Goal: Task Accomplishment & Management: Manage account settings

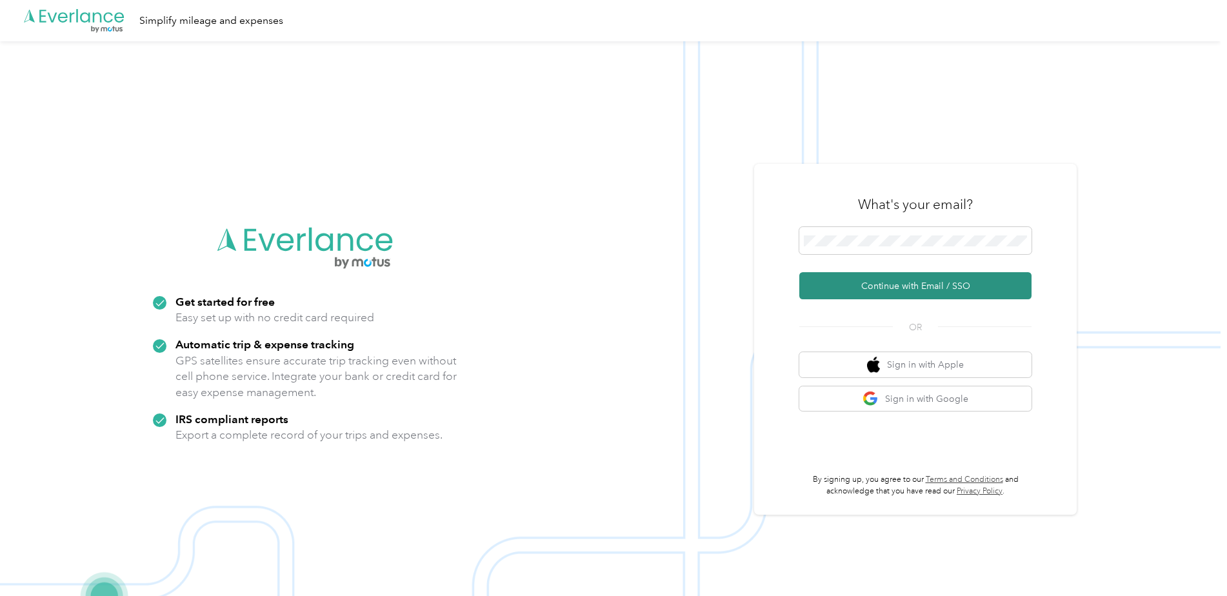
click at [876, 282] on button "Continue with Email / SSO" at bounding box center [915, 285] width 232 height 27
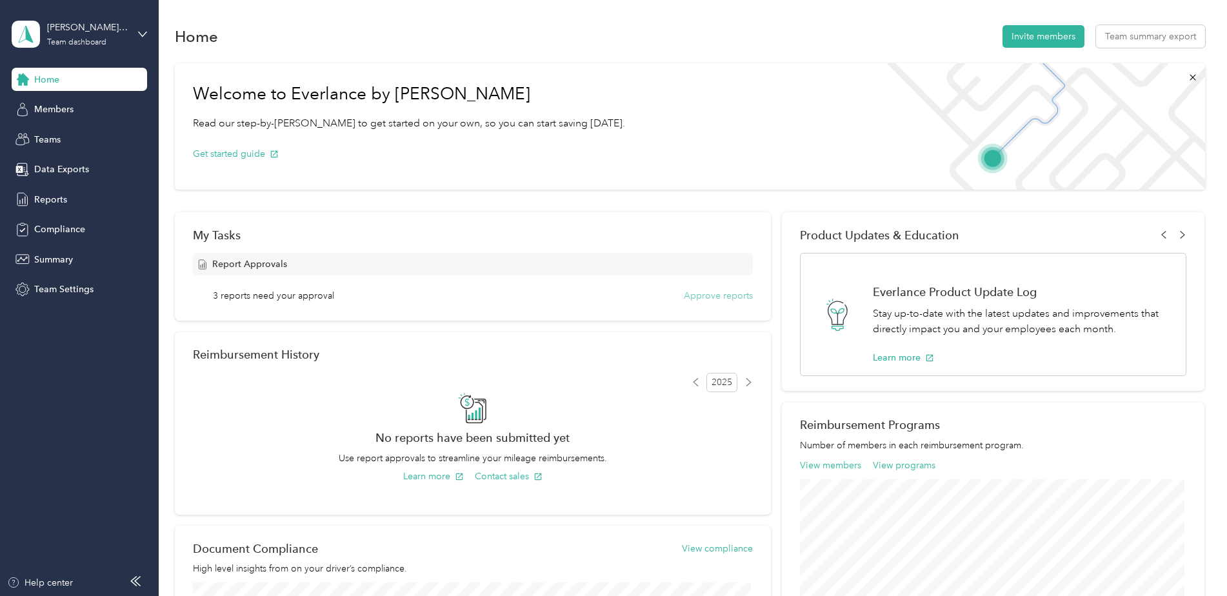
click at [705, 298] on button "Approve reports" at bounding box center [718, 296] width 69 height 14
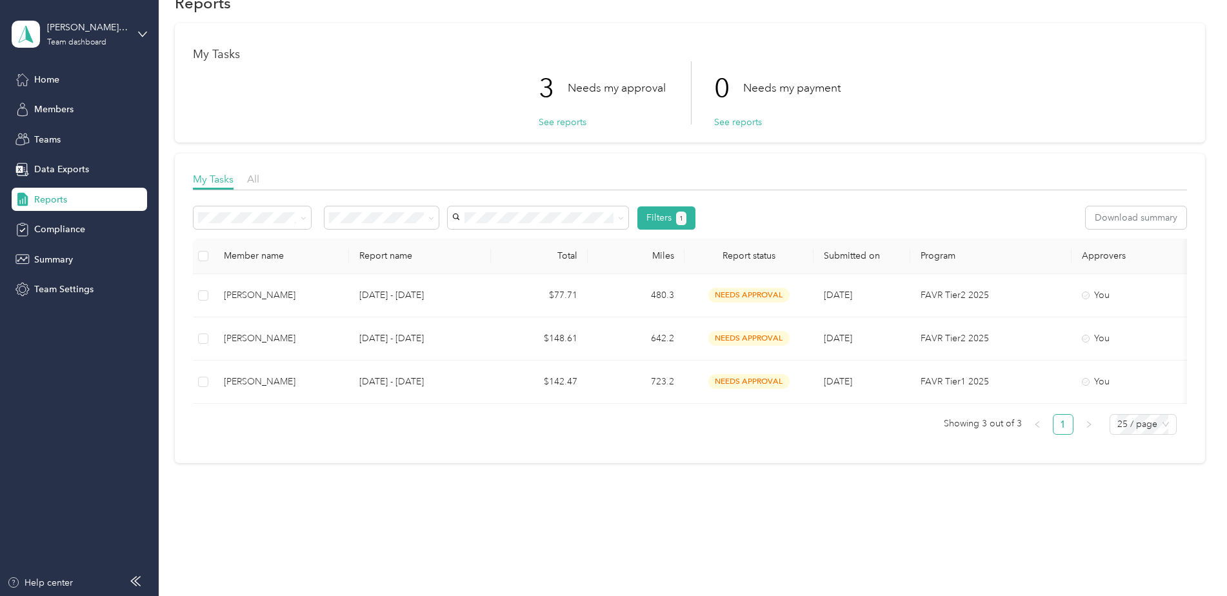
scroll to position [0, 81]
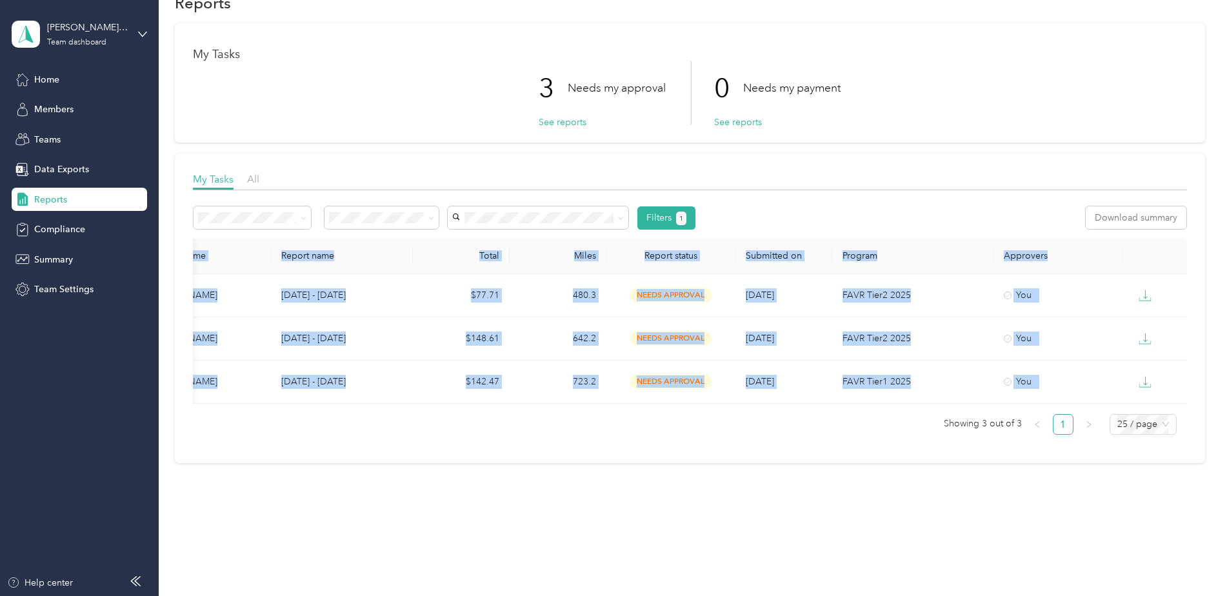
drag, startPoint x: 708, startPoint y: 404, endPoint x: 562, endPoint y: 399, distance: 145.9
click at [562, 399] on div "Member name Report name Total Miles Report status Submitted on Program Approver…" at bounding box center [690, 337] width 994 height 196
drag, startPoint x: 562, startPoint y: 399, endPoint x: 543, endPoint y: 465, distance: 68.4
click at [543, 465] on div "Reports My Tasks 3 Needs my approval See reports 0 Needs my payment See reports…" at bounding box center [690, 249] width 1062 height 566
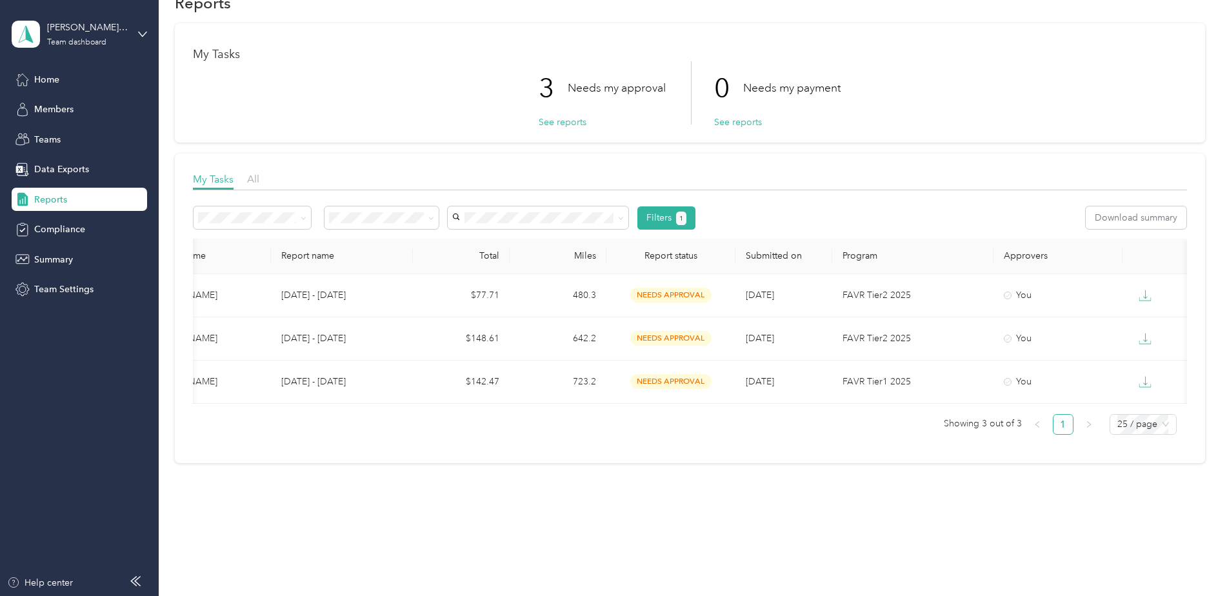
scroll to position [0, 0]
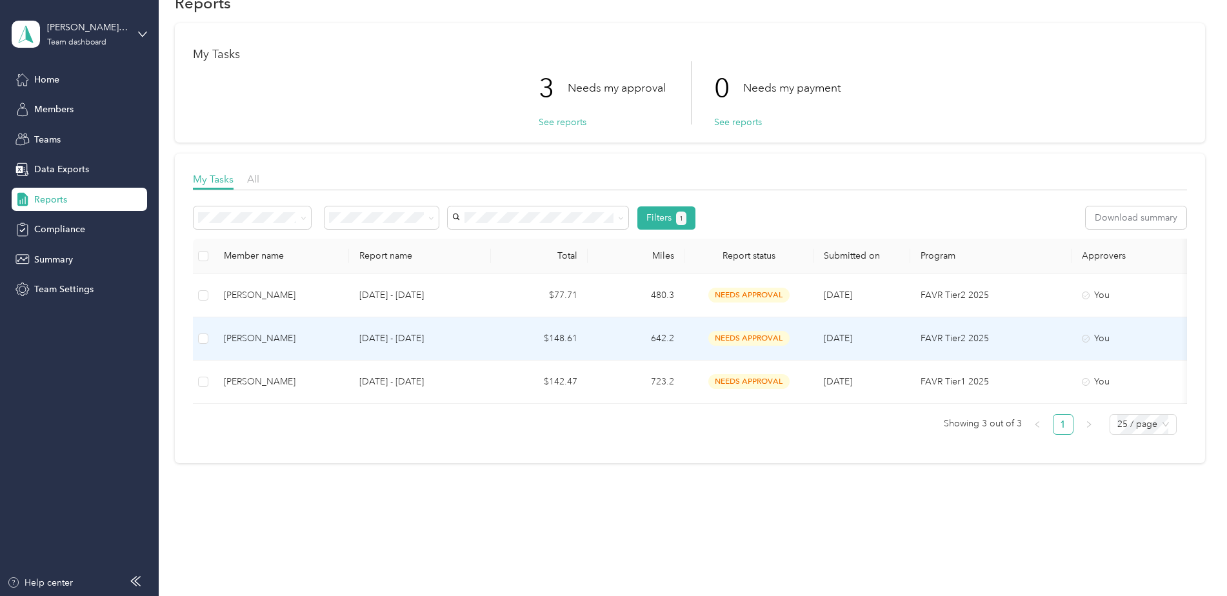
click at [263, 337] on td "[PERSON_NAME]" at bounding box center [281, 338] width 135 height 43
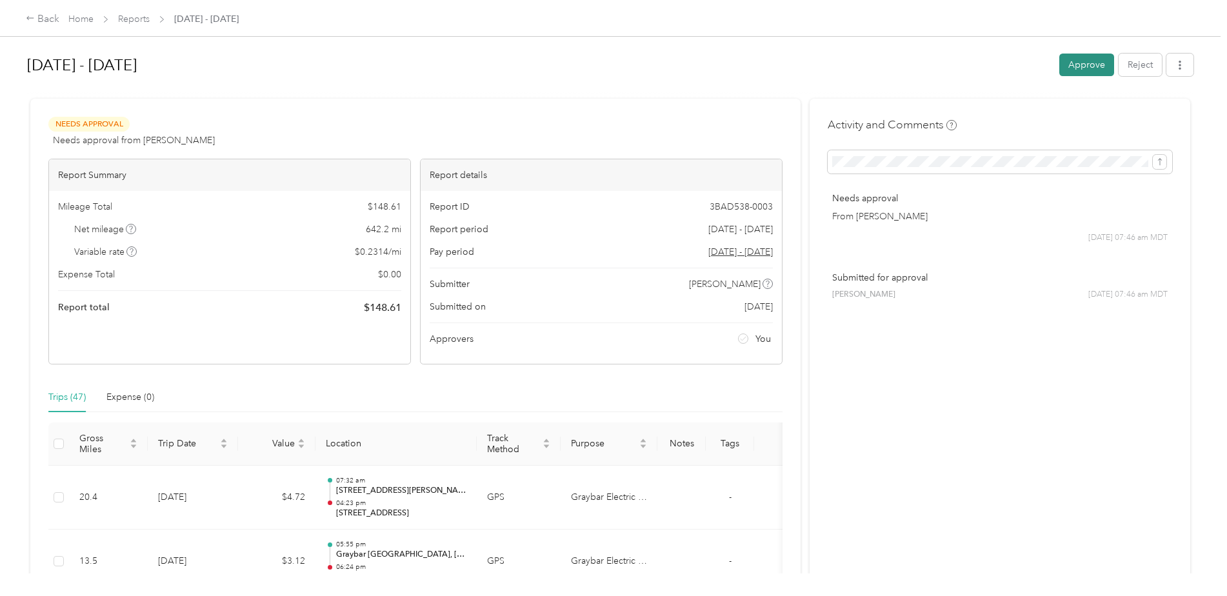
click at [1067, 69] on button "Approve" at bounding box center [1086, 65] width 55 height 23
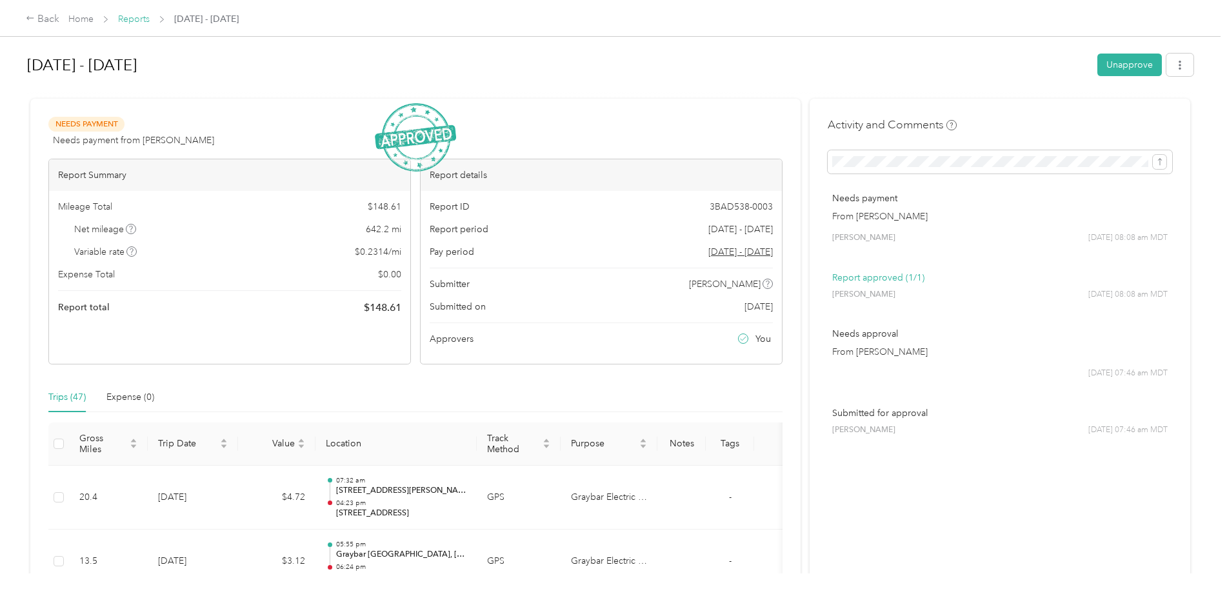
click at [133, 15] on link "Reports" at bounding box center [134, 19] width 32 height 11
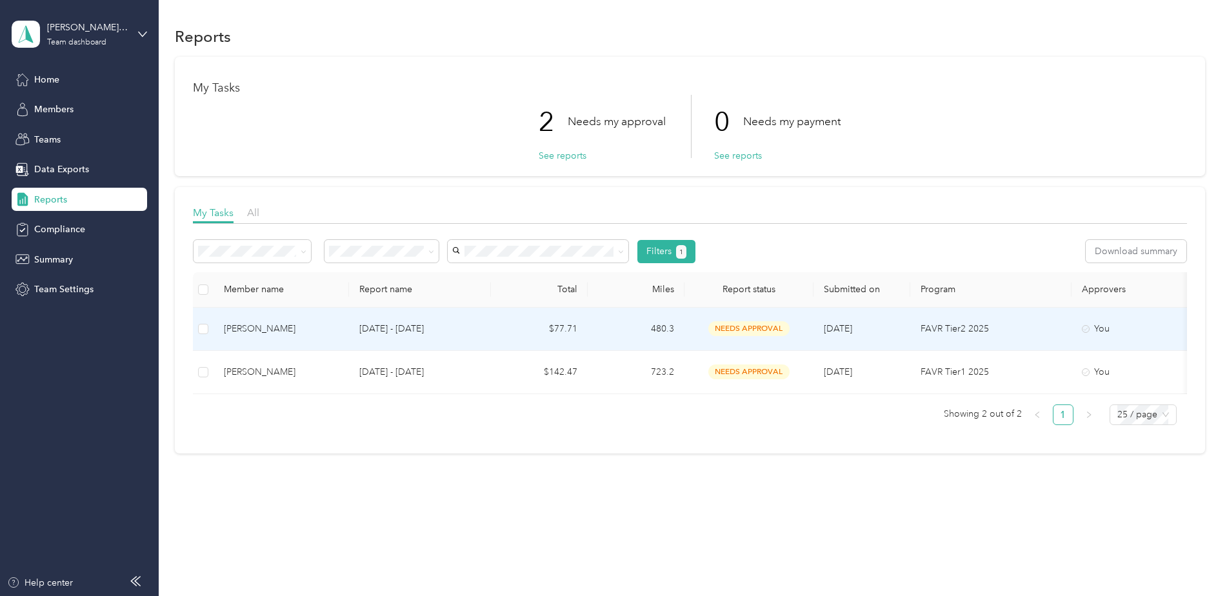
click at [267, 335] on div "[PERSON_NAME]" at bounding box center [281, 329] width 115 height 14
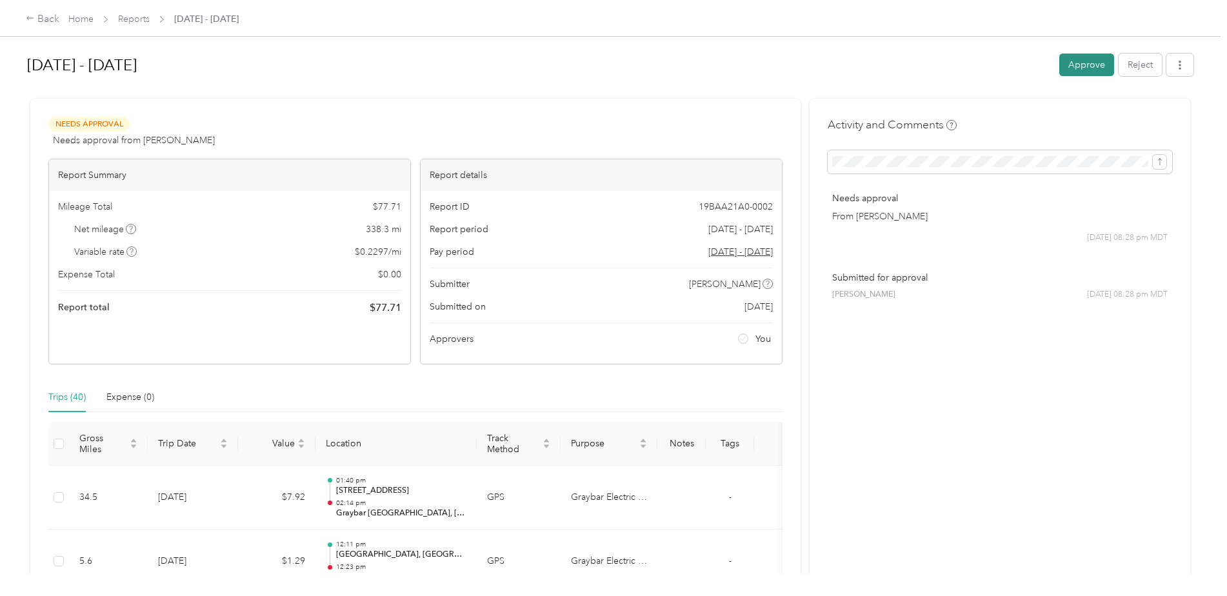
click at [1075, 65] on button "Approve" at bounding box center [1086, 65] width 55 height 23
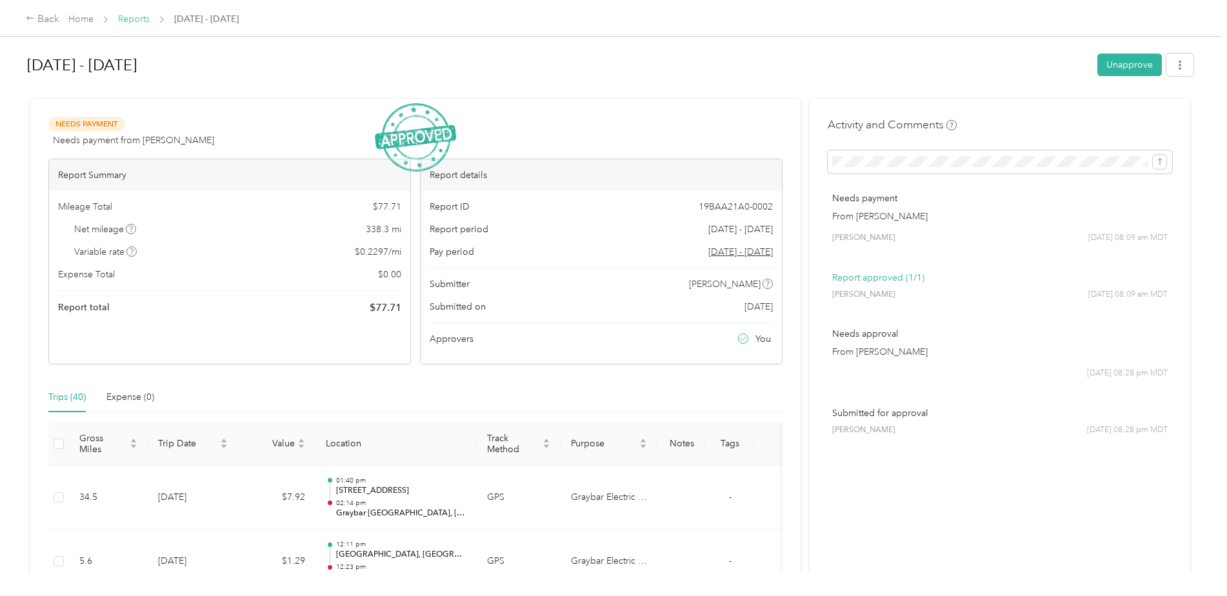
click at [135, 16] on link "Reports" at bounding box center [134, 19] width 32 height 11
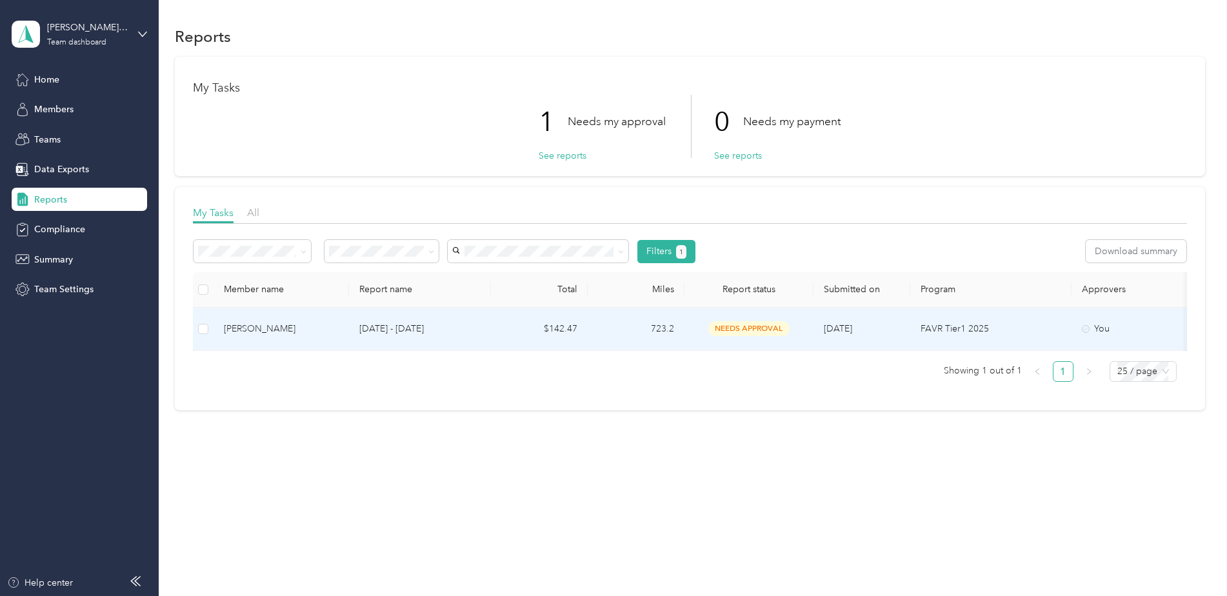
click at [310, 332] on div "[PERSON_NAME]" at bounding box center [281, 329] width 115 height 14
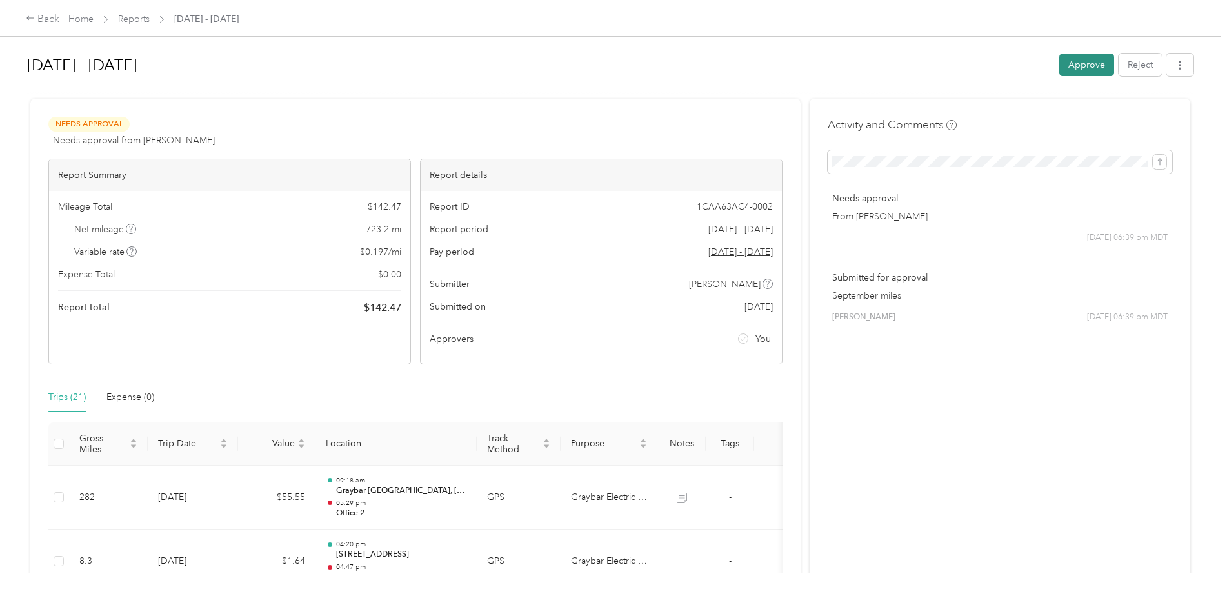
click at [1075, 64] on button "Approve" at bounding box center [1086, 65] width 55 height 23
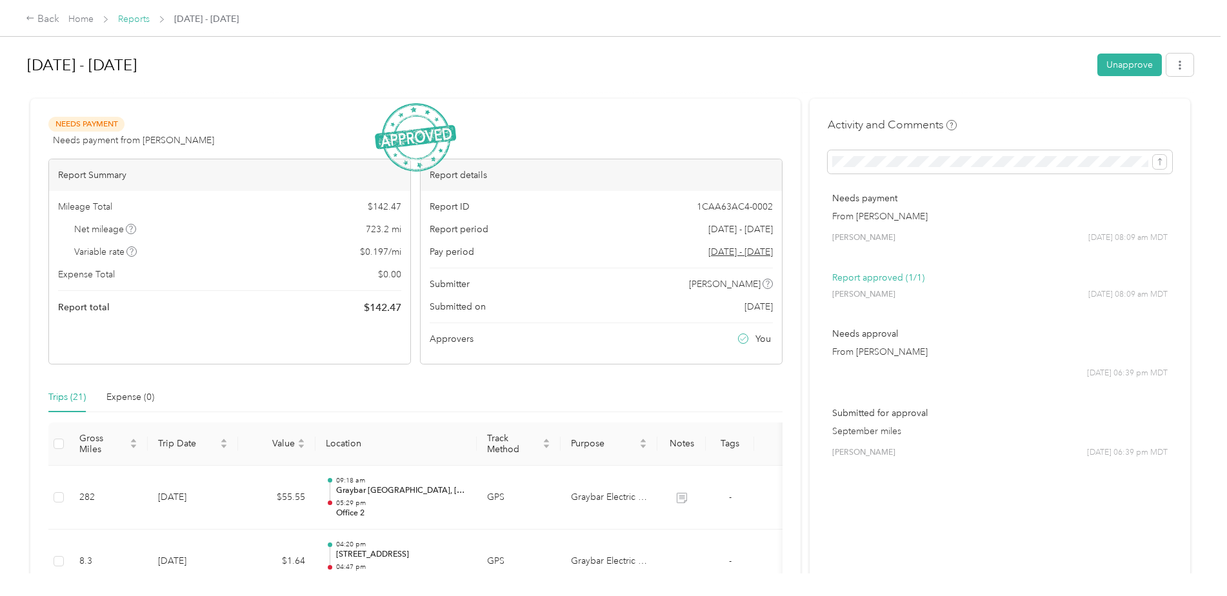
click at [137, 15] on link "Reports" at bounding box center [134, 19] width 32 height 11
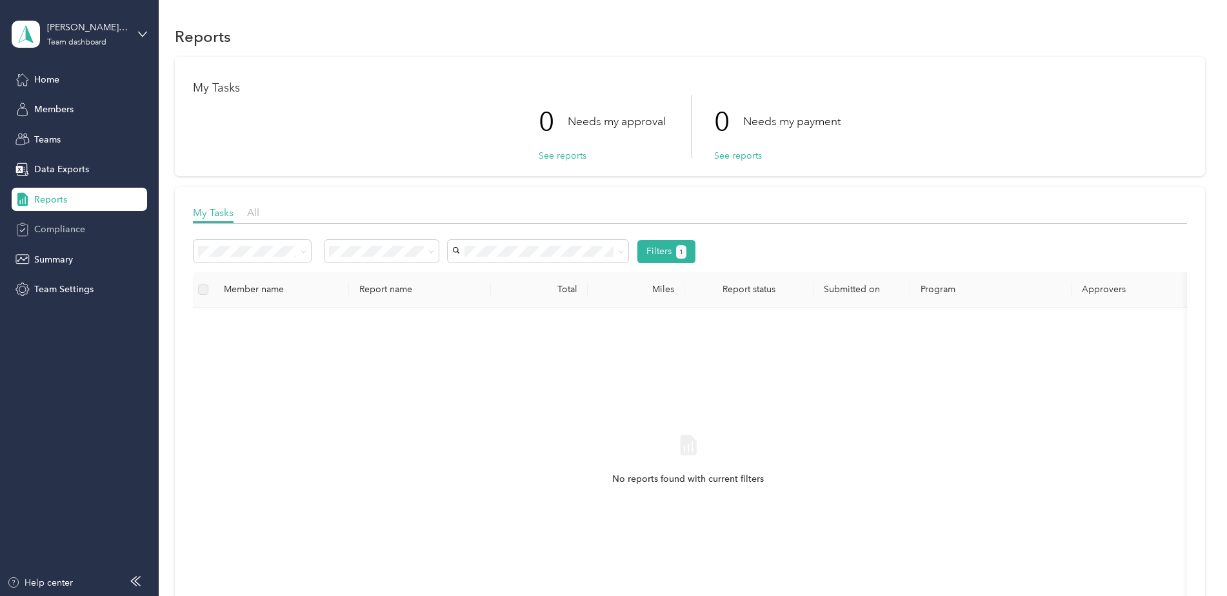
click at [54, 225] on span "Compliance" at bounding box center [59, 230] width 51 height 14
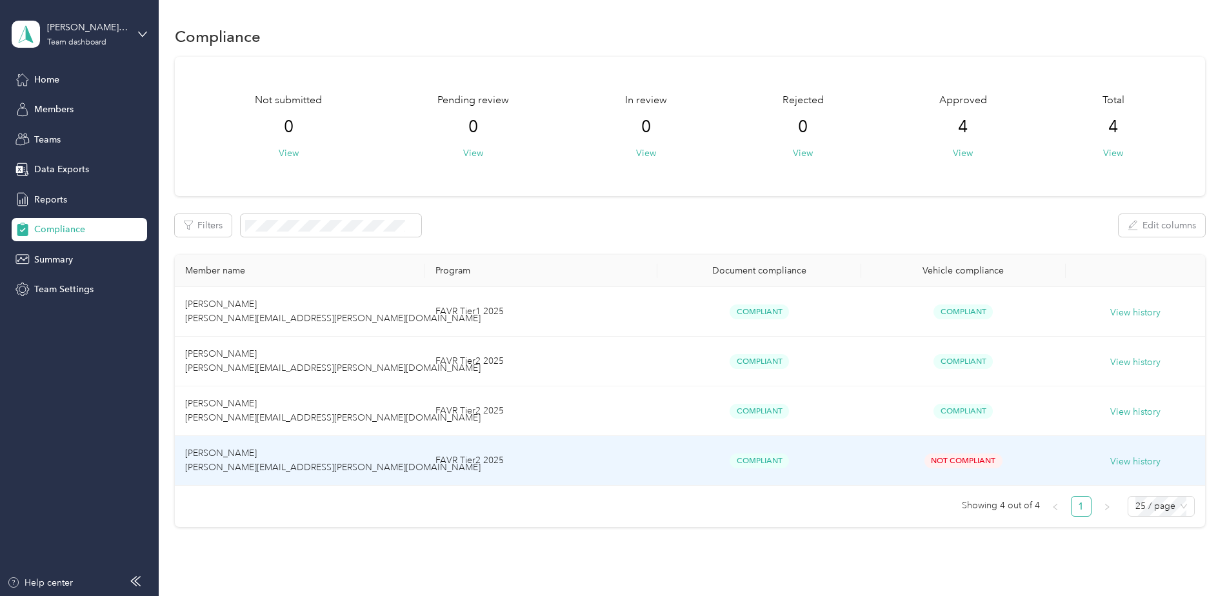
click at [947, 465] on span "Not Compliant" at bounding box center [963, 461] width 78 height 15
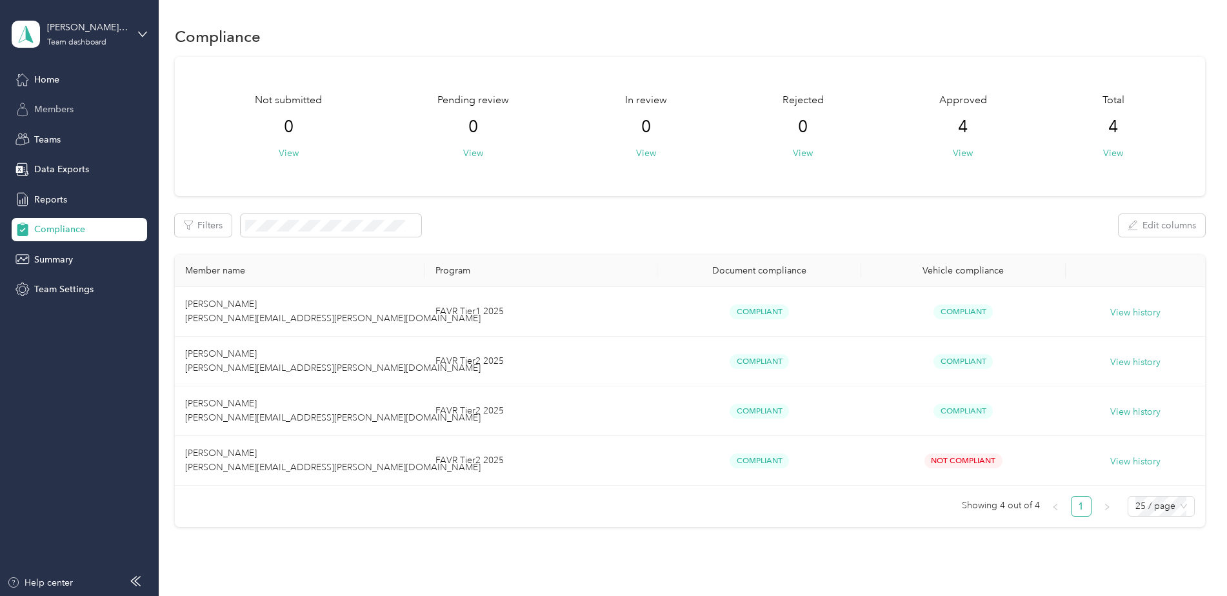
click at [48, 112] on span "Members" at bounding box center [53, 110] width 39 height 14
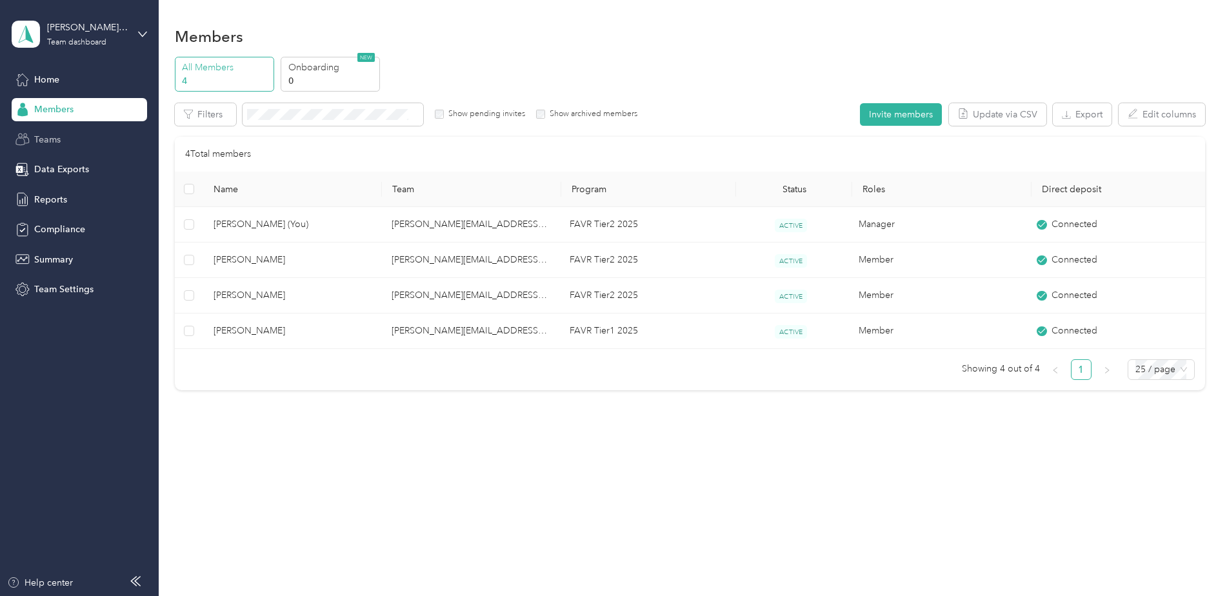
click at [49, 142] on span "Teams" at bounding box center [47, 140] width 26 height 14
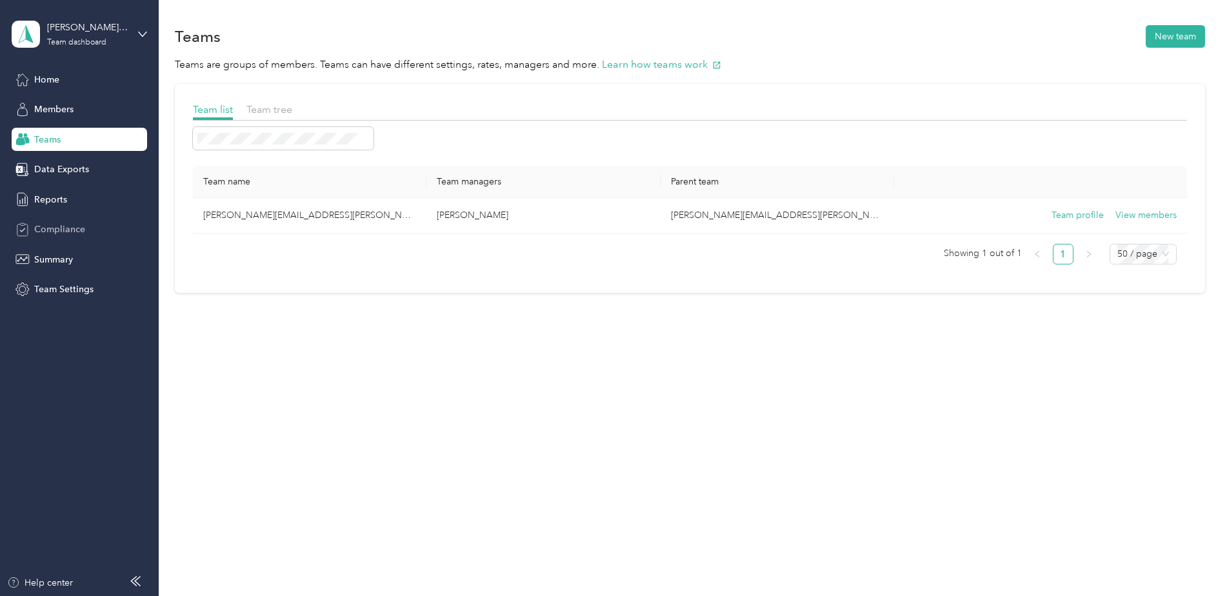
click at [55, 232] on span "Compliance" at bounding box center [59, 230] width 51 height 14
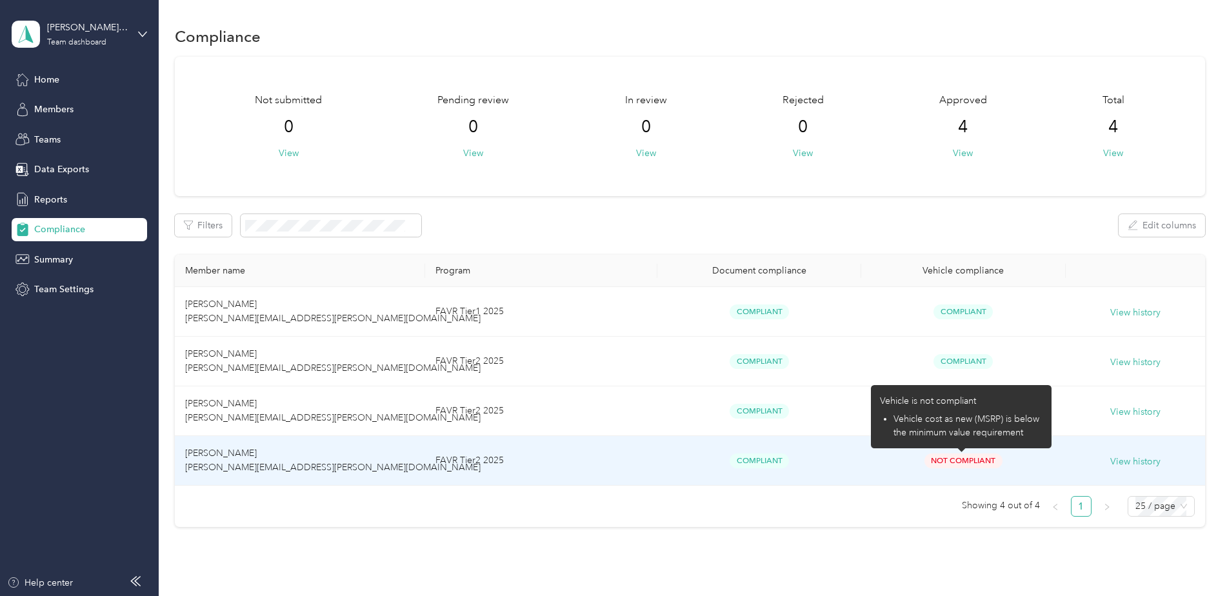
click at [956, 461] on span "Not Compliant" at bounding box center [963, 461] width 78 height 15
click at [952, 437] on span "Vehicle cost as new (MSRP) is below the minimum value requirement" at bounding box center [967, 426] width 146 height 25
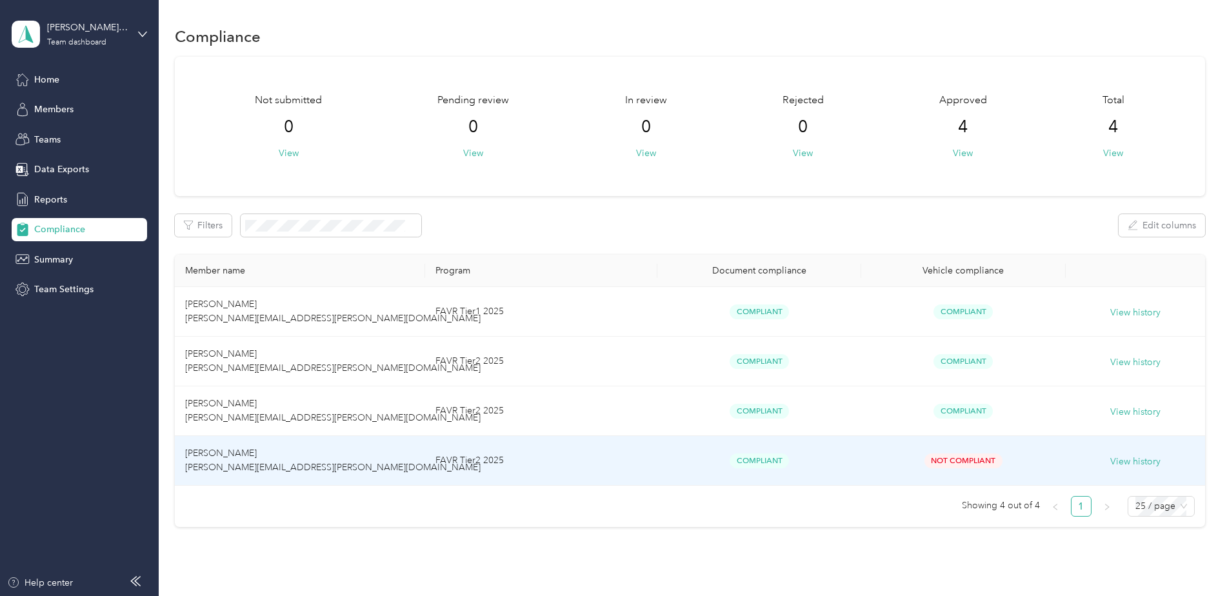
click at [343, 468] on td "[PERSON_NAME] [PERSON_NAME][EMAIL_ADDRESS][PERSON_NAME][DOMAIN_NAME]" at bounding box center [300, 461] width 250 height 50
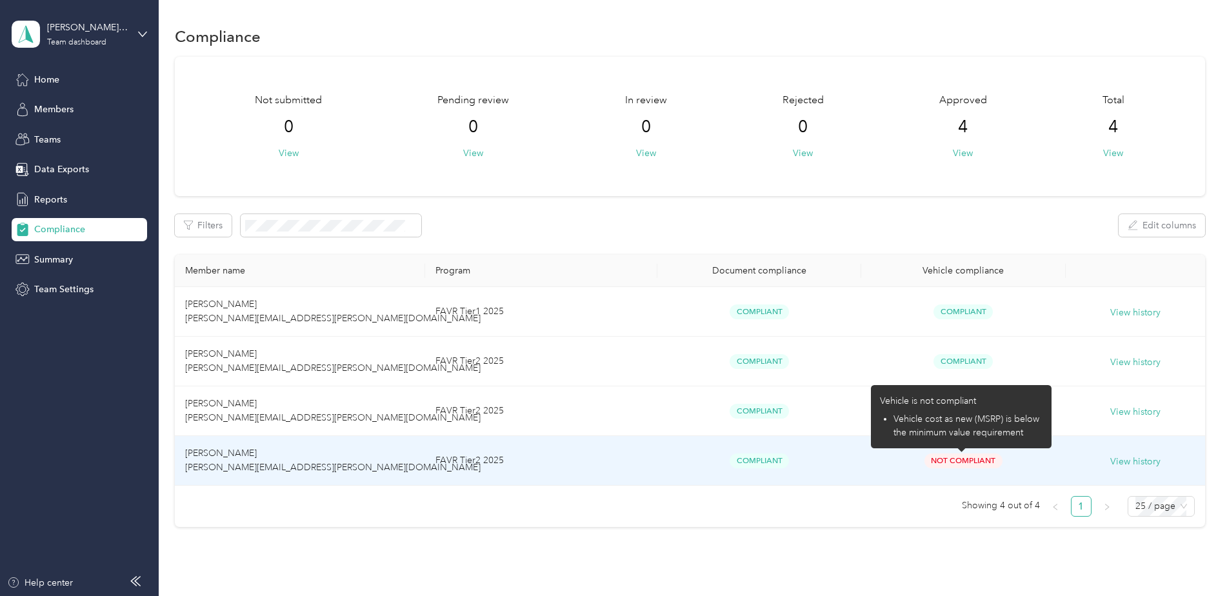
click at [967, 466] on span "Not Compliant" at bounding box center [963, 461] width 78 height 15
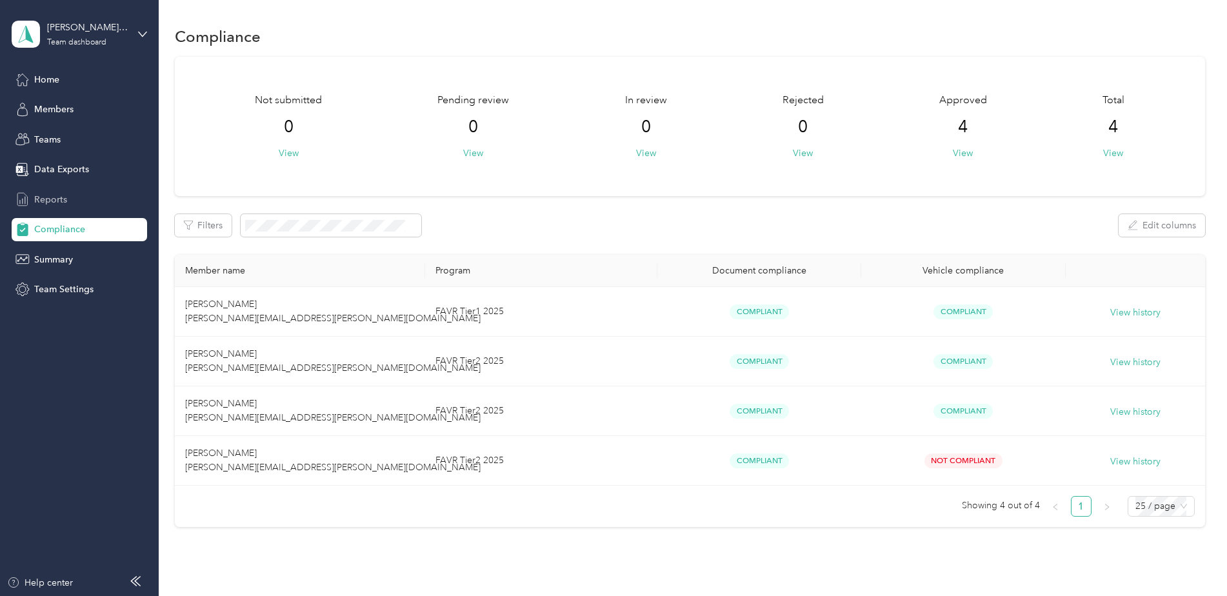
click at [55, 199] on span "Reports" at bounding box center [50, 200] width 33 height 14
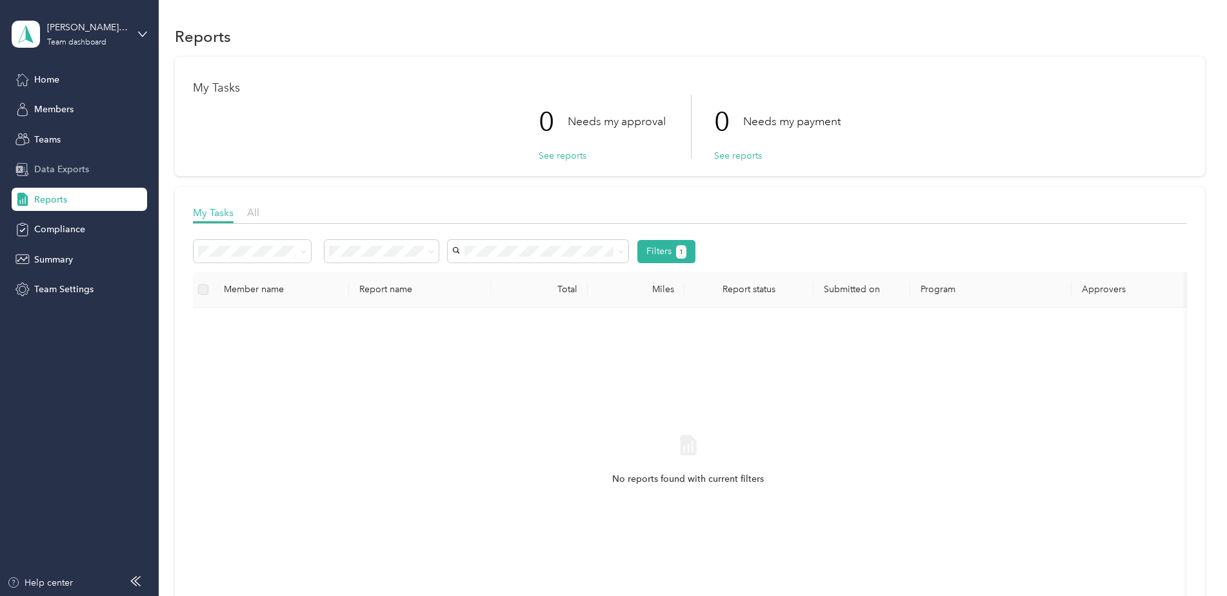
click at [54, 171] on span "Data Exports" at bounding box center [61, 170] width 55 height 14
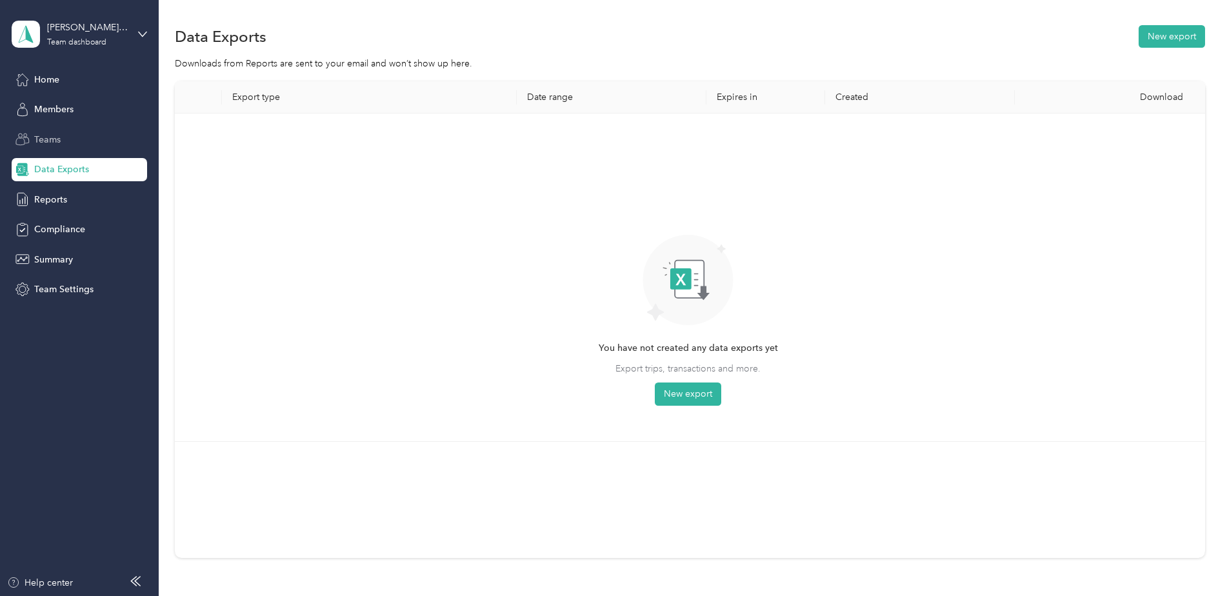
click at [41, 135] on span "Teams" at bounding box center [47, 140] width 26 height 14
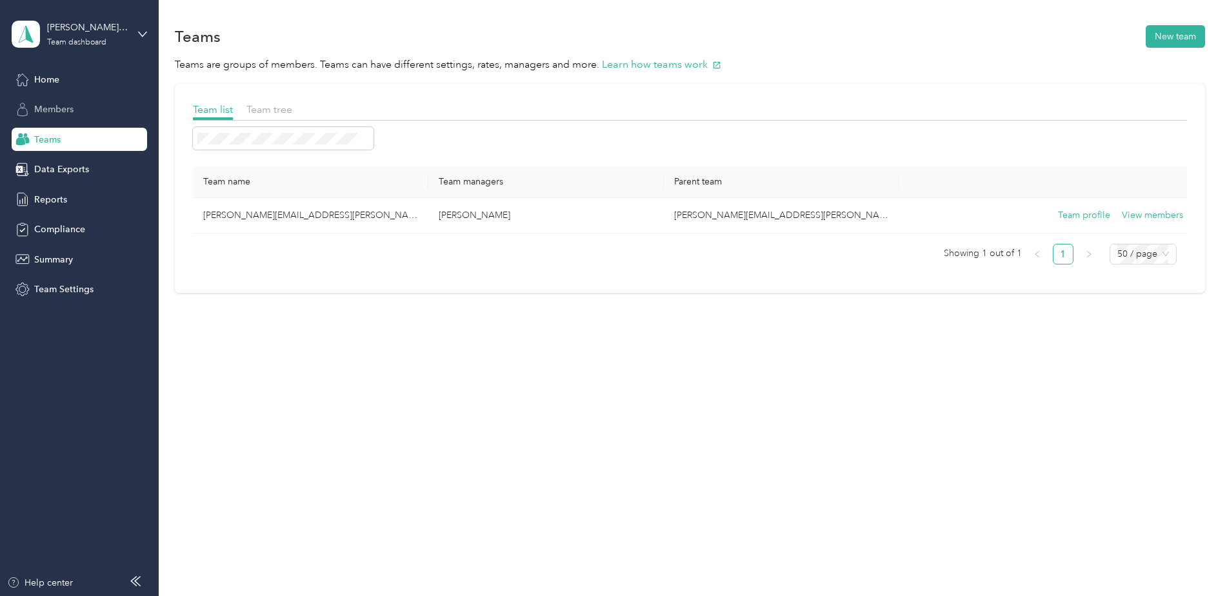
click at [55, 117] on div "Members" at bounding box center [79, 109] width 135 height 23
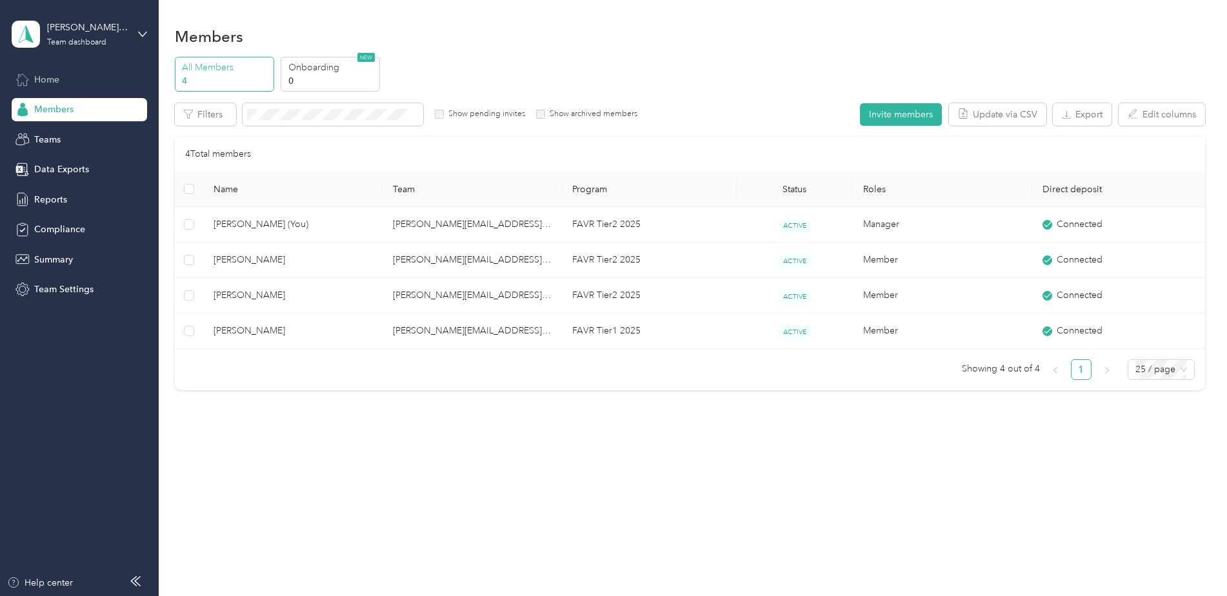
click at [54, 79] on span "Home" at bounding box center [46, 80] width 25 height 14
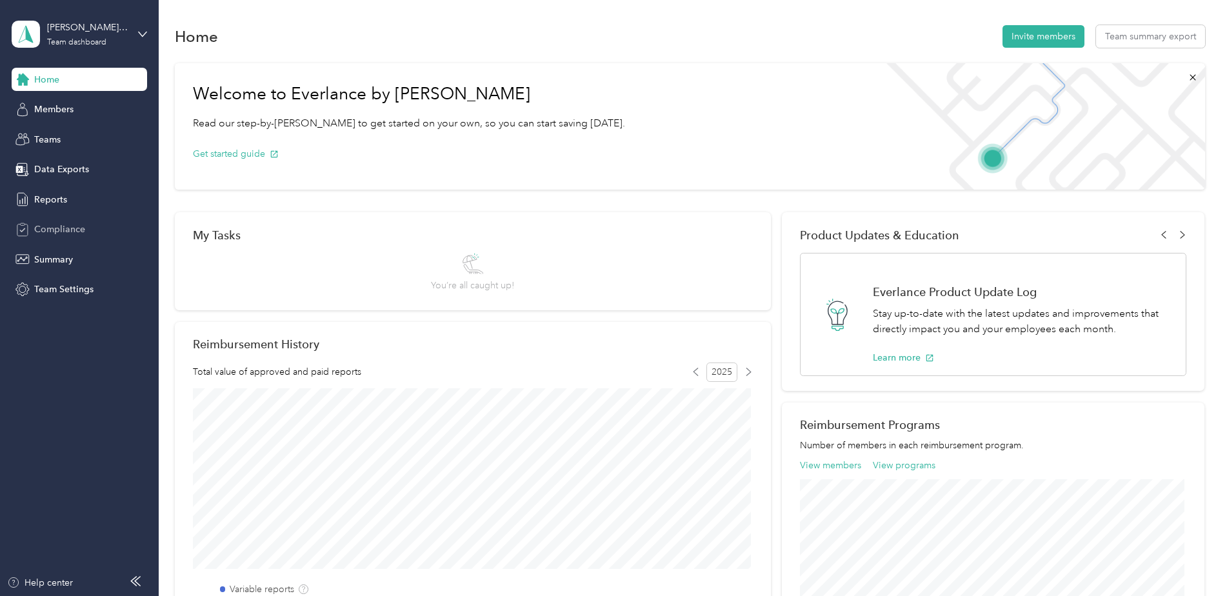
click at [43, 229] on span "Compliance" at bounding box center [59, 230] width 51 height 14
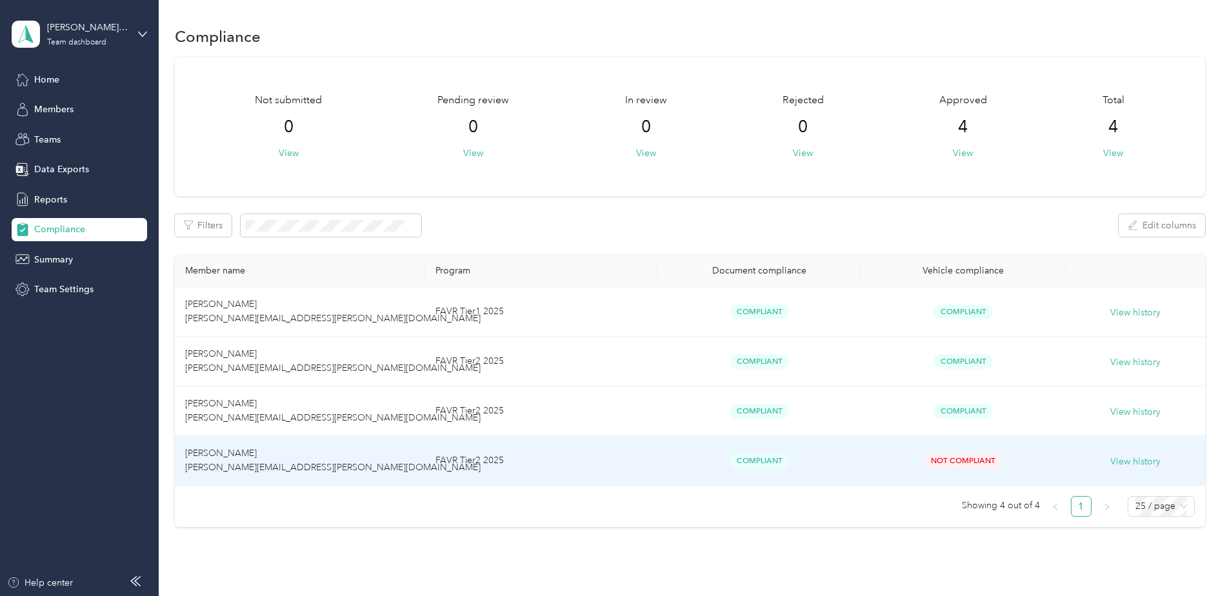
click at [757, 459] on span "Compliant" at bounding box center [759, 461] width 59 height 15
click at [523, 458] on td "FAVR Tier2 2025" at bounding box center [541, 461] width 232 height 50
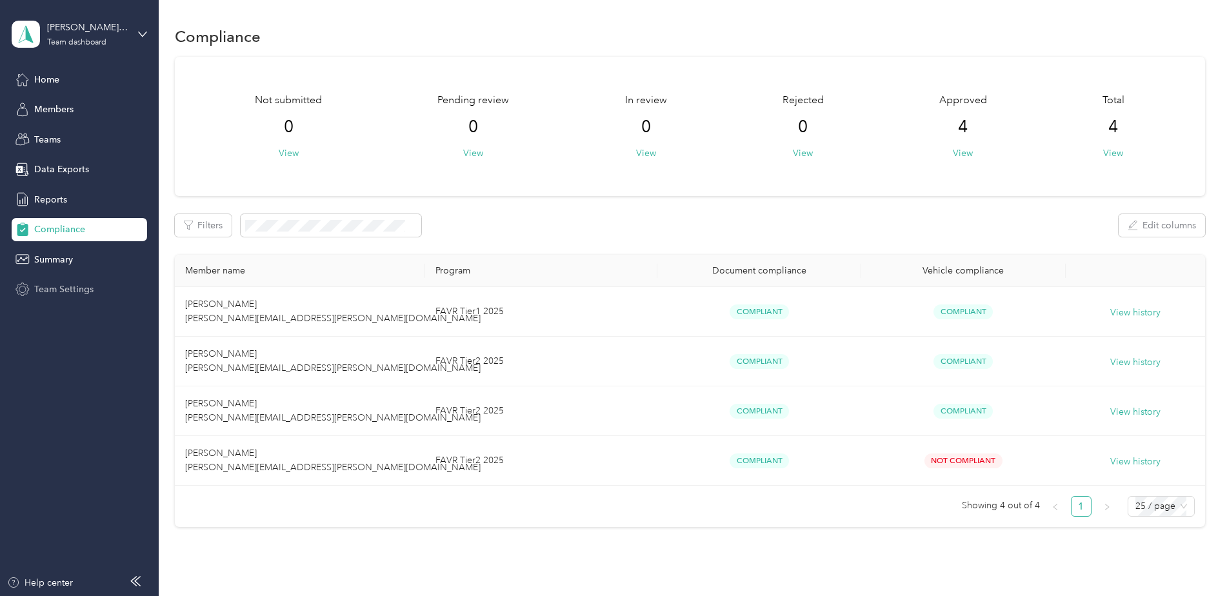
click at [66, 286] on span "Team Settings" at bounding box center [63, 290] width 59 height 14
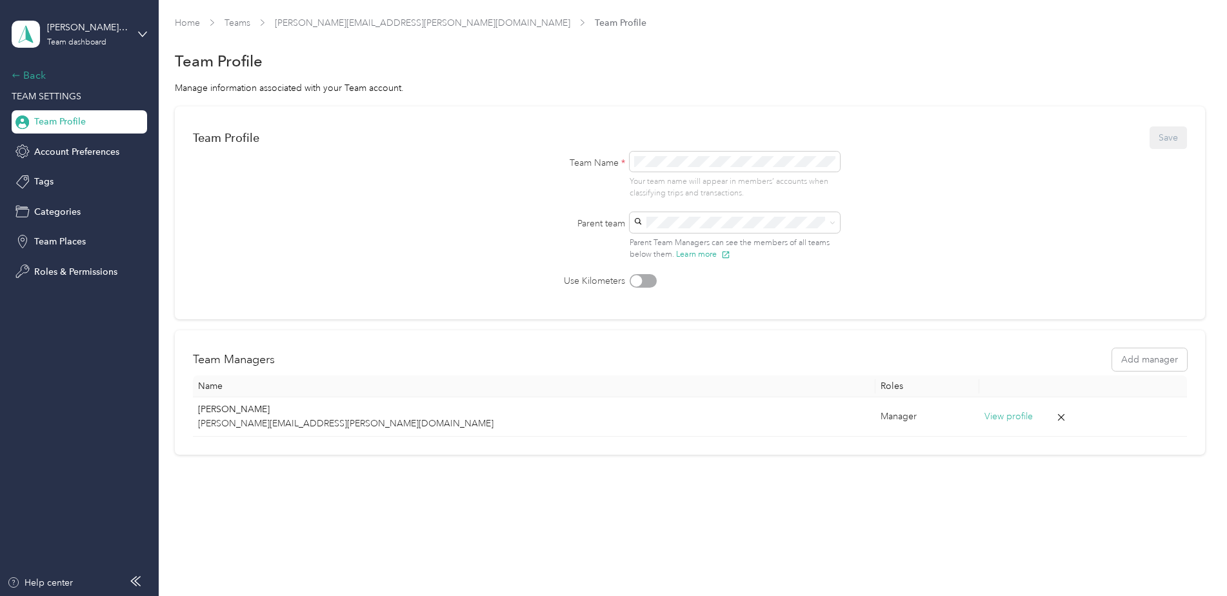
click at [32, 77] on div "Back" at bounding box center [76, 75] width 129 height 15
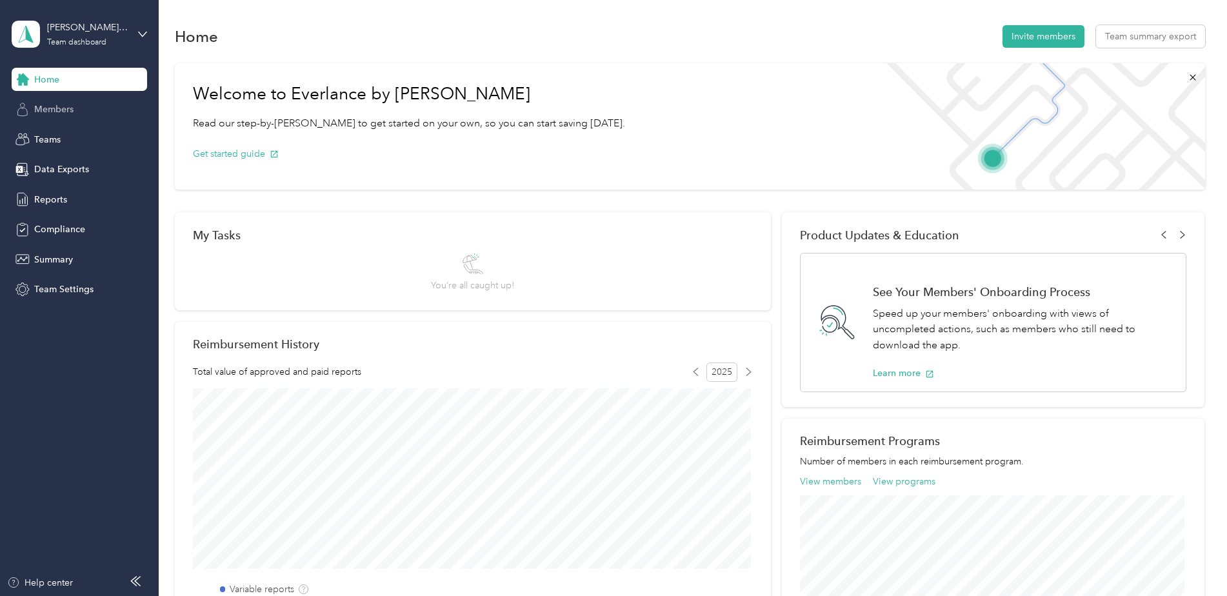
click at [53, 107] on span "Members" at bounding box center [53, 110] width 39 height 14
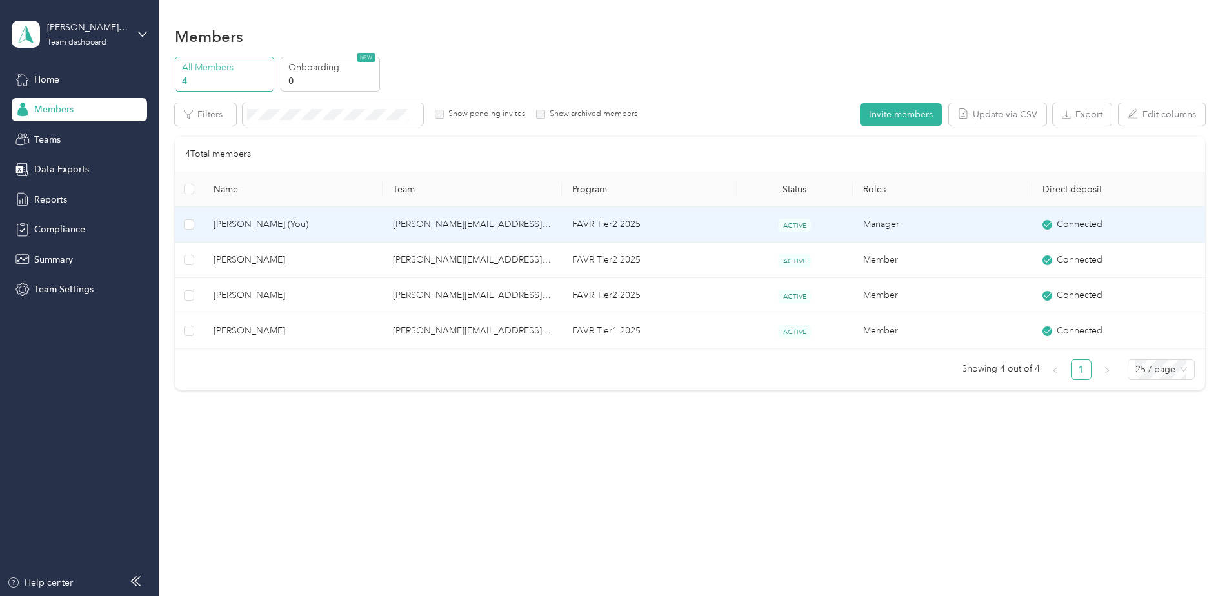
click at [289, 233] on td "[PERSON_NAME] (You)" at bounding box center [292, 224] width 179 height 35
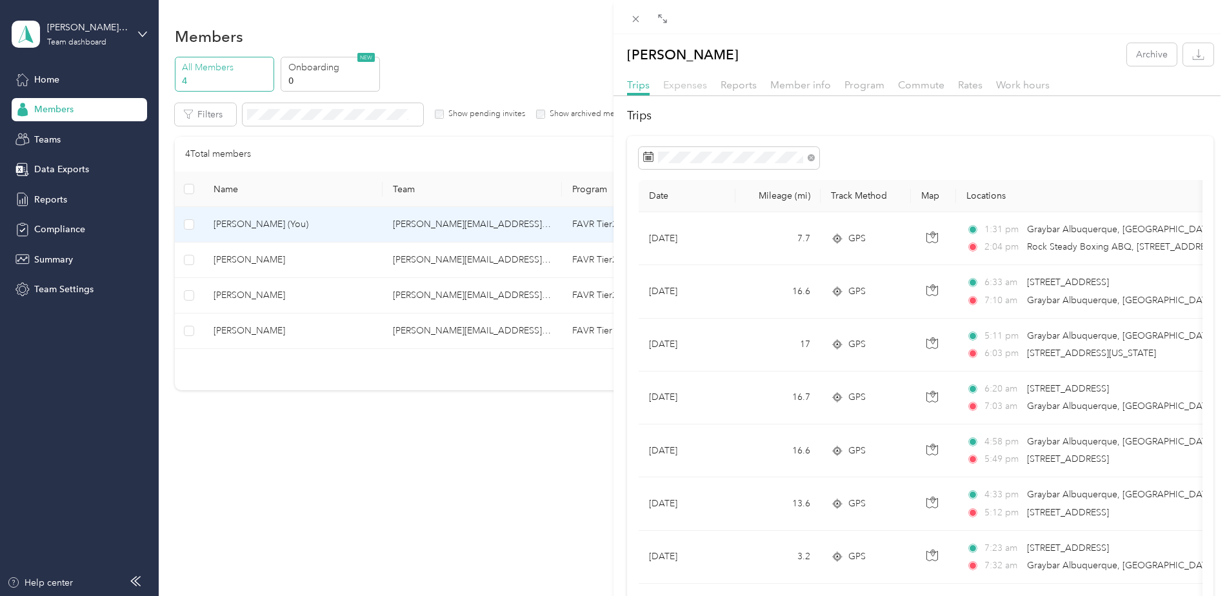
click at [686, 80] on span "Expenses" at bounding box center [685, 85] width 44 height 12
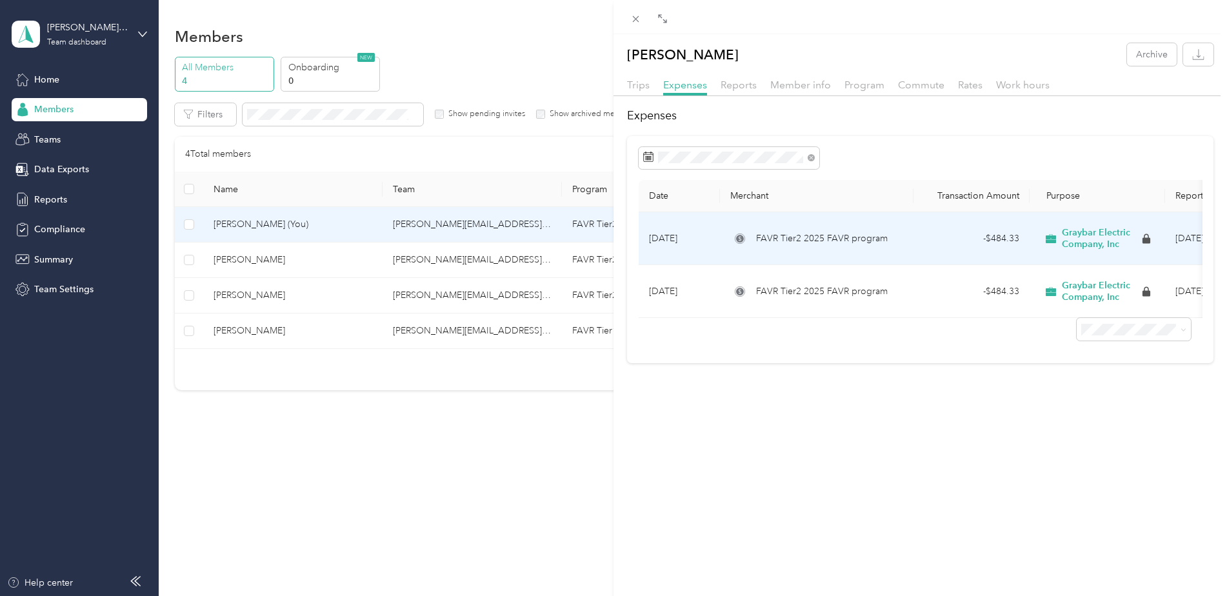
click at [914, 251] on td "- $484.33" at bounding box center [972, 238] width 116 height 53
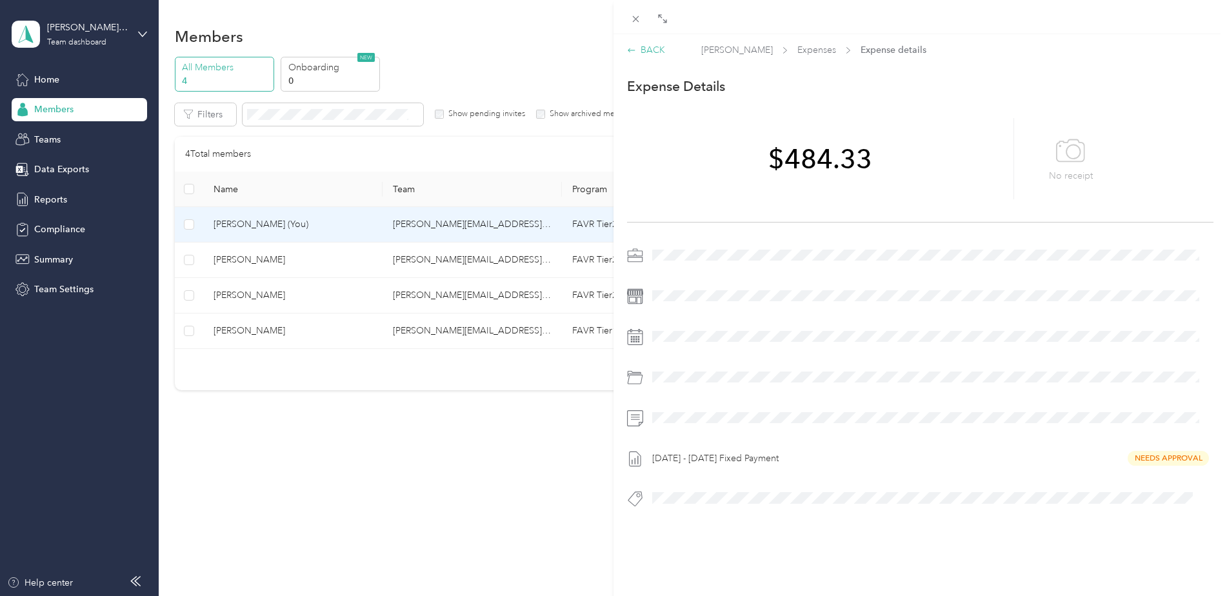
click at [649, 51] on div "BACK" at bounding box center [646, 50] width 38 height 14
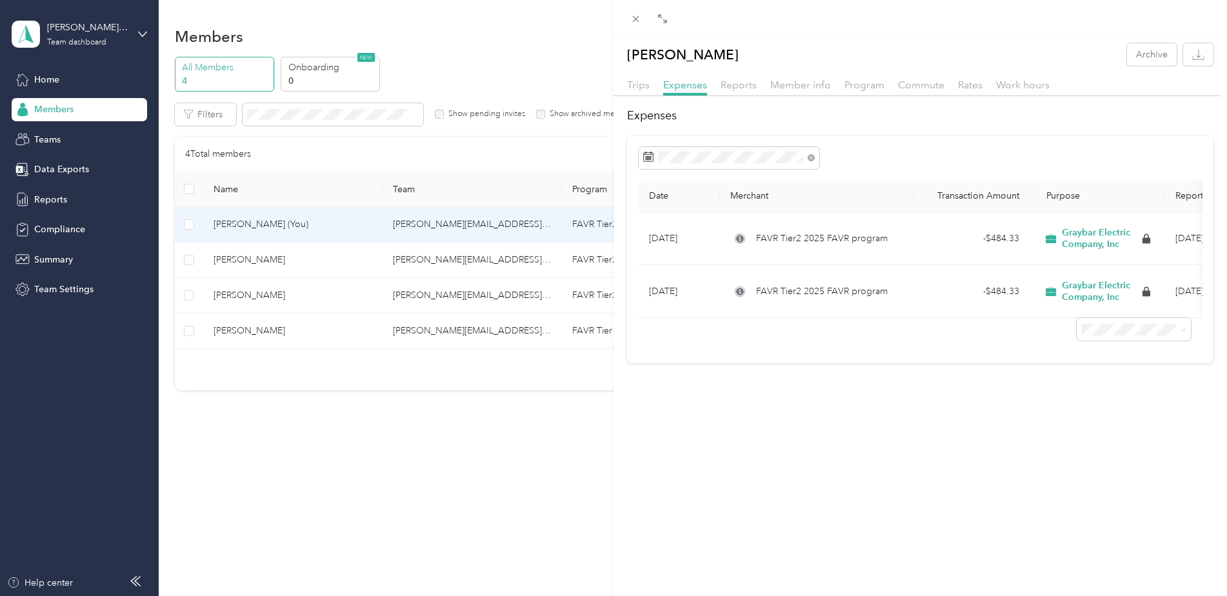
click at [441, 261] on div "[PERSON_NAME] Archive Trips Expenses Reports Member info Program Commute Rates …" at bounding box center [613, 298] width 1227 height 596
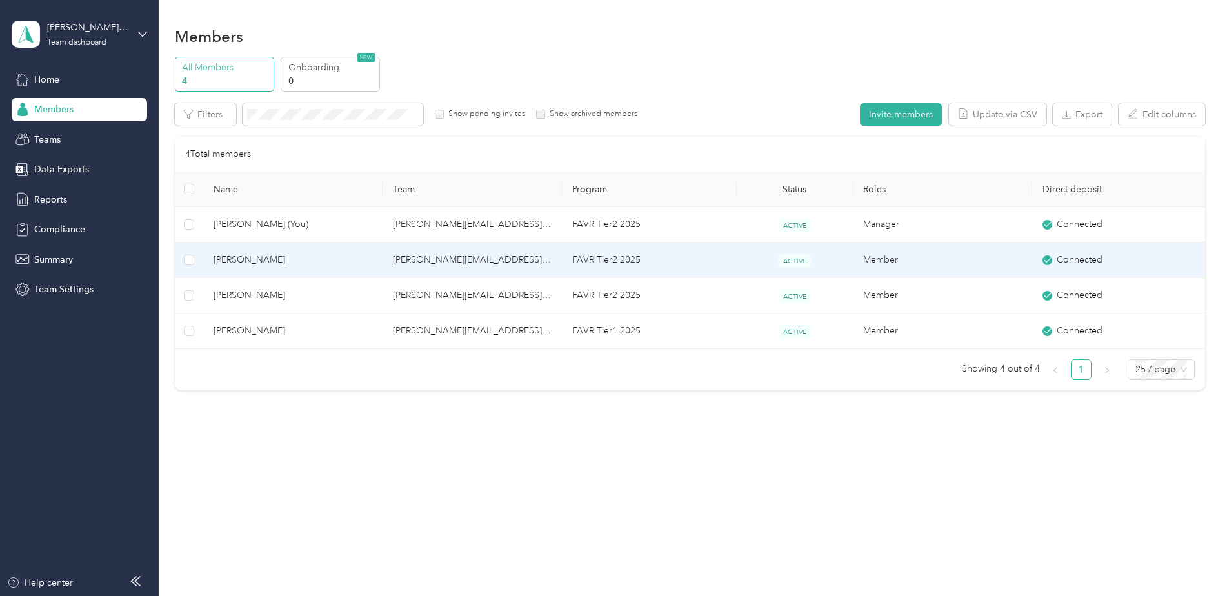
click at [440, 262] on td "[PERSON_NAME][EMAIL_ADDRESS][PERSON_NAME][DOMAIN_NAME]" at bounding box center [472, 260] width 179 height 35
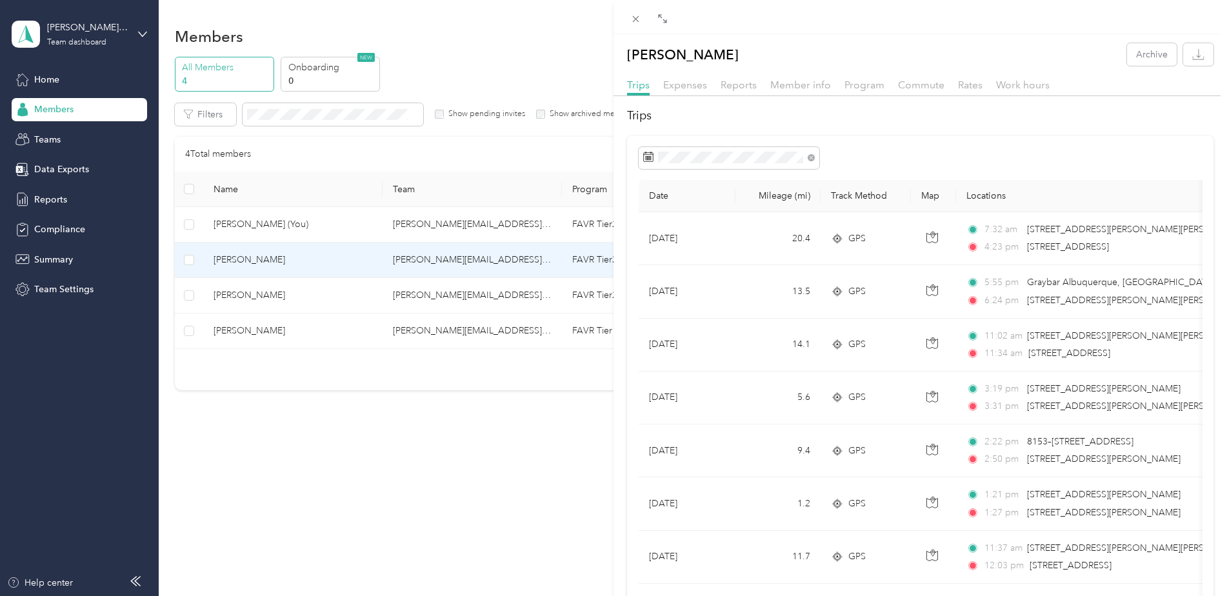
click at [689, 92] on div "Expenses" at bounding box center [685, 85] width 44 height 16
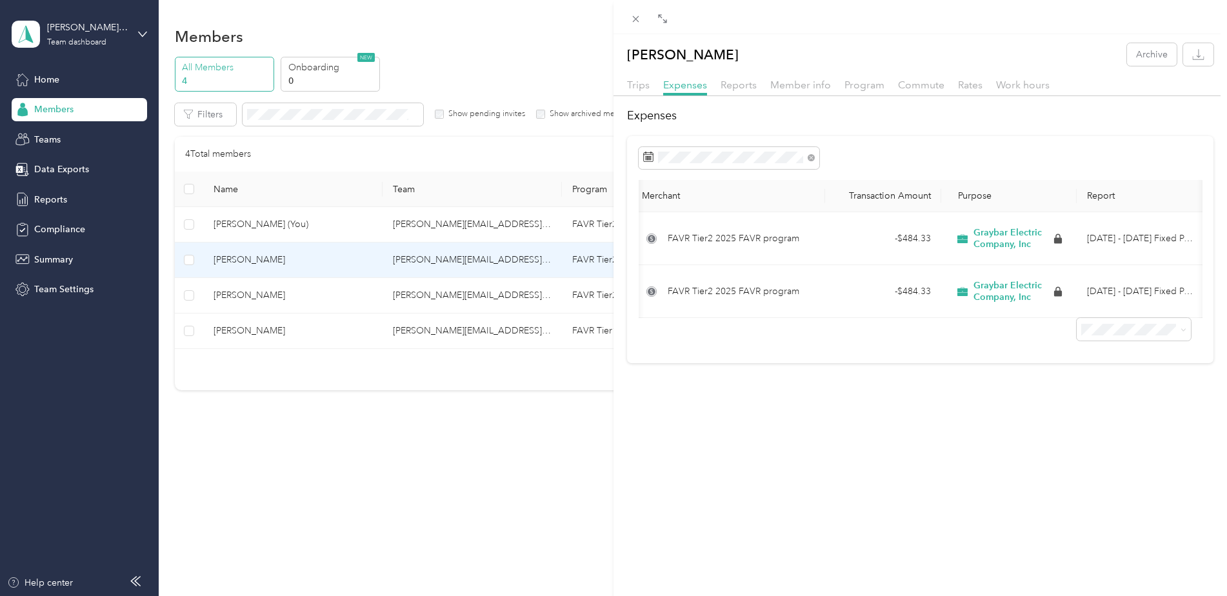
scroll to position [0, 101]
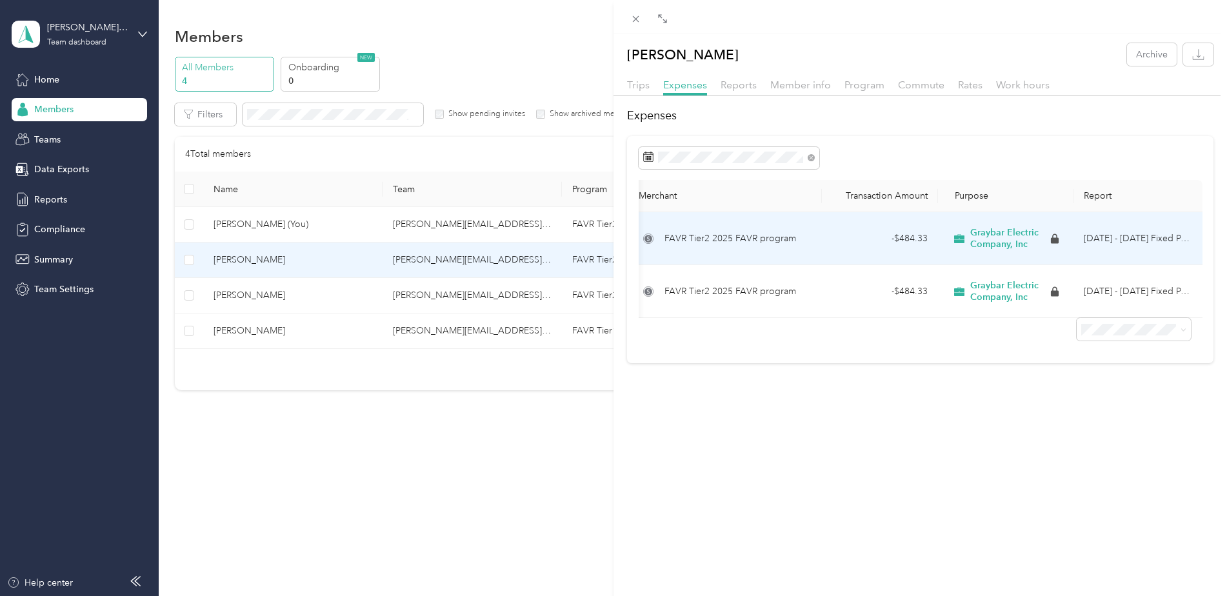
click at [837, 234] on div "- $484.33" at bounding box center [879, 239] width 95 height 14
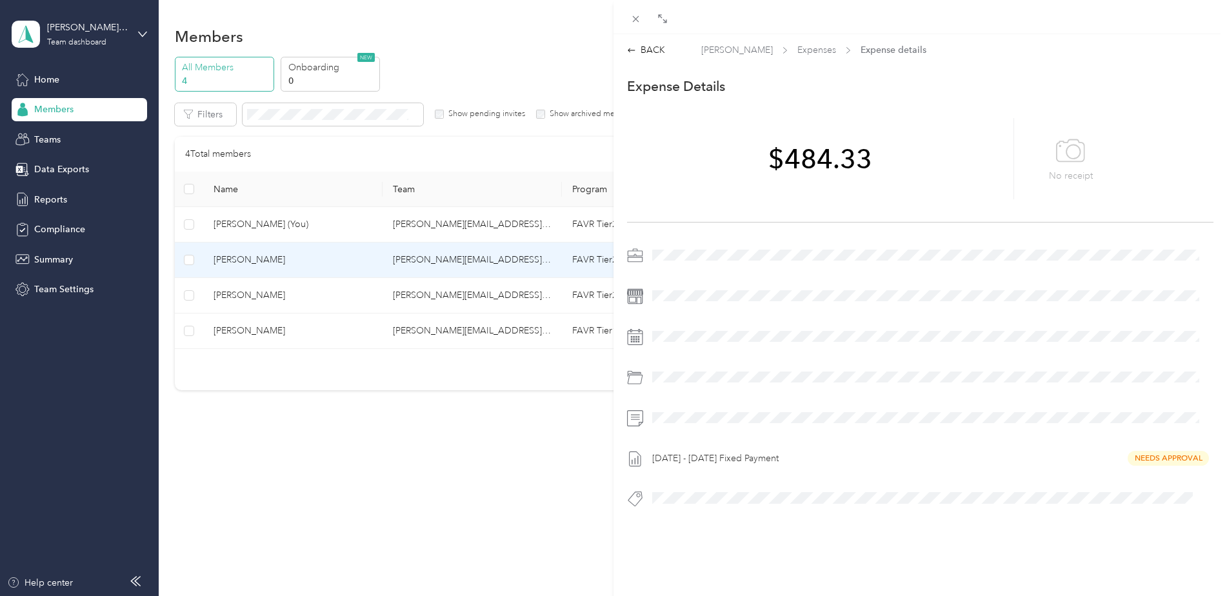
click at [1146, 456] on div "[DATE] - [DATE] Fixed Payment Needs Approval" at bounding box center [931, 458] width 566 height 21
click at [466, 474] on div "BACK [PERSON_NAME] Expenses Expense details This expense cannot be edited becau…" at bounding box center [613, 298] width 1227 height 596
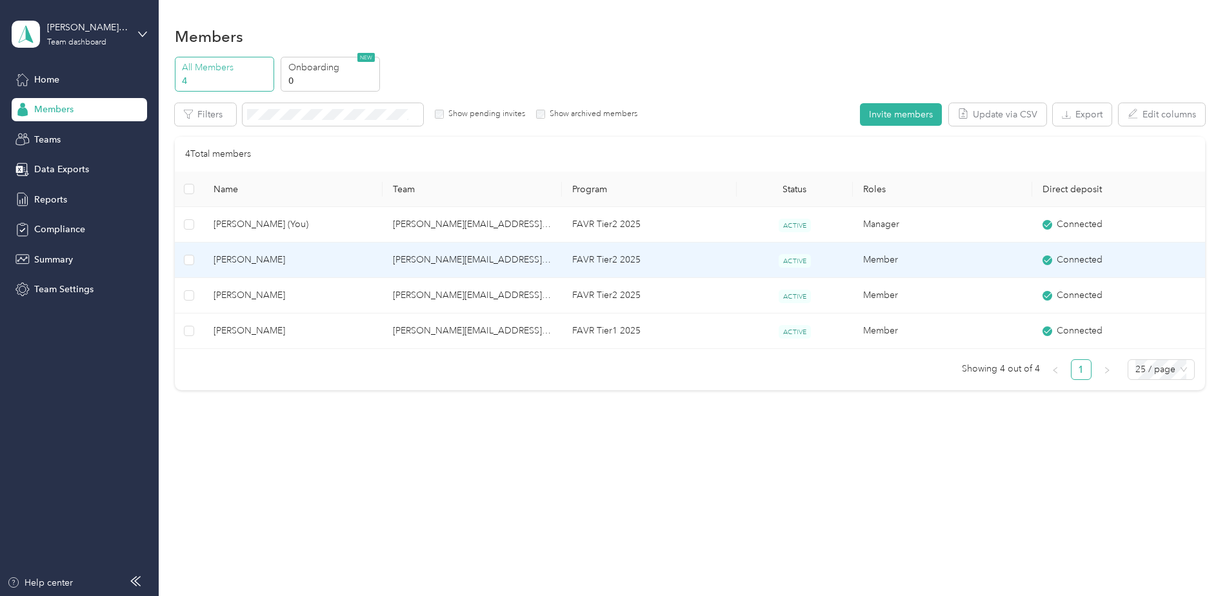
click at [365, 253] on span "[PERSON_NAME]" at bounding box center [293, 260] width 159 height 14
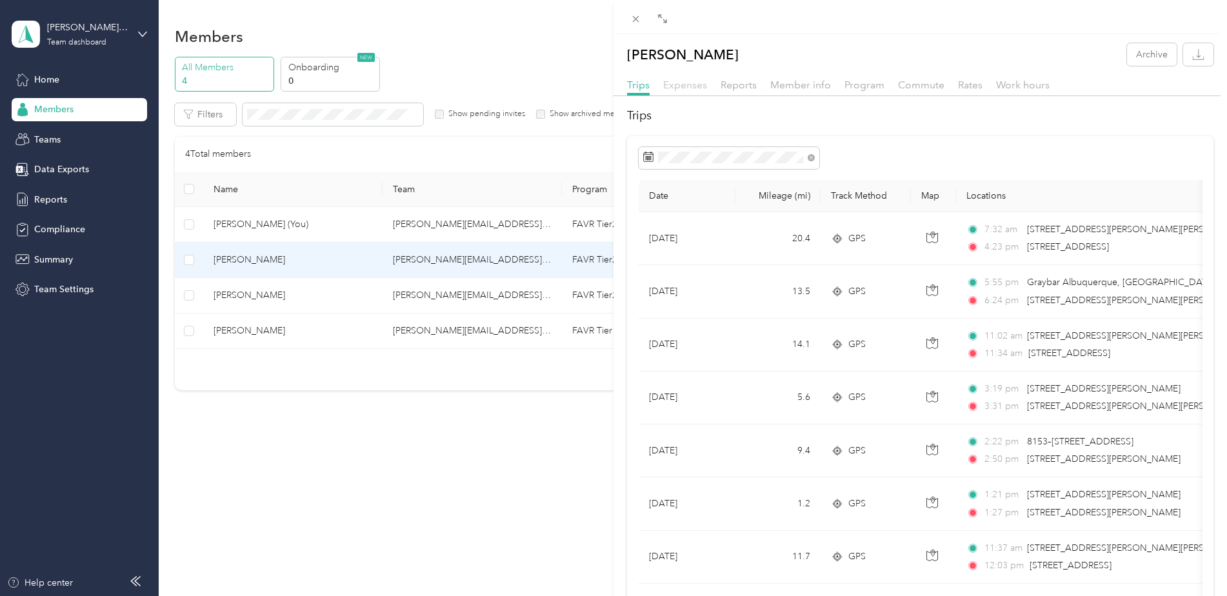
click at [700, 81] on span "Expenses" at bounding box center [685, 85] width 44 height 12
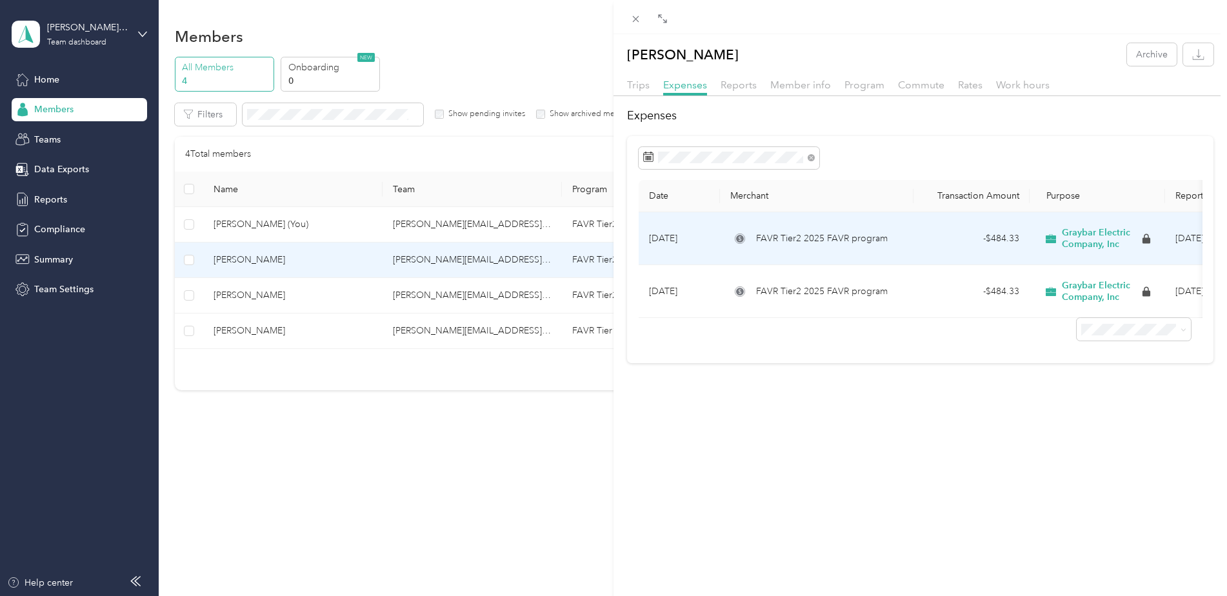
click at [835, 242] on span "FAVR Tier2 2025 FAVR program" at bounding box center [822, 239] width 132 height 14
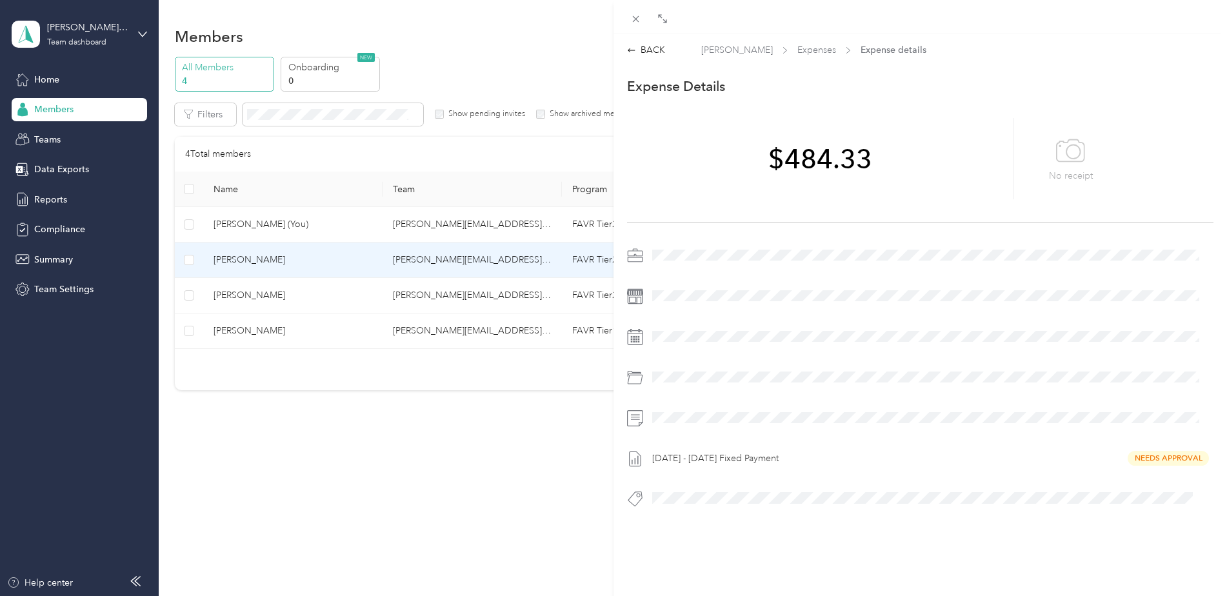
click at [1175, 461] on div "[DATE] - [DATE] Fixed Payment Needs Approval" at bounding box center [931, 458] width 566 height 21
click at [852, 481] on div "[DATE] - [DATE] Fixed Payment Needs Approval" at bounding box center [920, 381] width 586 height 272
click at [772, 454] on div "[DATE] - [DATE] Fixed Payment Needs Approval" at bounding box center [931, 458] width 566 height 21
click at [646, 46] on div "BACK" at bounding box center [646, 50] width 38 height 14
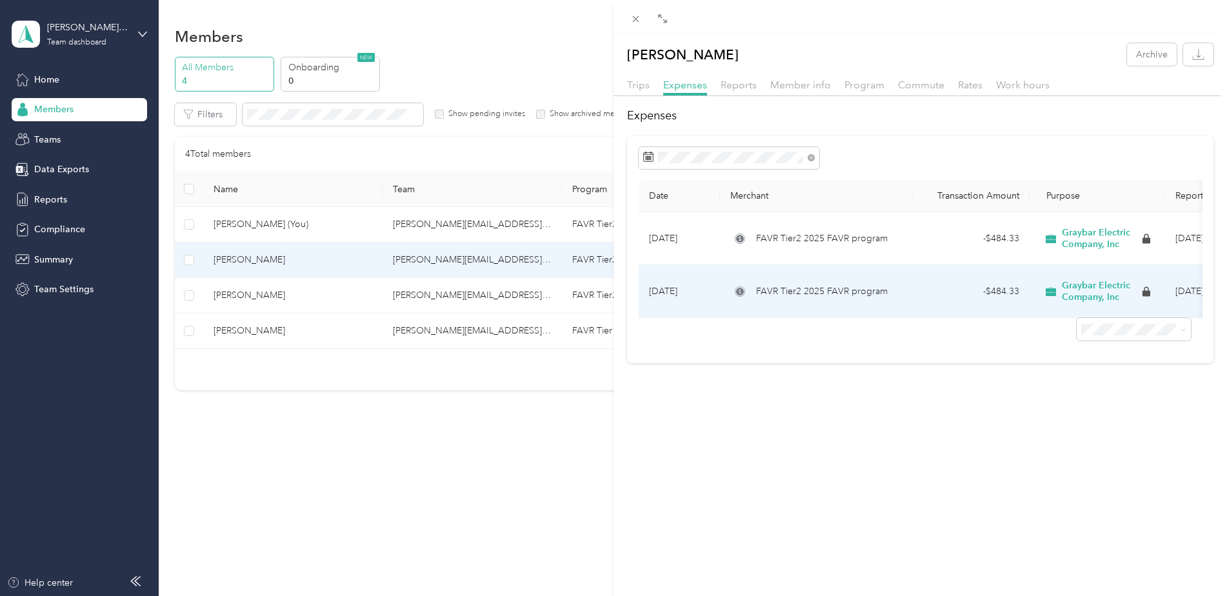
click at [744, 281] on td "FAVR Tier2 2025 FAVR program" at bounding box center [817, 291] width 194 height 53
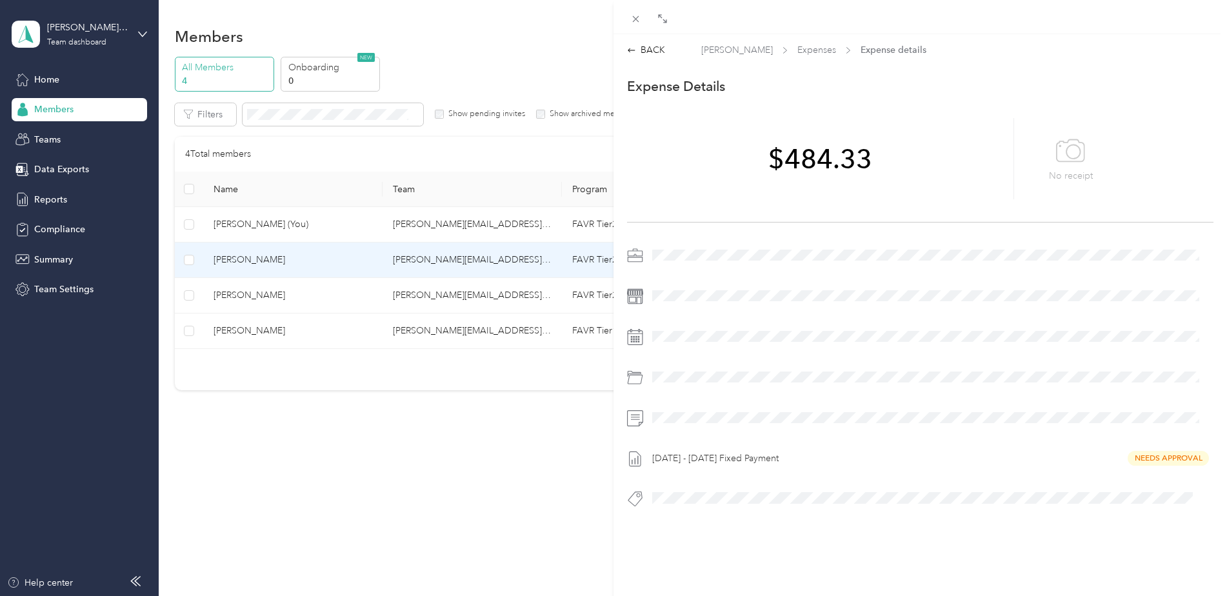
click at [1154, 464] on div "[DATE] - [DATE] Fixed Payment Needs Approval" at bounding box center [931, 458] width 566 height 21
click at [639, 47] on div "BACK" at bounding box center [646, 50] width 38 height 14
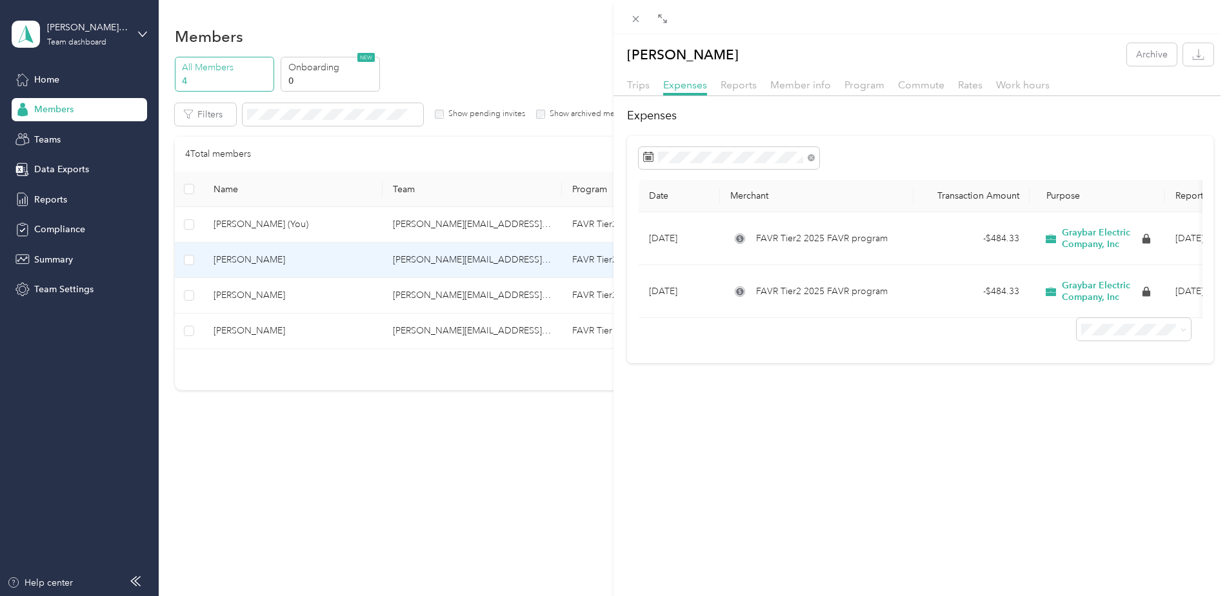
click at [735, 76] on div "[PERSON_NAME] Archive Trips Expenses Reports Member info Program Commute Rates …" at bounding box center [921, 203] width 614 height 320
click at [743, 85] on span "Reports" at bounding box center [739, 85] width 36 height 12
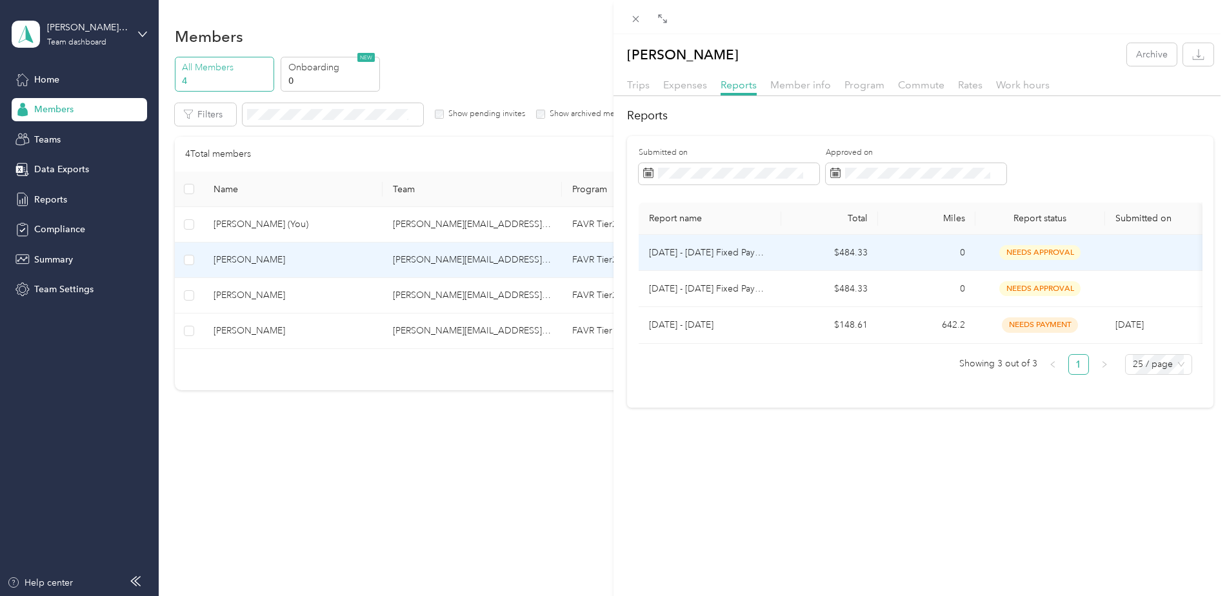
click at [778, 245] on td "[DATE] - [DATE] Fixed Payment" at bounding box center [710, 253] width 143 height 36
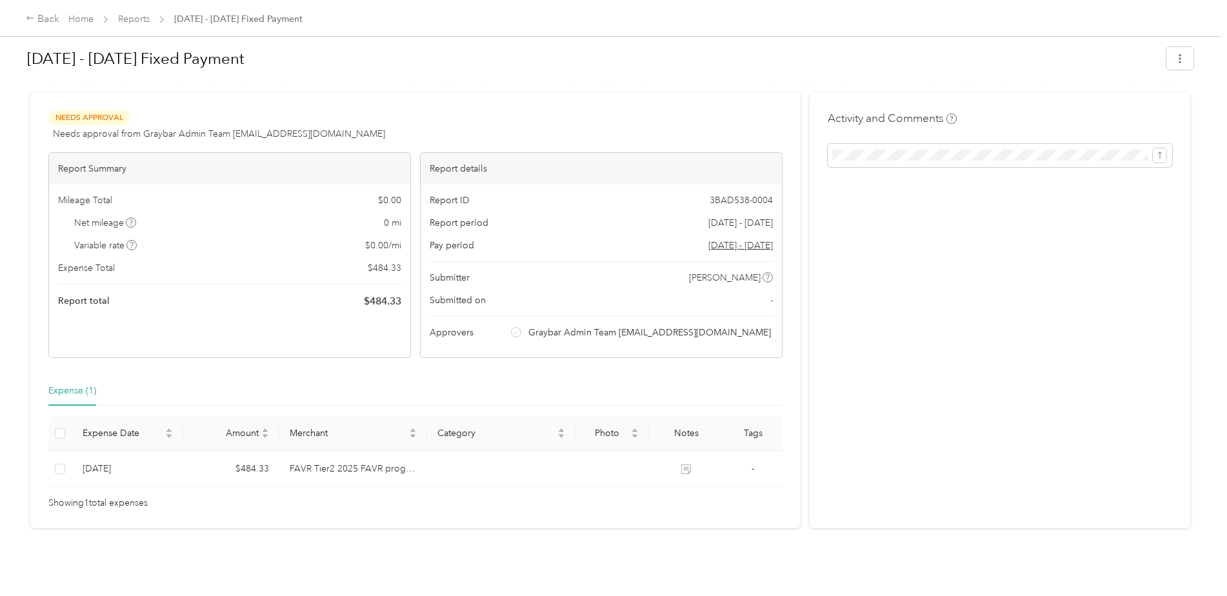
scroll to position [16, 0]
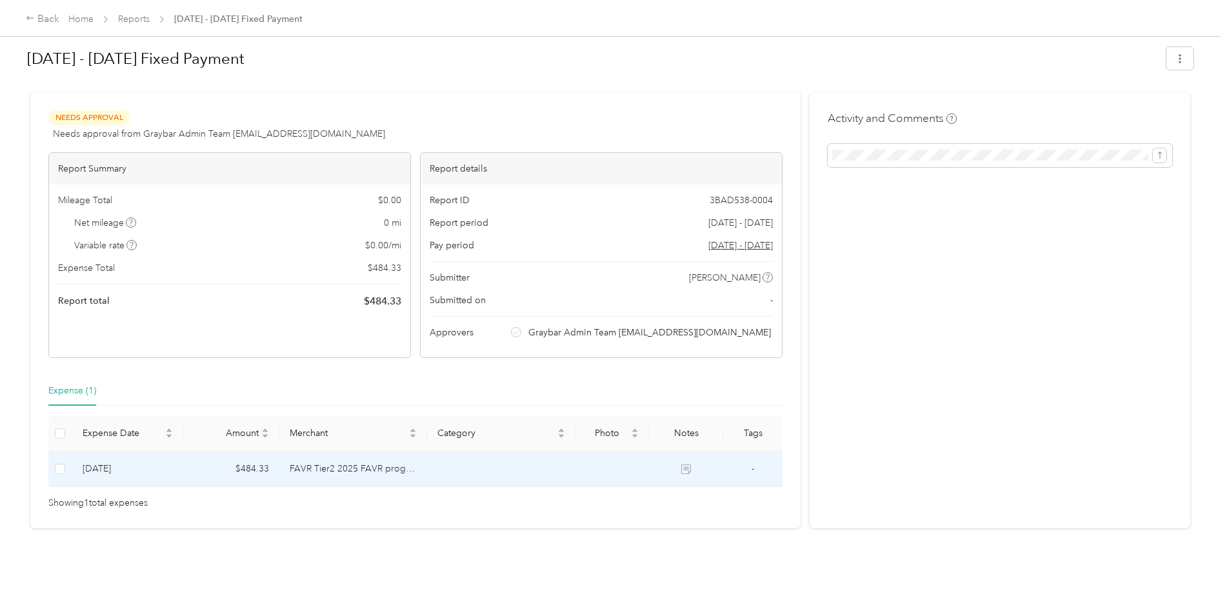
click at [77, 455] on td "[DATE]" at bounding box center [127, 469] width 111 height 35
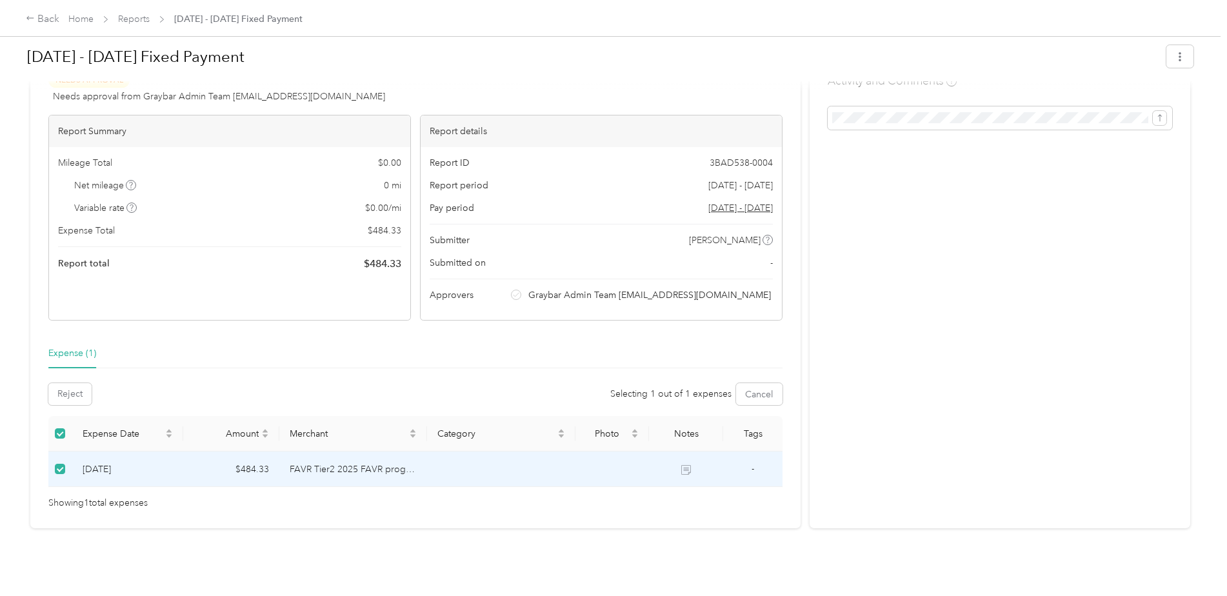
scroll to position [0, 0]
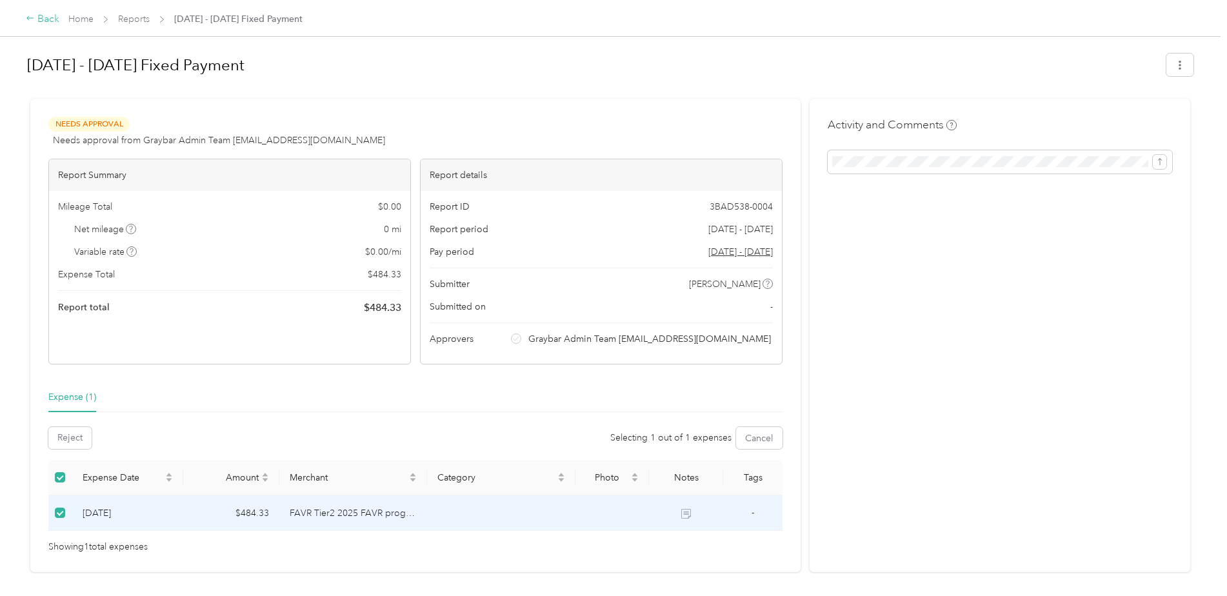
click at [40, 23] on div "Back" at bounding box center [43, 19] width 34 height 15
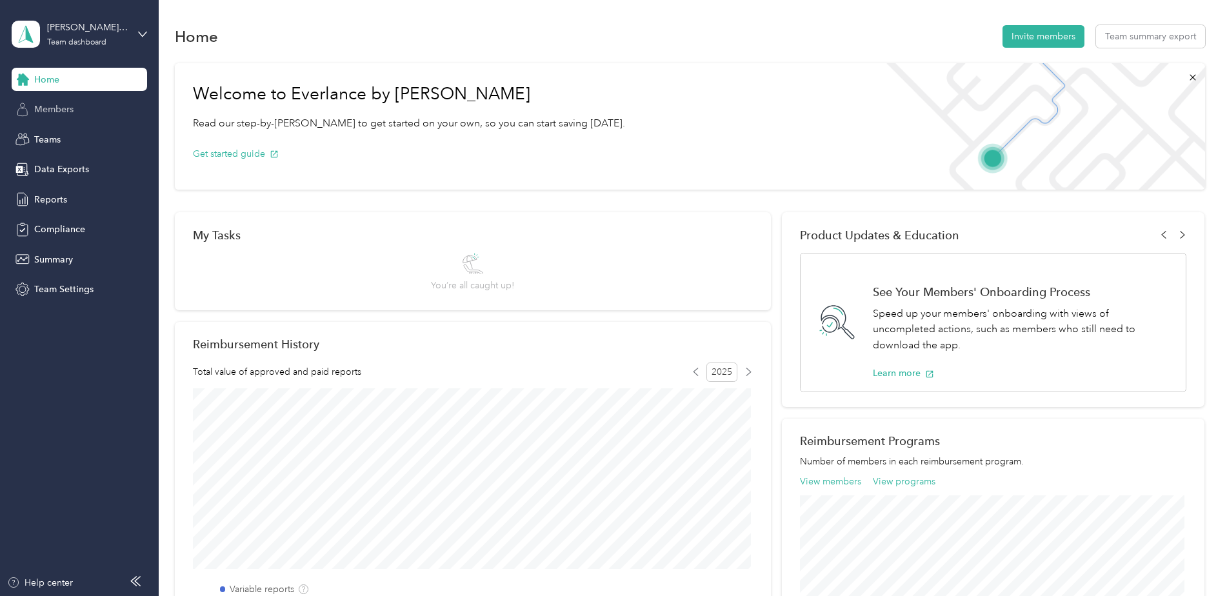
click at [55, 113] on span "Members" at bounding box center [53, 110] width 39 height 14
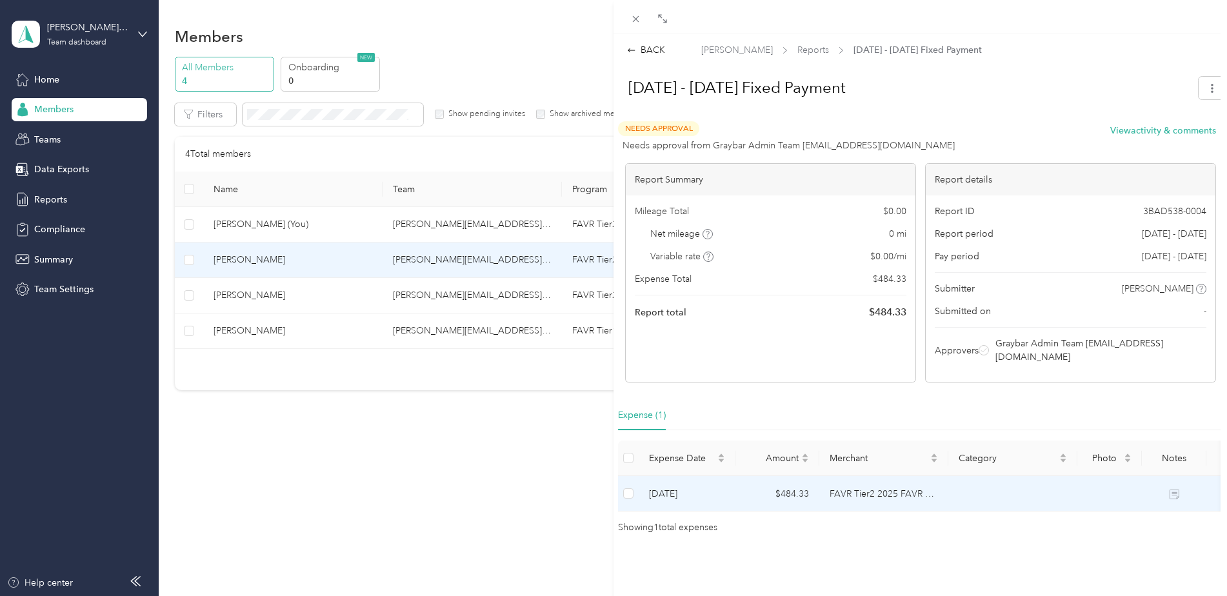
click at [703, 479] on td "[DATE]" at bounding box center [687, 493] width 97 height 35
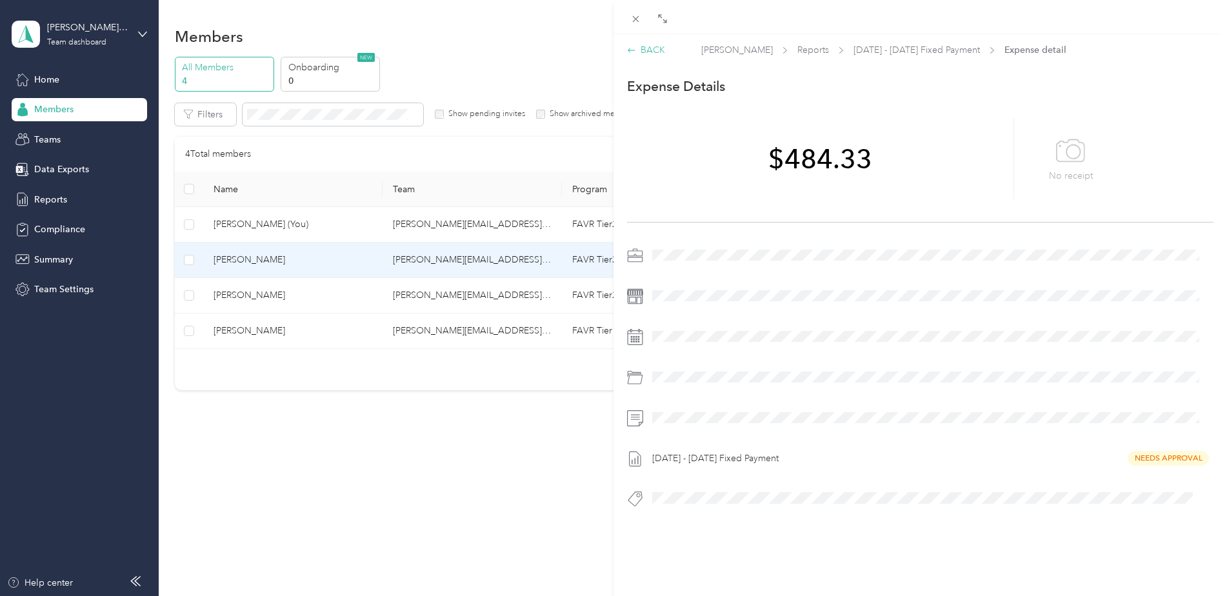
click at [657, 51] on div "BACK" at bounding box center [646, 50] width 38 height 14
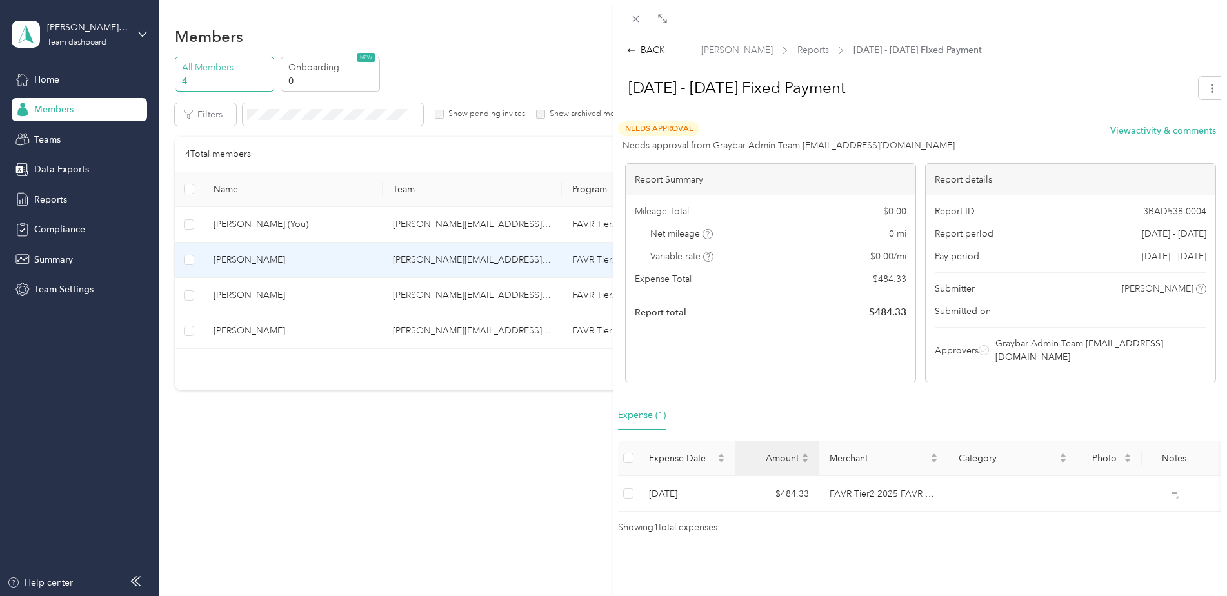
scroll to position [1, 0]
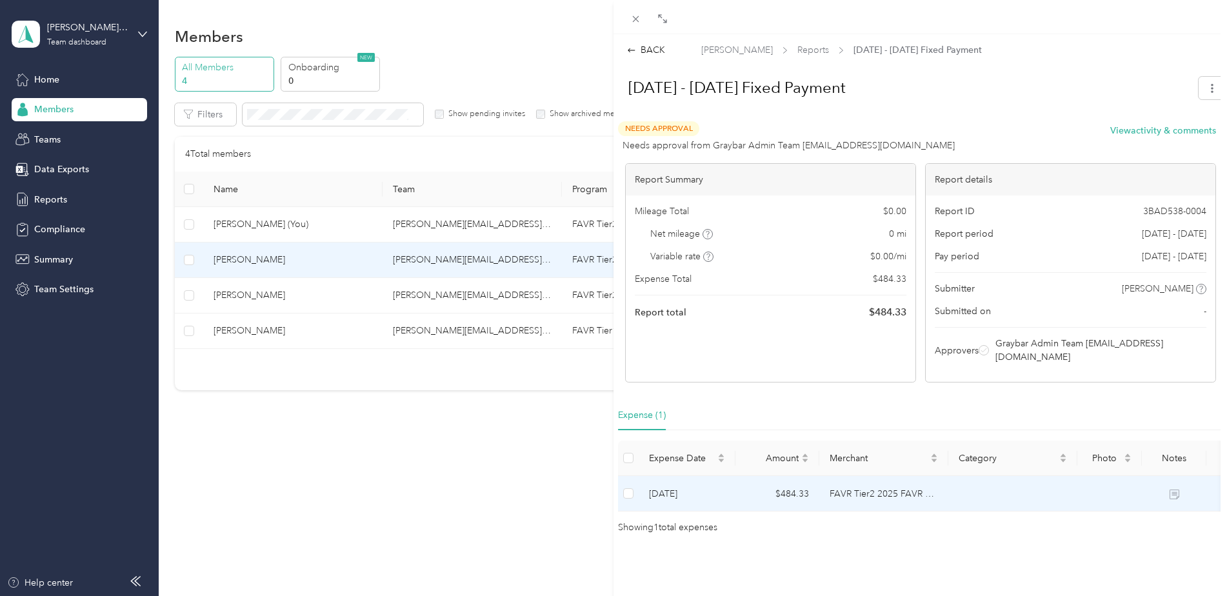
click at [634, 476] on td at bounding box center [628, 493] width 21 height 35
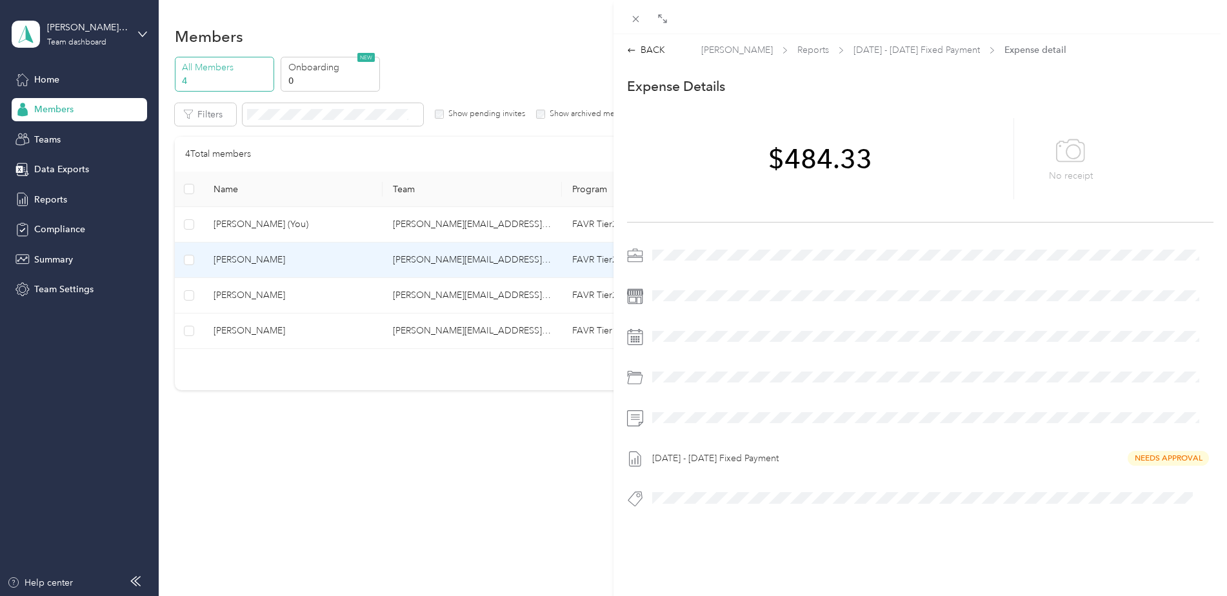
scroll to position [8, 0]
click at [655, 43] on div "BACK" at bounding box center [646, 50] width 38 height 14
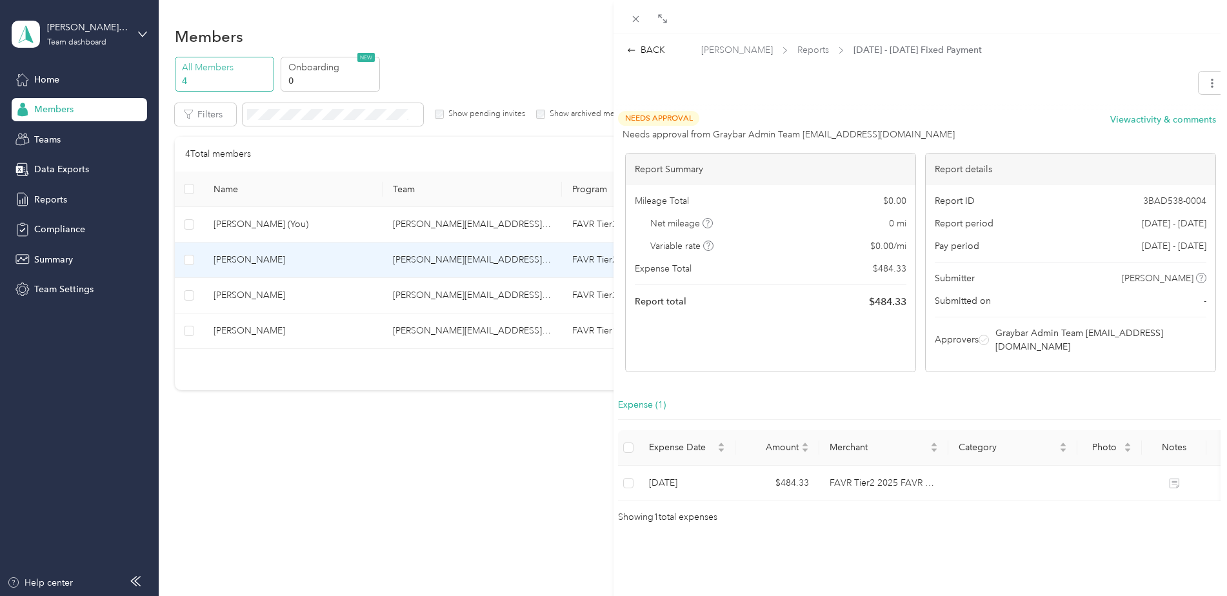
scroll to position [0, 0]
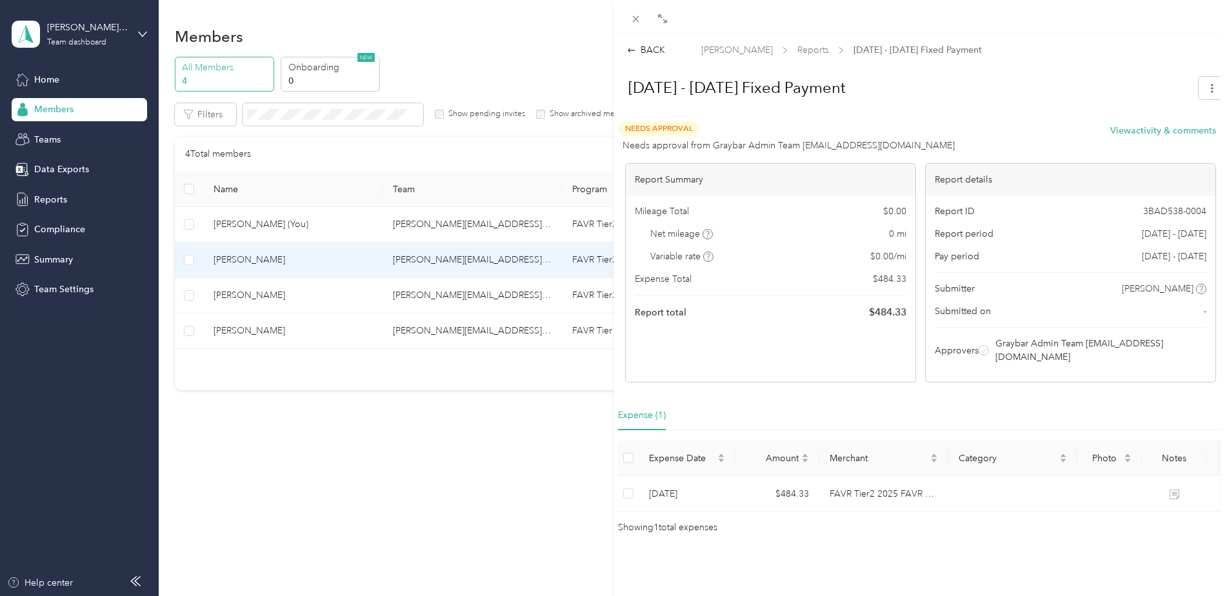
click at [286, 269] on div "BACK [PERSON_NAME] Reports [DATE] - [DATE] Fixed Payment [DATE] - [DATE] Fixed …" at bounding box center [613, 298] width 1227 height 596
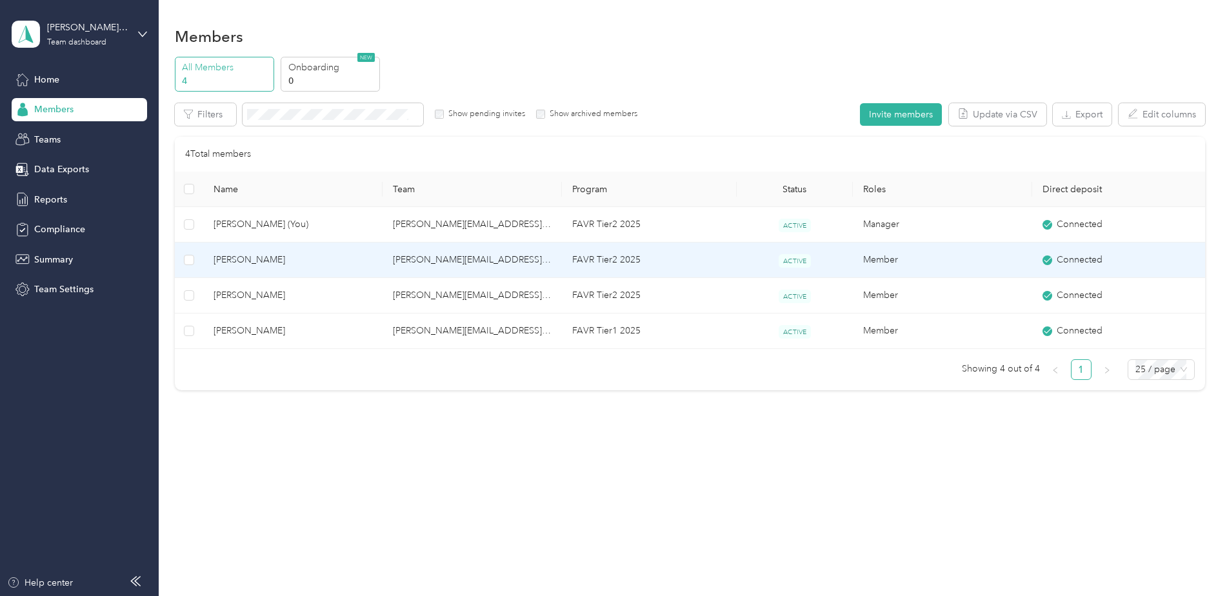
click at [291, 259] on span "[PERSON_NAME]" at bounding box center [293, 260] width 159 height 14
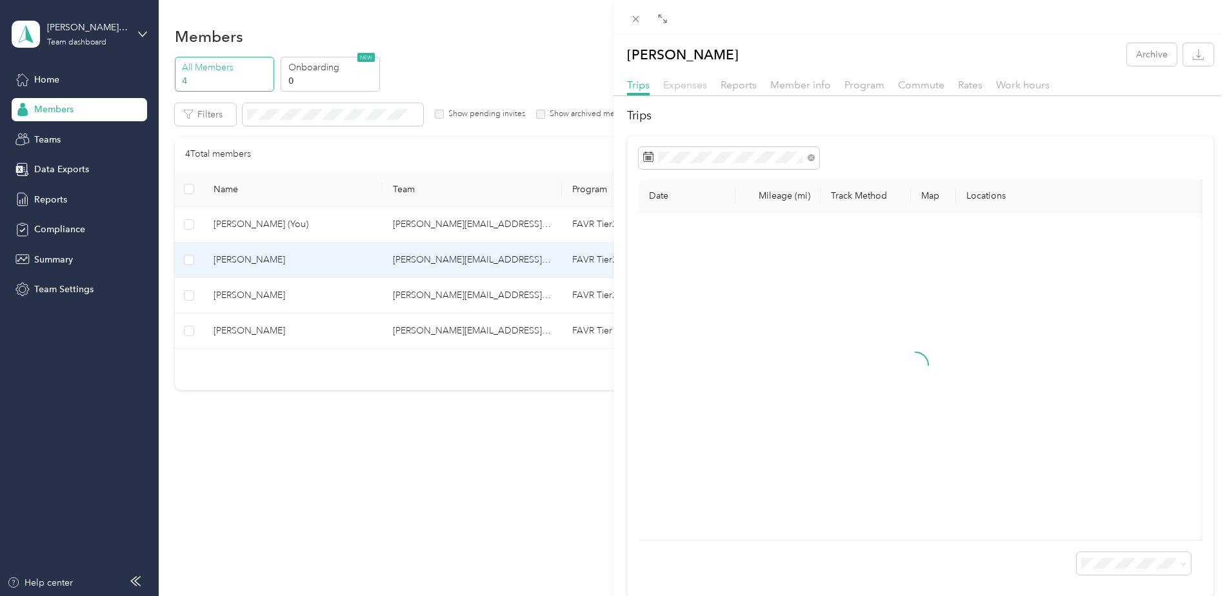
click at [691, 81] on span "Expenses" at bounding box center [685, 85] width 44 height 12
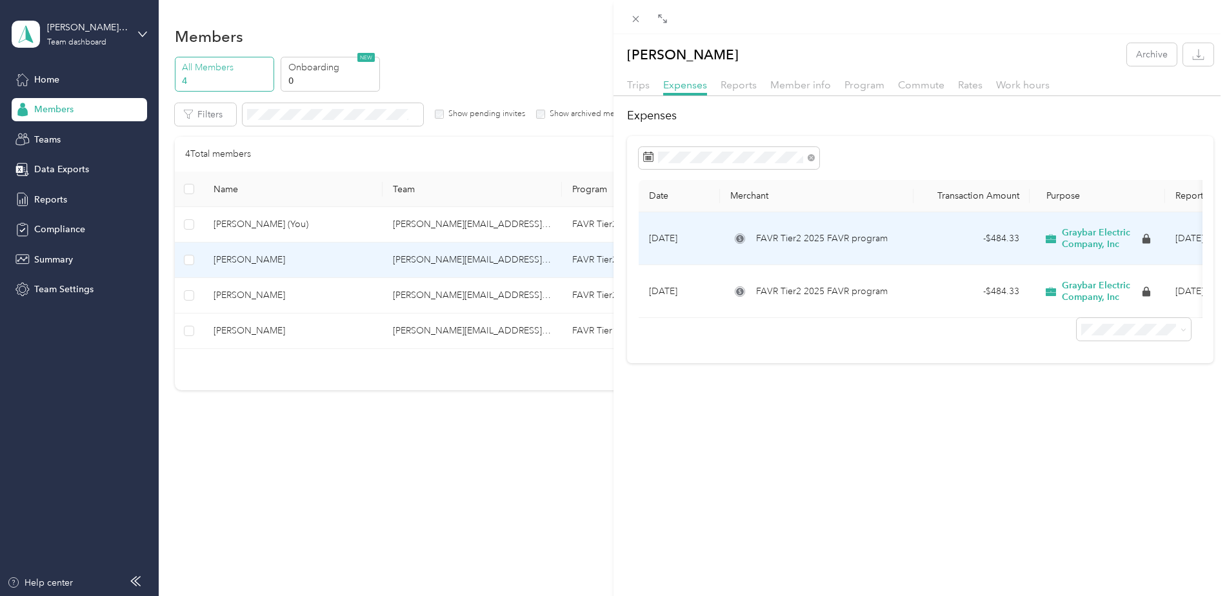
click at [772, 242] on span "FAVR Tier2 2025 FAVR program" at bounding box center [822, 239] width 132 height 14
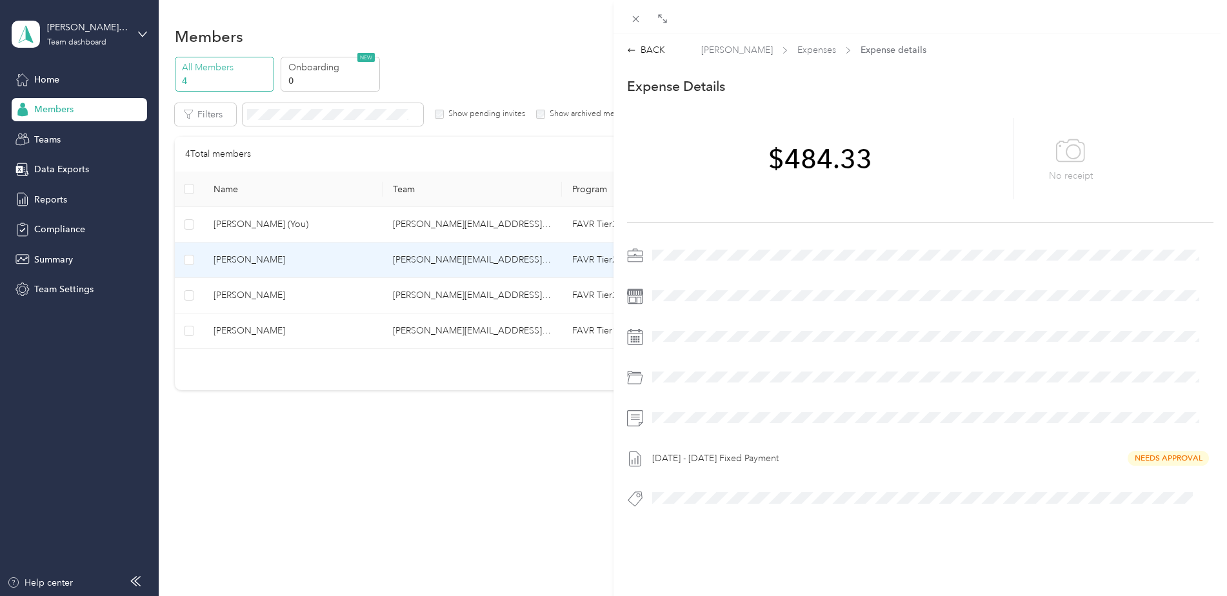
scroll to position [8, 0]
click at [764, 456] on div "[DATE] - [DATE] Fixed Payment Needs Approval" at bounding box center [931, 458] width 566 height 21
click at [780, 448] on div "[DATE] - [DATE] Fixed Payment Needs Approval" at bounding box center [931, 458] width 566 height 21
click at [1138, 455] on div "[DATE] - [DATE] Fixed Payment Needs Approval" at bounding box center [931, 458] width 566 height 21
drag, startPoint x: 1137, startPoint y: 450, endPoint x: 1094, endPoint y: 437, distance: 45.7
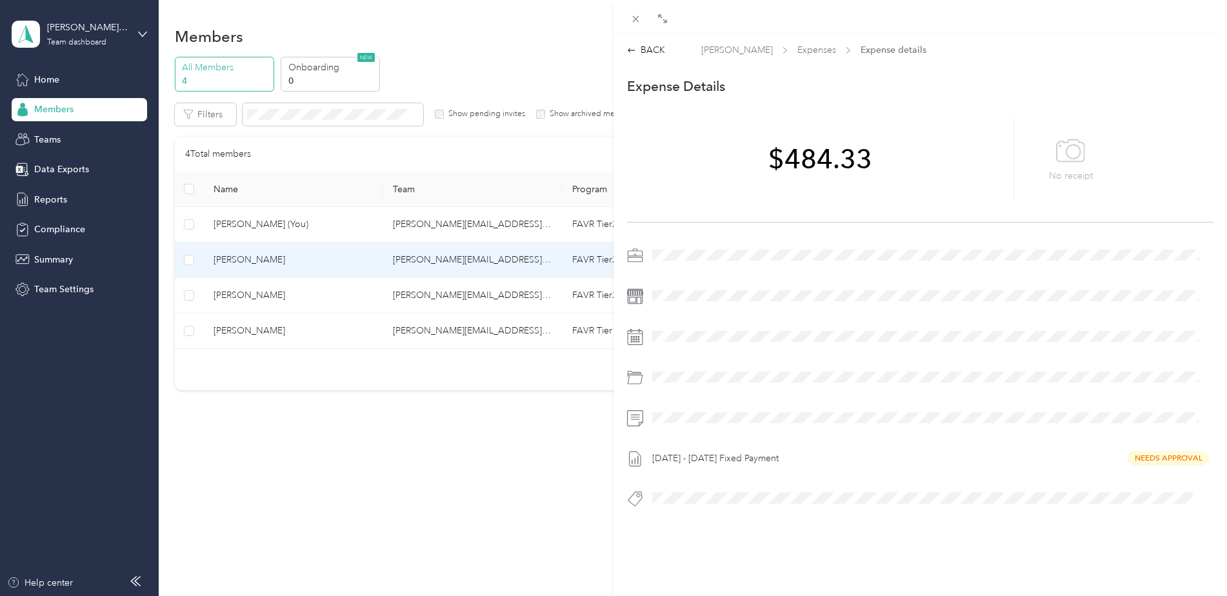
click at [1137, 450] on div "[DATE] - [DATE] Fixed Payment Needs Approval" at bounding box center [931, 458] width 566 height 21
click at [895, 335] on div at bounding box center [931, 336] width 566 height 21
click at [897, 264] on div "[DATE] - [DATE] Fixed Payment Needs Approval" at bounding box center [920, 381] width 586 height 272
click at [1053, 173] on p "No receipt" at bounding box center [1071, 176] width 44 height 14
click at [1152, 451] on div "[DATE] - [DATE] Fixed Payment Needs Approval" at bounding box center [931, 458] width 566 height 21
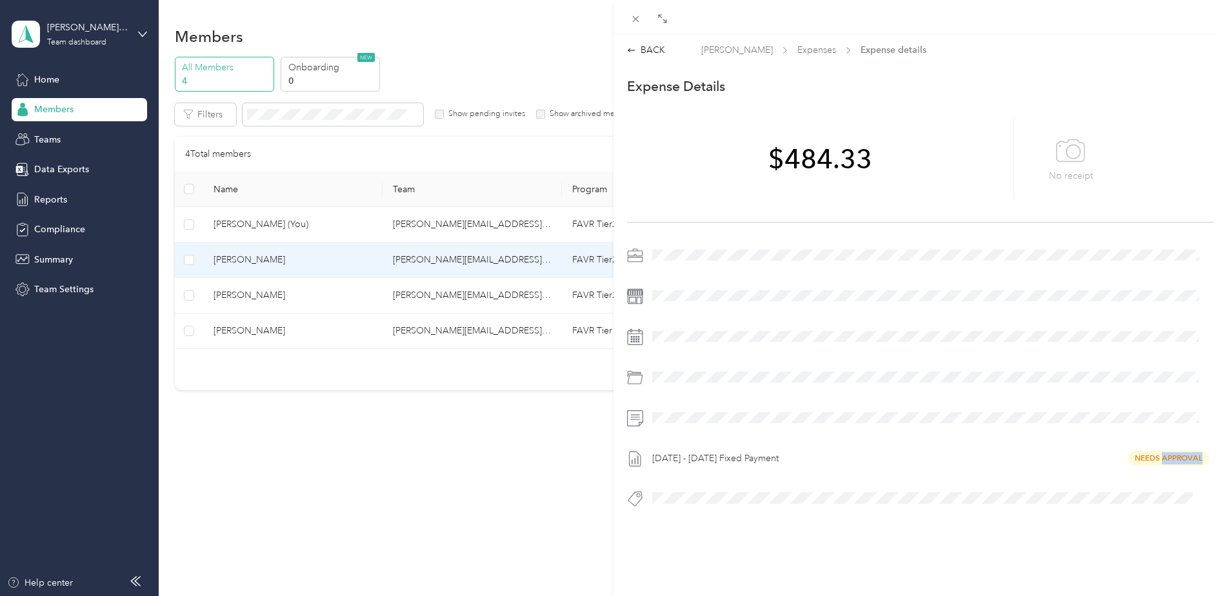
click at [1152, 451] on div "[DATE] - [DATE] Fixed Payment Needs Approval" at bounding box center [931, 458] width 566 height 21
drag, startPoint x: 1152, startPoint y: 451, endPoint x: 1021, endPoint y: 394, distance: 143.0
click at [1031, 382] on div at bounding box center [920, 382] width 586 height 30
click at [641, 44] on div "BACK" at bounding box center [646, 50] width 38 height 14
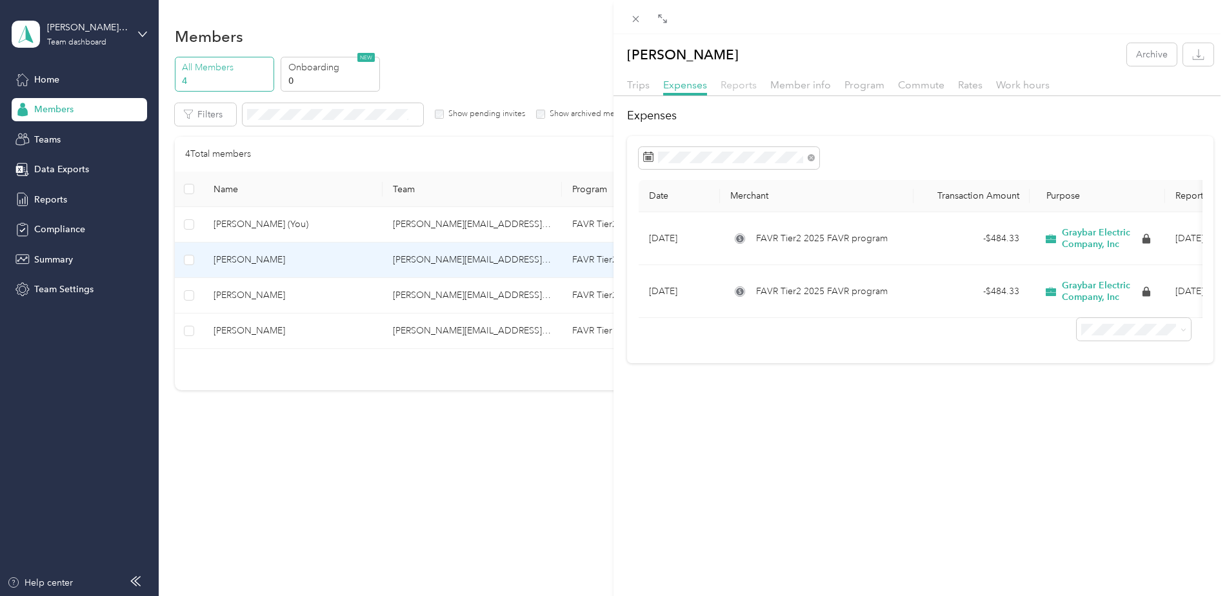
click at [735, 89] on span "Reports" at bounding box center [739, 85] width 36 height 12
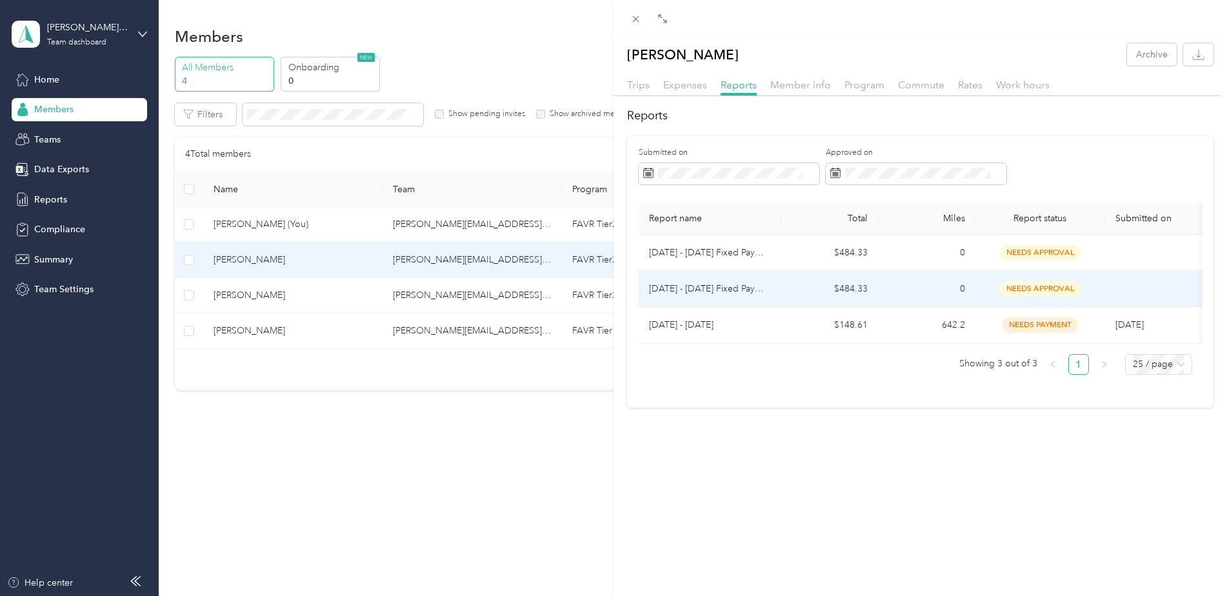
click at [739, 286] on p "[DATE] - [DATE] Fixed Payment" at bounding box center [710, 289] width 122 height 14
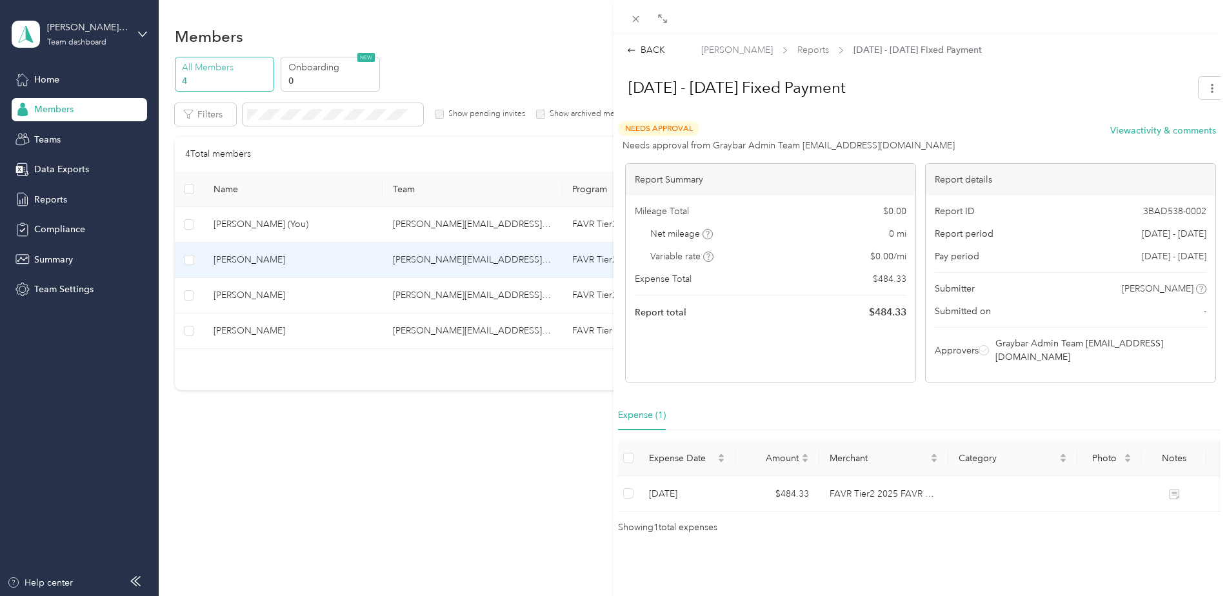
scroll to position [1, 0]
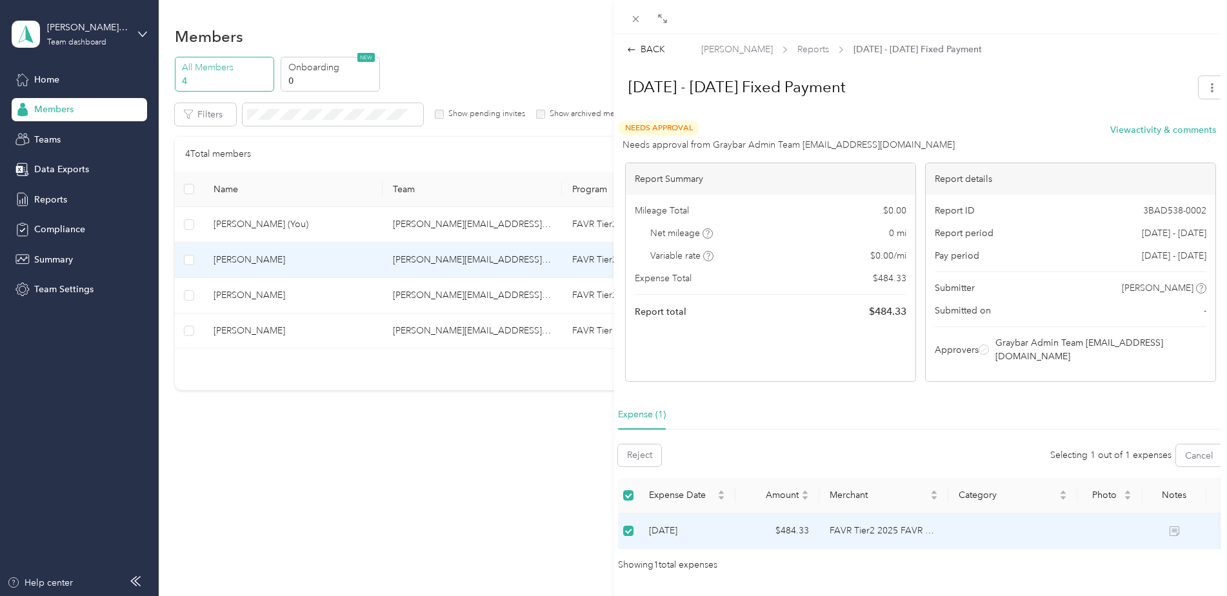
click at [458, 468] on div "BACK [PERSON_NAME] Reports [DATE] - [DATE] Fixed Payment [DATE] - [DATE] Fixed …" at bounding box center [613, 298] width 1227 height 596
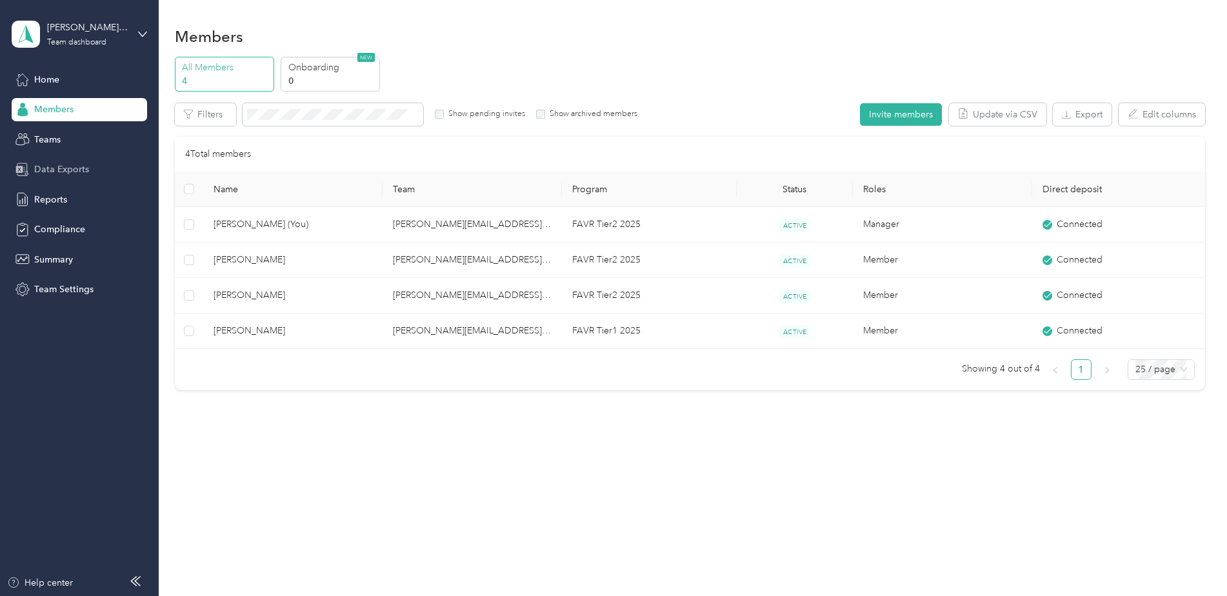
click at [61, 170] on span "Data Exports" at bounding box center [61, 170] width 55 height 14
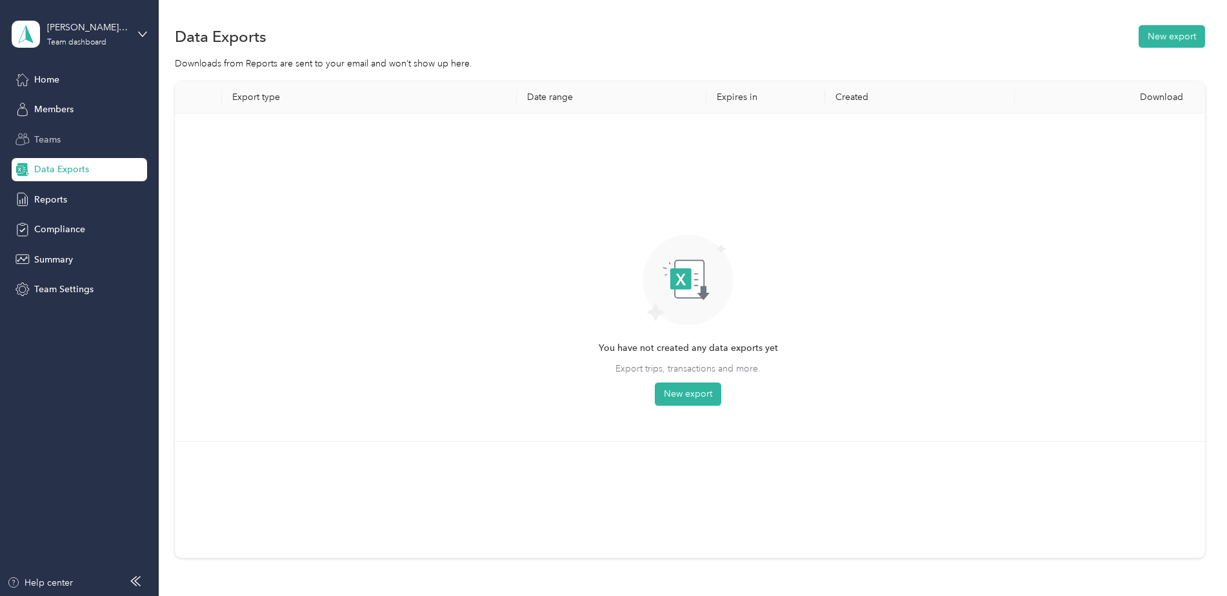
click at [57, 145] on span "Teams" at bounding box center [47, 140] width 26 height 14
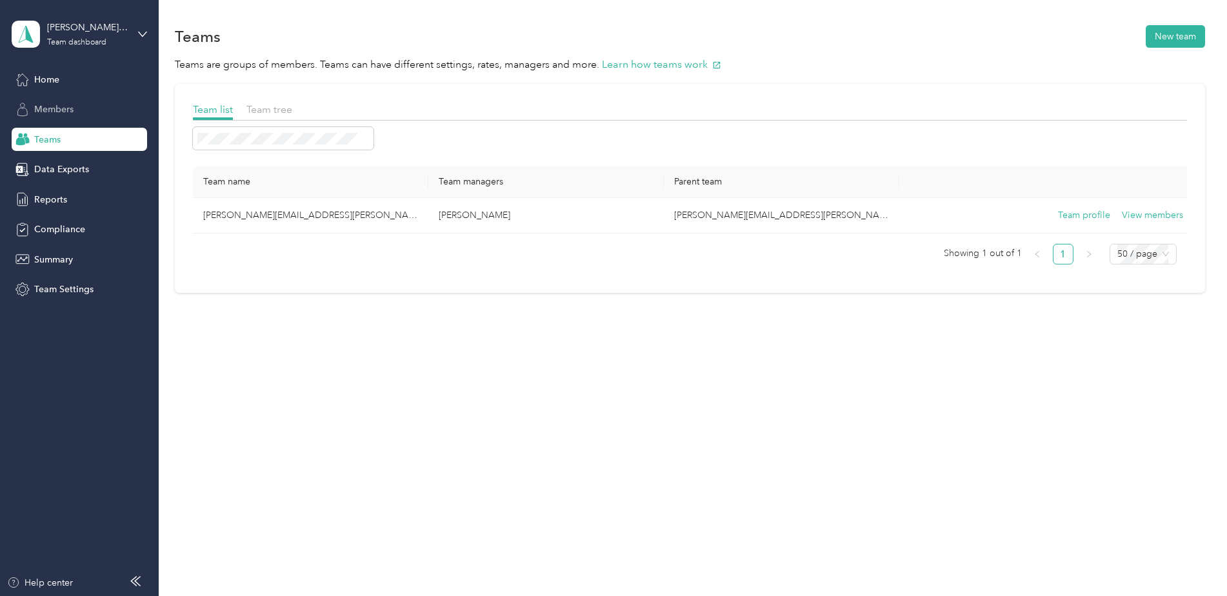
click at [46, 109] on span "Members" at bounding box center [53, 110] width 39 height 14
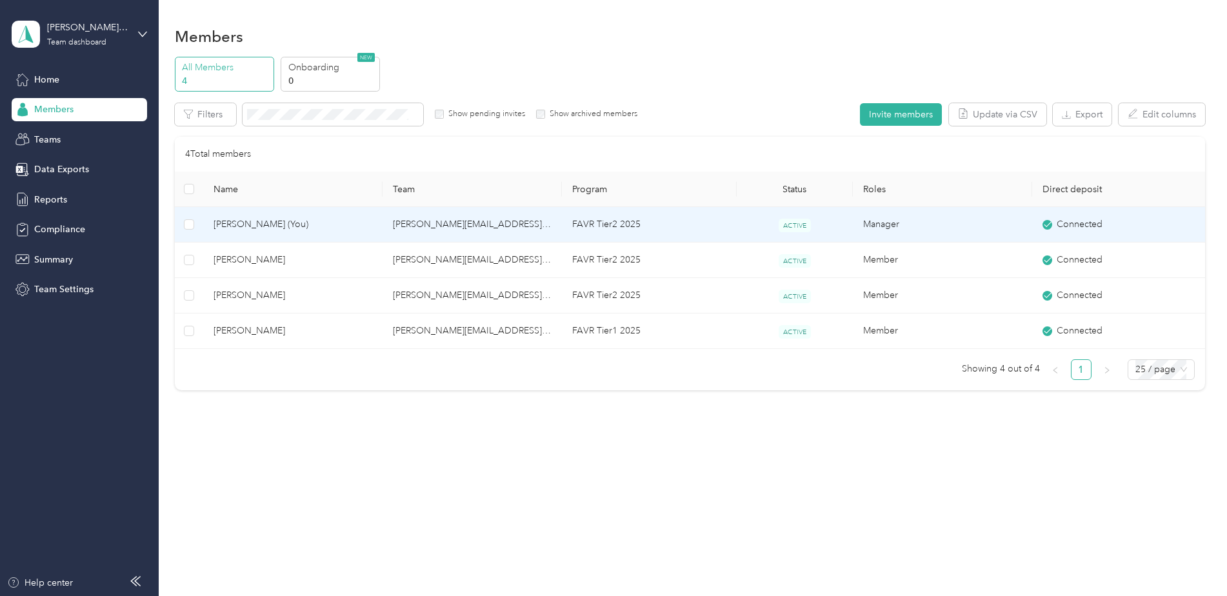
click at [252, 219] on span "[PERSON_NAME] (You)" at bounding box center [293, 224] width 159 height 14
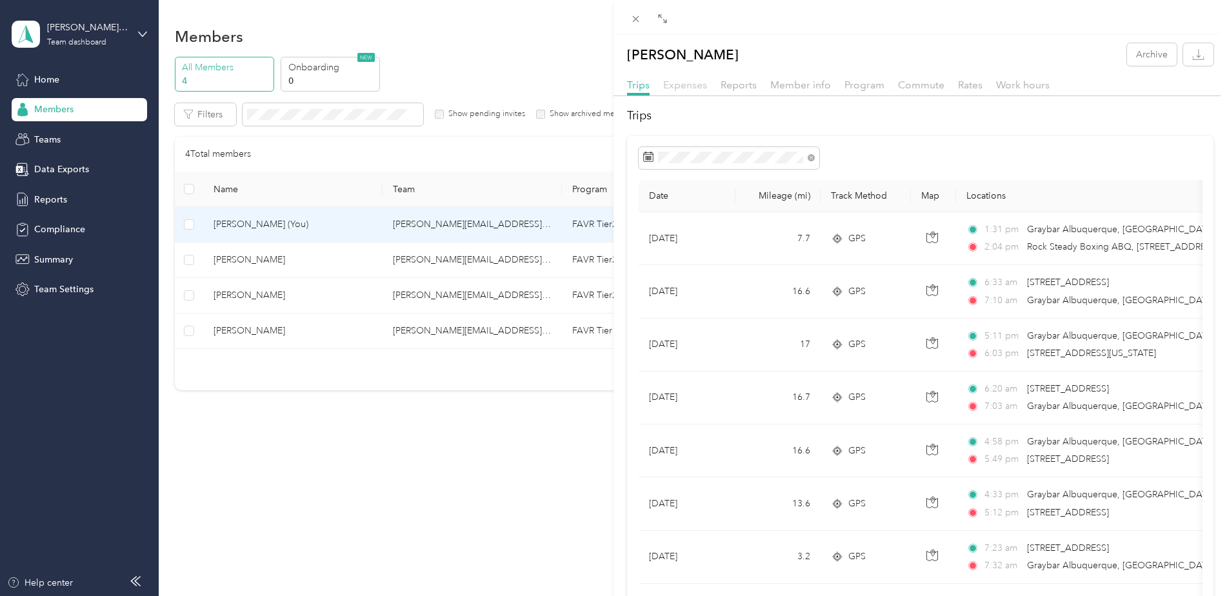
click at [690, 85] on span "Expenses" at bounding box center [685, 85] width 44 height 12
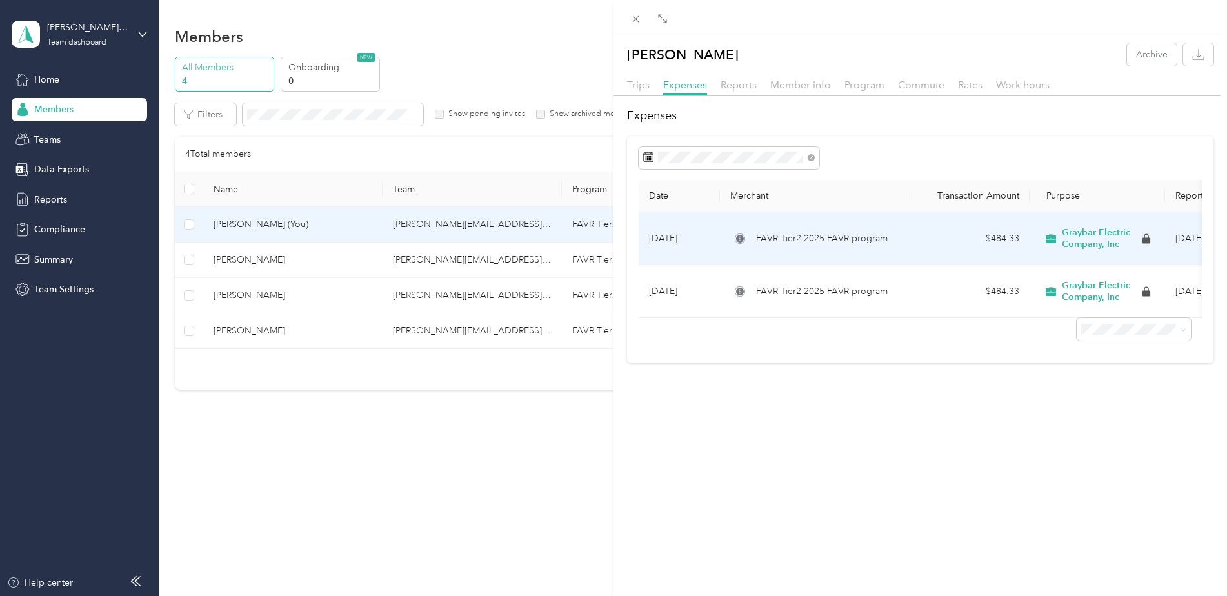
click at [773, 228] on td "FAVR Tier2 2025 FAVR program" at bounding box center [817, 238] width 194 height 53
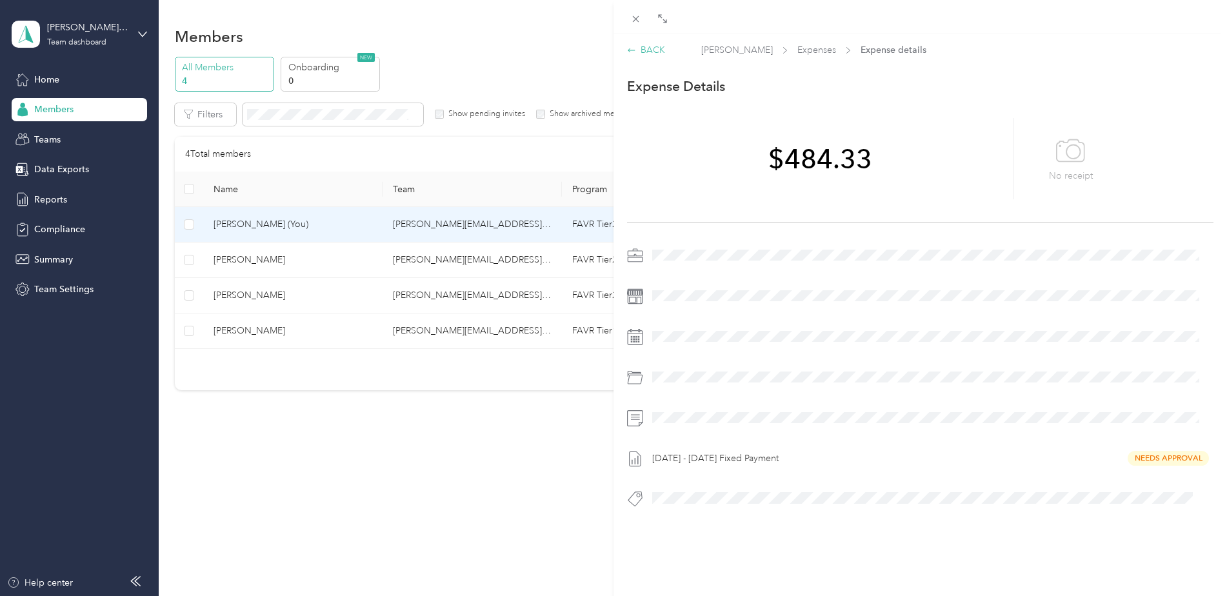
click at [656, 48] on div "BACK" at bounding box center [646, 50] width 38 height 14
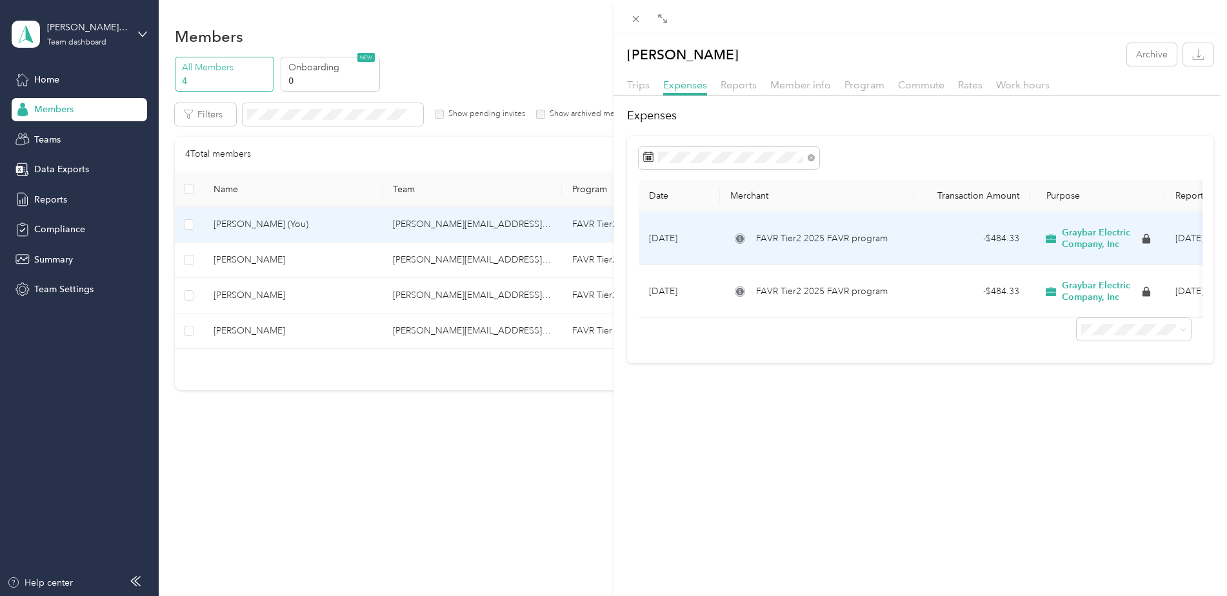
click at [663, 241] on td "[DATE]" at bounding box center [679, 238] width 81 height 53
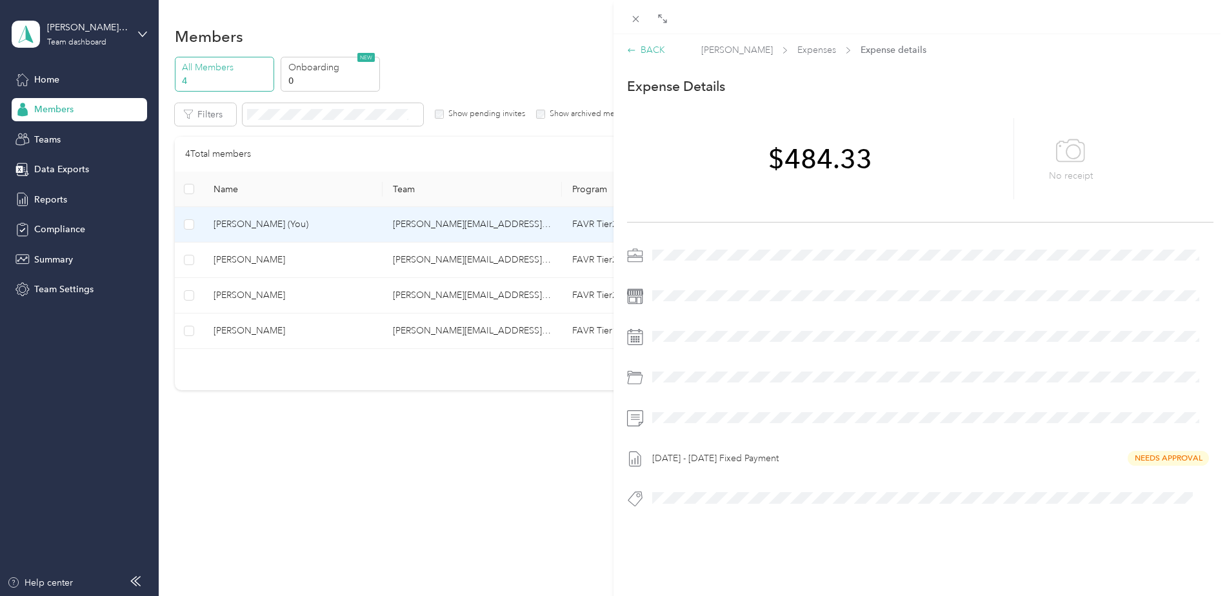
click at [637, 46] on div "BACK" at bounding box center [646, 50] width 38 height 14
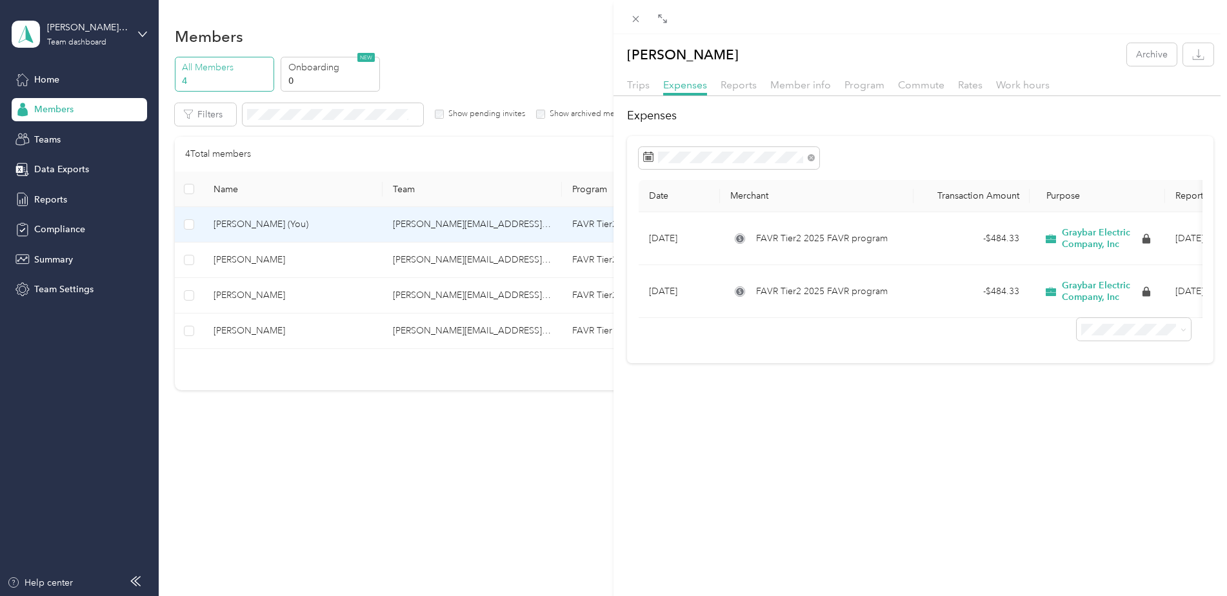
click at [235, 268] on div "[PERSON_NAME] Archive Trips Expenses Reports Member info Program Commute Rates …" at bounding box center [613, 298] width 1227 height 596
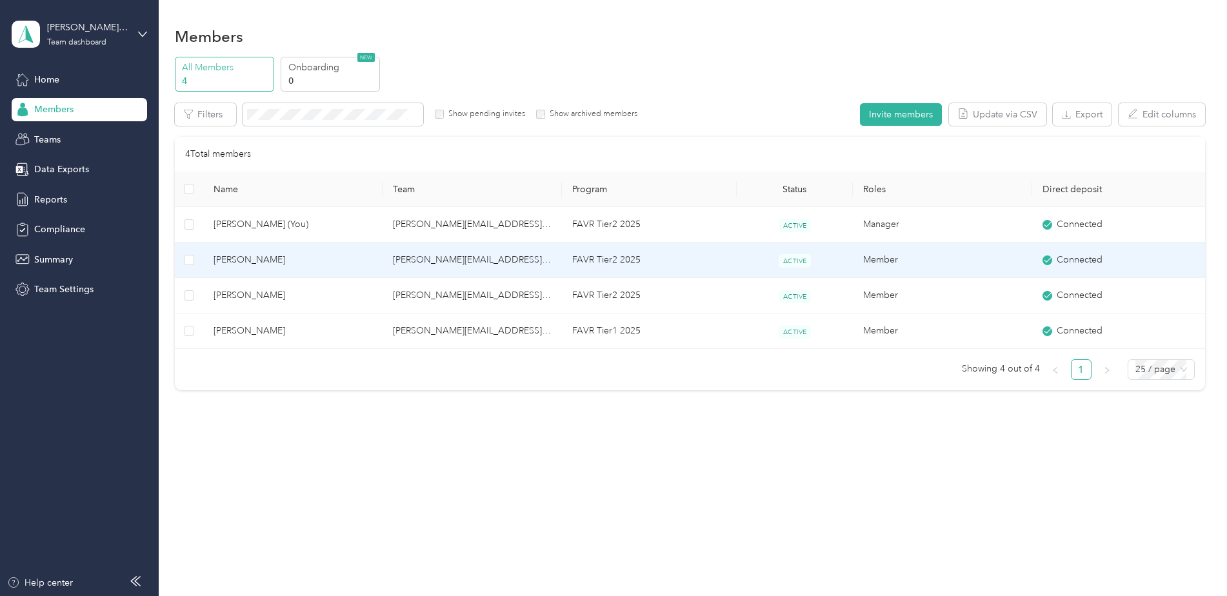
click at [240, 264] on span "[PERSON_NAME]" at bounding box center [293, 260] width 159 height 14
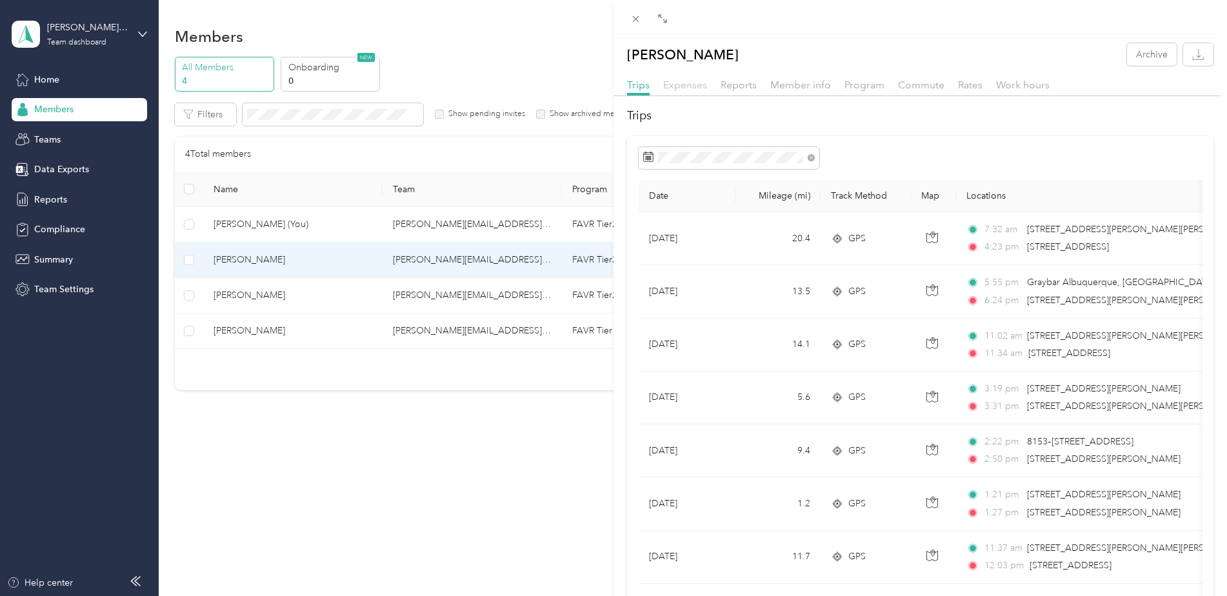
click at [680, 82] on span "Expenses" at bounding box center [685, 85] width 44 height 12
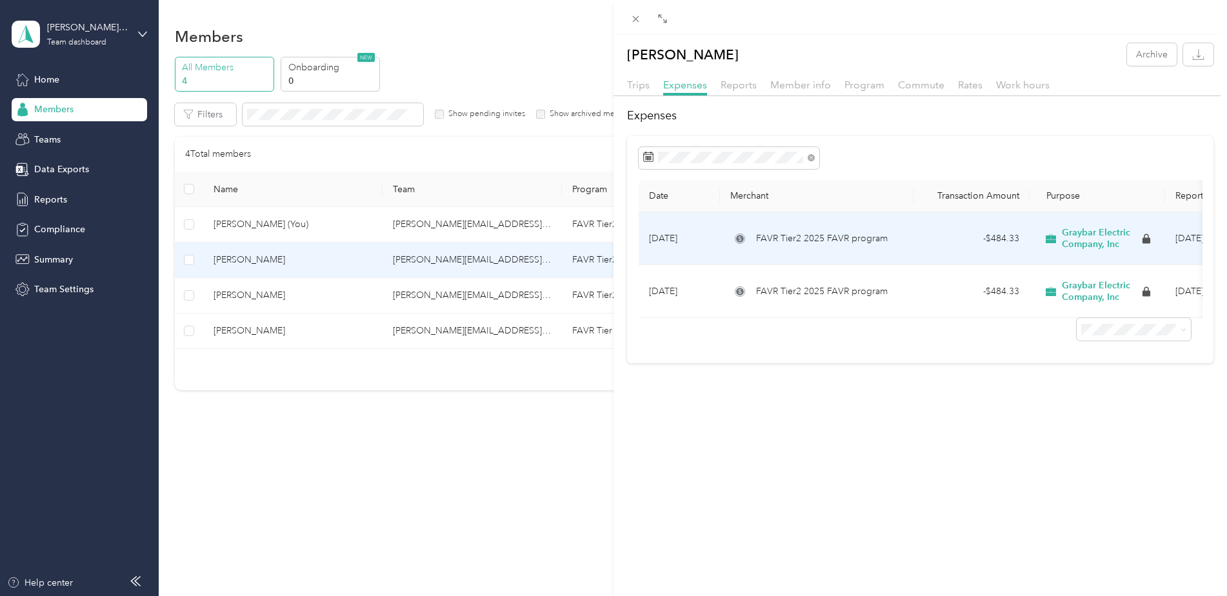
click at [1077, 236] on span "Graybar Electric Company, Inc" at bounding box center [1101, 238] width 78 height 23
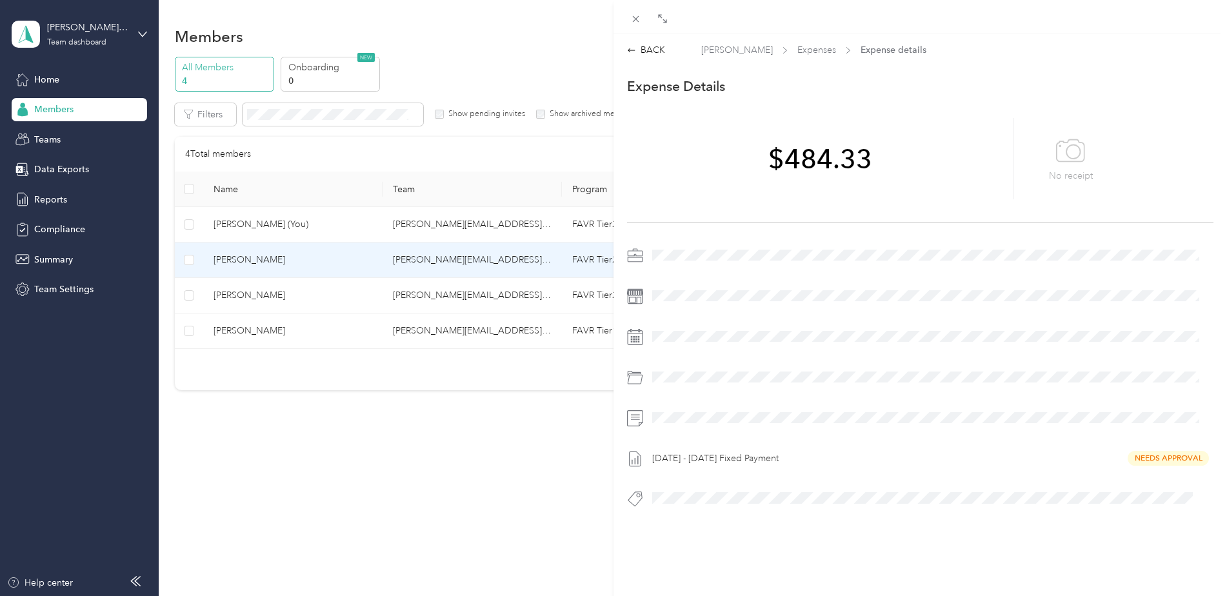
click at [310, 429] on div "BACK [PERSON_NAME] Expenses Expense details This expense cannot be edited becau…" at bounding box center [613, 298] width 1227 height 596
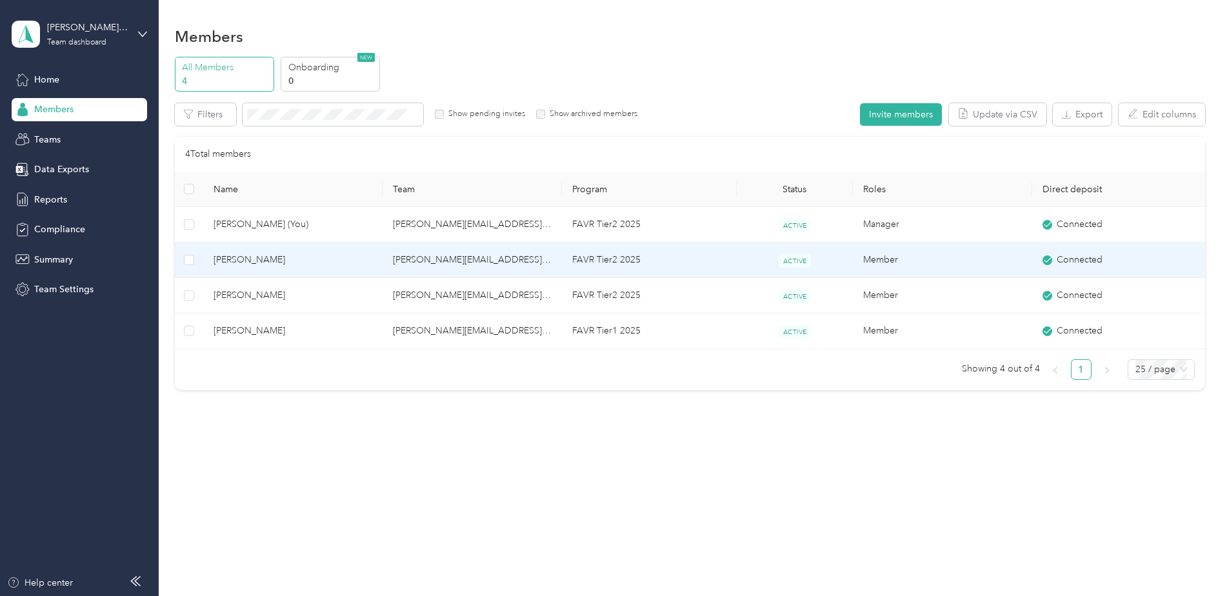
click at [310, 595] on div "Drag to resize Click to close BACK [PERSON_NAME] Expenses Expense details This …" at bounding box center [610, 596] width 1221 height 0
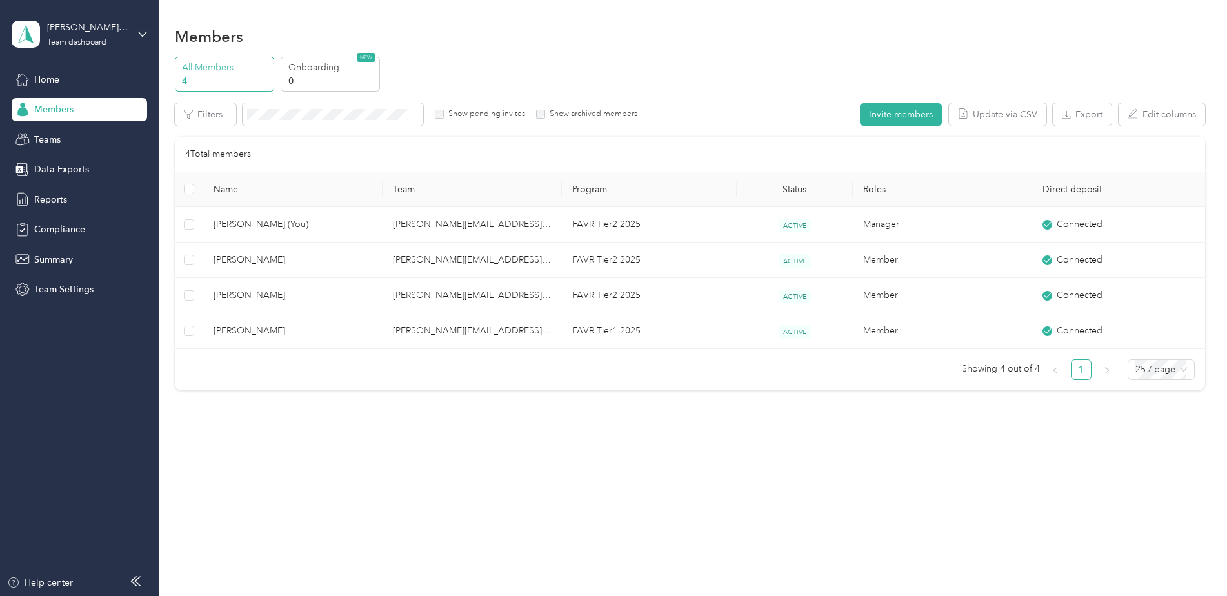
drag, startPoint x: 310, startPoint y: 428, endPoint x: 248, endPoint y: 423, distance: 62.1
click at [247, 423] on div "Members All Members 4 Onboarding 0 NEW Edit role Edit team Export Selected 0 of…" at bounding box center [690, 236] width 1062 height 472
click at [49, 133] on span "Teams" at bounding box center [47, 140] width 26 height 14
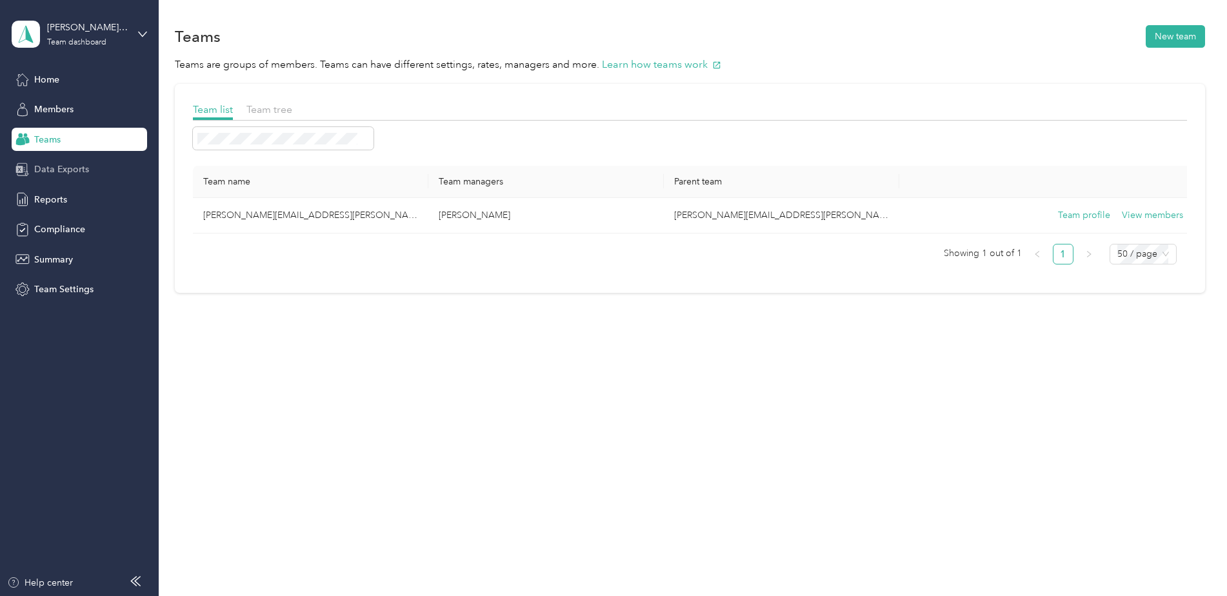
click at [53, 161] on div "Data Exports" at bounding box center [79, 169] width 135 height 23
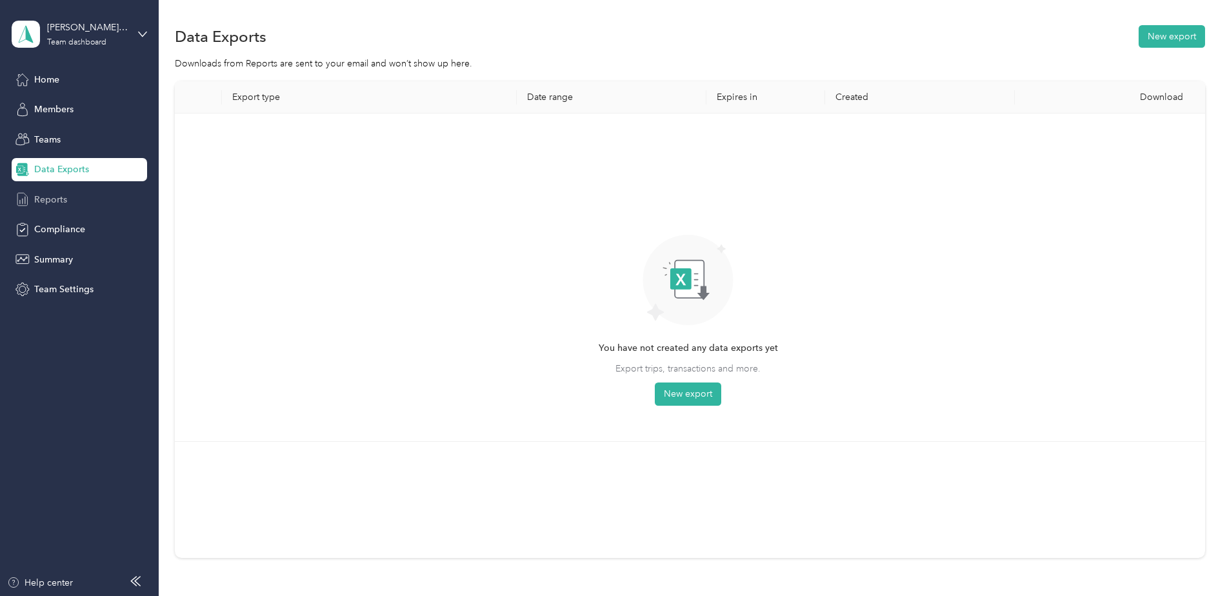
click at [57, 201] on span "Reports" at bounding box center [50, 200] width 33 height 14
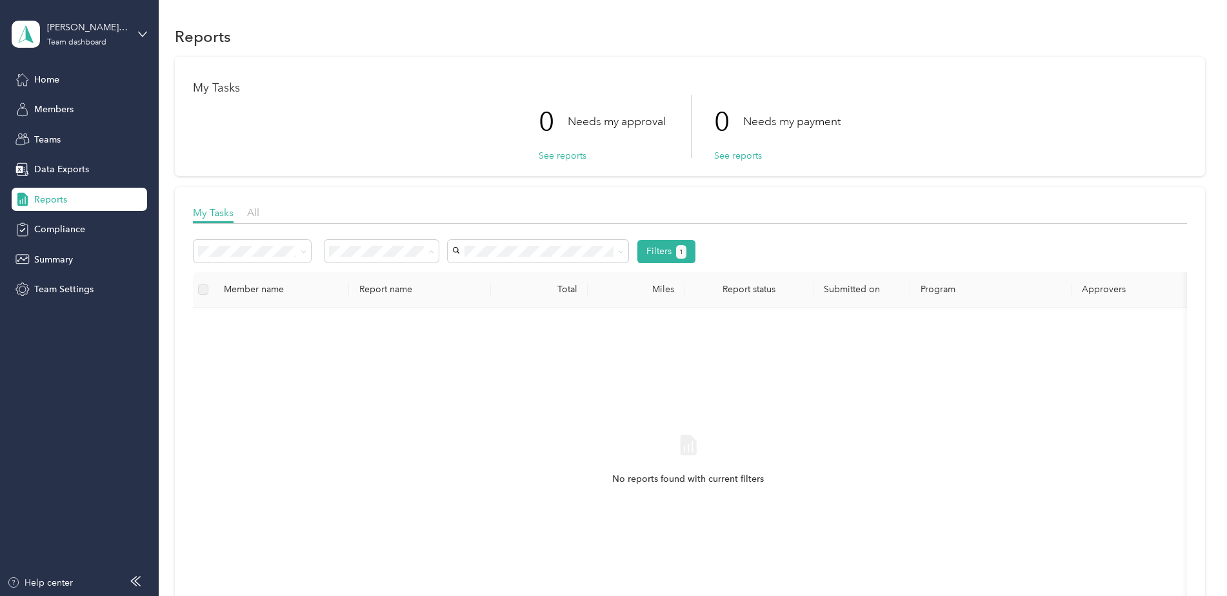
click at [399, 280] on li "All" at bounding box center [382, 275] width 114 height 23
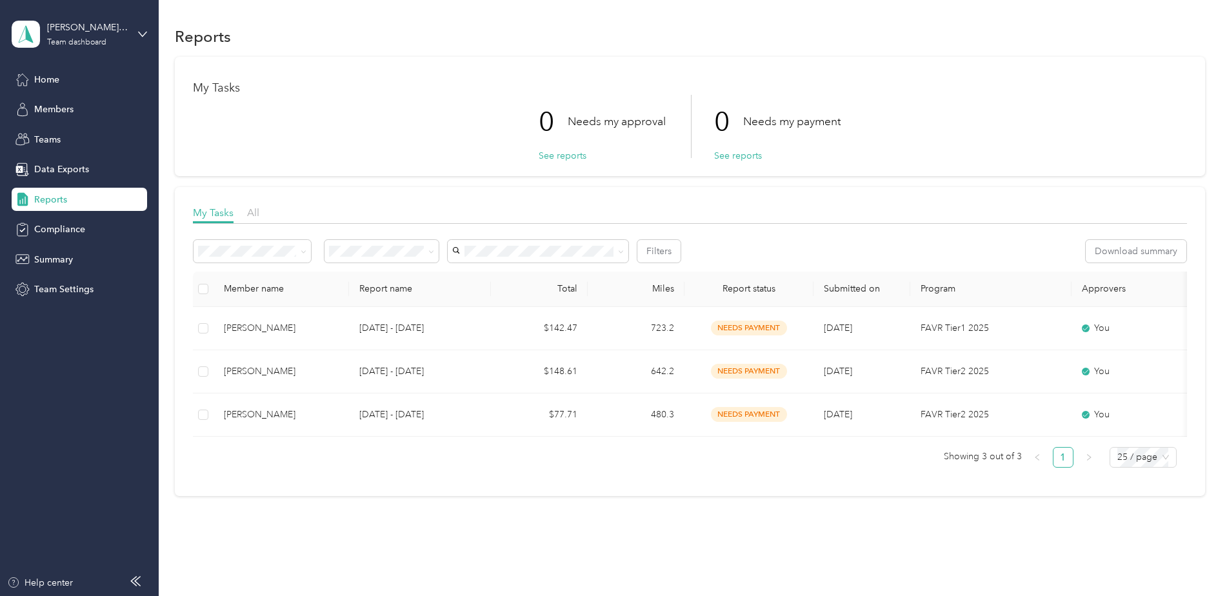
click at [261, 208] on div "My Tasks All" at bounding box center [690, 214] width 994 height 19
click at [254, 210] on span "All" at bounding box center [253, 212] width 12 height 12
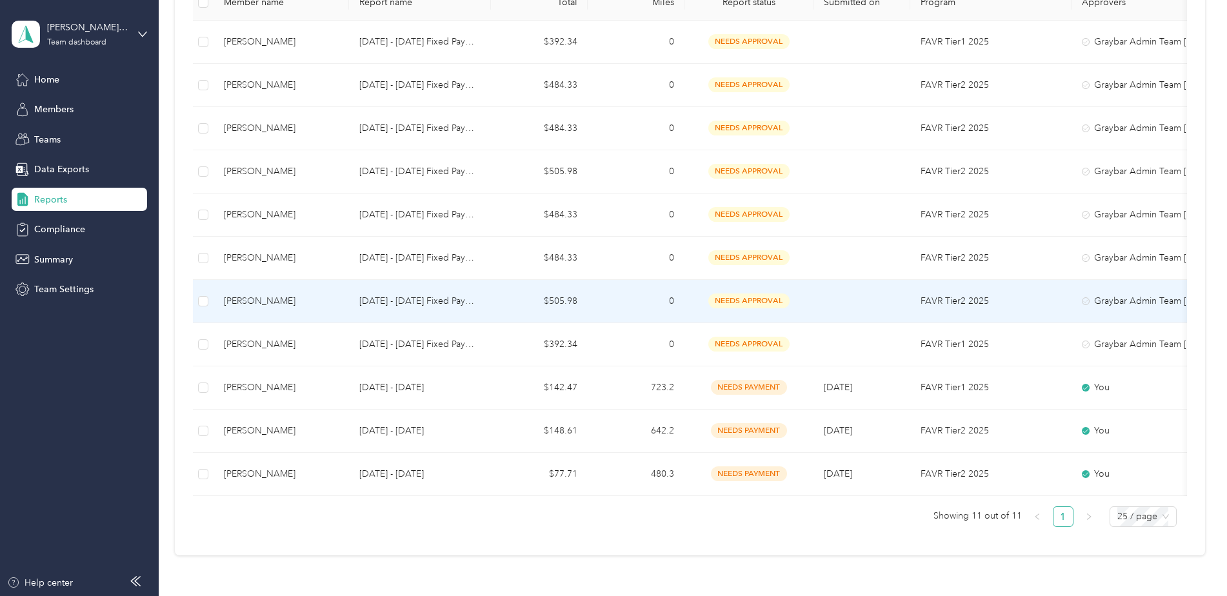
scroll to position [258, 0]
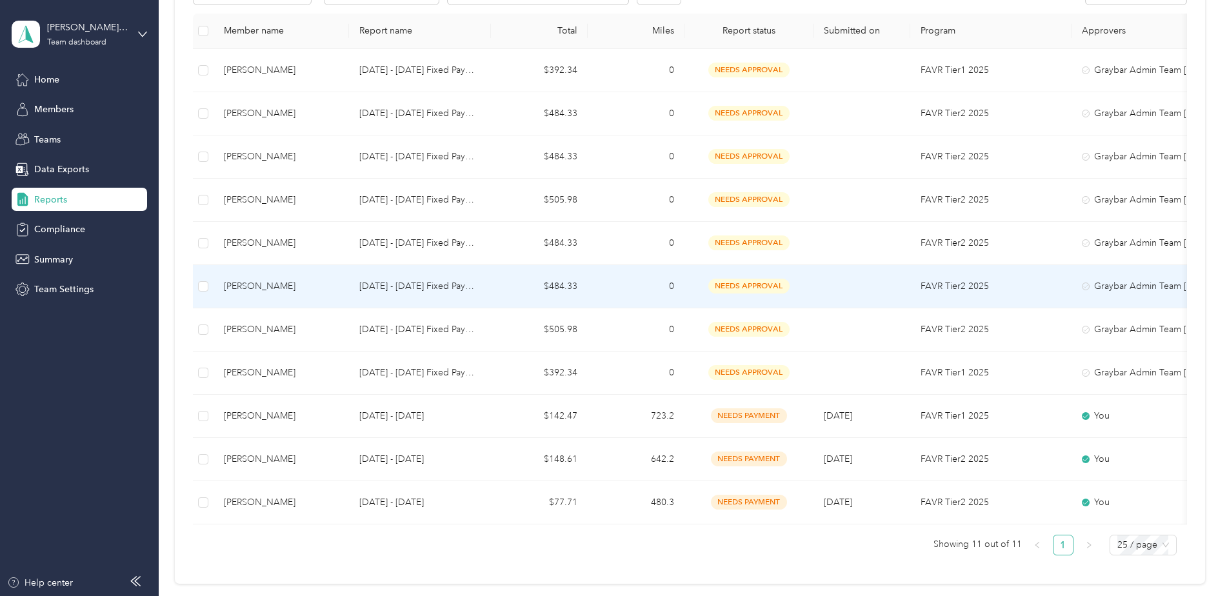
click at [408, 290] on p "[DATE] - [DATE] Fixed Payment" at bounding box center [419, 286] width 121 height 14
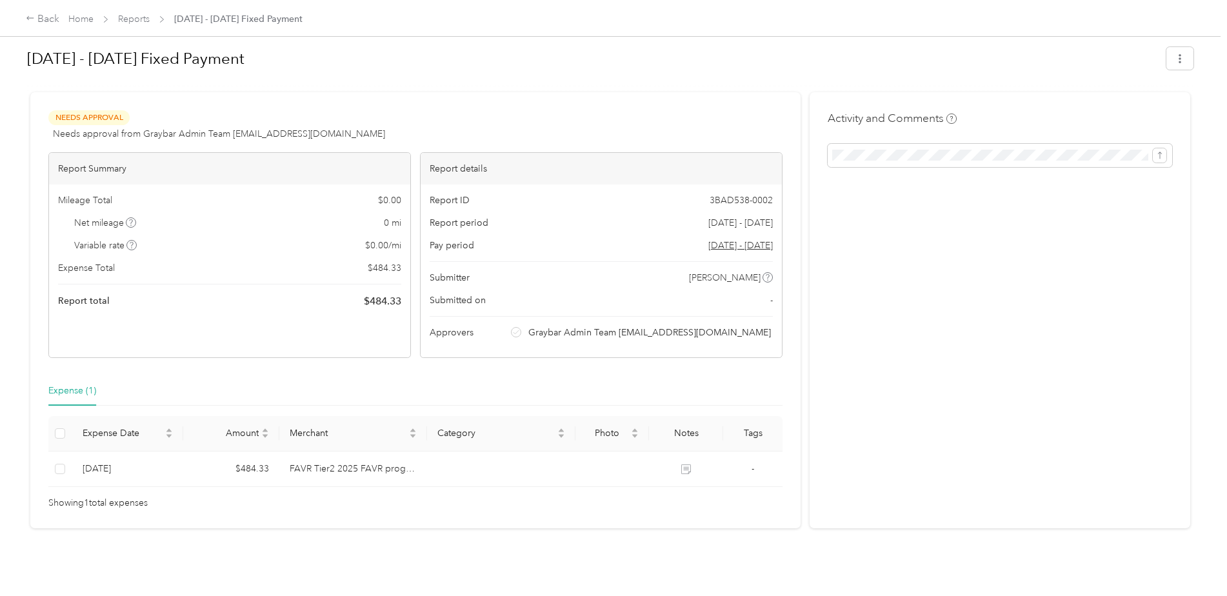
scroll to position [16, 0]
click at [579, 326] on div "Approvers Graybar Admin Team [EMAIL_ADDRESS][DOMAIN_NAME]" at bounding box center [601, 333] width 343 height 14
click at [519, 329] on icon at bounding box center [516, 332] width 6 height 6
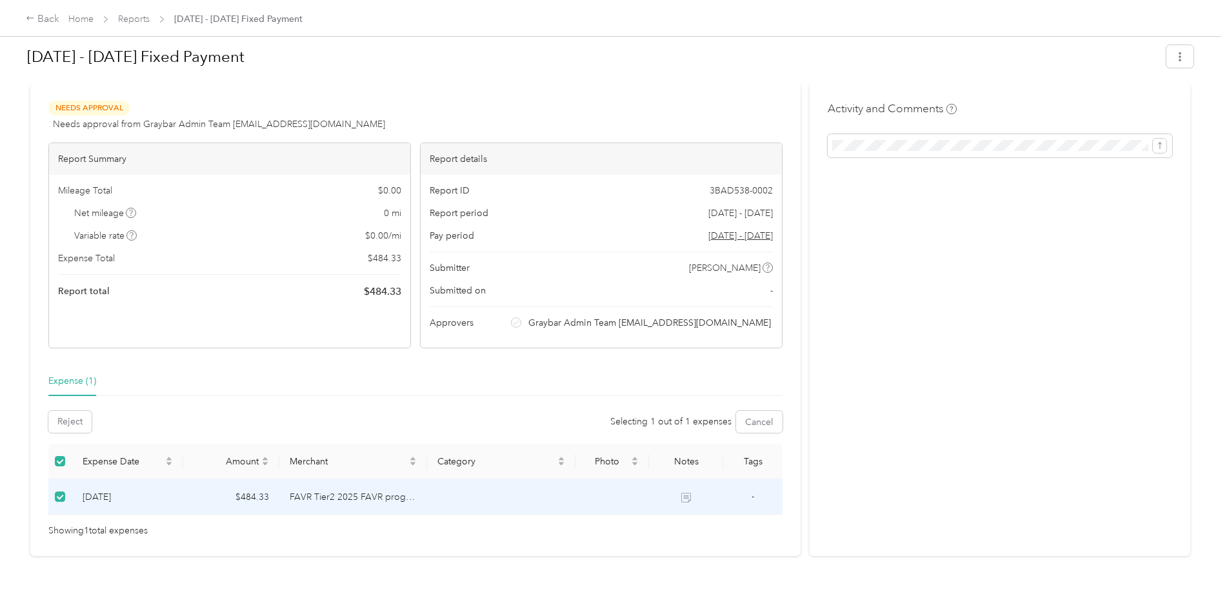
click at [463, 326] on span "Approvers" at bounding box center [452, 323] width 44 height 14
click at [562, 321] on div "Approvers Graybar Admin Team [EMAIL_ADDRESS][DOMAIN_NAME]" at bounding box center [601, 323] width 343 height 14
click at [519, 324] on icon at bounding box center [516, 323] width 5 height 4
click at [223, 127] on span "Needs approval from Graybar Admin Team [EMAIL_ADDRESS][DOMAIN_NAME]" at bounding box center [219, 124] width 332 height 14
click at [1166, 54] on button "button" at bounding box center [1179, 56] width 27 height 23
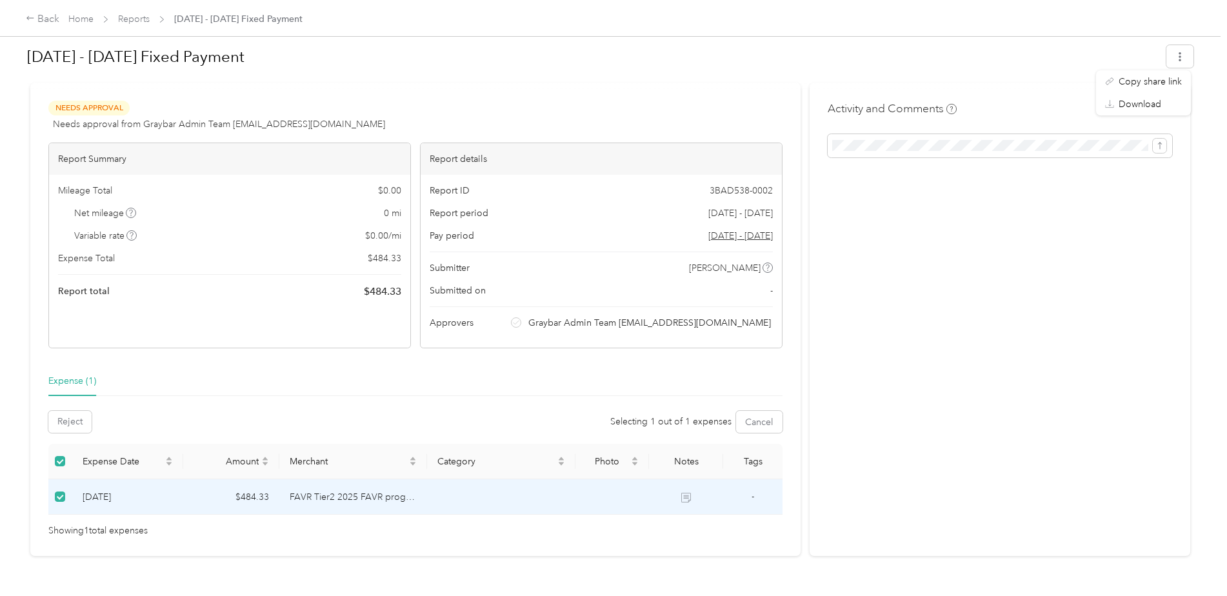
drag, startPoint x: 1000, startPoint y: 254, endPoint x: 992, endPoint y: 243, distance: 13.4
click at [998, 253] on div "Activity and Comments" at bounding box center [1000, 320] width 381 height 474
click at [81, 15] on link "Home" at bounding box center [80, 19] width 25 height 11
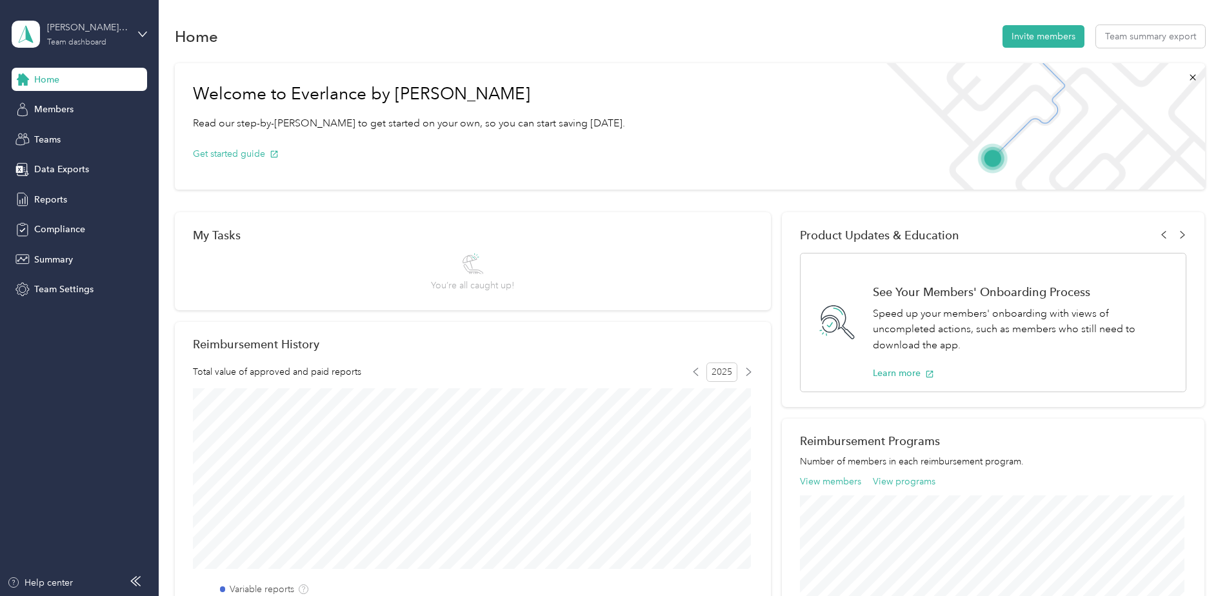
click at [86, 42] on div "Team dashboard" at bounding box center [76, 43] width 59 height 8
click at [99, 105] on div "Team dashboard" at bounding box center [220, 106] width 399 height 23
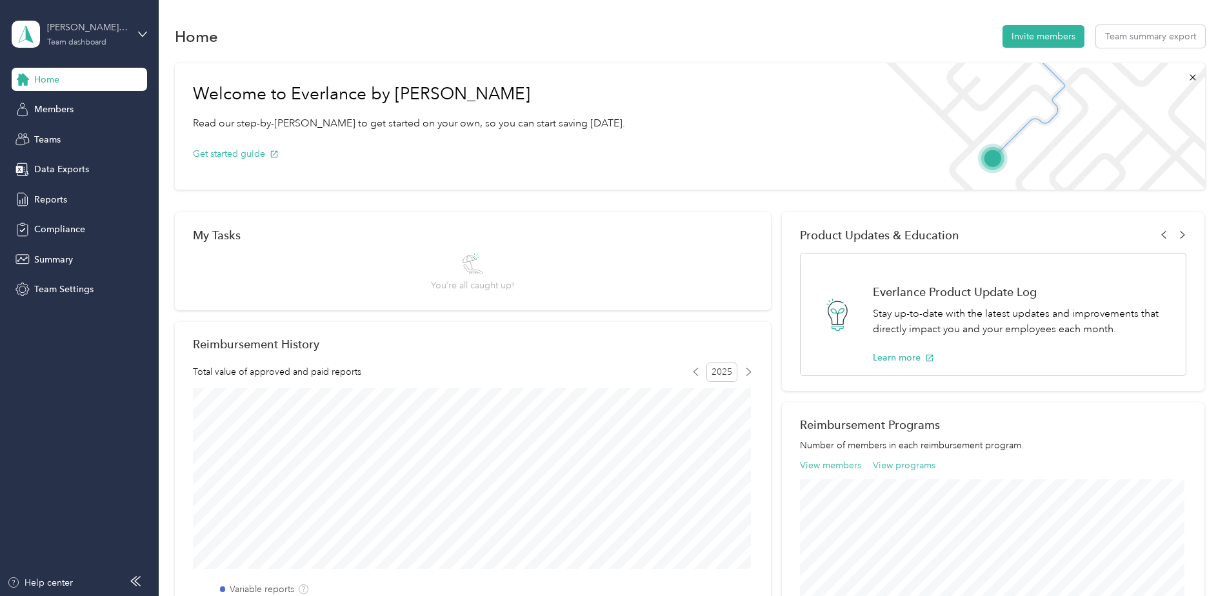
click at [97, 39] on div "Team dashboard" at bounding box center [76, 43] width 59 height 8
click at [83, 131] on div "Personal dashboard" at bounding box center [63, 133] width 81 height 14
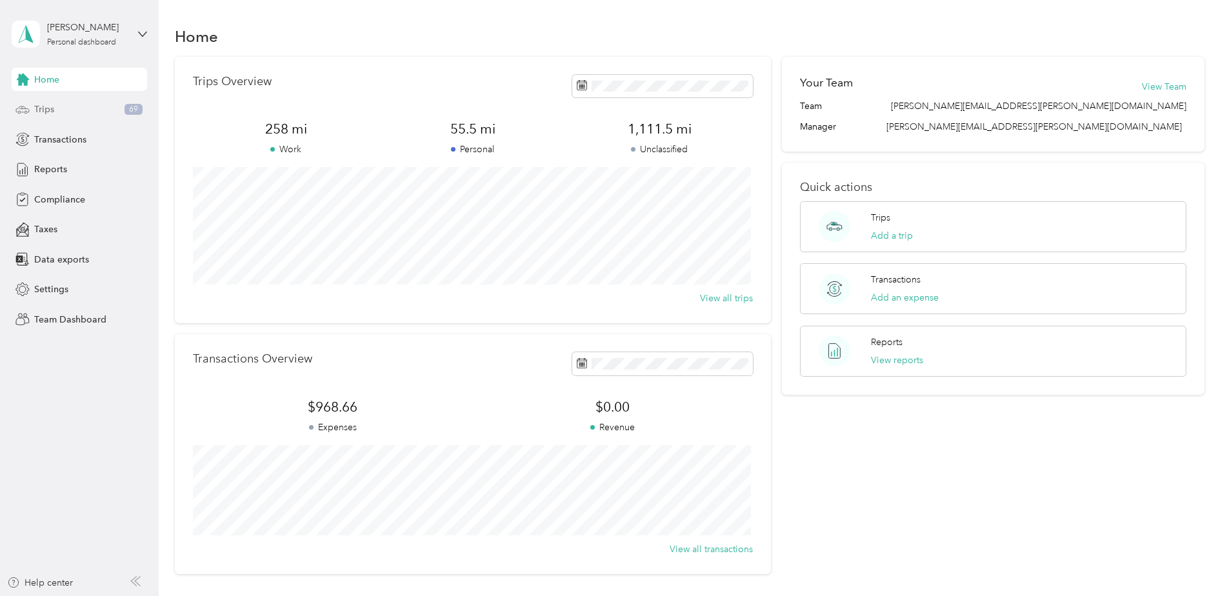
click at [78, 117] on div "Trips 69" at bounding box center [79, 109] width 135 height 23
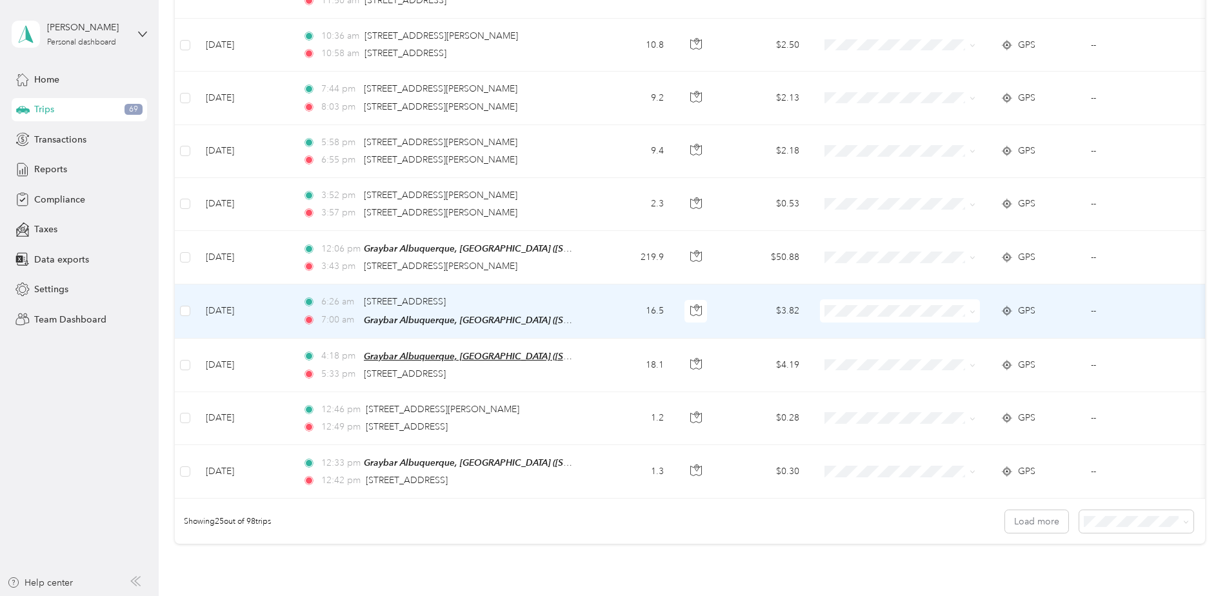
scroll to position [1052, 0]
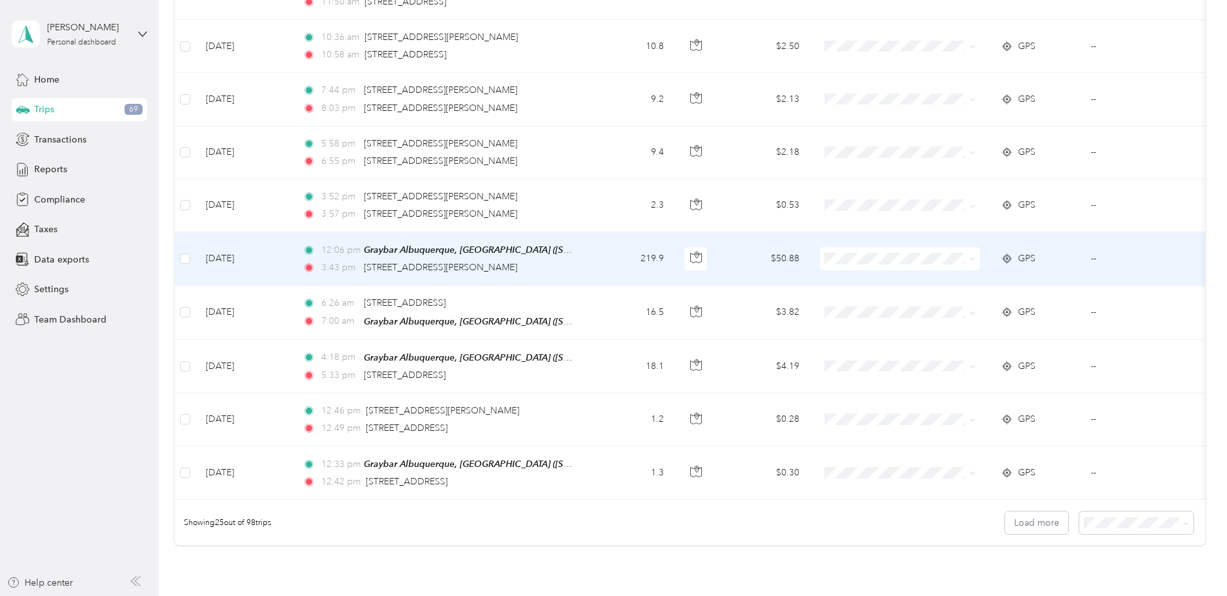
click at [973, 256] on icon at bounding box center [973, 259] width 6 height 6
click at [882, 301] on span "Personal" at bounding box center [916, 300] width 128 height 14
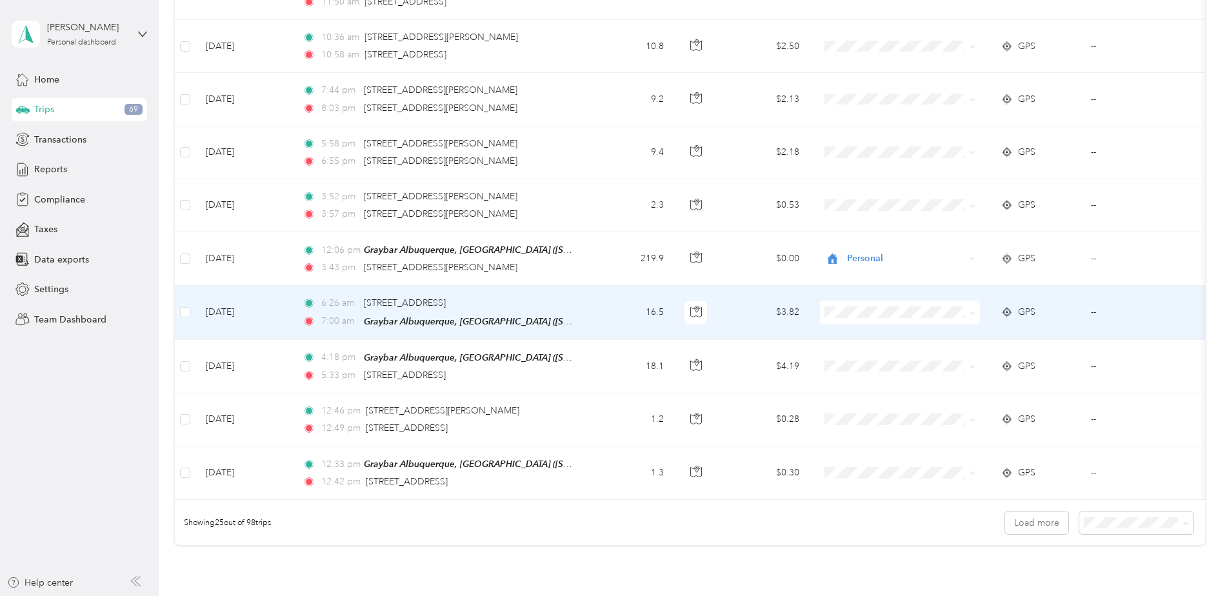
click at [900, 334] on span "Graybar Electric Company, Inc" at bounding box center [916, 330] width 128 height 14
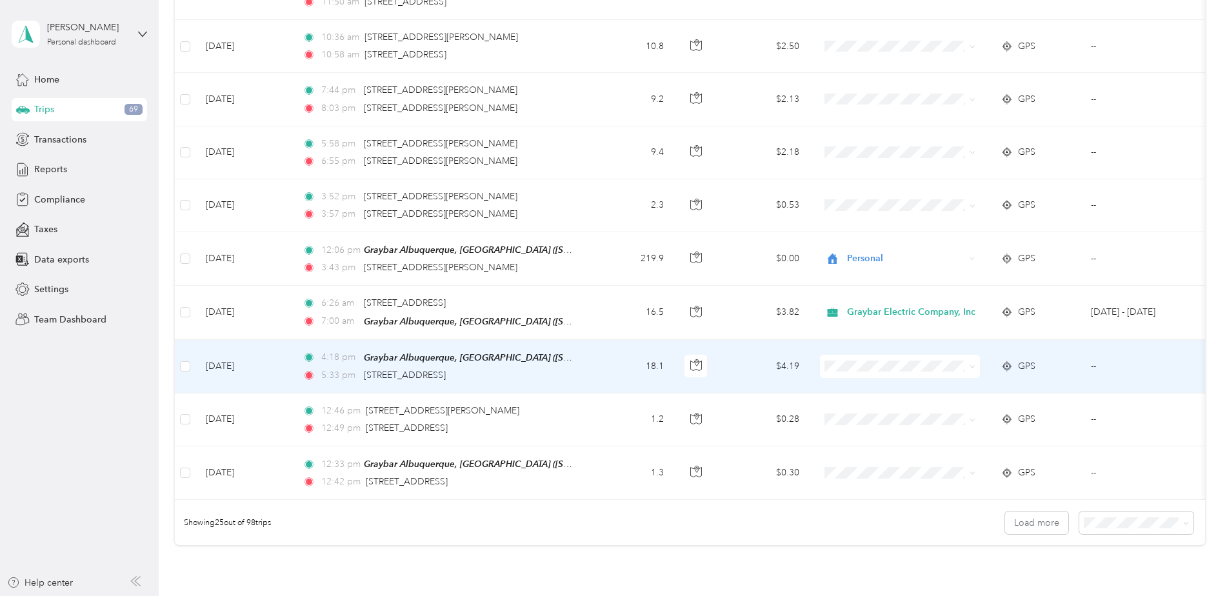
click at [891, 380] on span "Graybar Electric Company, Inc" at bounding box center [916, 381] width 128 height 14
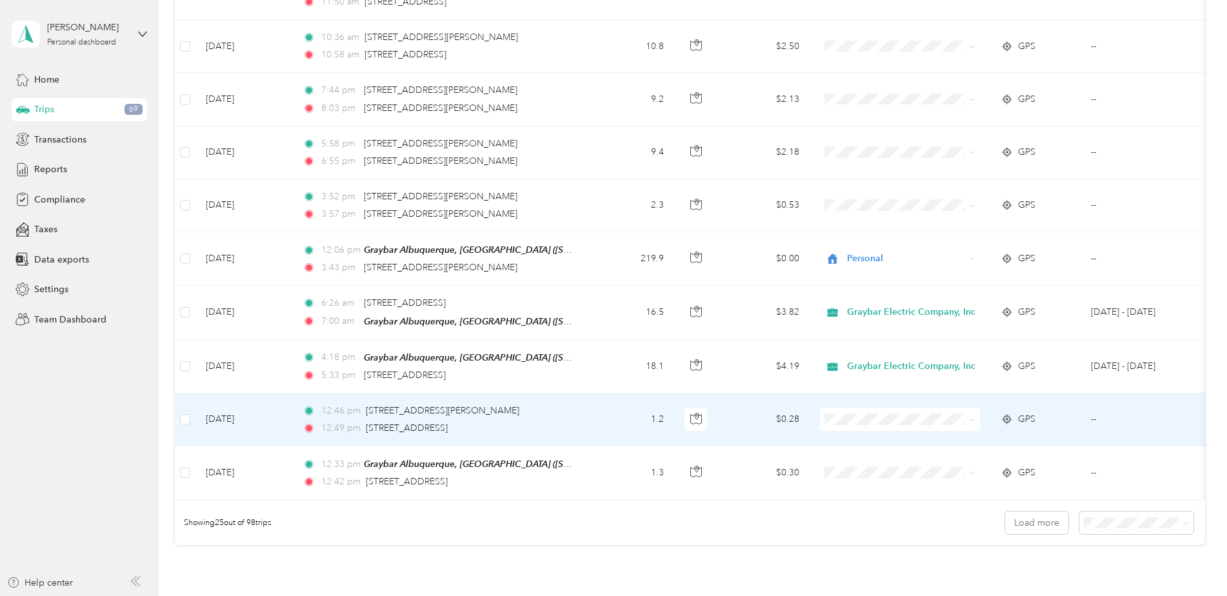
click at [881, 432] on span "Graybar Electric Company, Inc" at bounding box center [916, 436] width 128 height 14
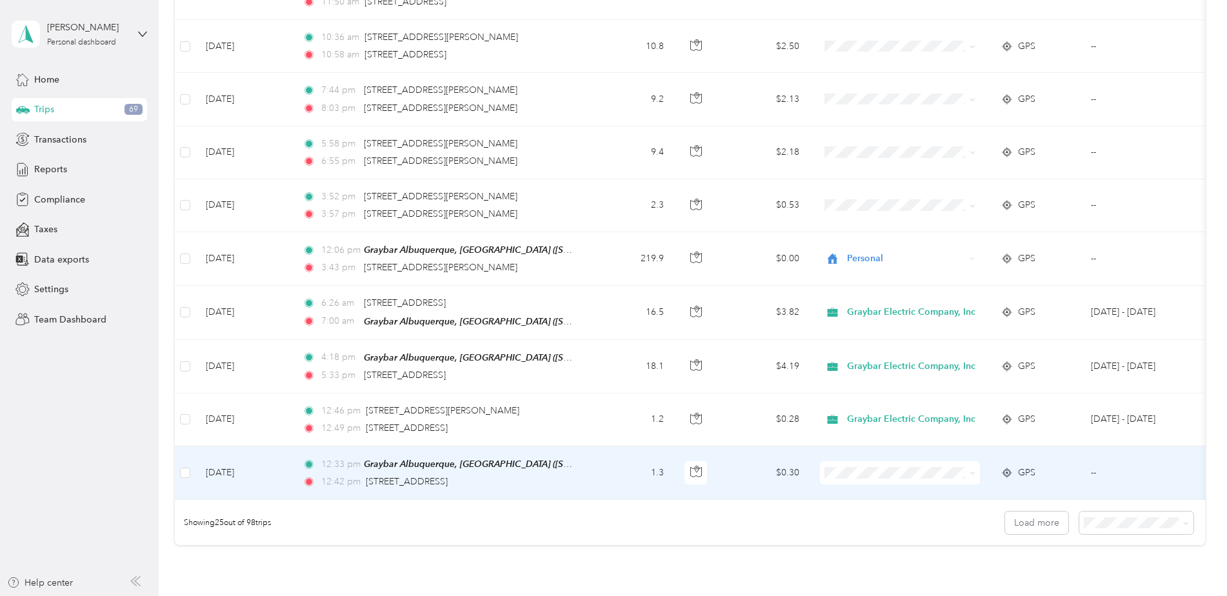
click at [890, 490] on span "Graybar Electric Company, Inc" at bounding box center [916, 489] width 128 height 14
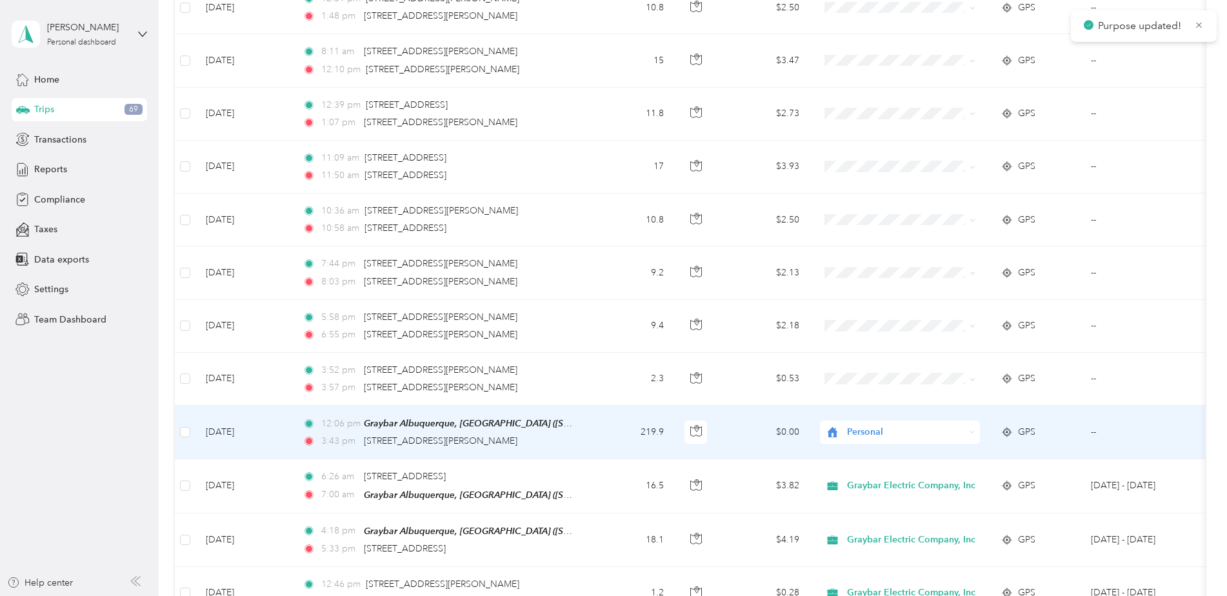
scroll to position [859, 0]
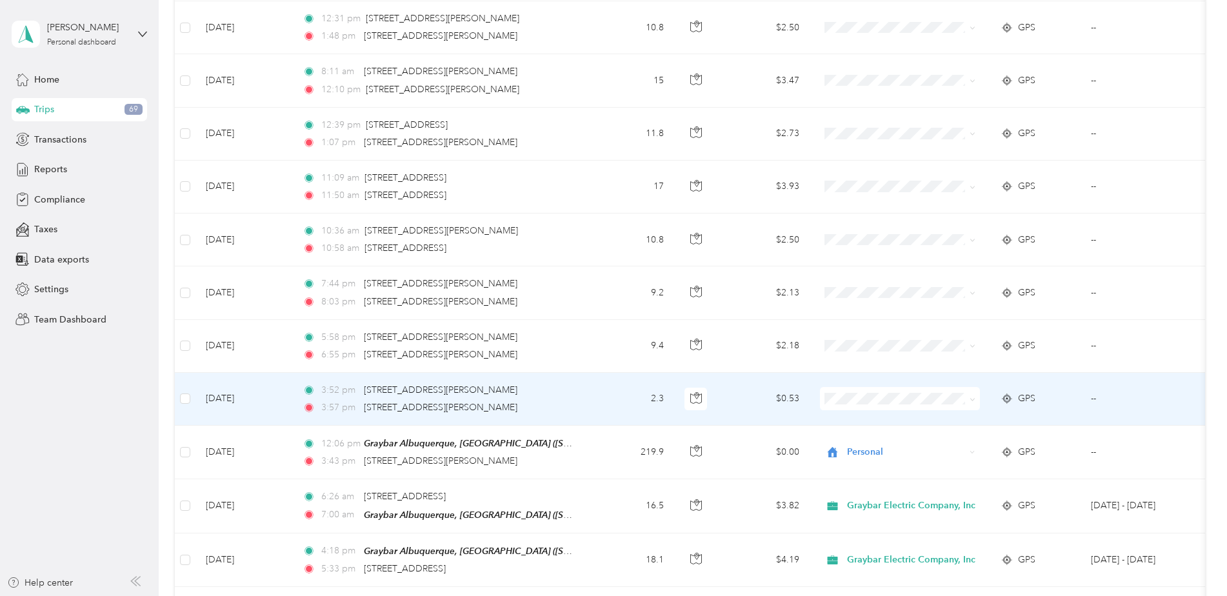
click at [870, 437] on span "Personal" at bounding box center [916, 437] width 128 height 14
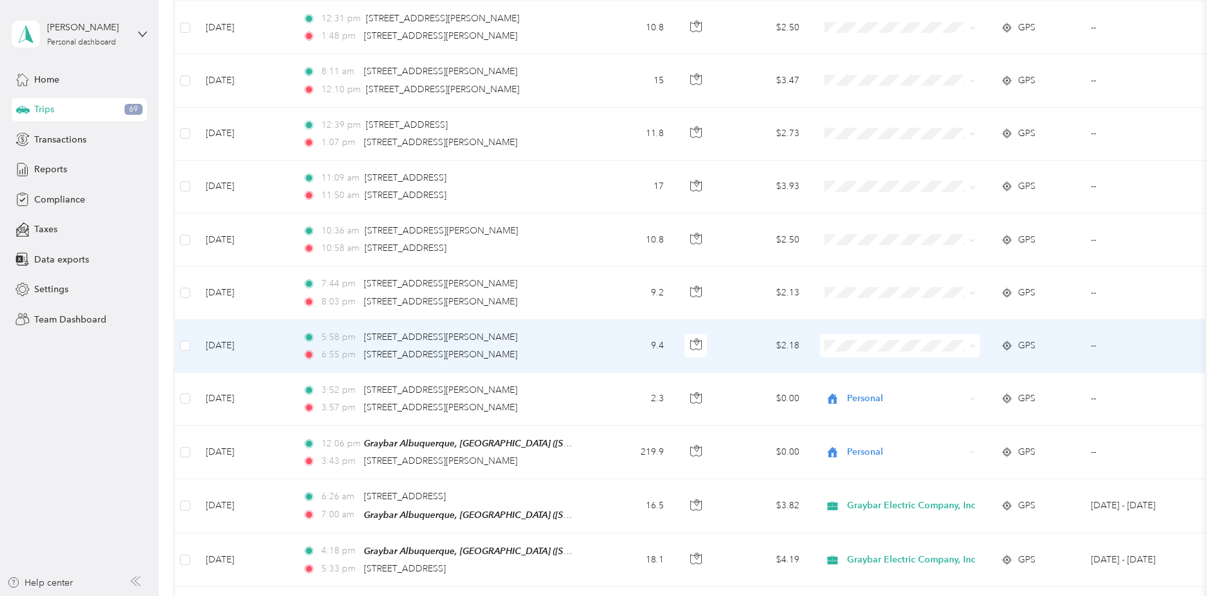
click at [874, 388] on span "Personal" at bounding box center [916, 387] width 128 height 14
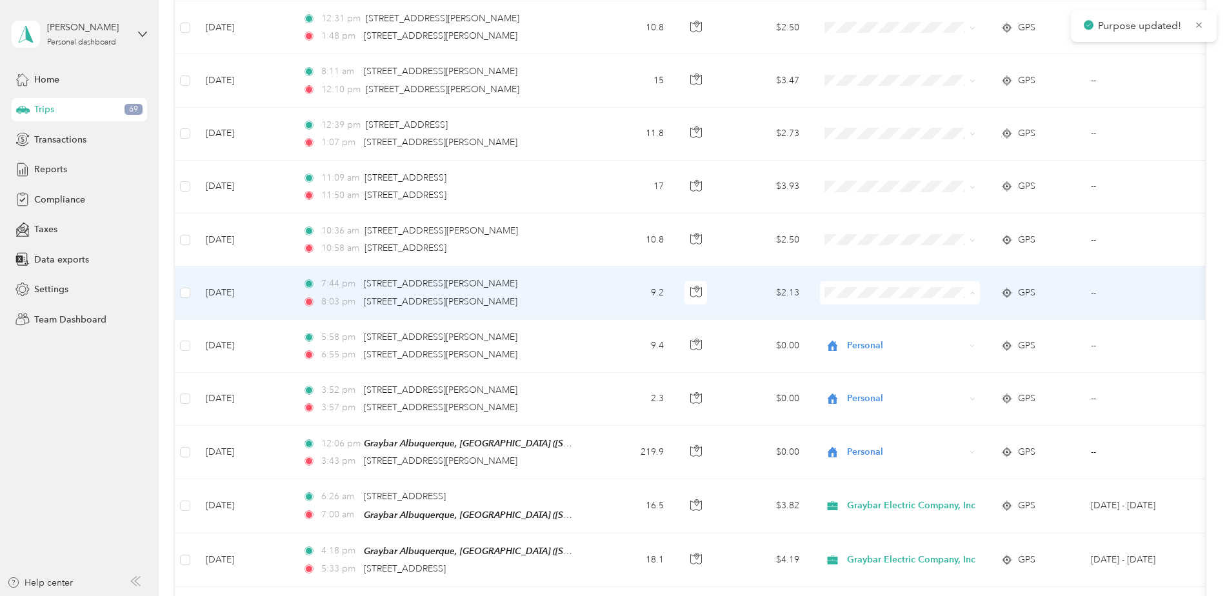
click at [871, 334] on span "Personal" at bounding box center [916, 334] width 128 height 14
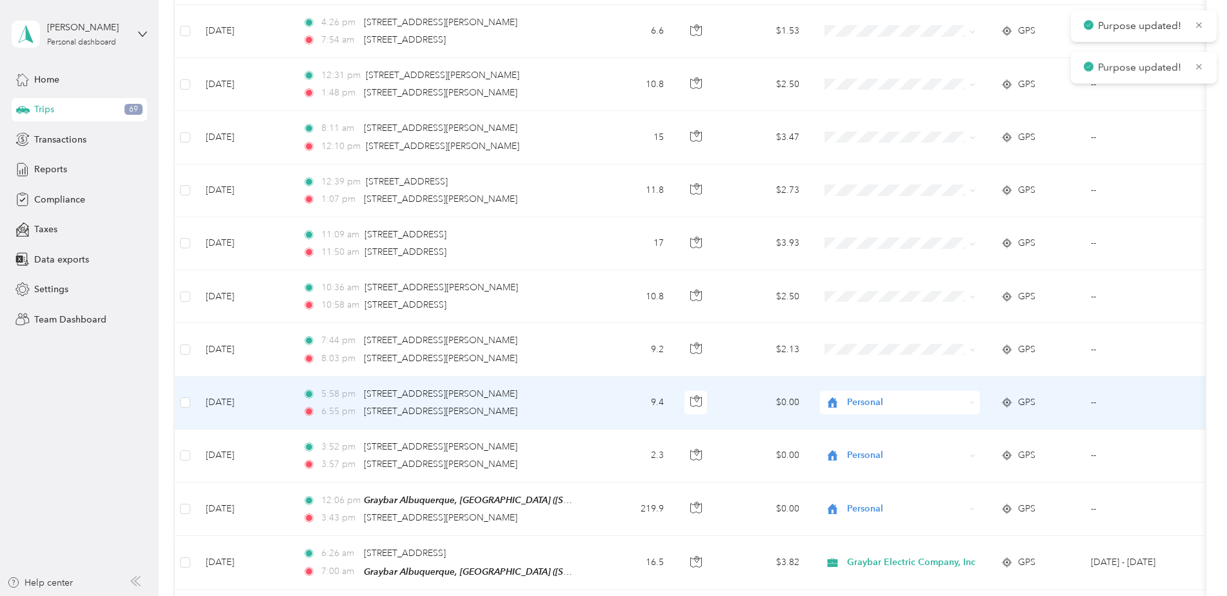
scroll to position [730, 0]
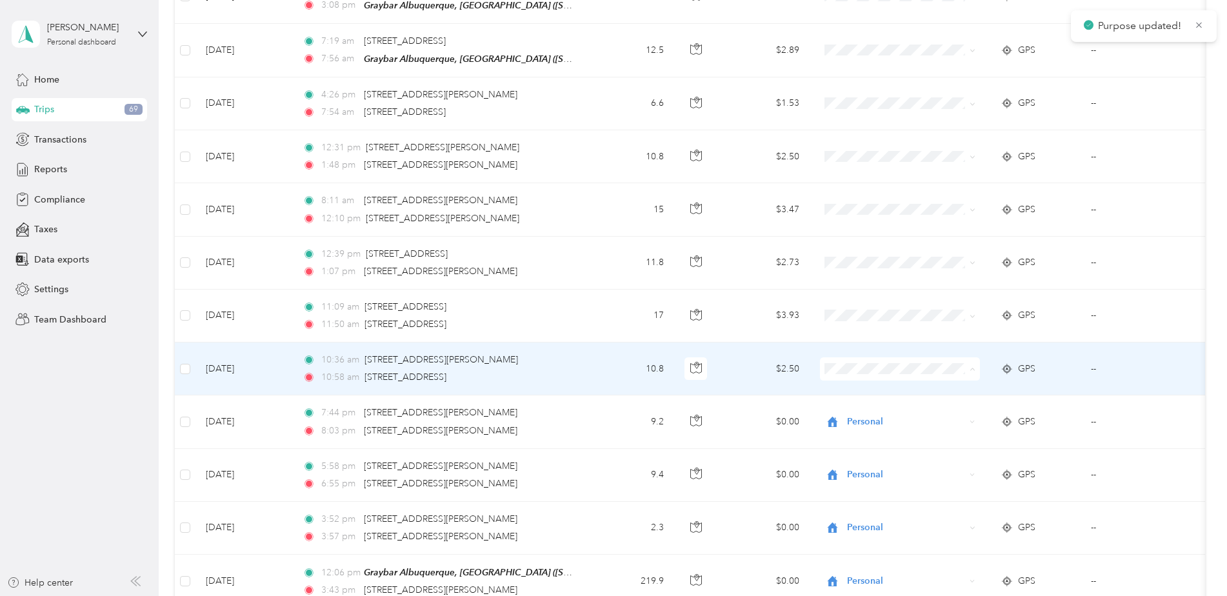
click at [877, 407] on span "Personal" at bounding box center [916, 410] width 128 height 14
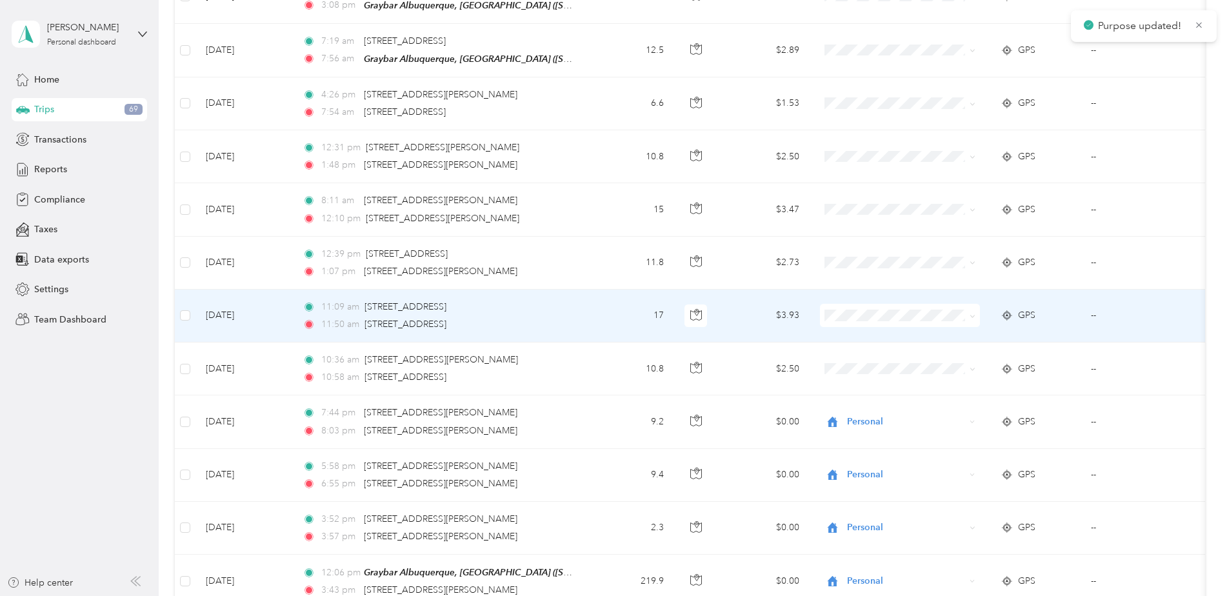
click at [868, 316] on span at bounding box center [900, 315] width 160 height 23
click at [877, 353] on span "Personal" at bounding box center [916, 357] width 128 height 14
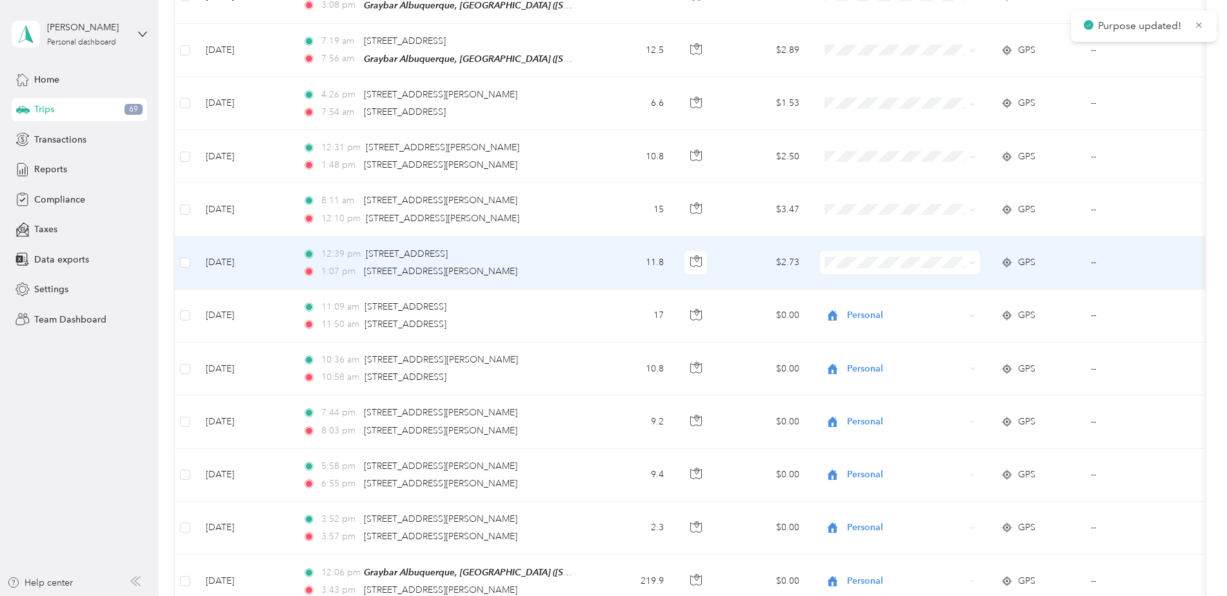
click at [876, 304] on span "Personal" at bounding box center [916, 302] width 128 height 14
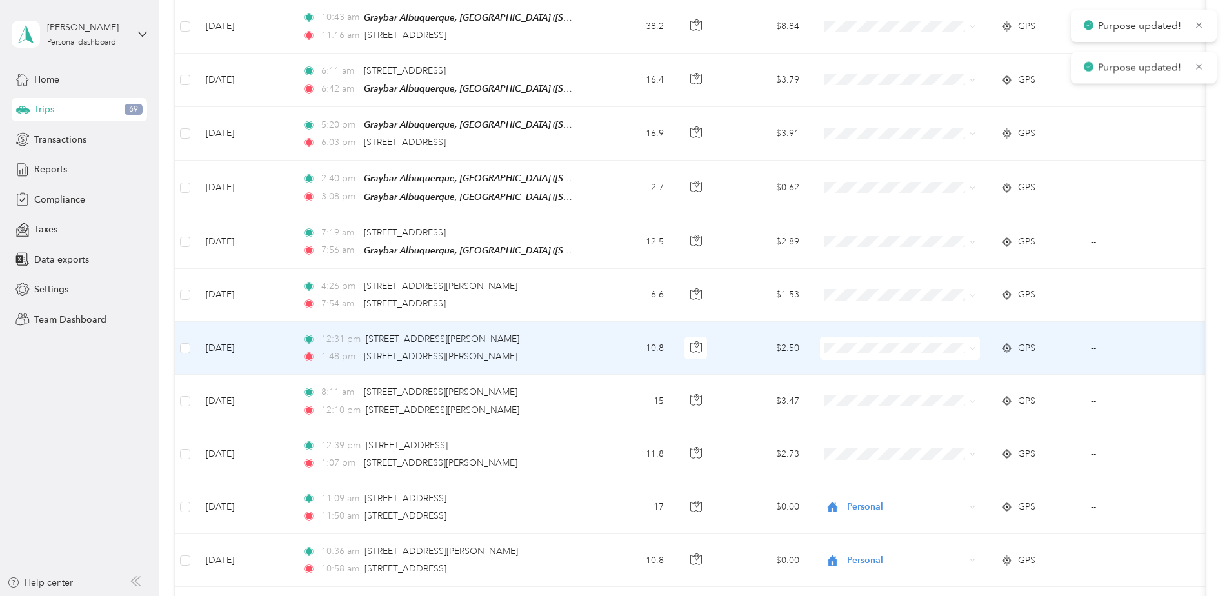
scroll to position [536, 0]
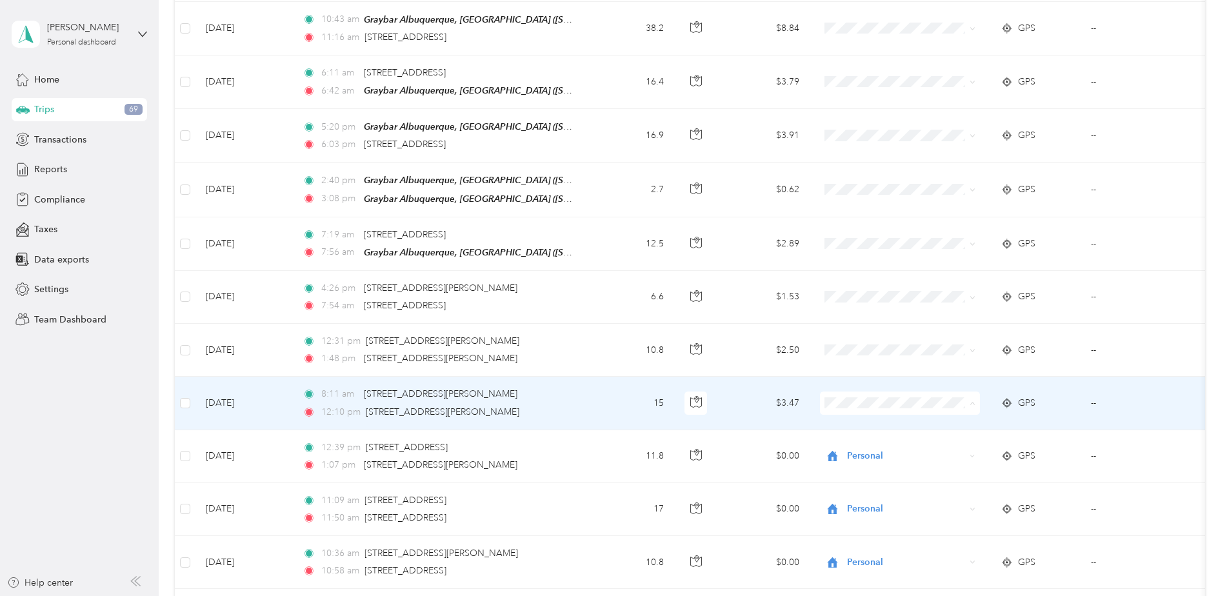
click at [864, 444] on span "Personal" at bounding box center [916, 444] width 128 height 14
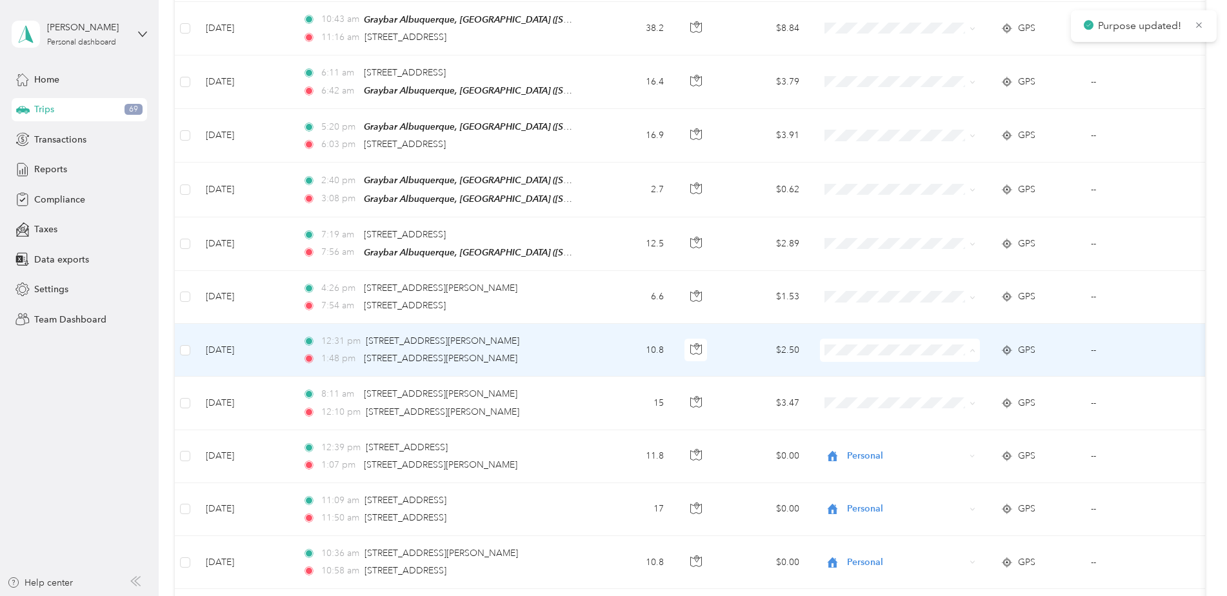
click at [866, 395] on li "Personal" at bounding box center [905, 391] width 170 height 23
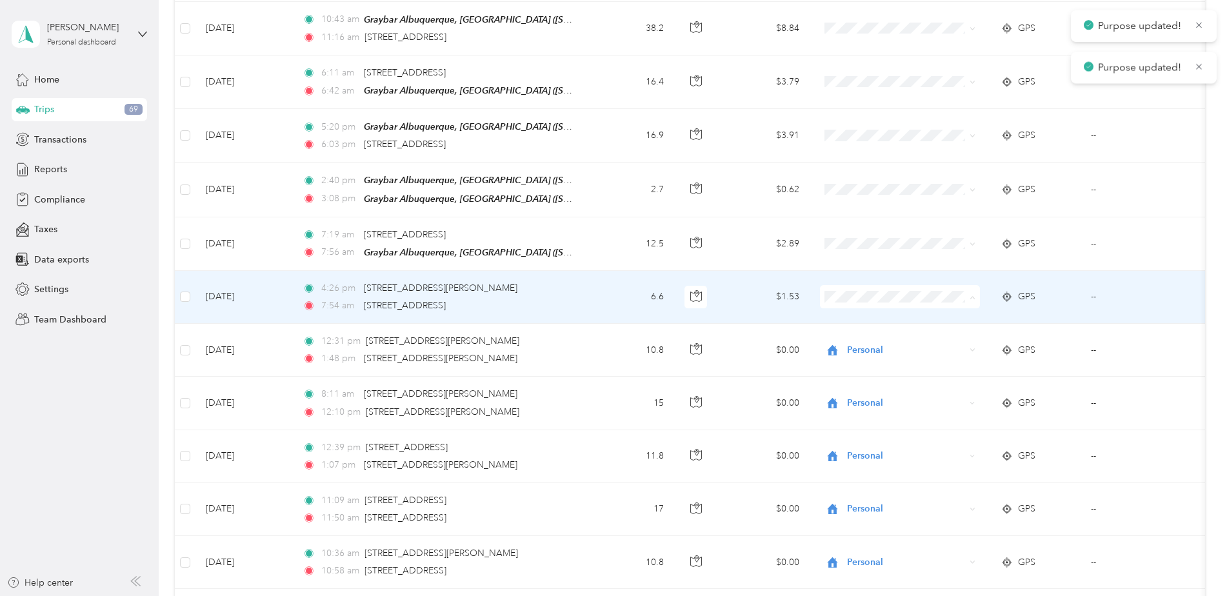
click at [864, 343] on li "Personal" at bounding box center [905, 337] width 170 height 23
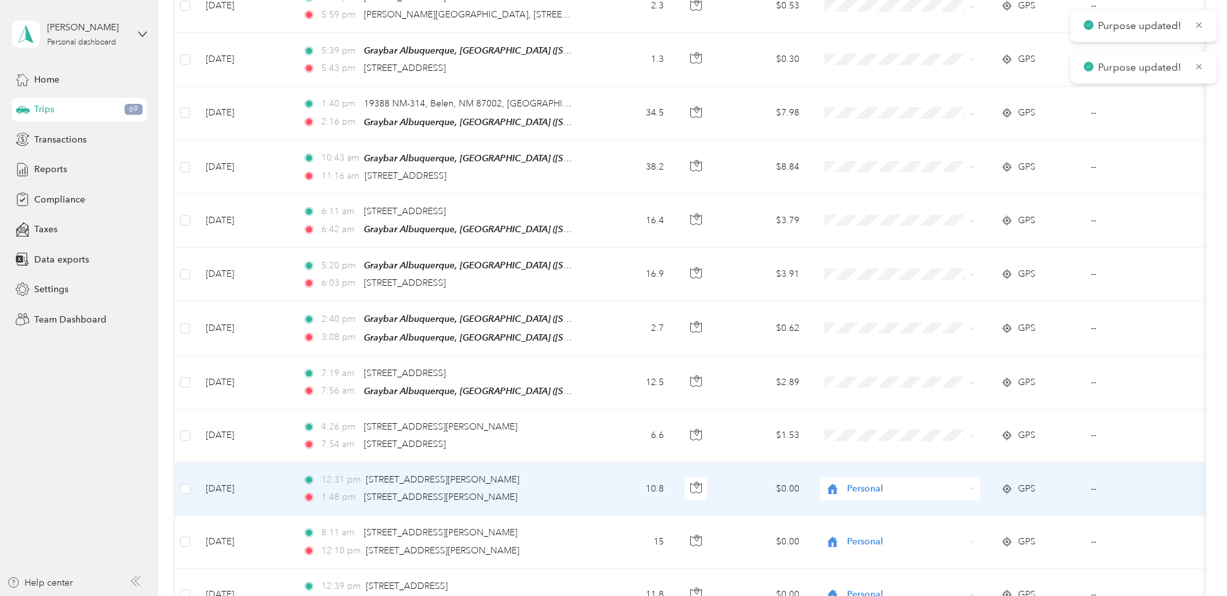
scroll to position [343, 0]
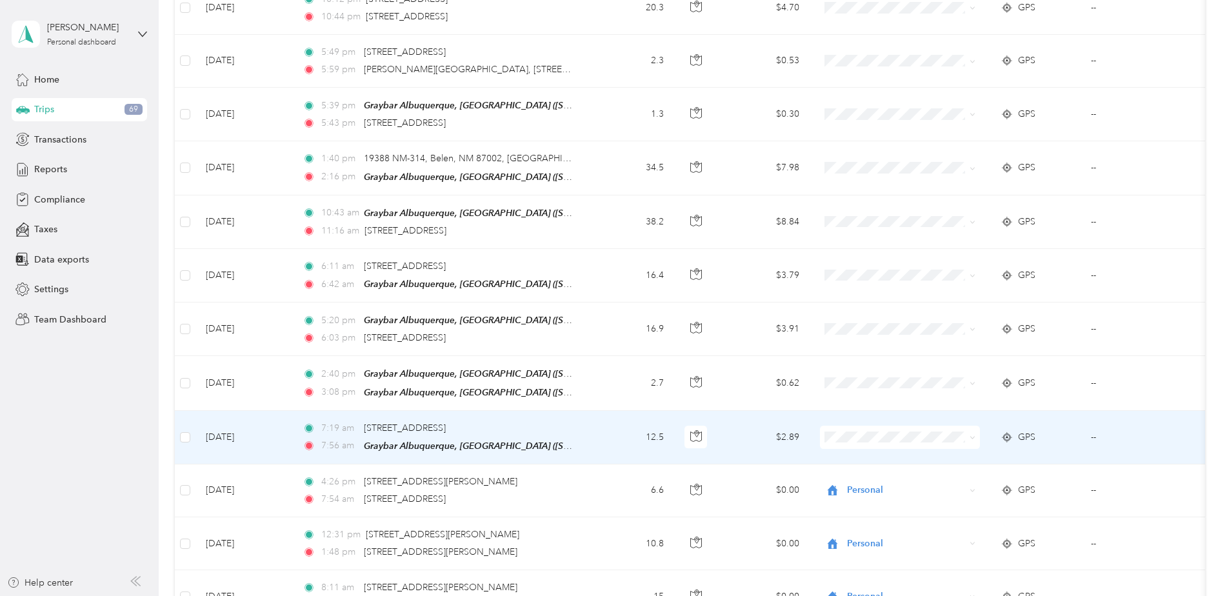
drag, startPoint x: 863, startPoint y: 459, endPoint x: 855, endPoint y: 414, distance: 45.9
click at [863, 459] on span "Graybar Electric Company, Inc" at bounding box center [916, 453] width 128 height 14
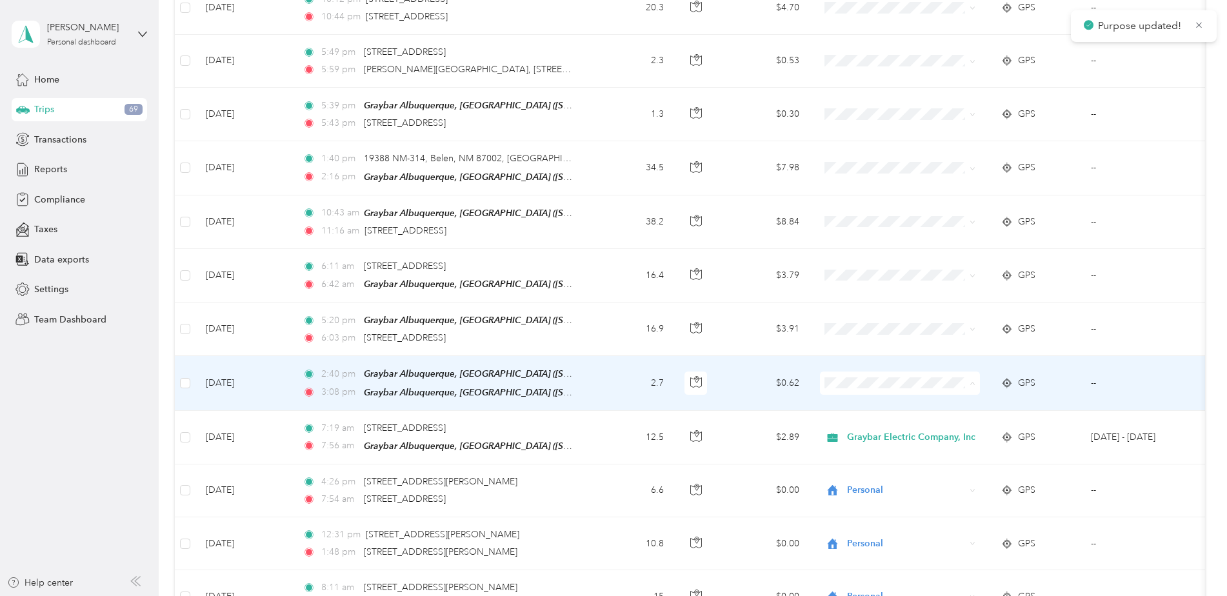
click at [870, 403] on span "Graybar Electric Company, Inc" at bounding box center [916, 403] width 128 height 14
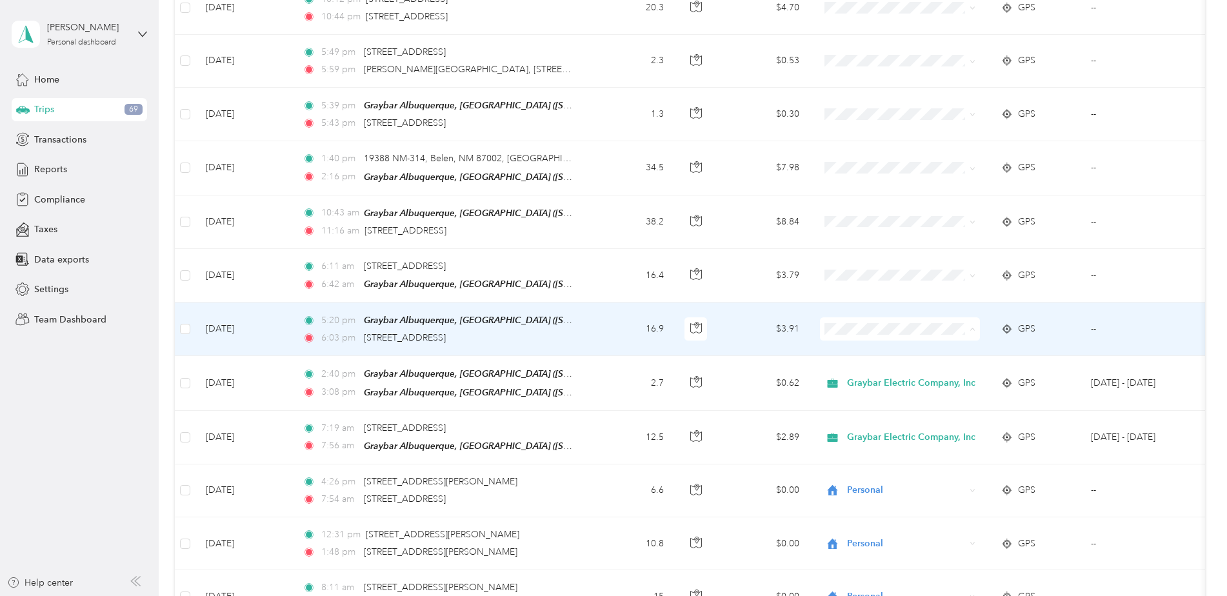
click at [864, 348] on span "Graybar Electric Company, Inc" at bounding box center [916, 350] width 128 height 14
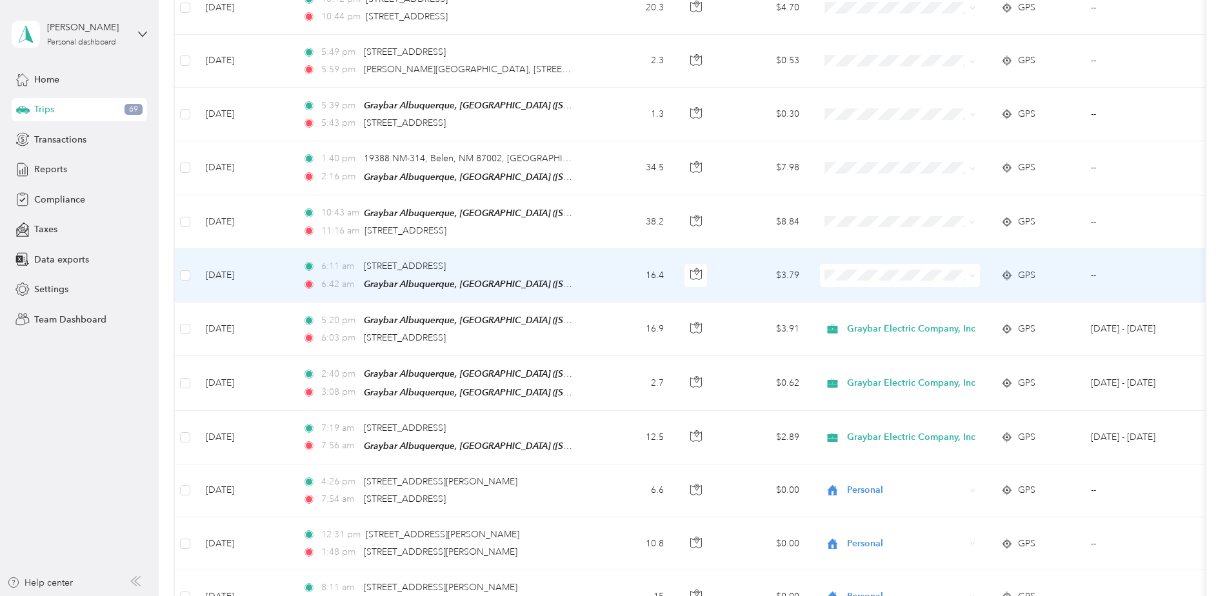
click at [860, 295] on span "Graybar Electric Company, Inc" at bounding box center [916, 297] width 128 height 14
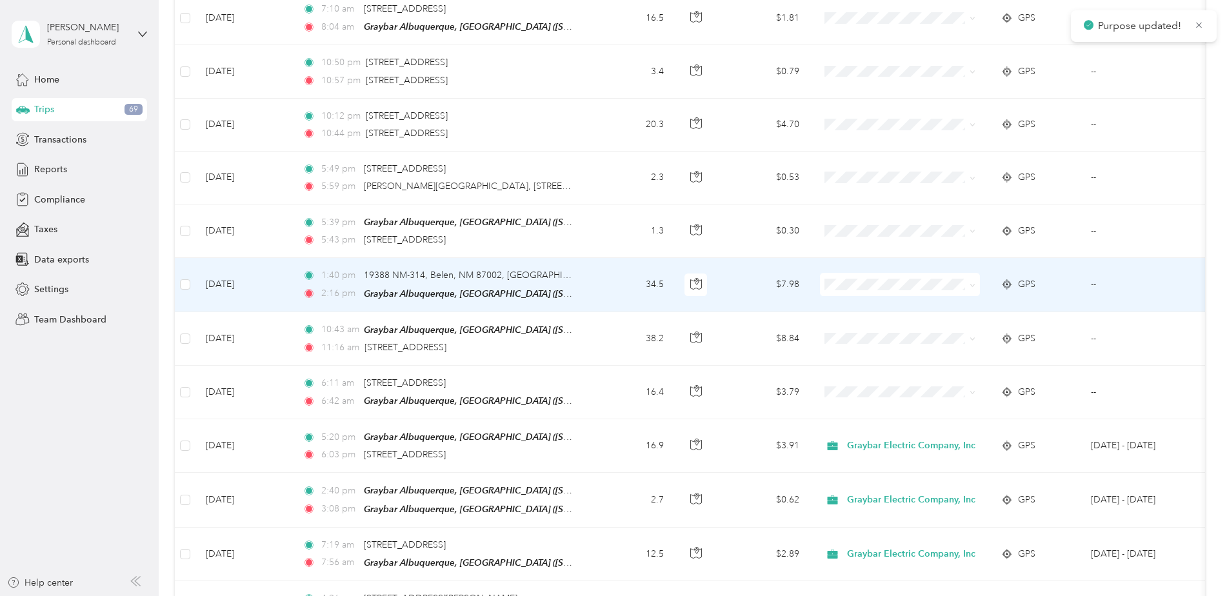
scroll to position [214, 0]
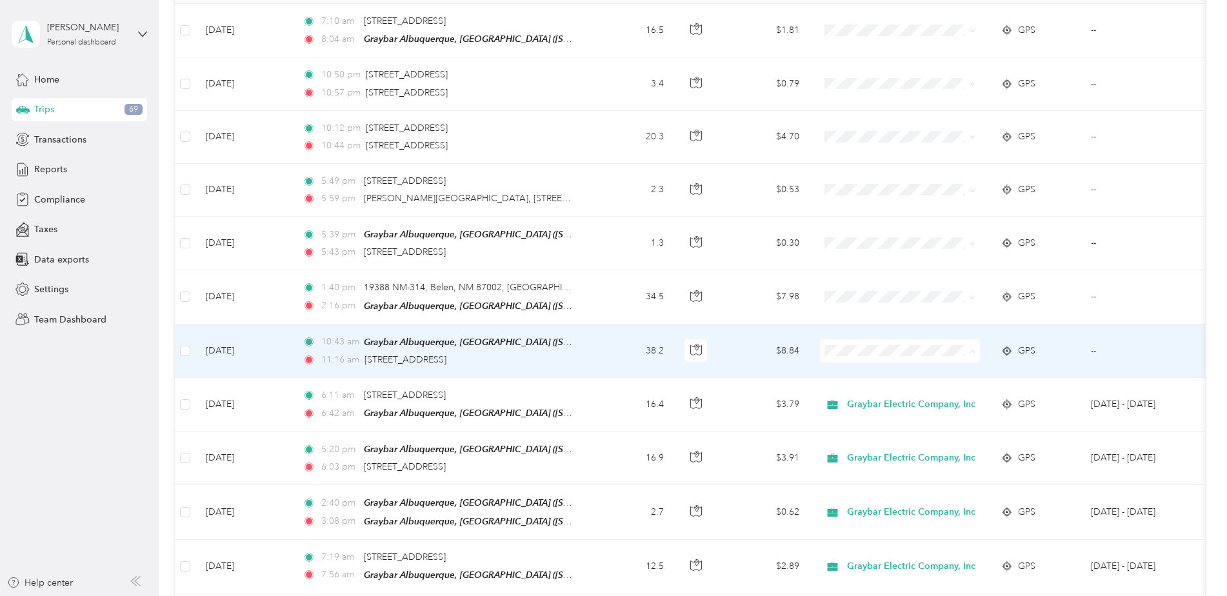
click at [863, 372] on span "Graybar Electric Company, Inc" at bounding box center [916, 373] width 128 height 14
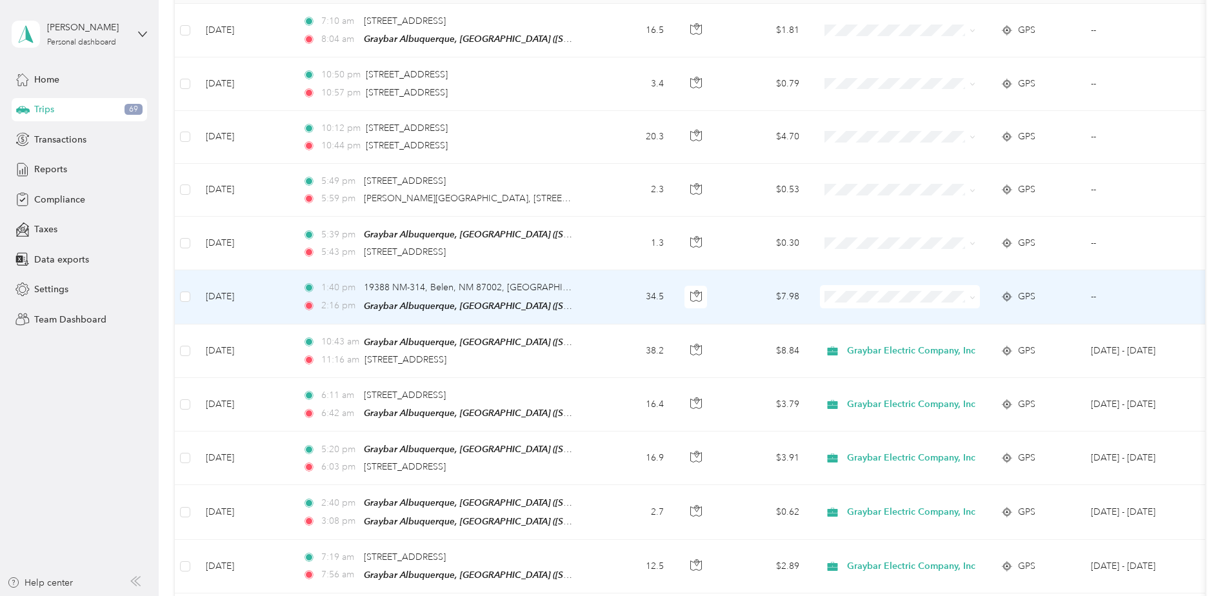
click at [869, 323] on span "Graybar Electric Company, Inc" at bounding box center [916, 320] width 128 height 14
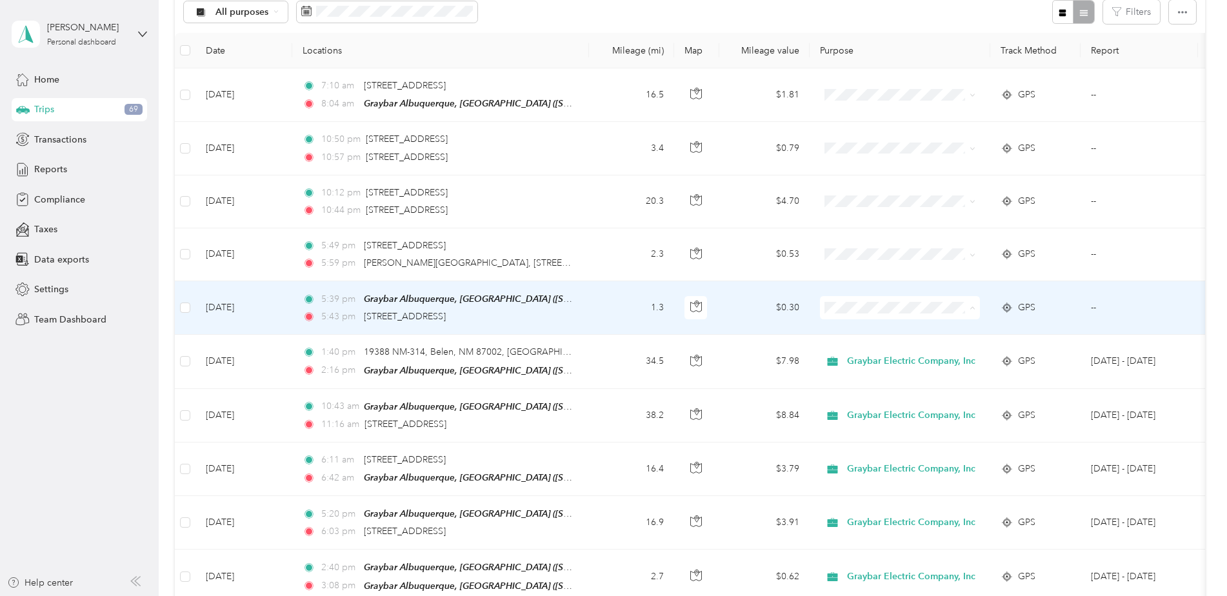
click at [866, 327] on span "Graybar Electric Company, Inc" at bounding box center [916, 332] width 128 height 14
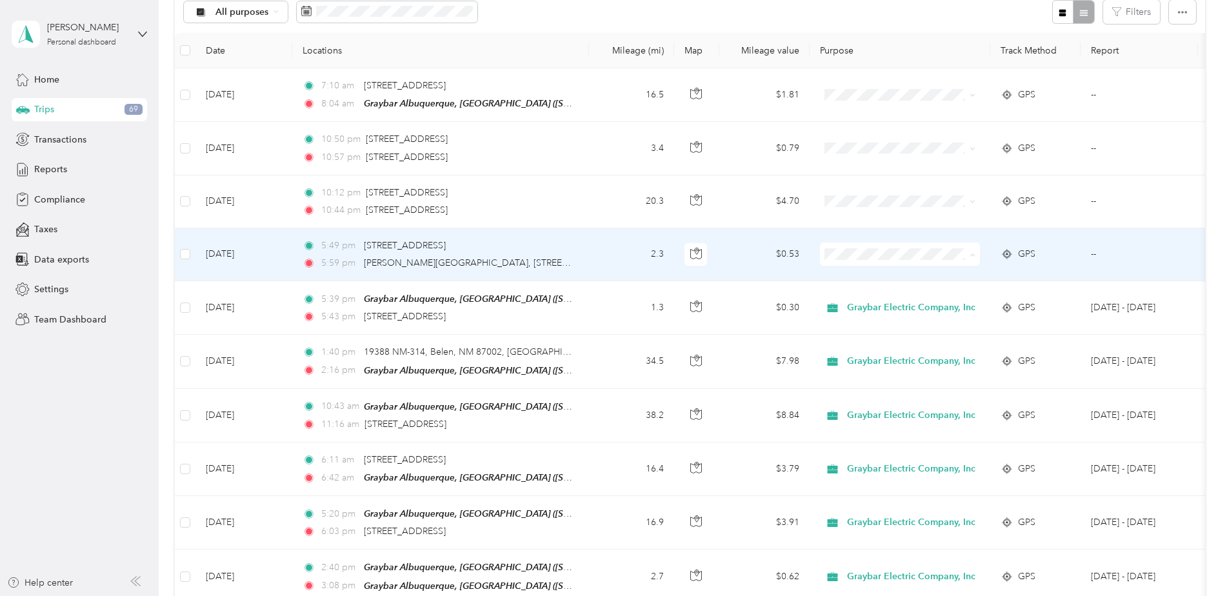
click at [868, 301] on span "Personal" at bounding box center [916, 301] width 128 height 14
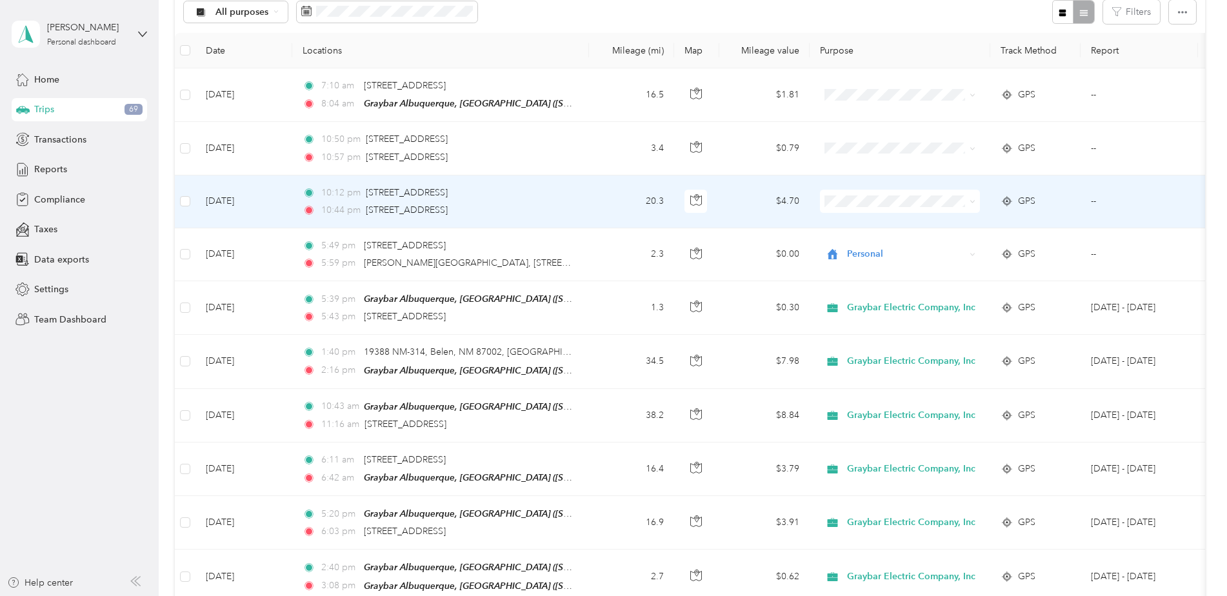
click at [876, 249] on span "Personal" at bounding box center [916, 248] width 128 height 14
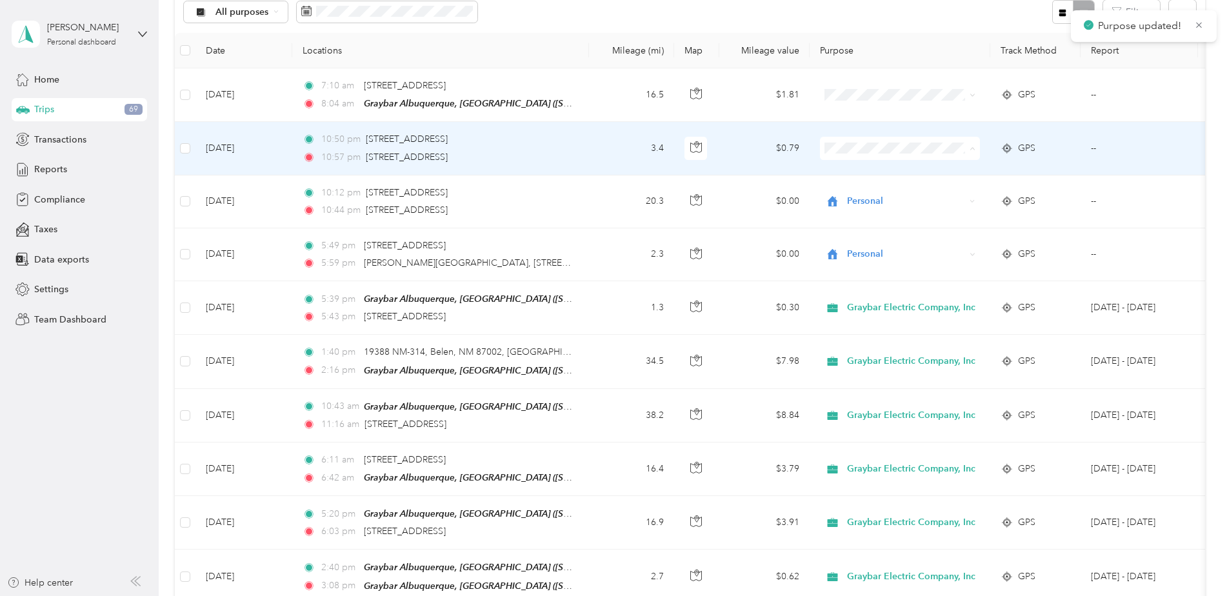
click at [863, 199] on span "Personal" at bounding box center [916, 195] width 128 height 14
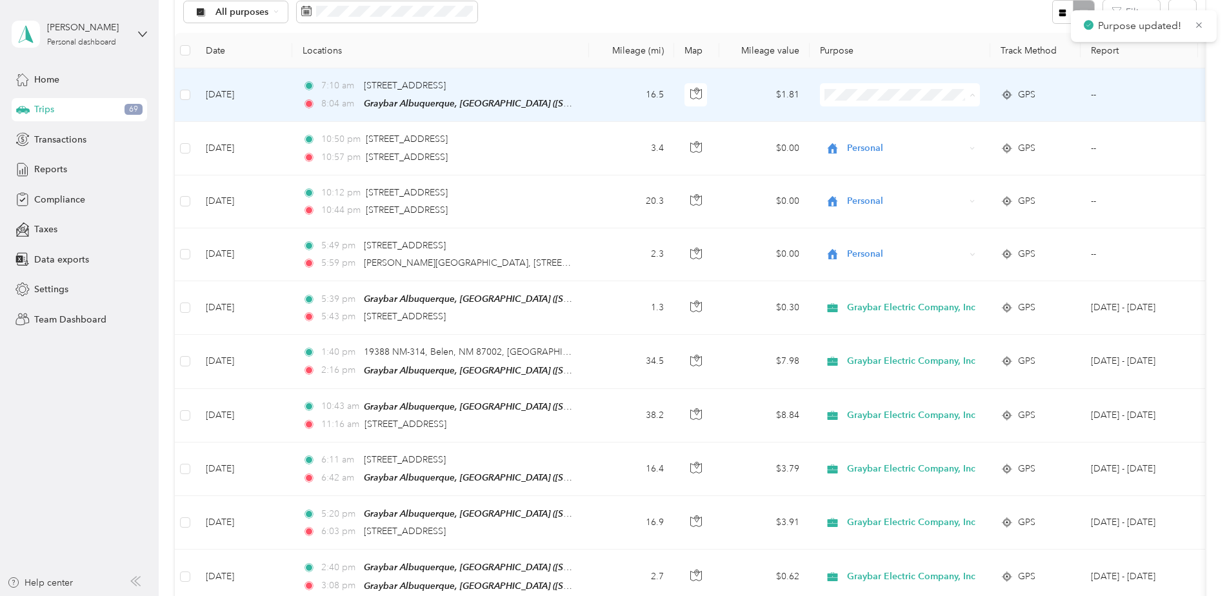
click at [869, 121] on span "Graybar Electric Company, Inc" at bounding box center [916, 119] width 128 height 14
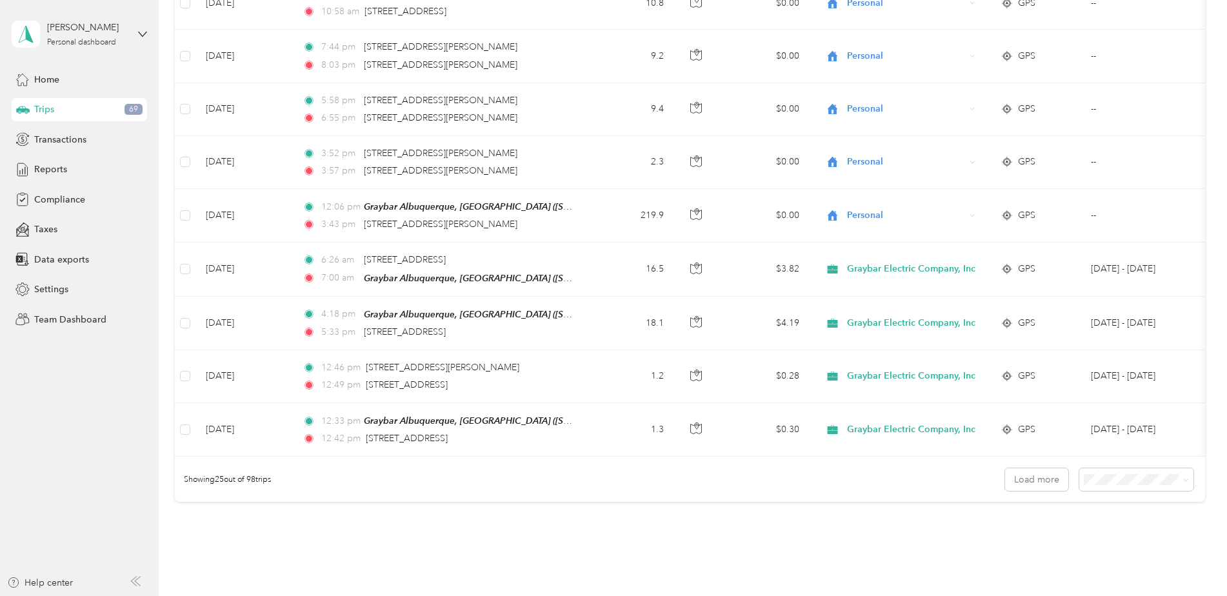
scroll to position [1181, 0]
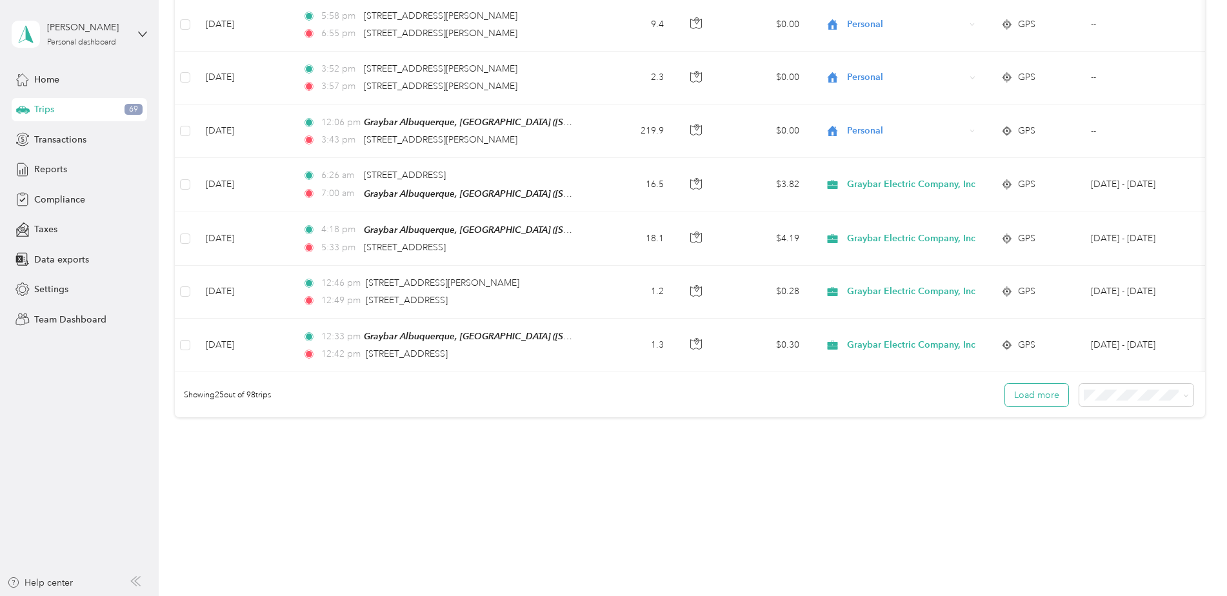
click at [1031, 395] on button "Load more" at bounding box center [1036, 395] width 63 height 23
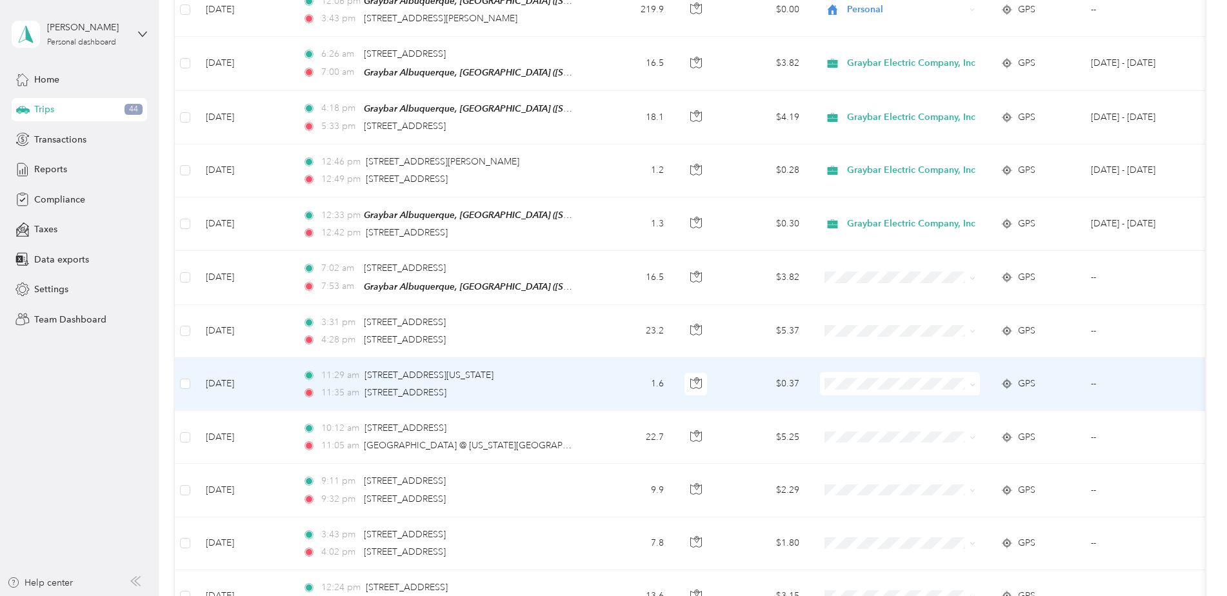
scroll to position [1310, 0]
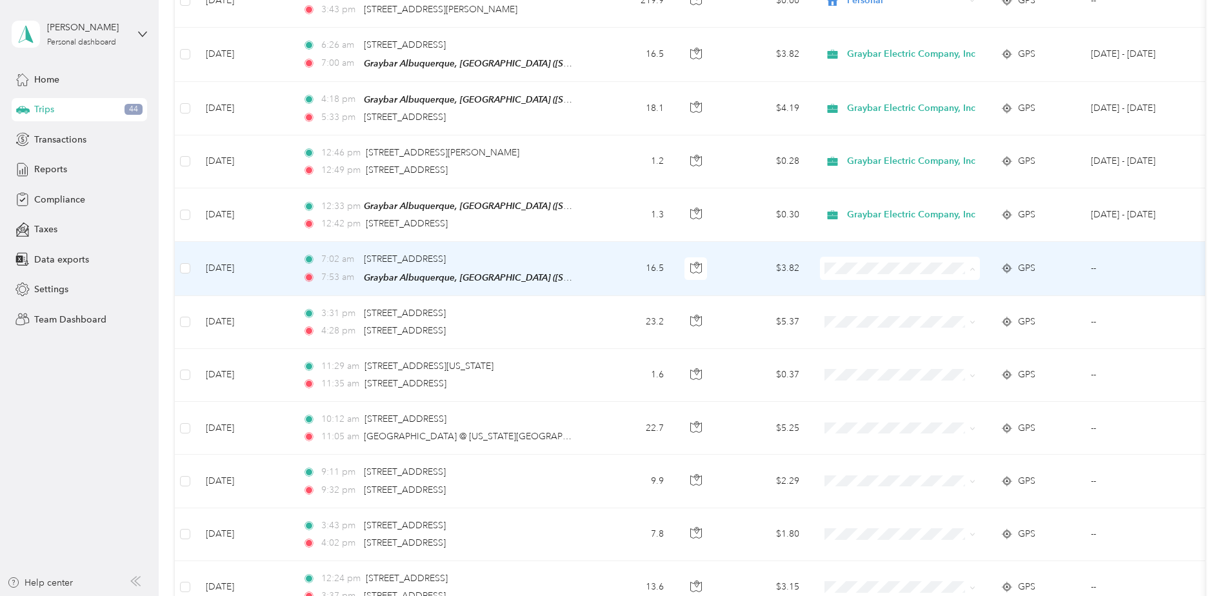
click at [881, 285] on span "Graybar Electric Company, Inc" at bounding box center [916, 284] width 128 height 14
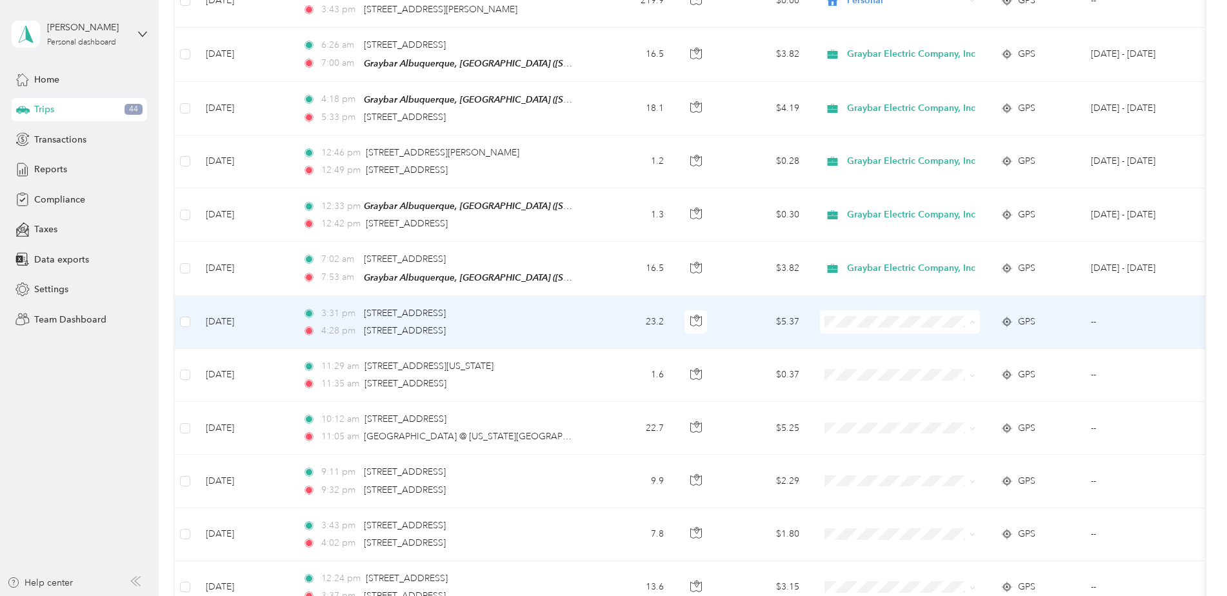
click at [873, 359] on span "Personal" at bounding box center [916, 360] width 128 height 14
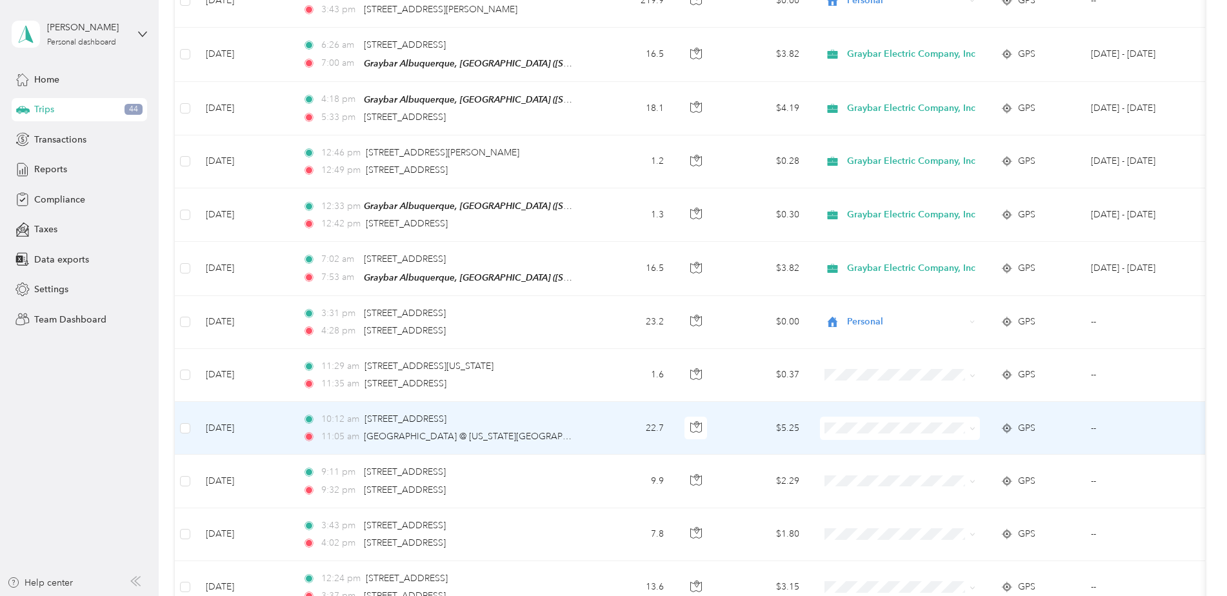
click at [866, 463] on span "Personal" at bounding box center [916, 465] width 128 height 14
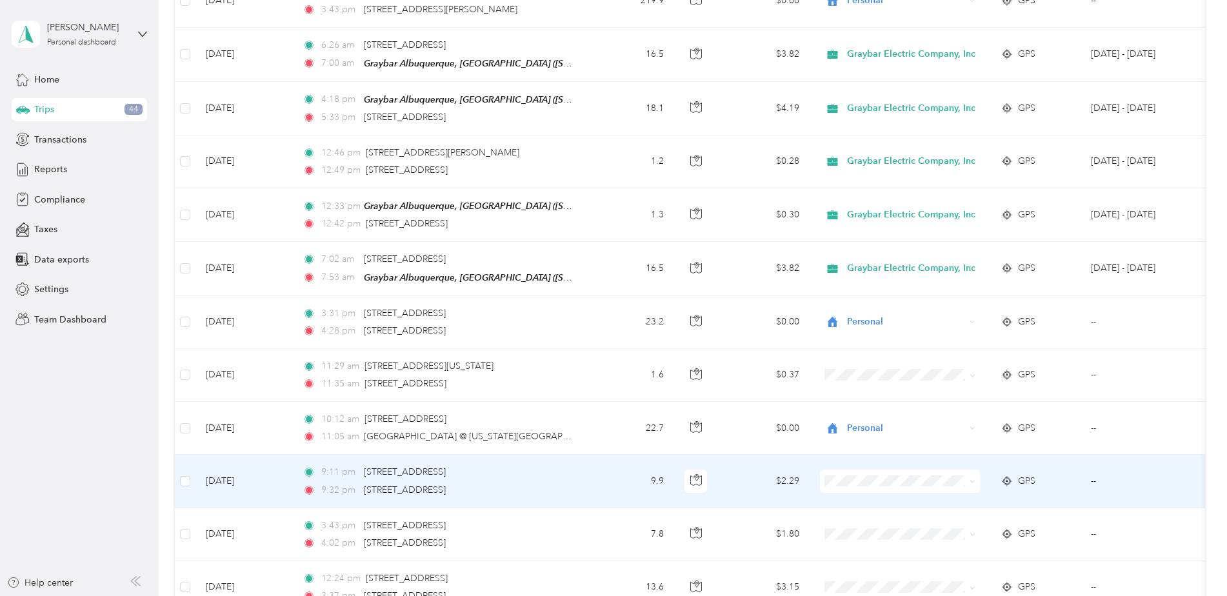
scroll to position [1439, 0]
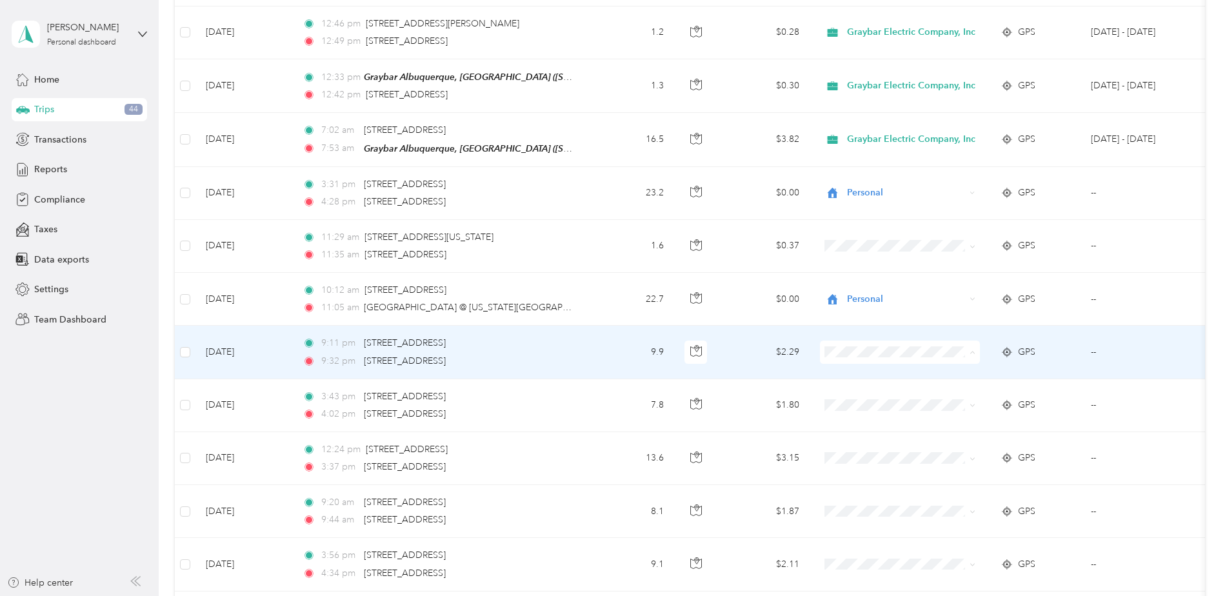
click at [864, 386] on span "Personal" at bounding box center [916, 390] width 128 height 14
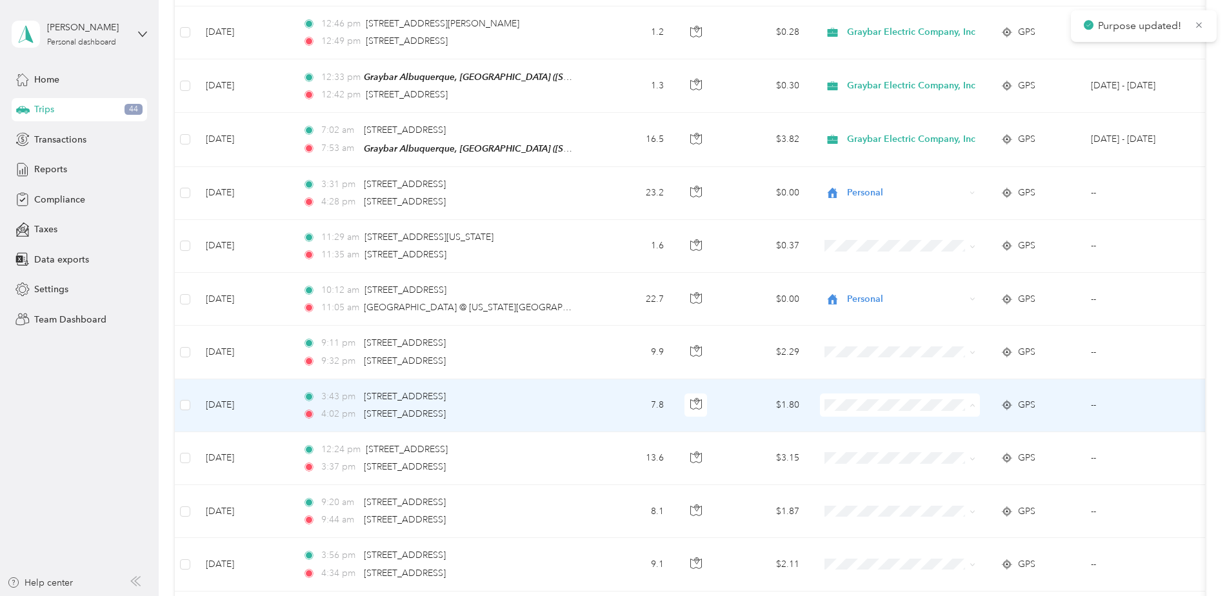
click at [868, 437] on span "Personal" at bounding box center [916, 443] width 128 height 14
click at [870, 442] on span "Personal" at bounding box center [916, 443] width 128 height 14
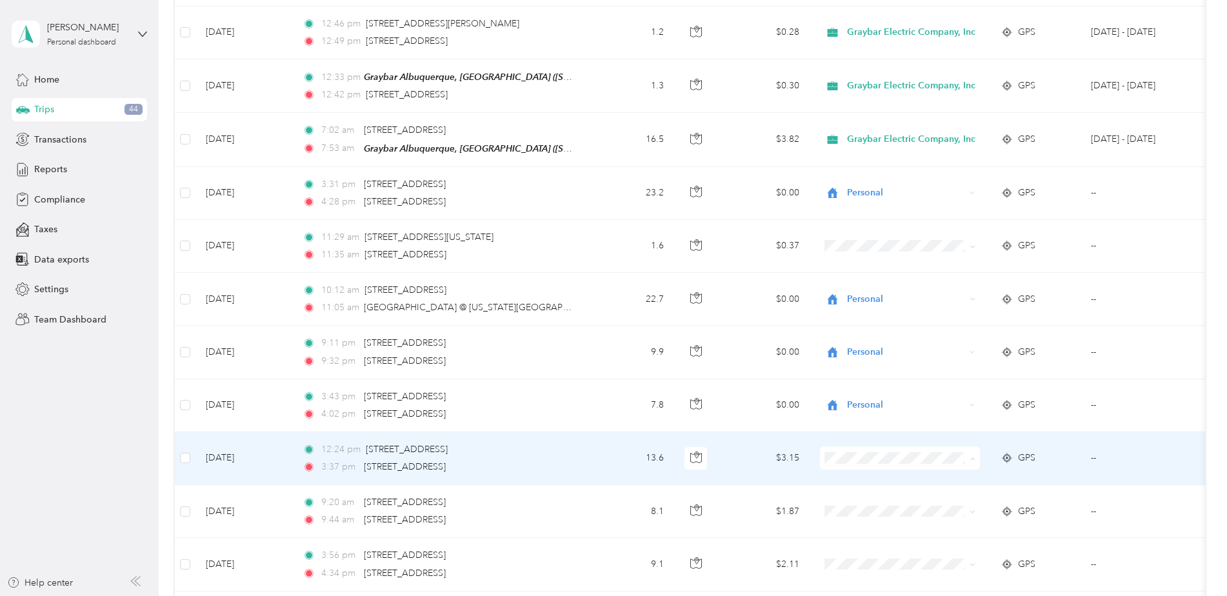
click at [864, 496] on span "Personal" at bounding box center [916, 496] width 128 height 14
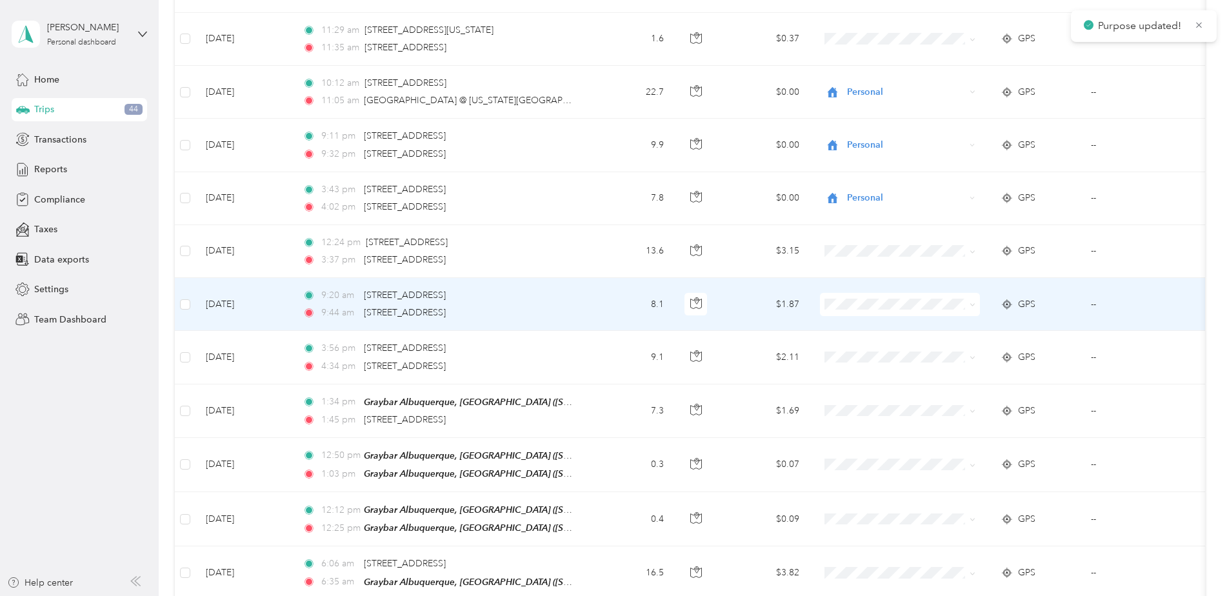
scroll to position [1697, 0]
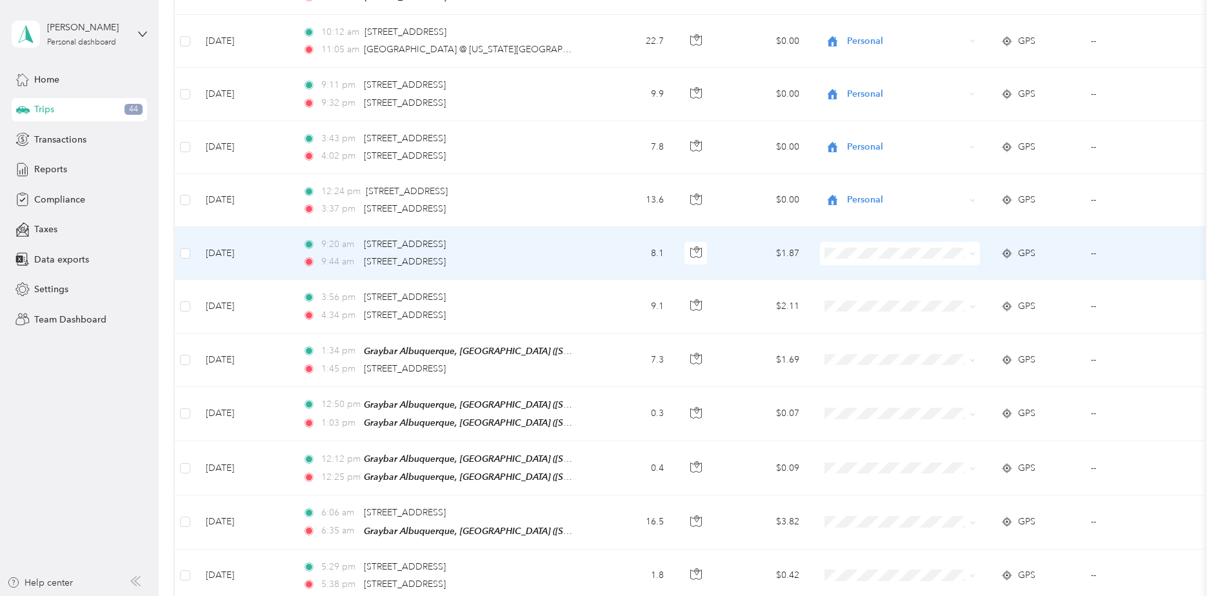
click at [846, 253] on span at bounding box center [900, 253] width 160 height 23
click at [864, 287] on span "Personal" at bounding box center [916, 292] width 128 height 14
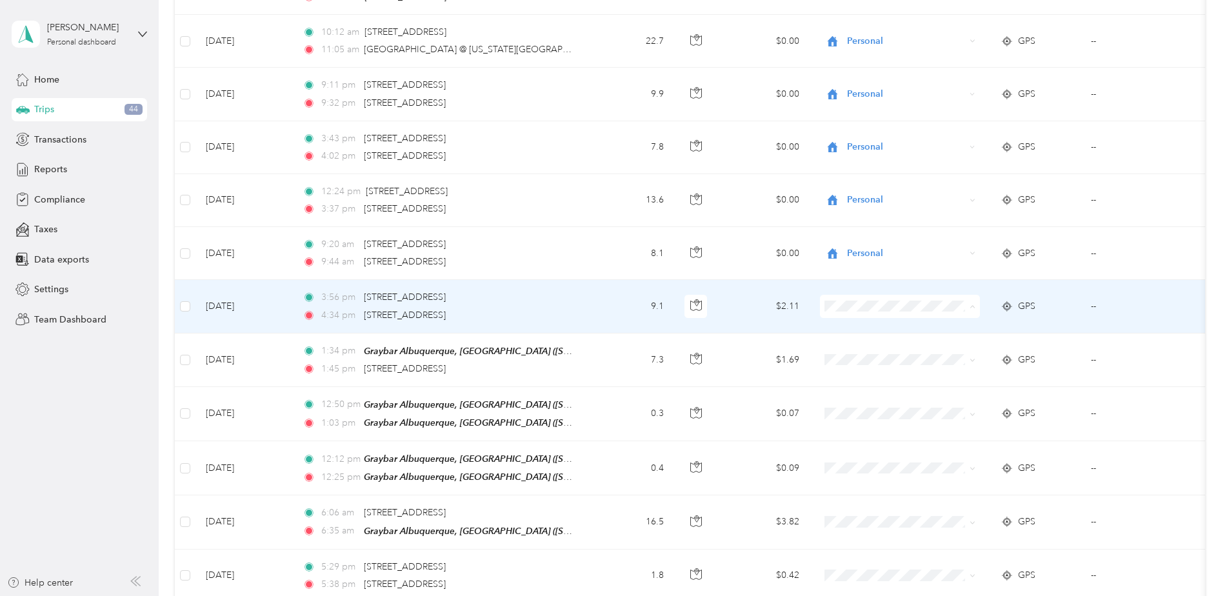
click at [866, 321] on span "Graybar Electric Company, Inc" at bounding box center [916, 322] width 128 height 14
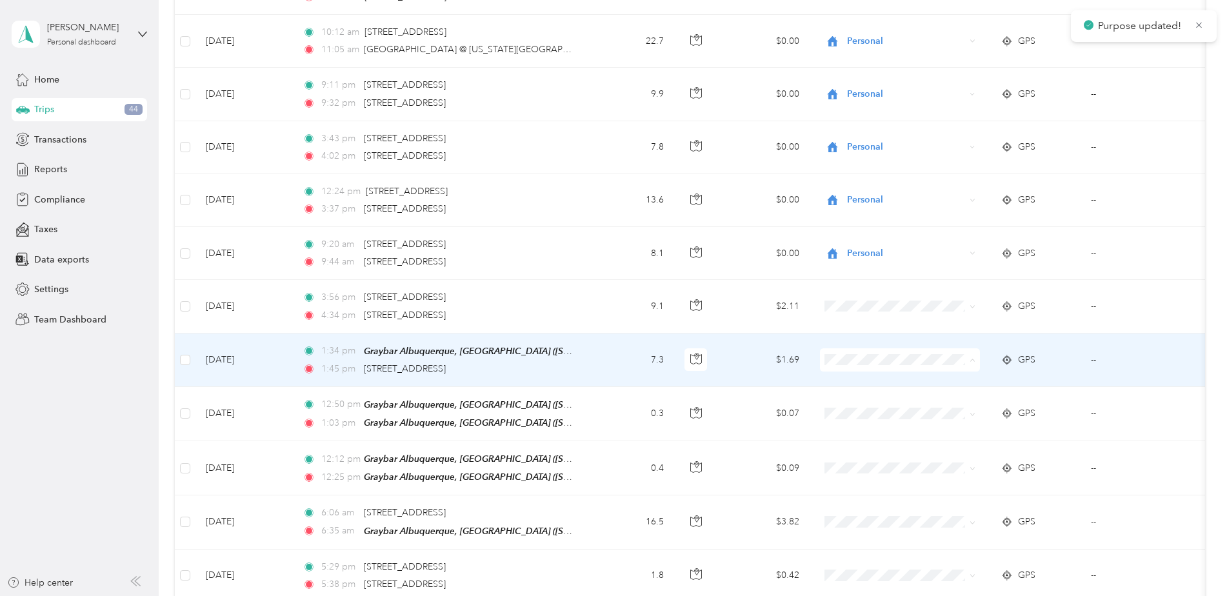
click at [873, 379] on li "Graybar Electric Company, Inc" at bounding box center [905, 374] width 170 height 23
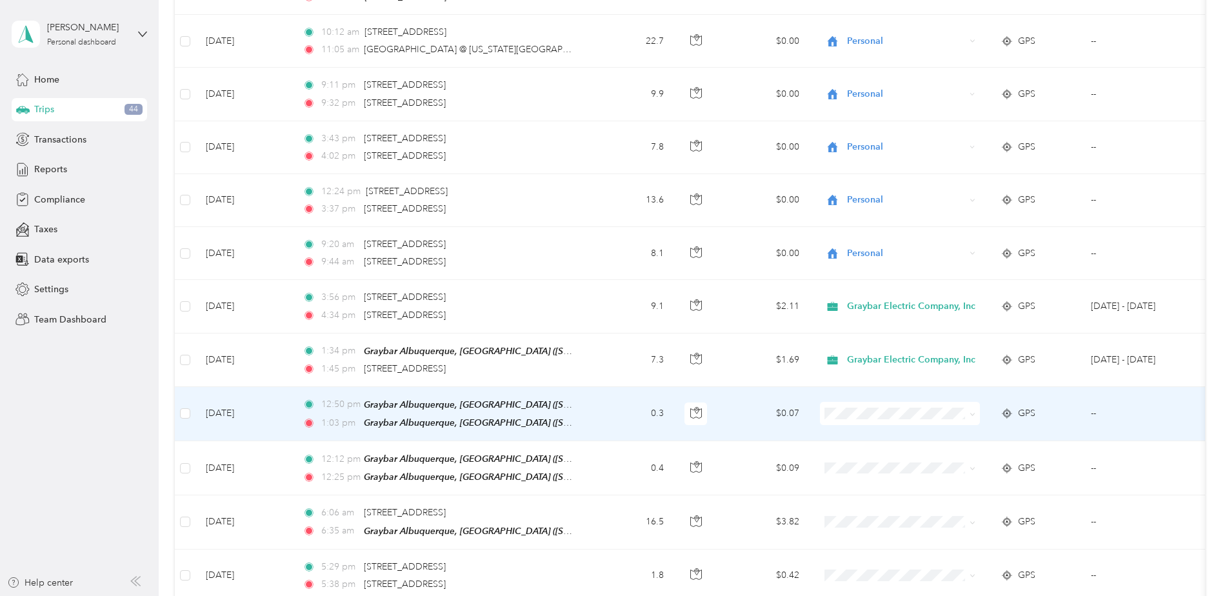
click at [880, 421] on span "Graybar Electric Company, Inc" at bounding box center [916, 426] width 128 height 14
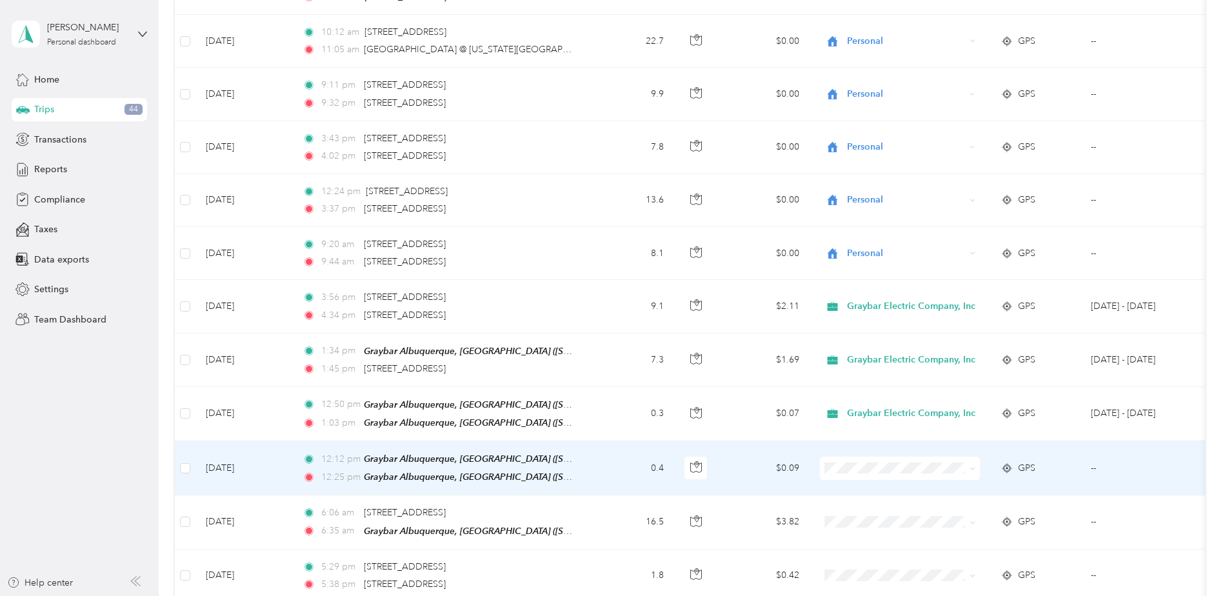
click at [879, 477] on span "Graybar Electric Company, Inc" at bounding box center [916, 480] width 128 height 14
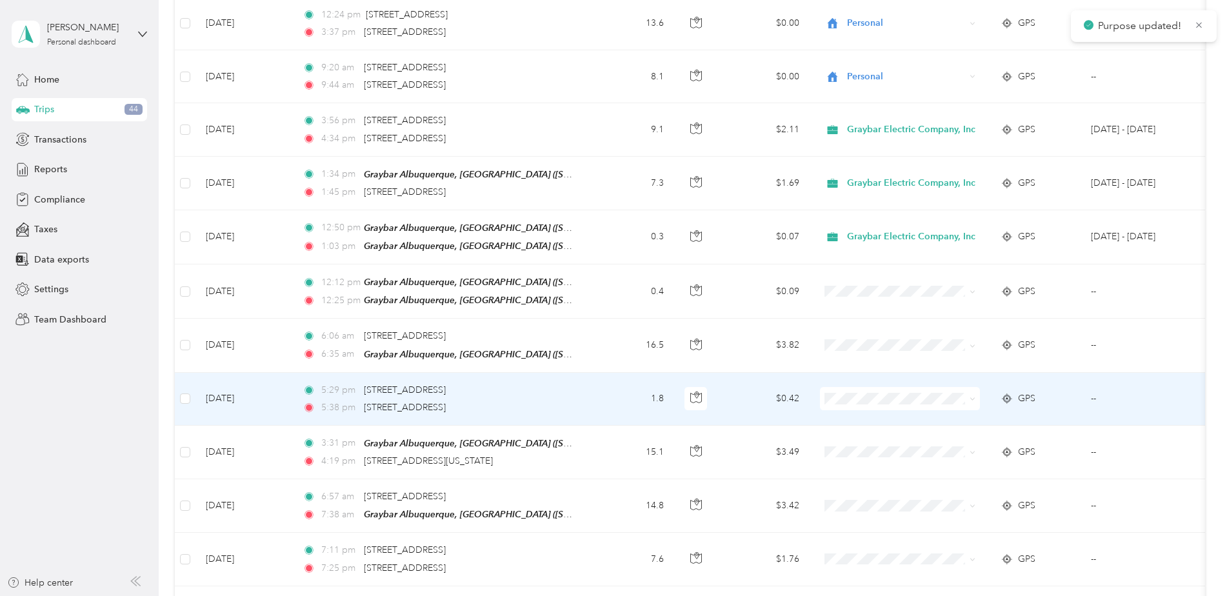
scroll to position [1891, 0]
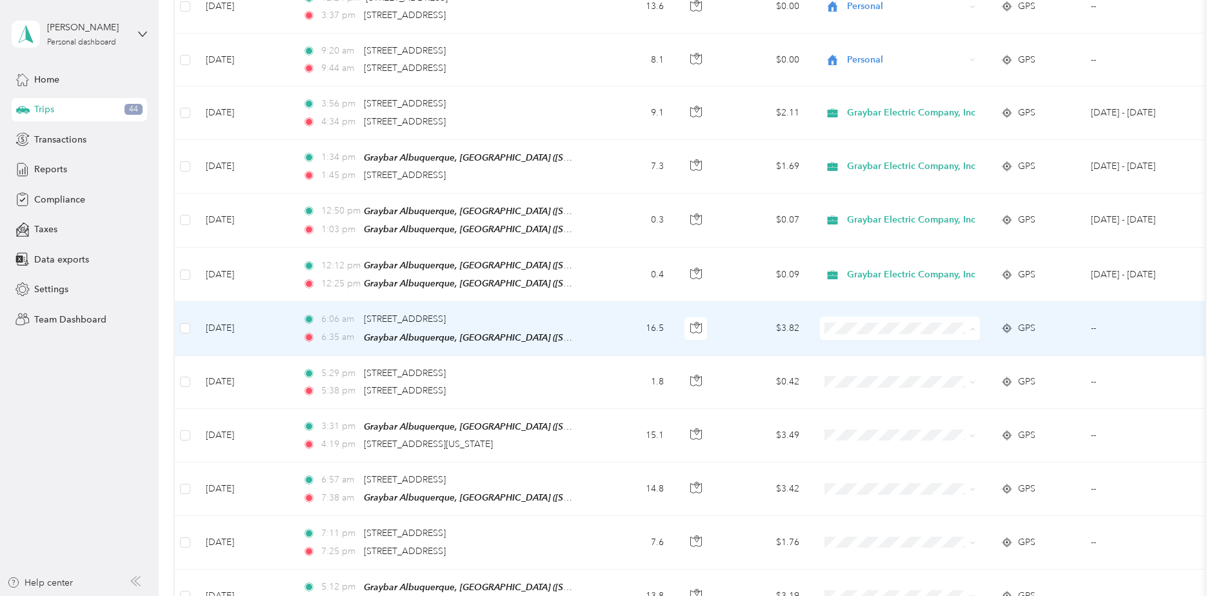
click at [873, 343] on li "Graybar Electric Company, Inc" at bounding box center [905, 340] width 170 height 23
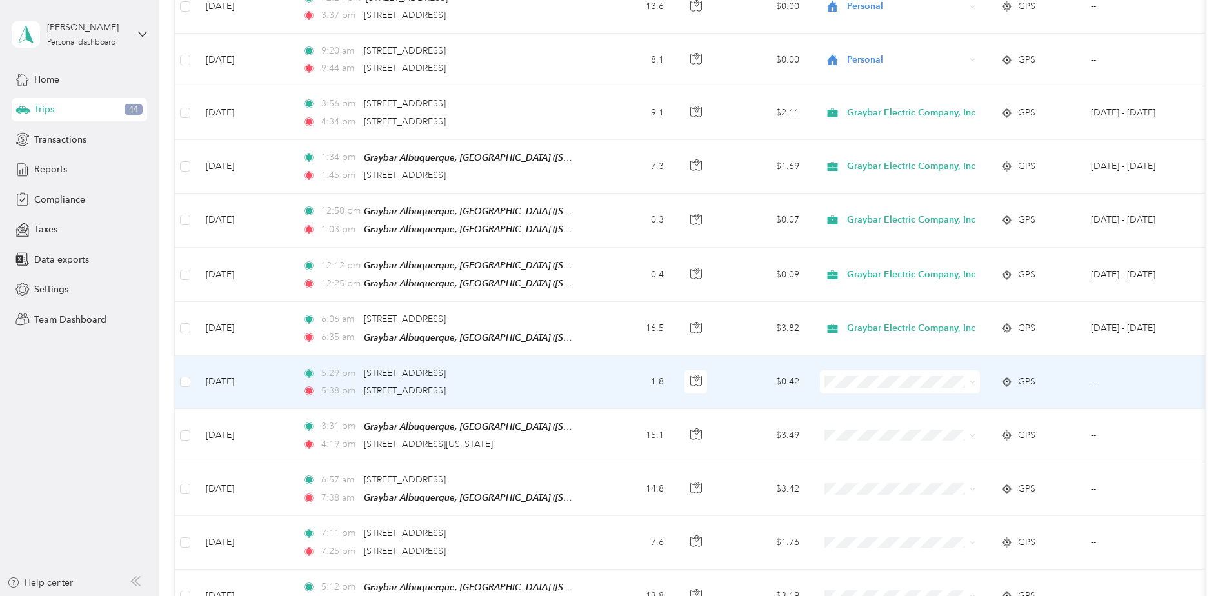
click at [884, 414] on span "Personal" at bounding box center [916, 413] width 128 height 14
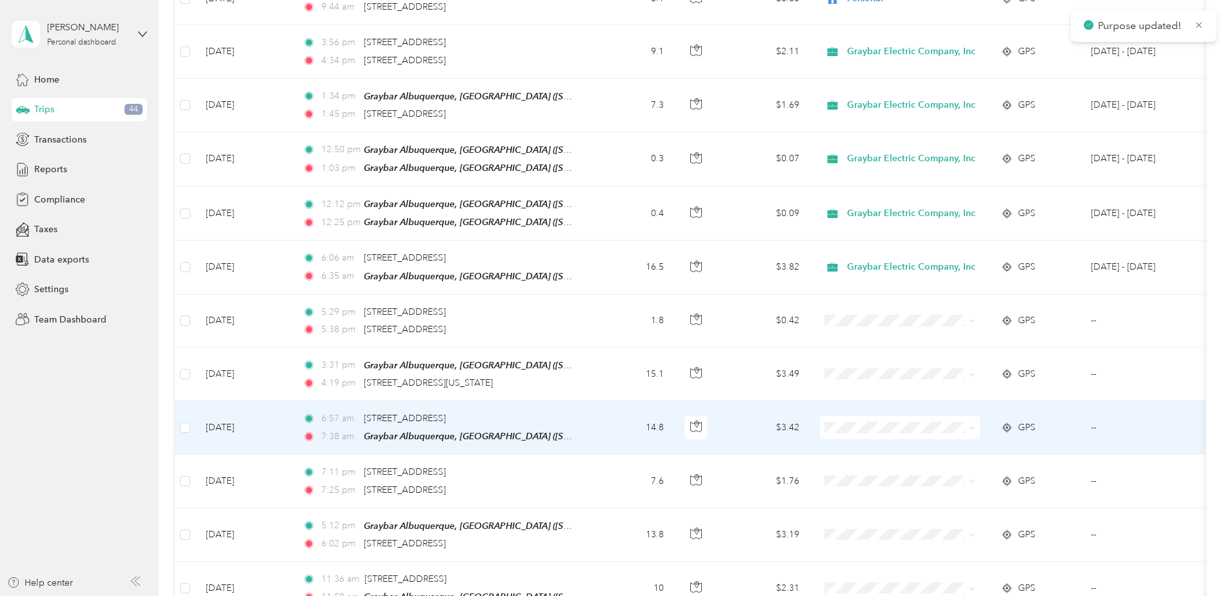
scroll to position [2084, 0]
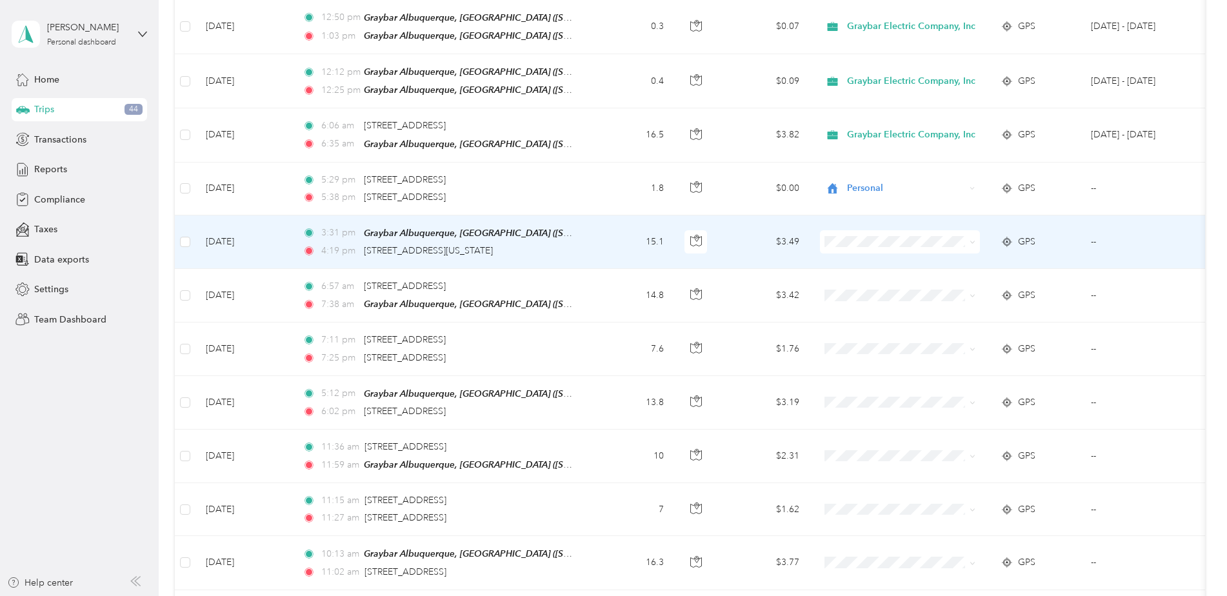
click at [863, 235] on span at bounding box center [900, 241] width 160 height 23
click at [862, 250] on span "Graybar Electric Company, Inc" at bounding box center [916, 253] width 128 height 14
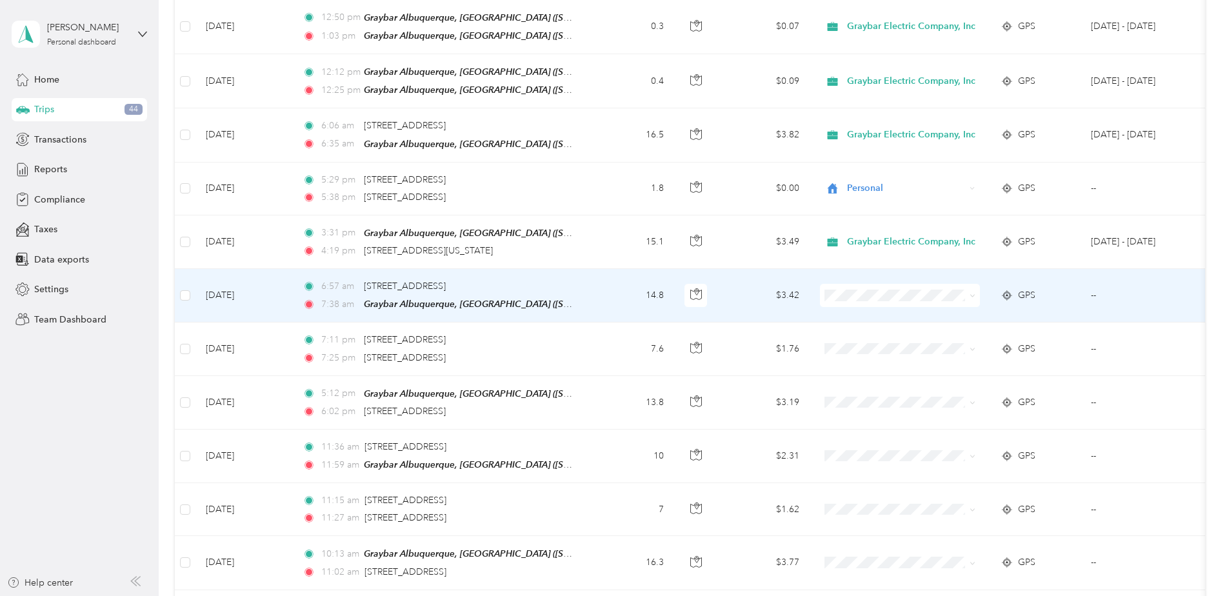
click at [868, 309] on li "Graybar Electric Company, Inc" at bounding box center [905, 301] width 170 height 23
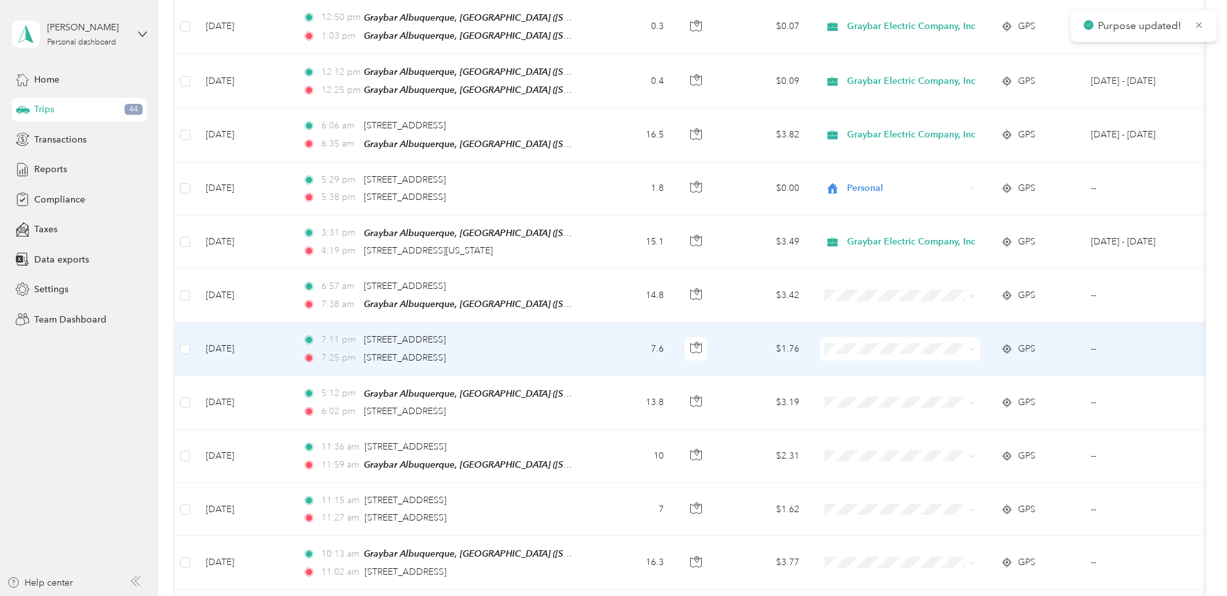
click at [854, 341] on span at bounding box center [900, 348] width 160 height 23
click at [869, 381] on span "Personal" at bounding box center [916, 379] width 128 height 14
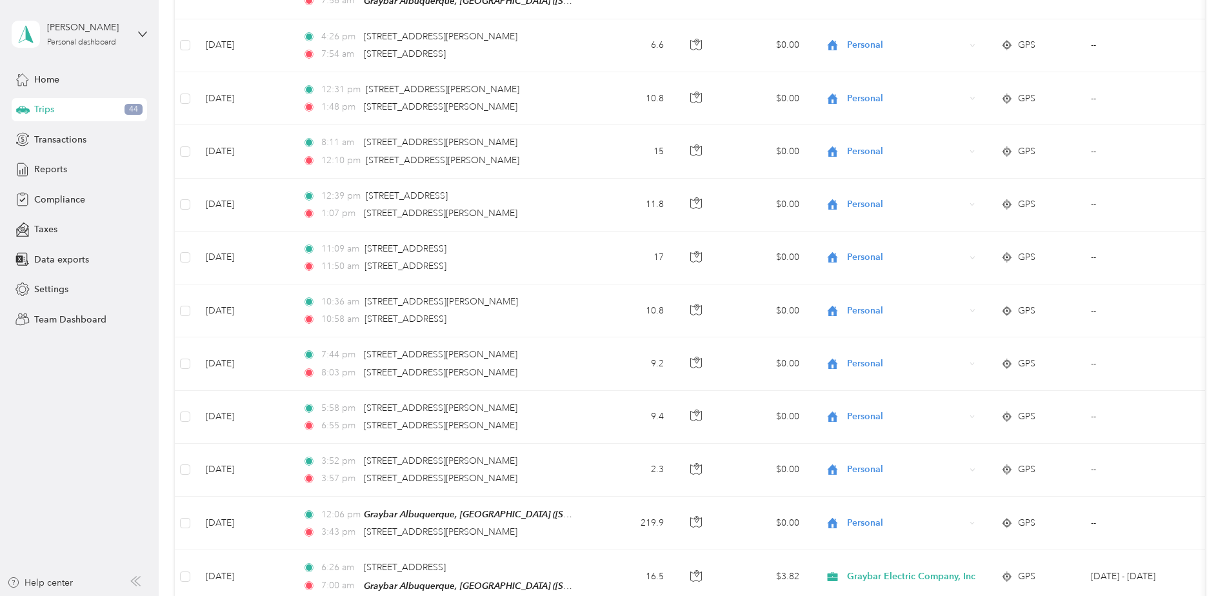
scroll to position [536, 0]
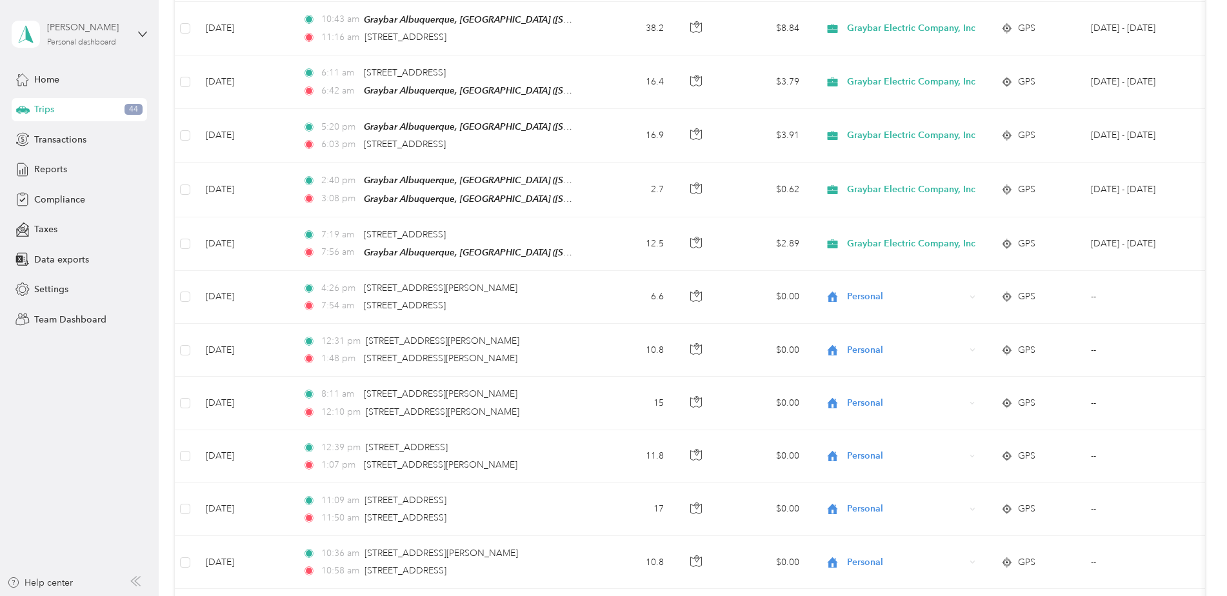
click at [103, 44] on div "Personal dashboard" at bounding box center [81, 43] width 69 height 8
click at [65, 105] on div "Team dashboard" at bounding box center [57, 106] width 69 height 14
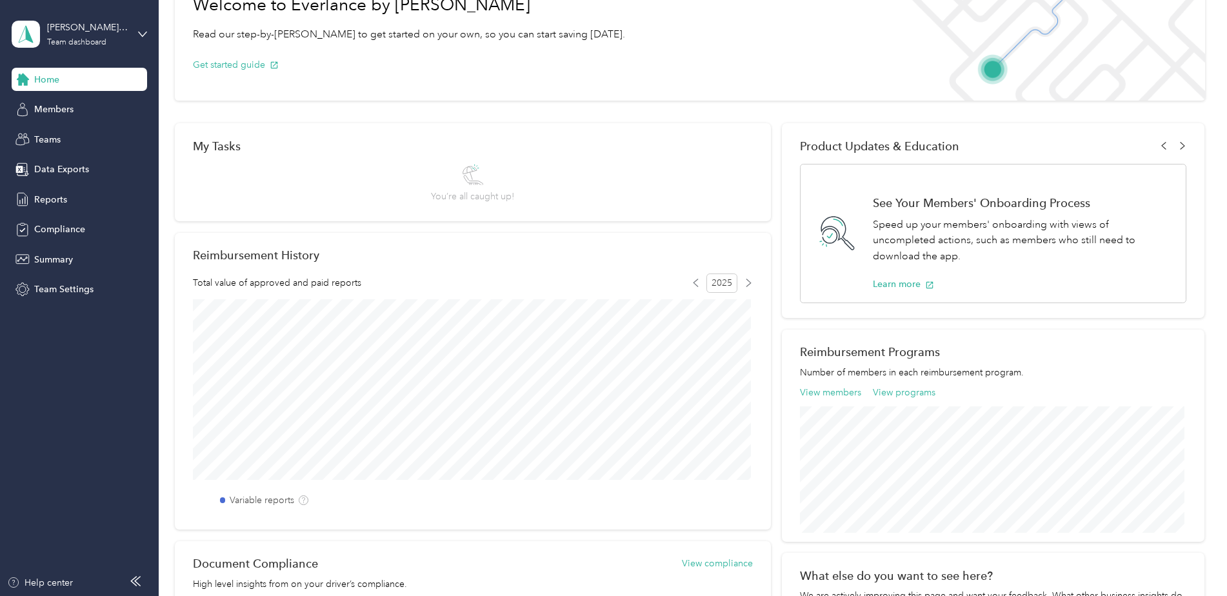
scroll to position [88, 0]
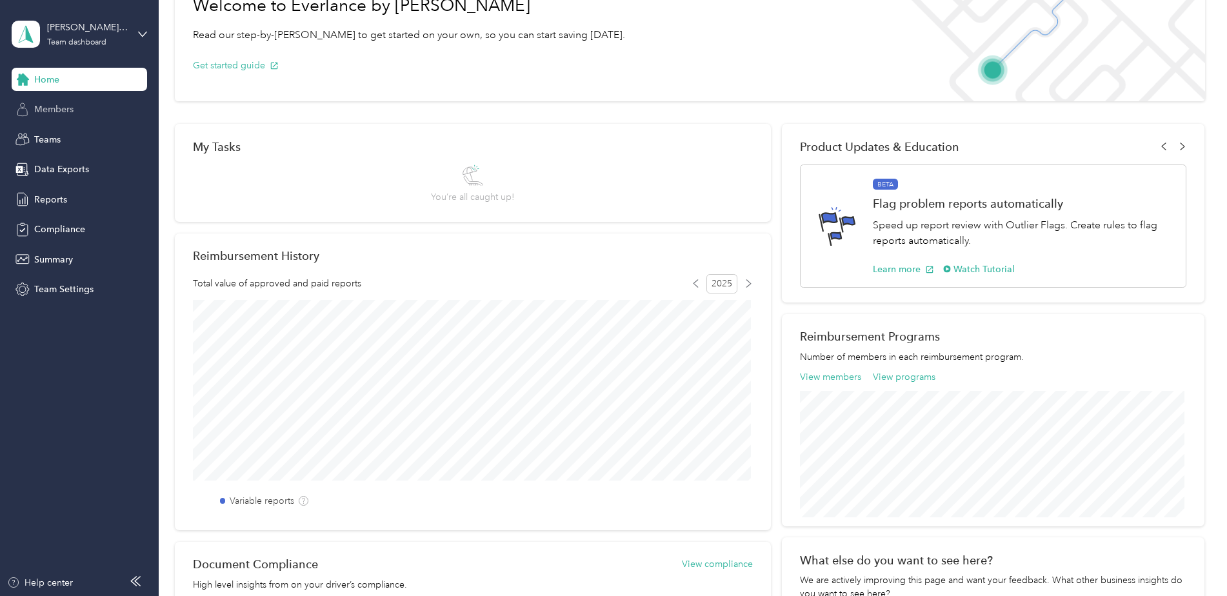
click at [51, 112] on span "Members" at bounding box center [53, 110] width 39 height 14
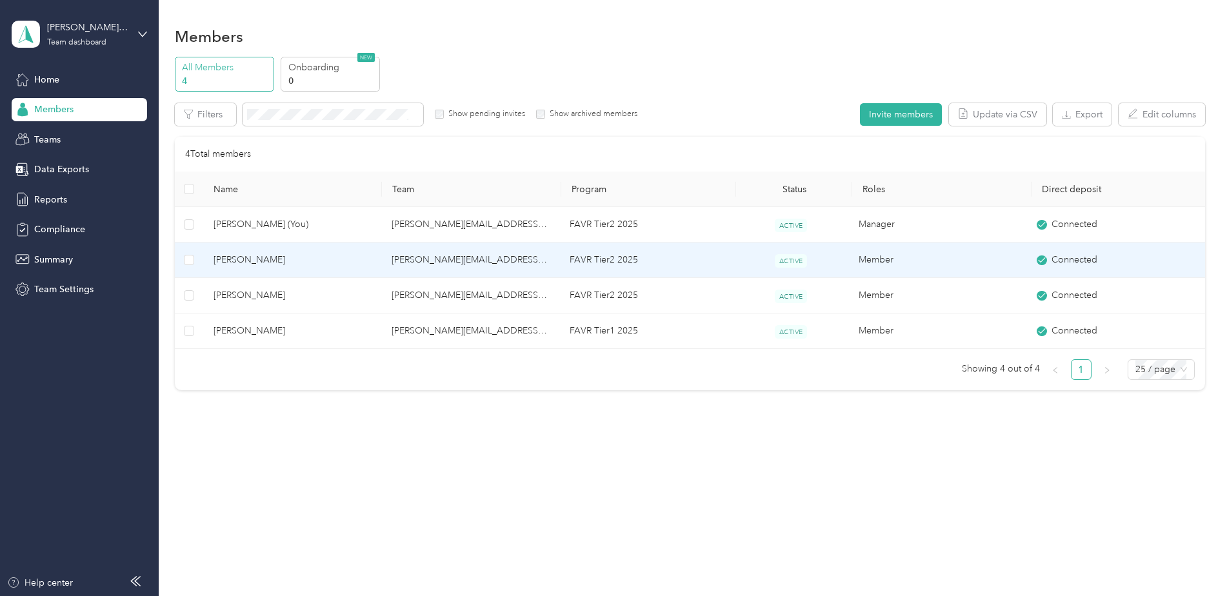
click at [241, 263] on span "[PERSON_NAME]" at bounding box center [292, 260] width 157 height 14
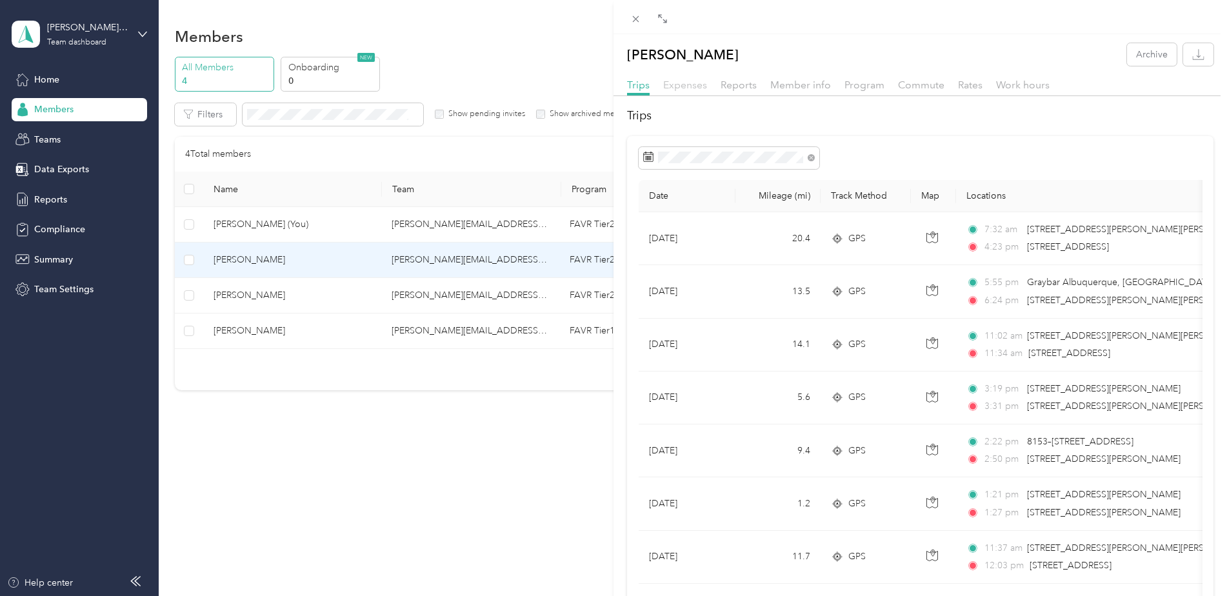
click at [682, 90] on span "Expenses" at bounding box center [685, 85] width 44 height 12
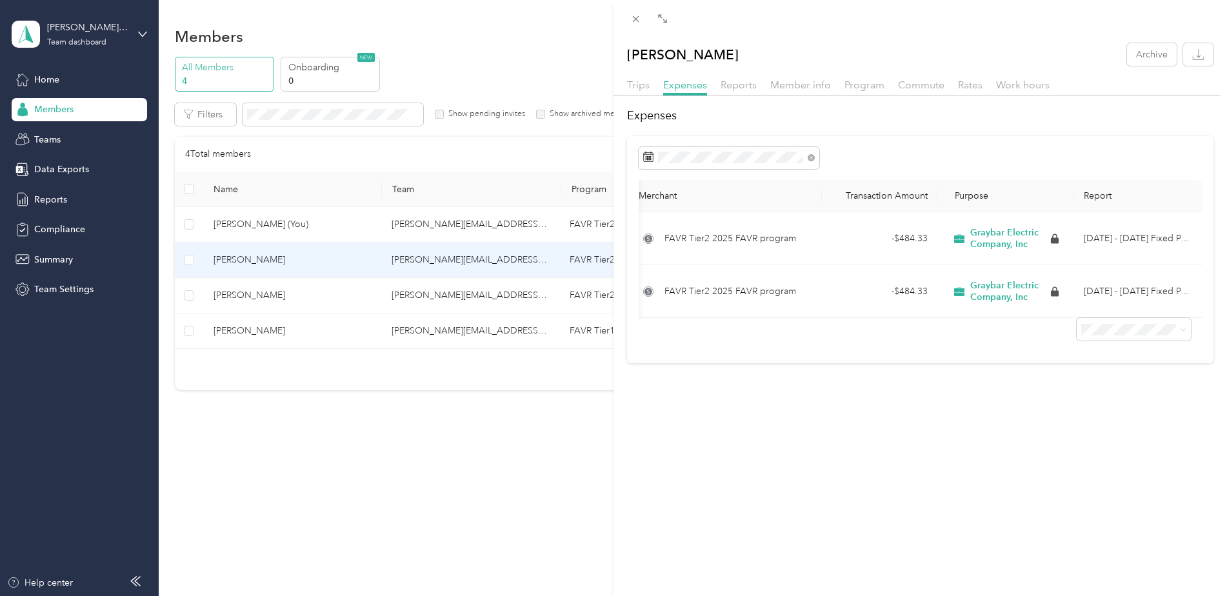
scroll to position [0, 101]
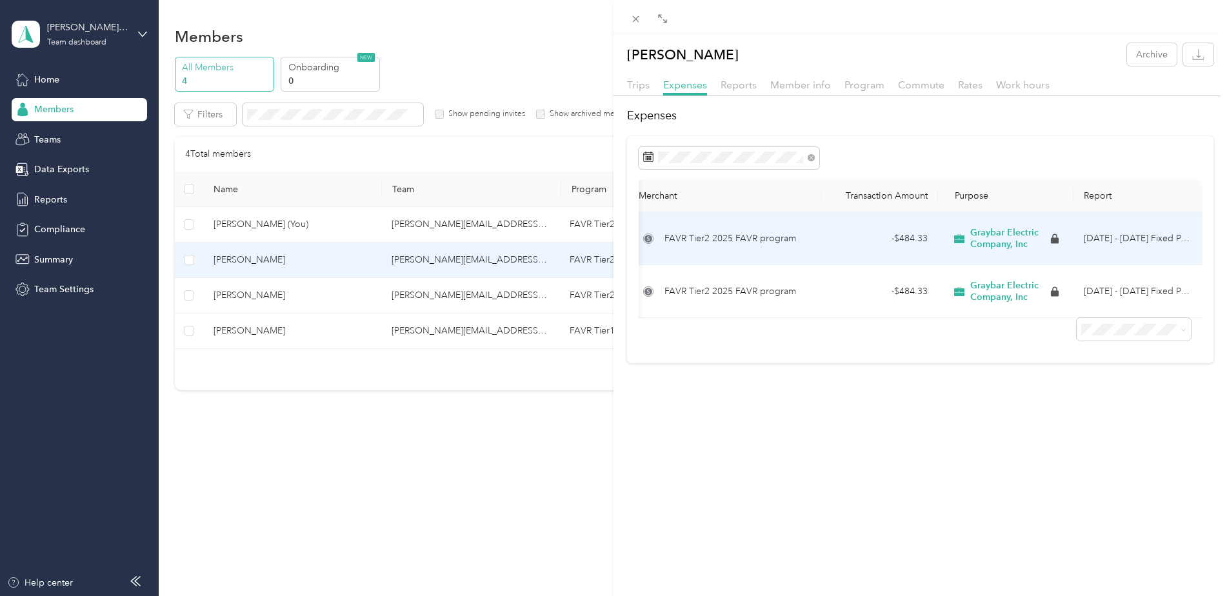
click at [970, 235] on span "Graybar Electric Company, Inc" at bounding box center [1009, 238] width 78 height 23
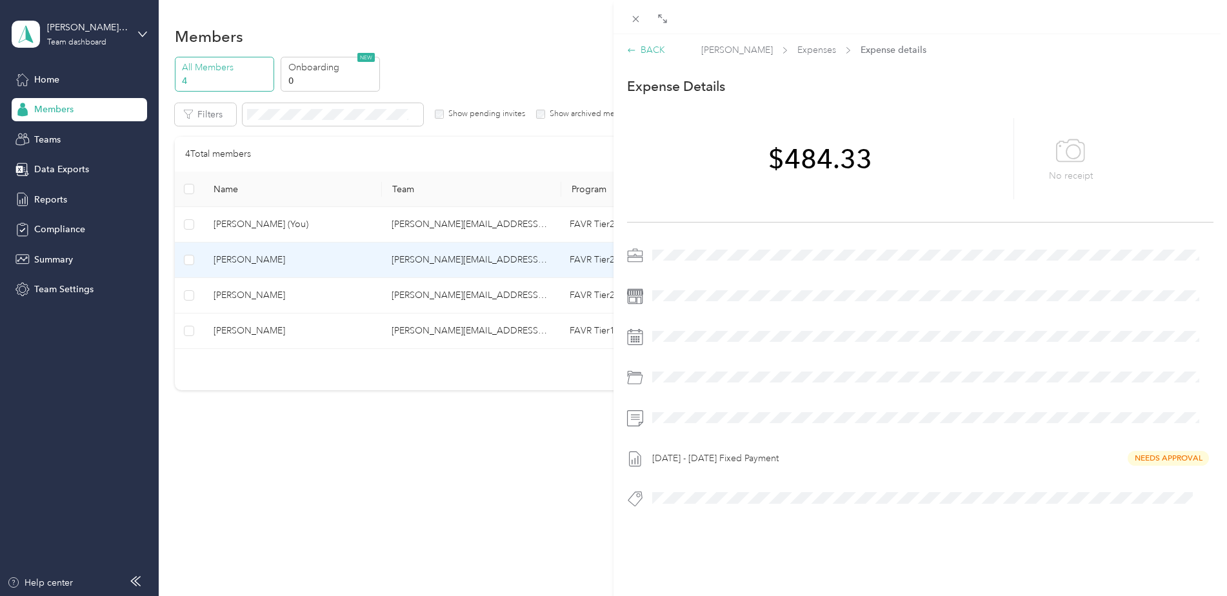
click at [650, 50] on div "BACK" at bounding box center [646, 50] width 38 height 14
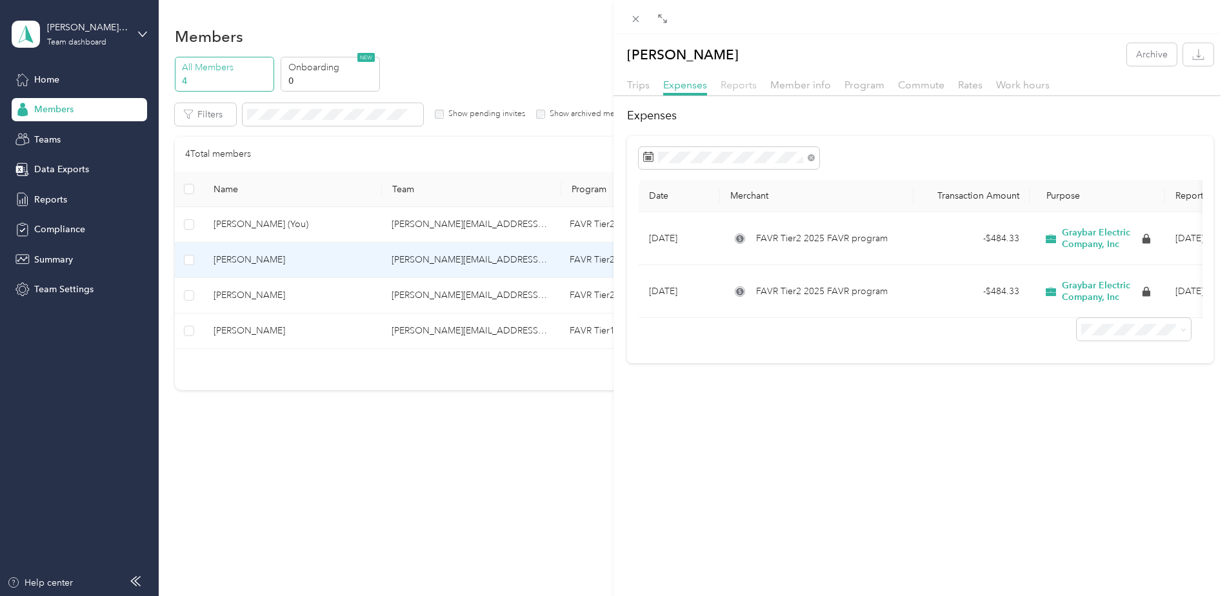
click at [743, 86] on span "Reports" at bounding box center [739, 85] width 36 height 12
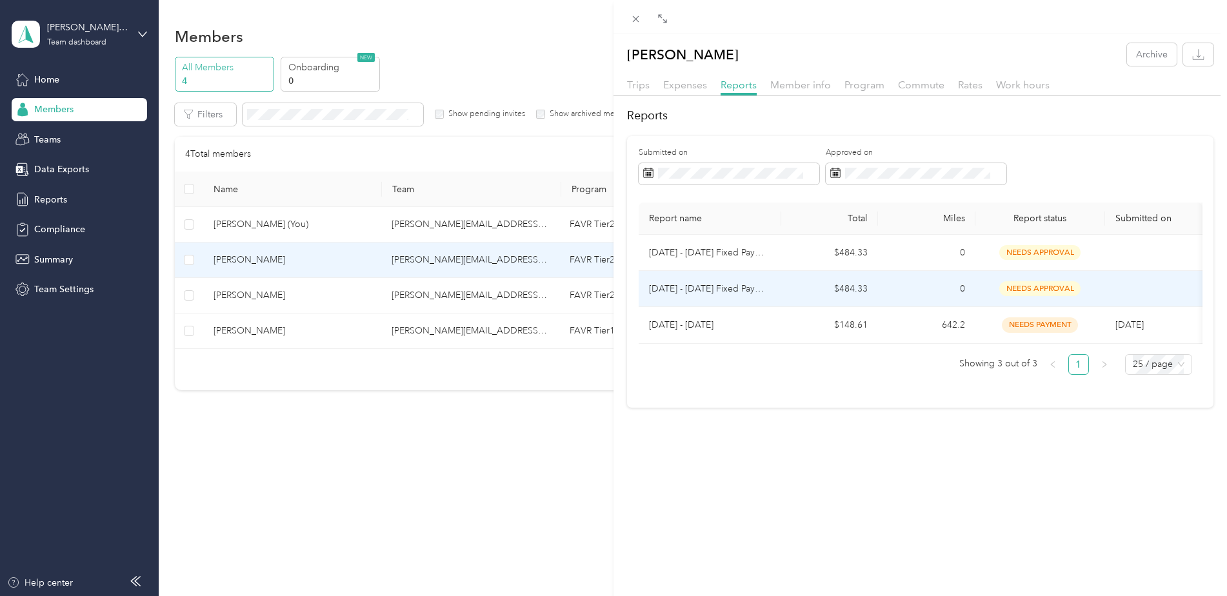
click at [781, 296] on td "$484.33" at bounding box center [829, 289] width 97 height 36
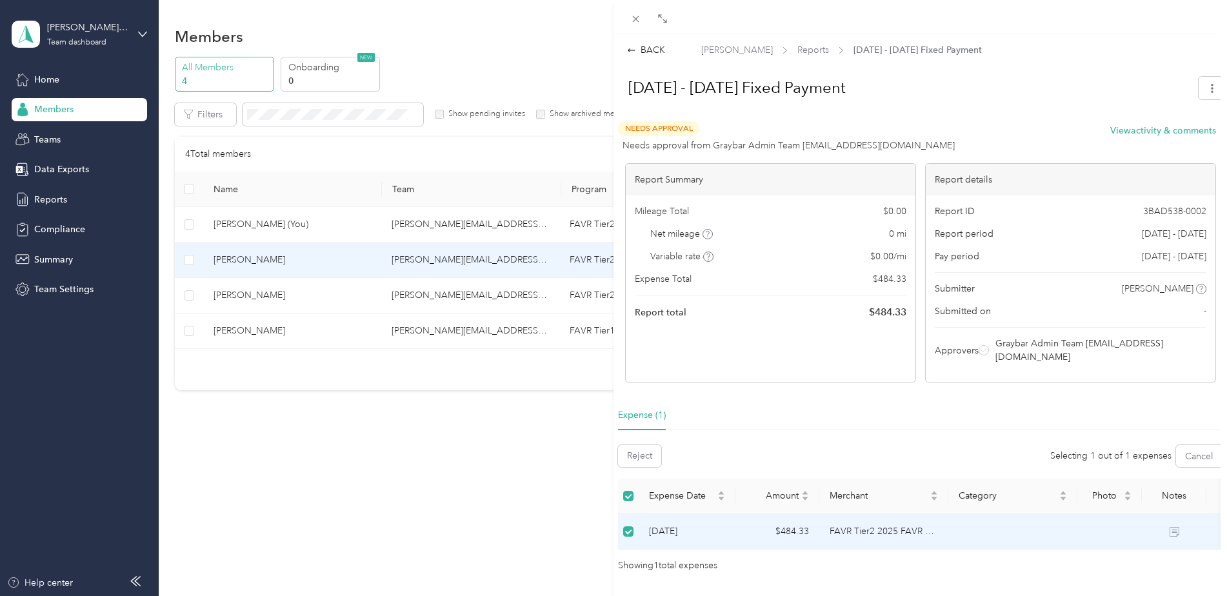
click at [987, 347] on icon at bounding box center [984, 350] width 6 height 6
click at [66, 36] on div "BACK [PERSON_NAME] Reports [DATE] - [DATE] Fixed Payment [DATE] - [DATE] Fixed …" at bounding box center [613, 298] width 1227 height 596
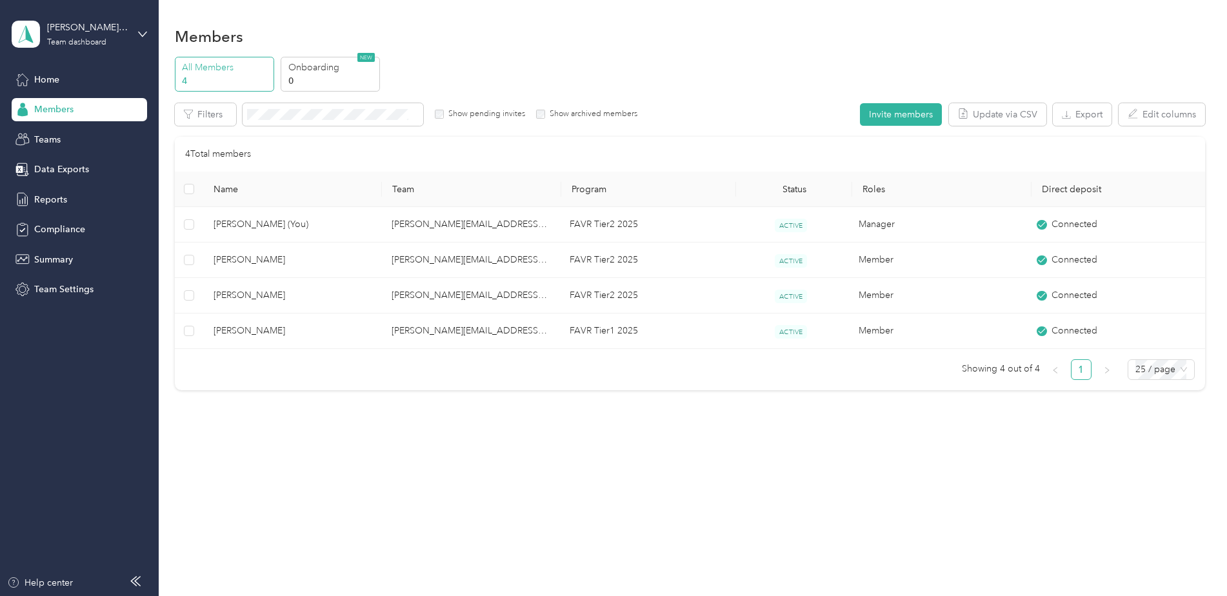
click at [78, 42] on div "Team dashboard" at bounding box center [76, 43] width 59 height 8
click at [85, 128] on div "Personal dashboard" at bounding box center [63, 135] width 81 height 14
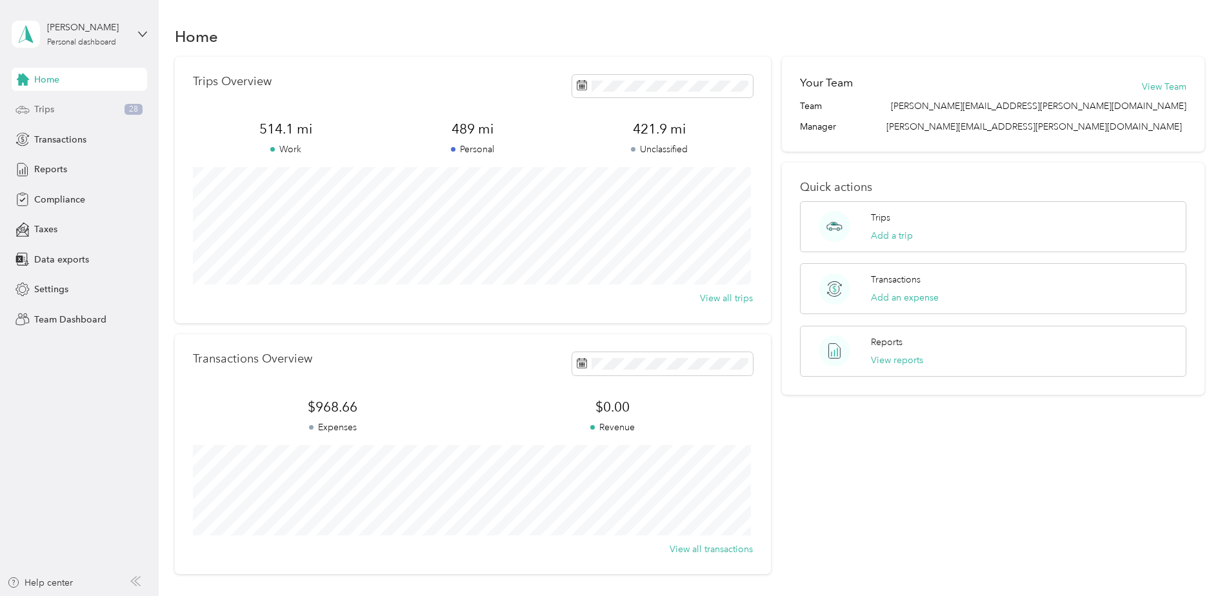
click at [49, 115] on span "Trips" at bounding box center [44, 110] width 20 height 14
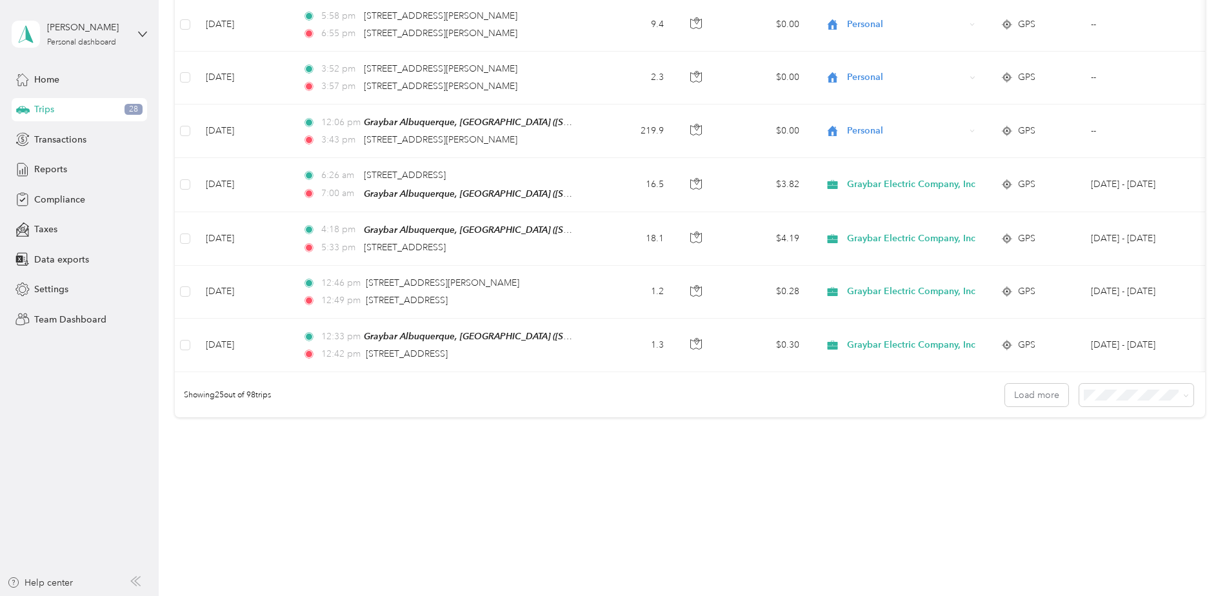
scroll to position [1181, 0]
click at [1019, 399] on button "Load more" at bounding box center [1036, 395] width 63 height 23
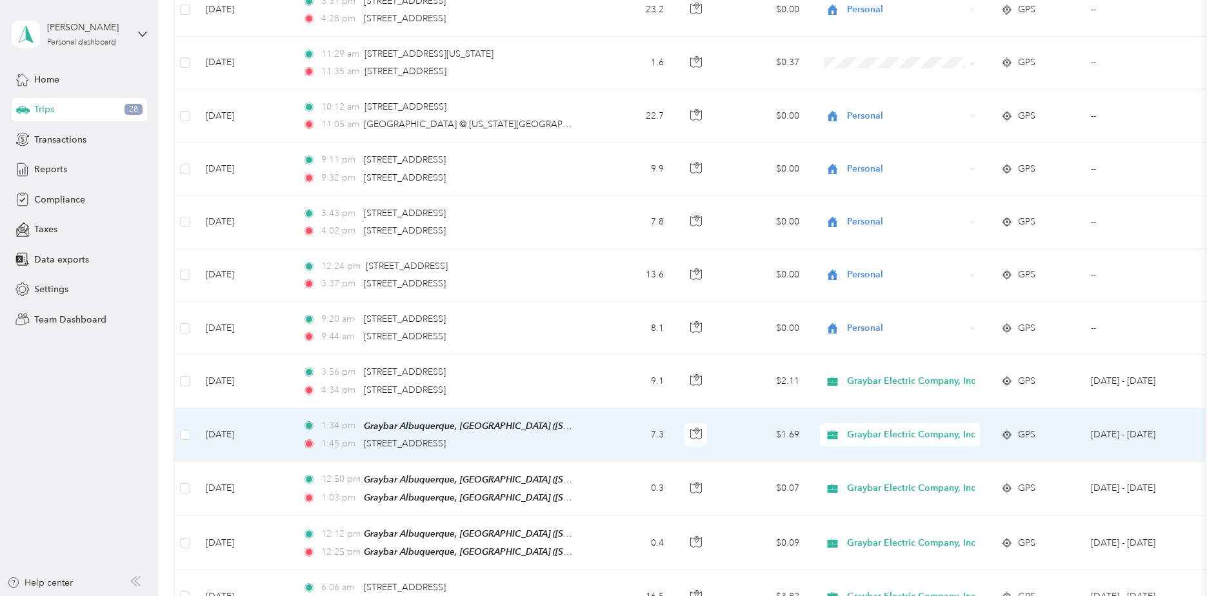
scroll to position [1504, 0]
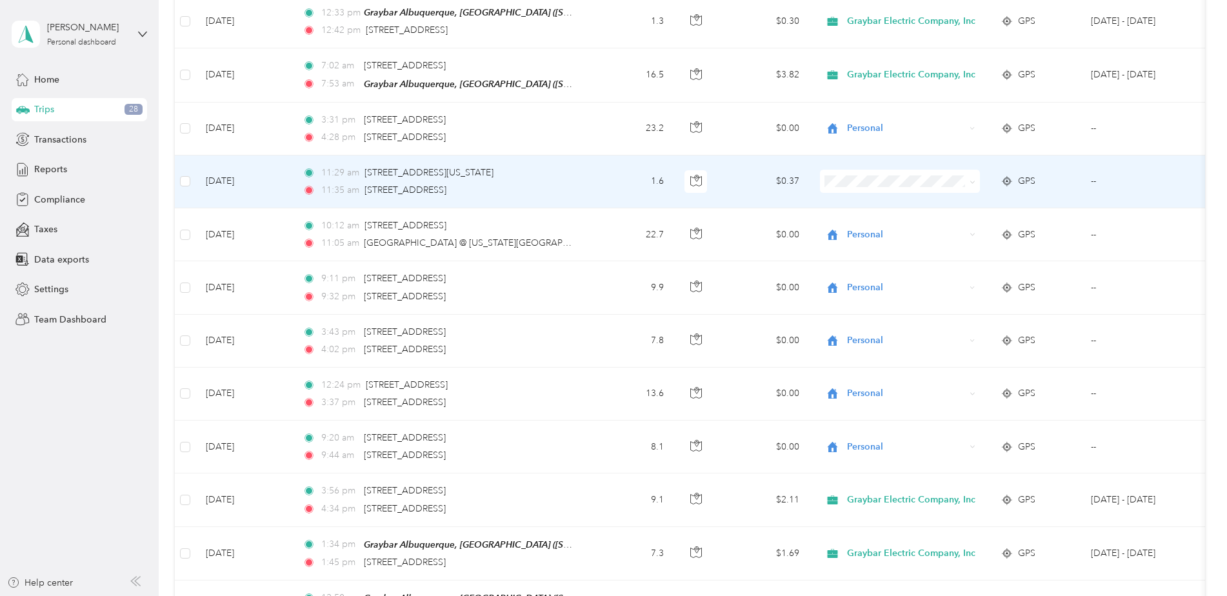
click at [583, 178] on td "11:29 am [STREET_ADDRESS][US_STATE] 11:35 am [STREET_ADDRESS]" at bounding box center [440, 181] width 297 height 53
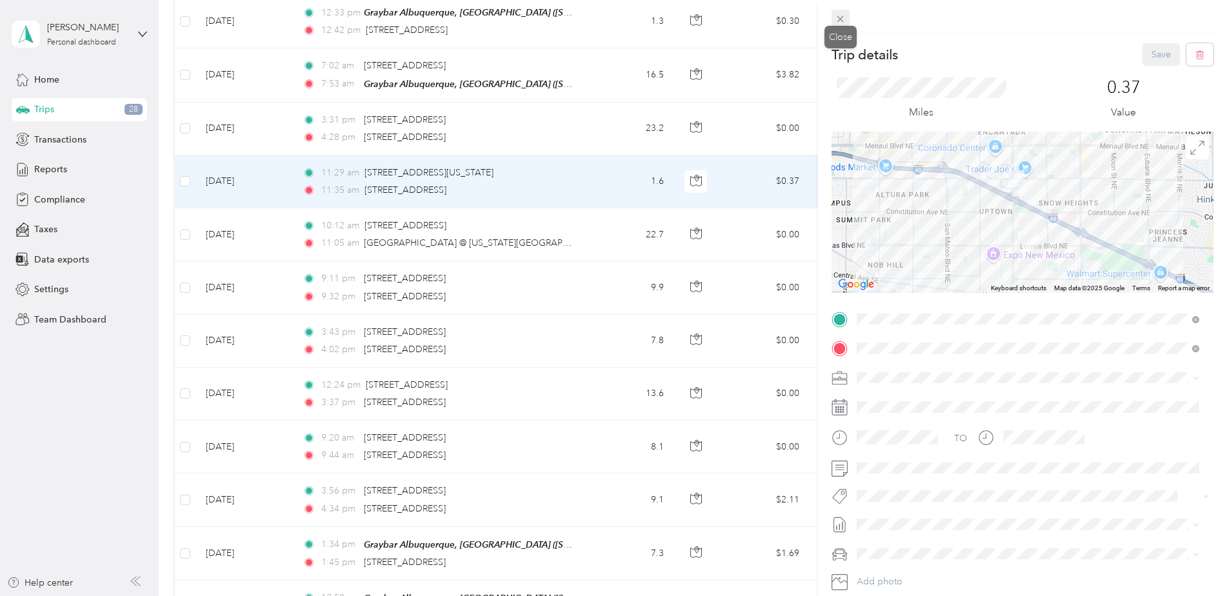
click at [841, 21] on icon at bounding box center [840, 19] width 11 height 11
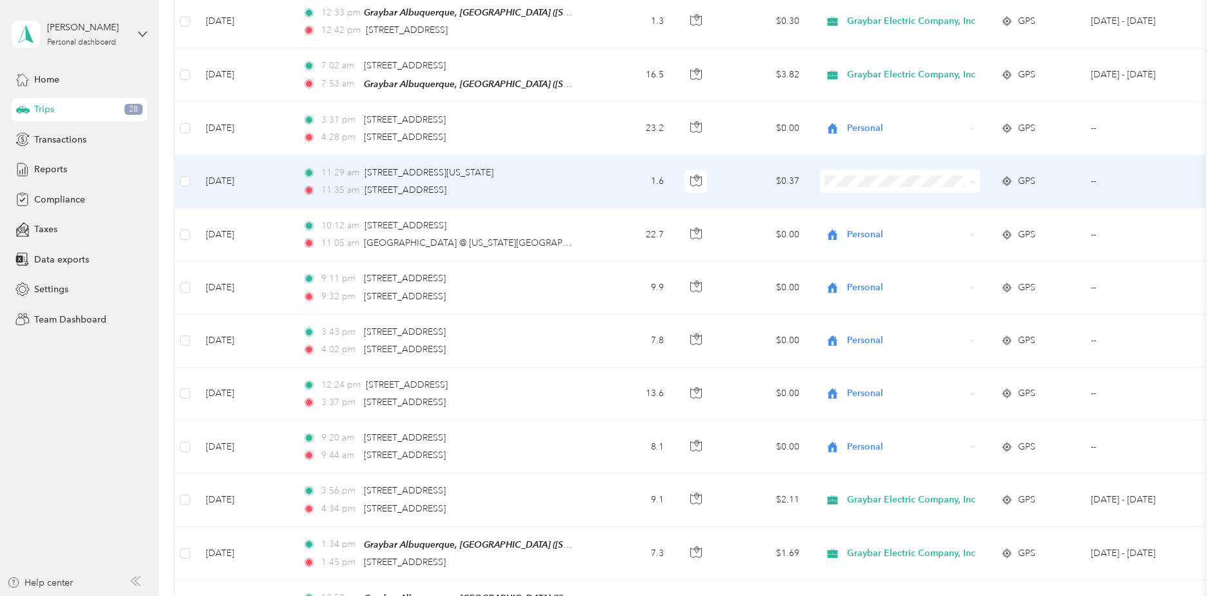
click at [870, 222] on span "Personal" at bounding box center [916, 219] width 128 height 14
click at [854, 174] on span "Personal" at bounding box center [906, 181] width 118 height 14
click at [875, 194] on span "Graybar Electric Company, Inc" at bounding box center [916, 196] width 128 height 14
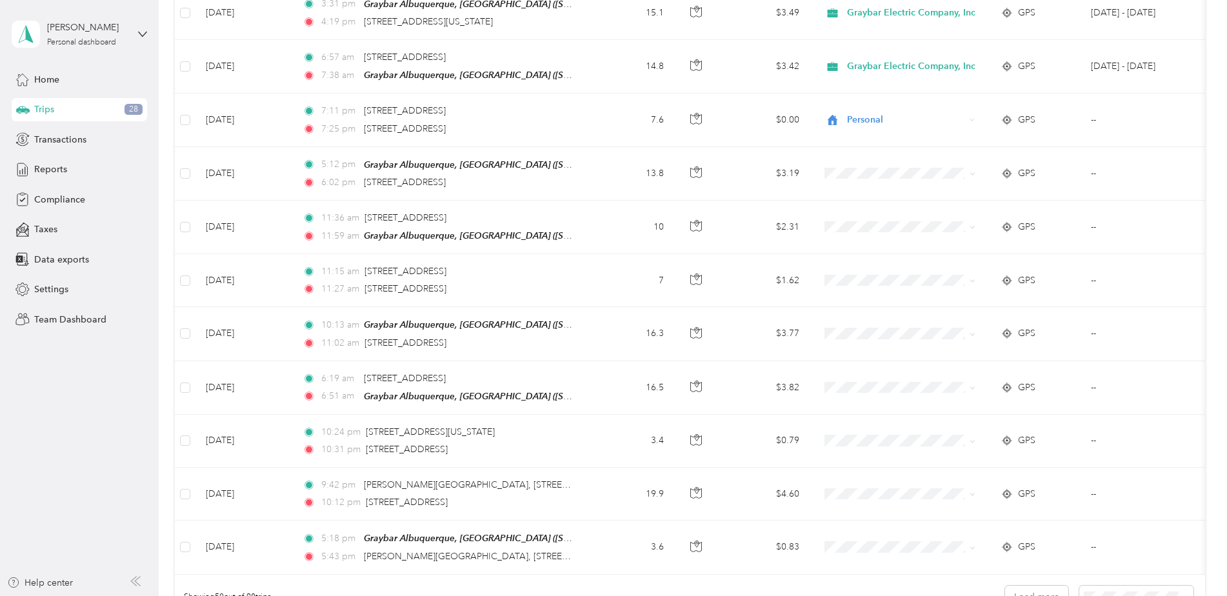
scroll to position [2343, 0]
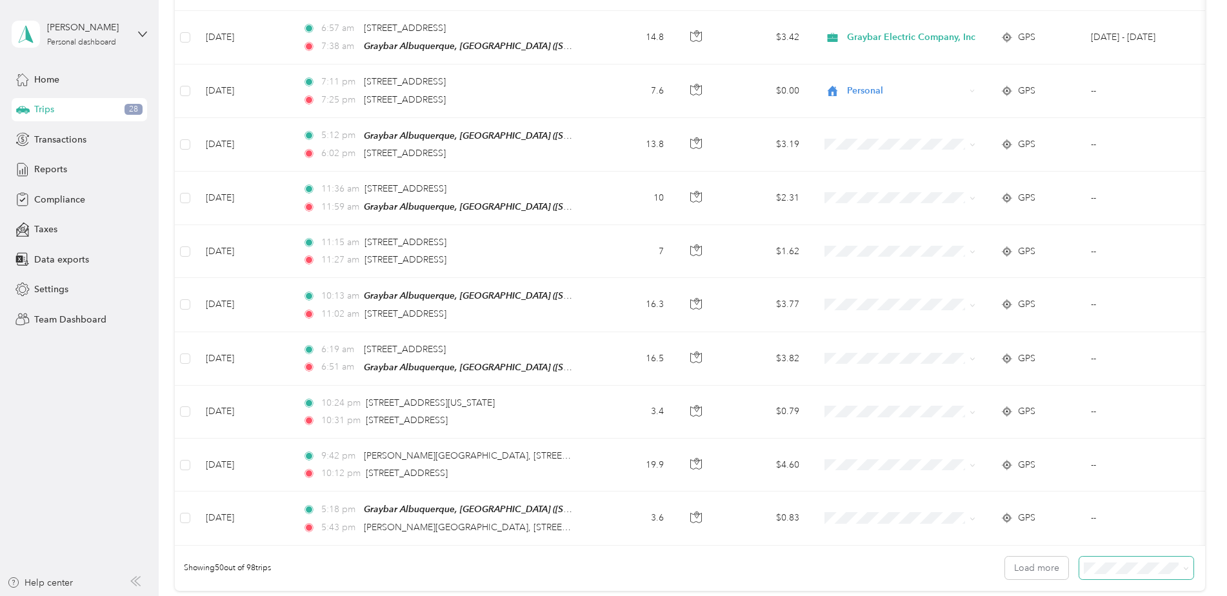
click at [1124, 568] on span at bounding box center [1136, 568] width 114 height 23
click at [1117, 533] on span "100 per load" at bounding box center [1111, 536] width 53 height 11
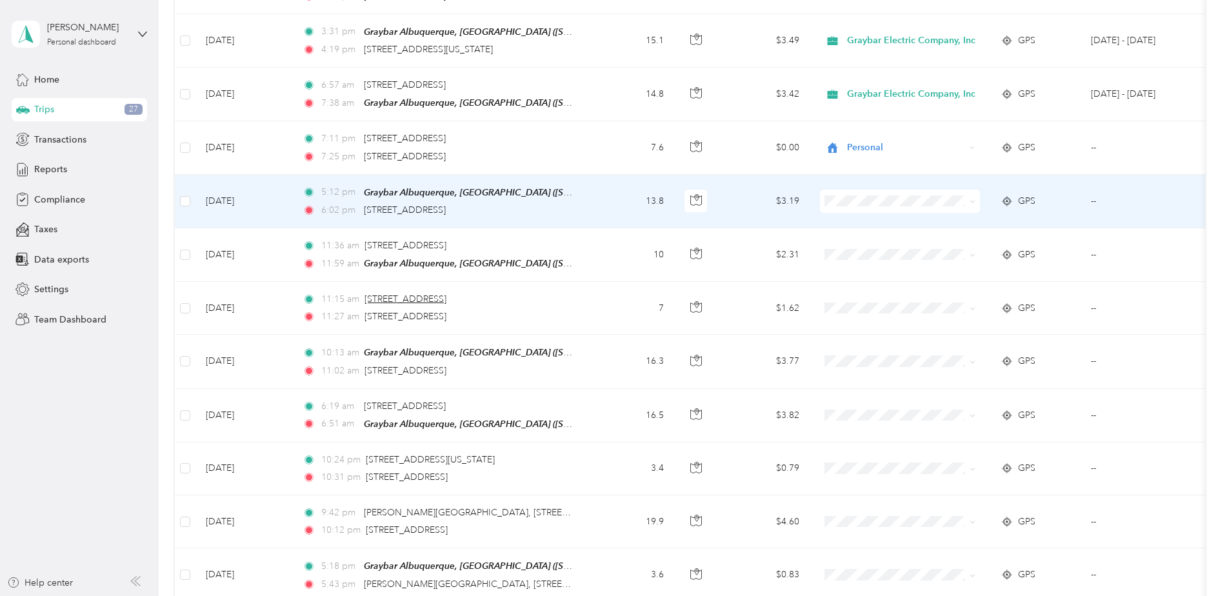
scroll to position [2214, 0]
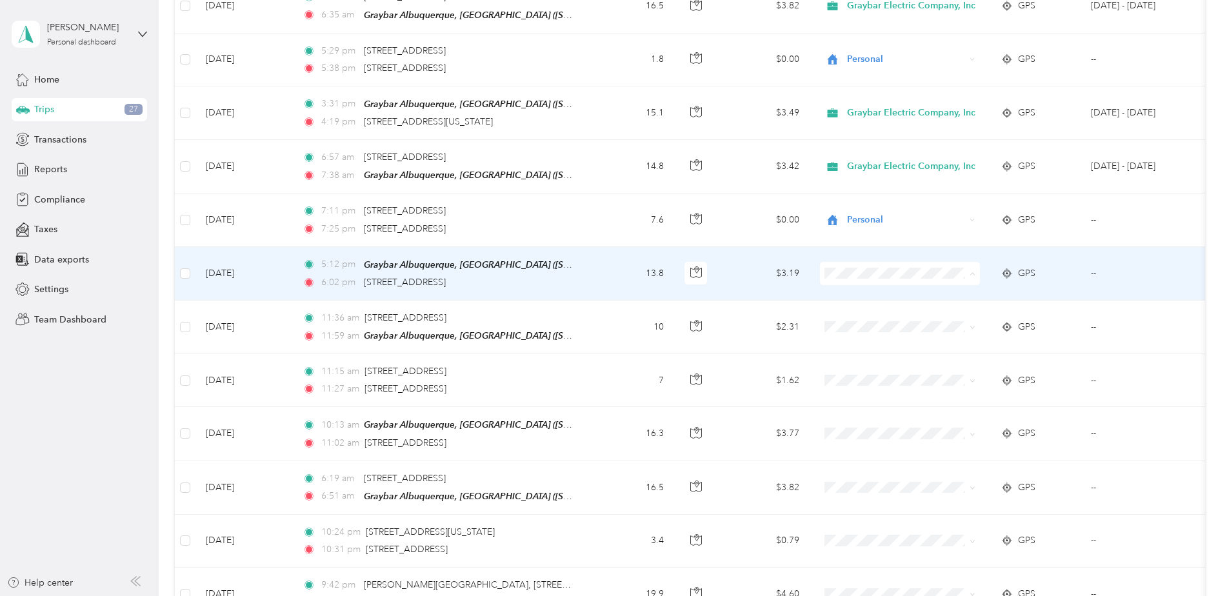
click at [867, 279] on span "Graybar Electric Company, Inc" at bounding box center [916, 283] width 128 height 14
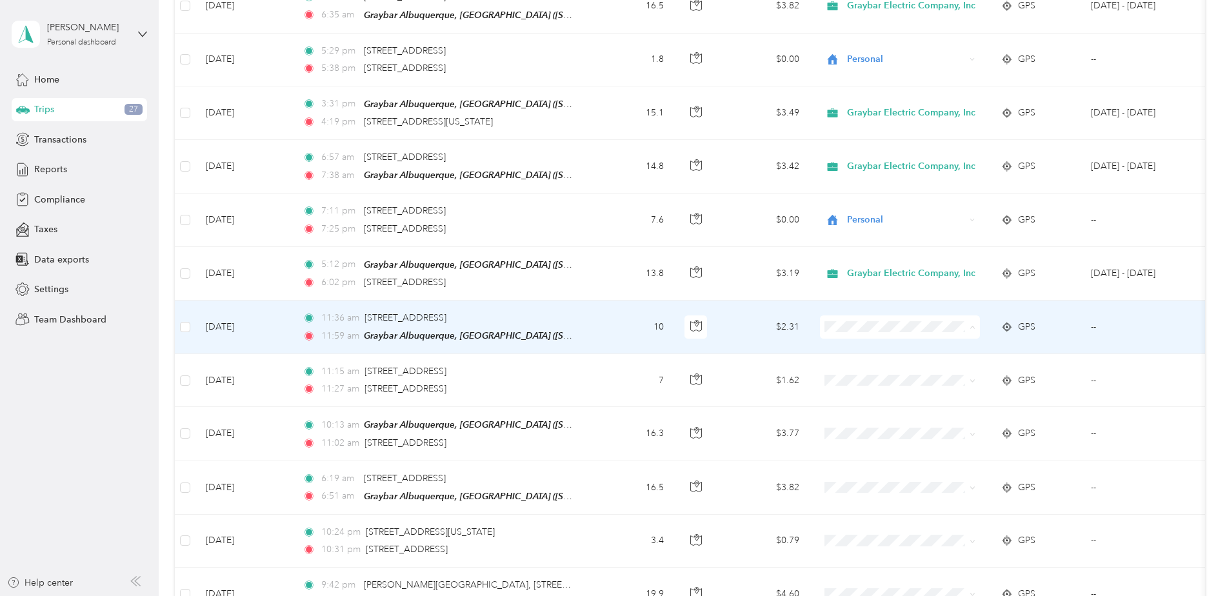
click at [865, 334] on span "Graybar Electric Company, Inc" at bounding box center [916, 336] width 128 height 14
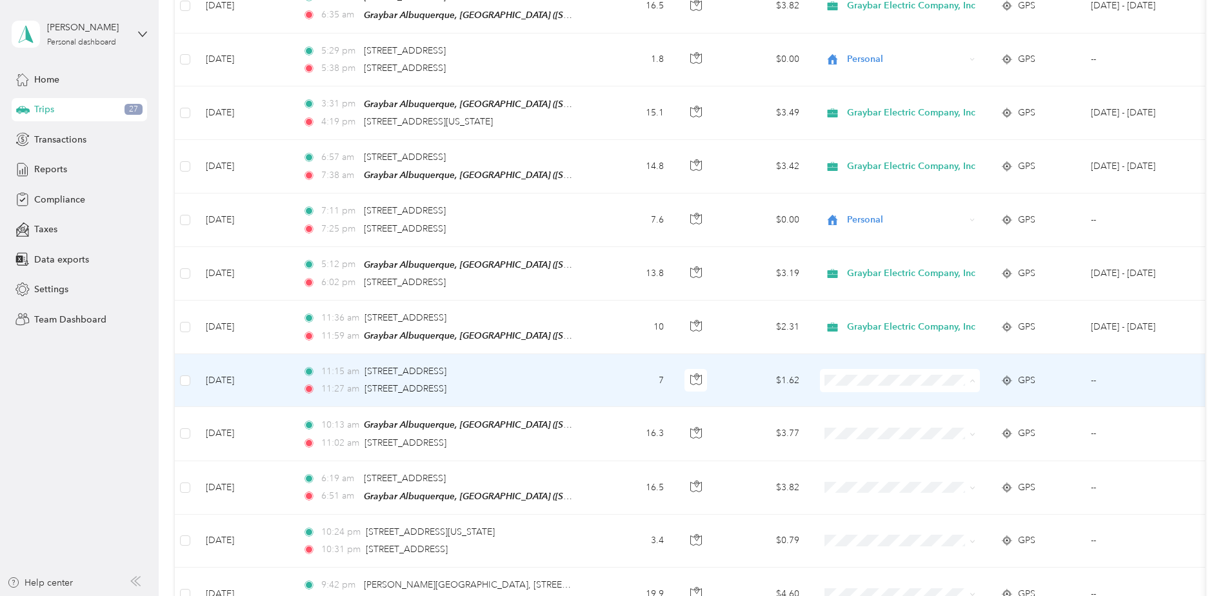
click at [865, 385] on span "Graybar Electric Company, Inc" at bounding box center [916, 390] width 128 height 14
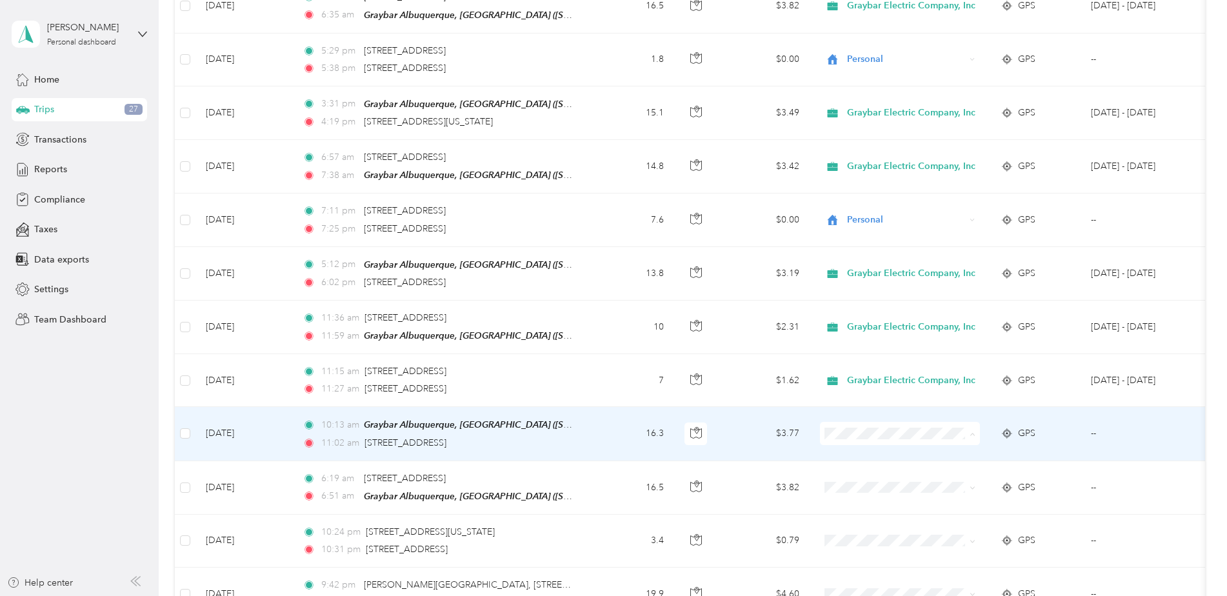
click at [872, 443] on span "Graybar Electric Company, Inc" at bounding box center [916, 442] width 128 height 14
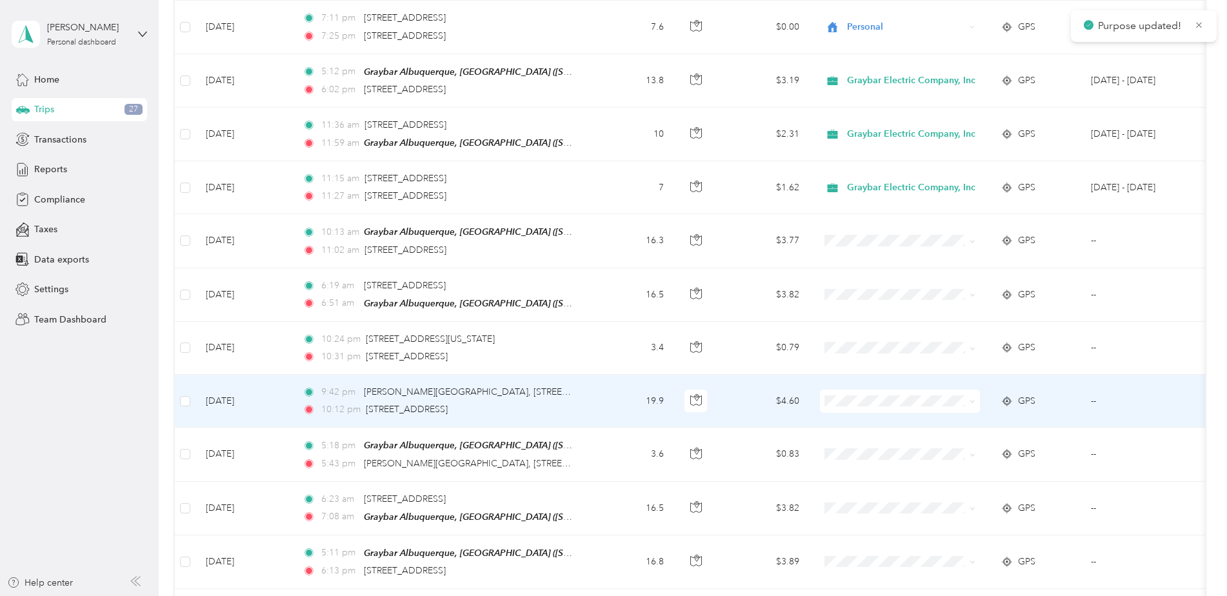
scroll to position [2407, 0]
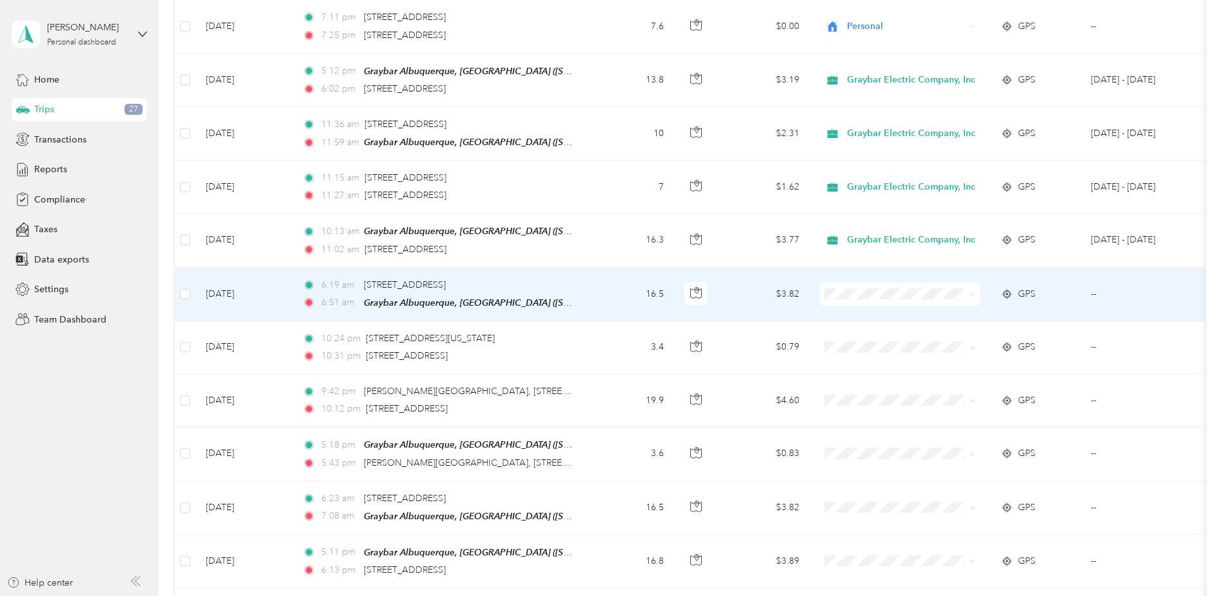
click at [876, 300] on span "Graybar Electric Company, Inc" at bounding box center [916, 301] width 128 height 14
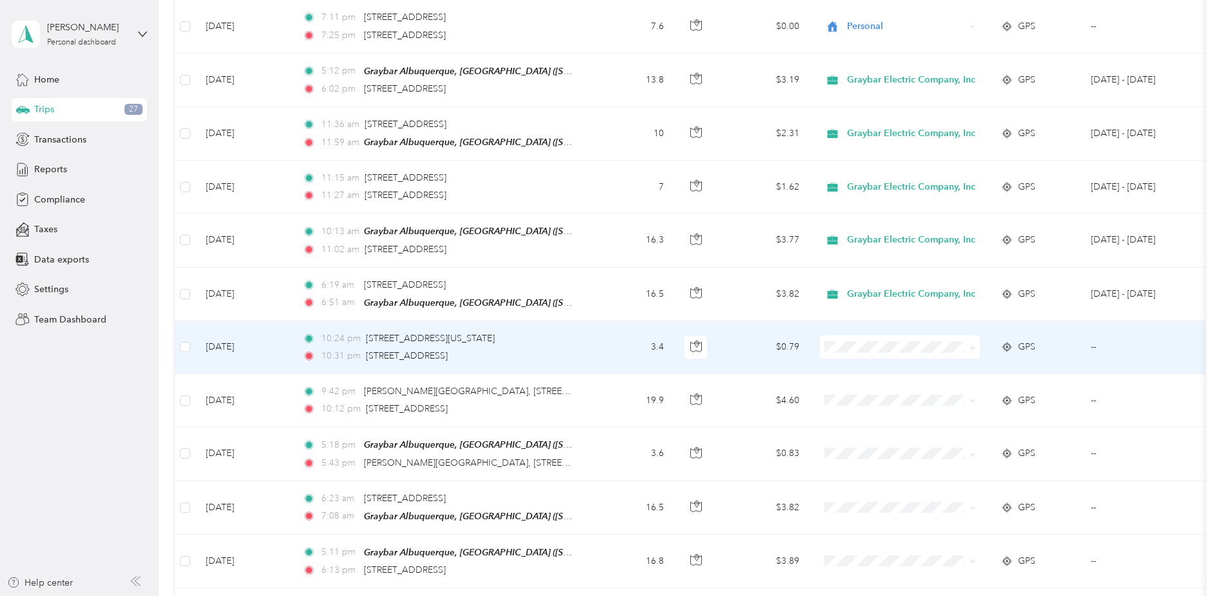
click at [874, 372] on span "Personal" at bounding box center [916, 377] width 128 height 14
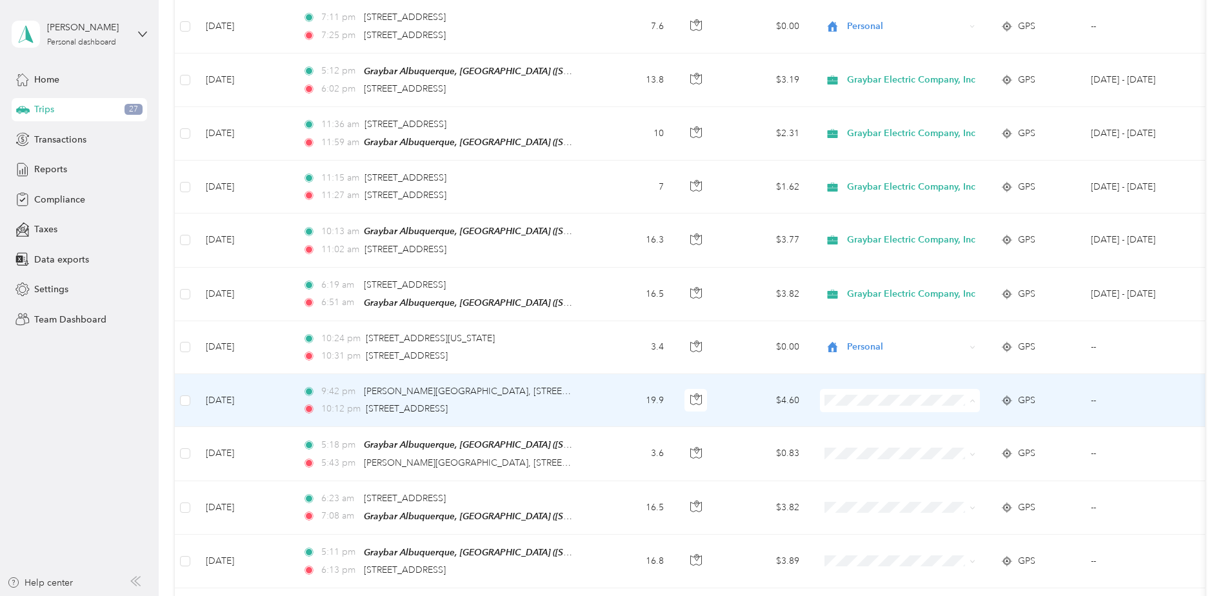
click at [870, 412] on li "Graybar Electric Company, Inc" at bounding box center [905, 408] width 170 height 23
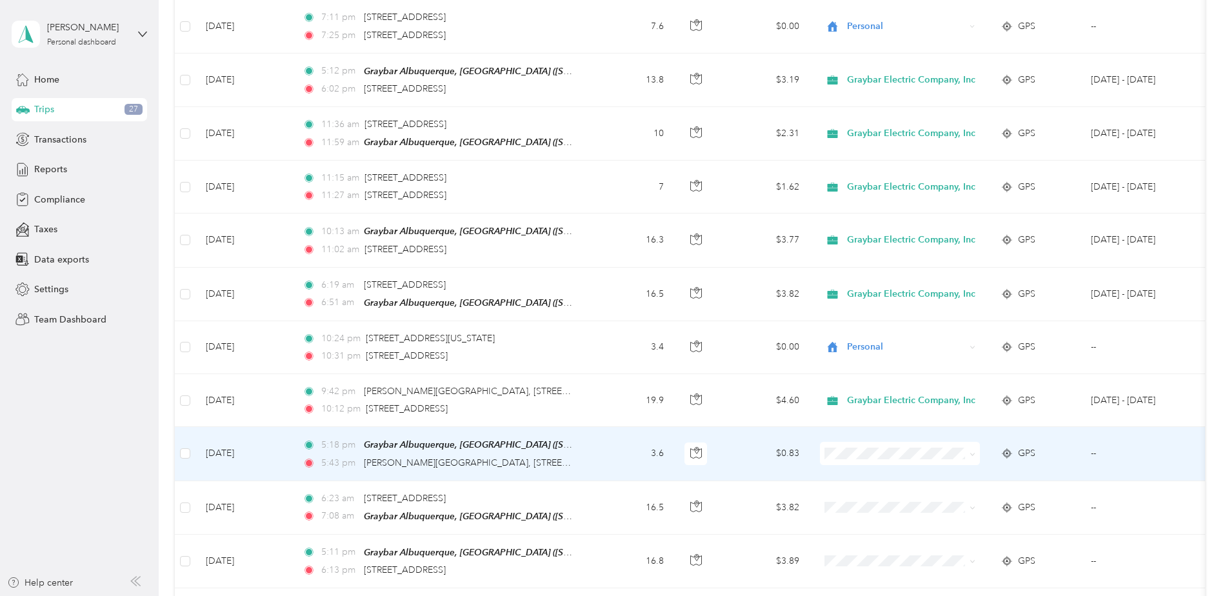
click at [863, 459] on span "Graybar Electric Company, Inc" at bounding box center [916, 461] width 128 height 14
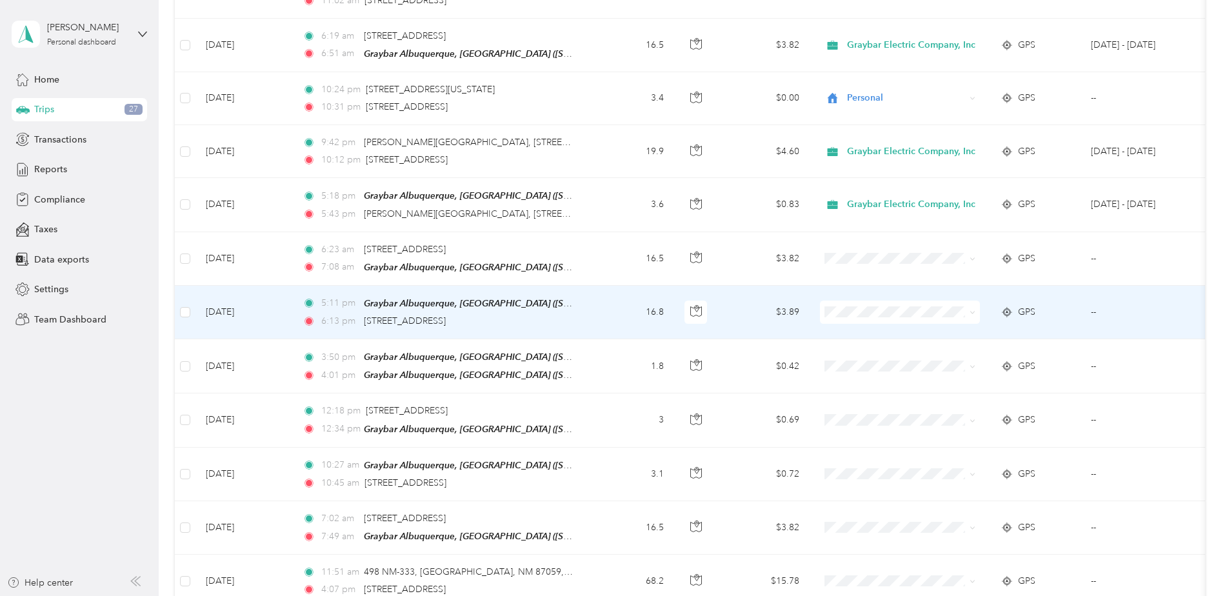
scroll to position [2665, 0]
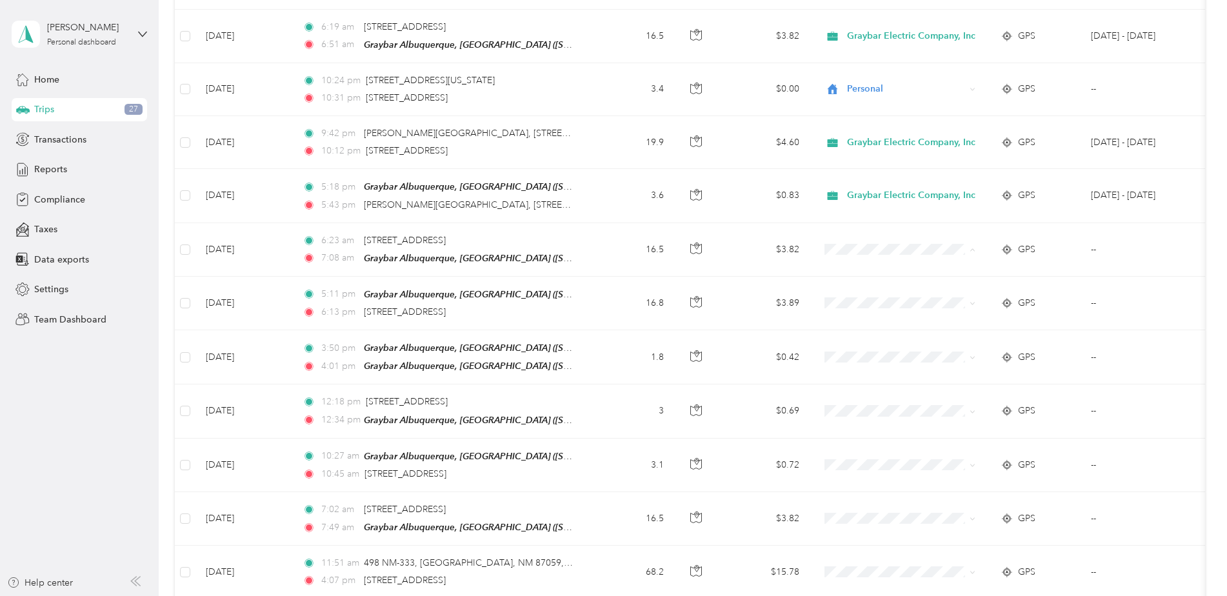
drag, startPoint x: 812, startPoint y: 226, endPoint x: 883, endPoint y: 261, distance: 79.6
click at [883, 261] on li "Graybar Electric Company, Inc" at bounding box center [905, 256] width 170 height 23
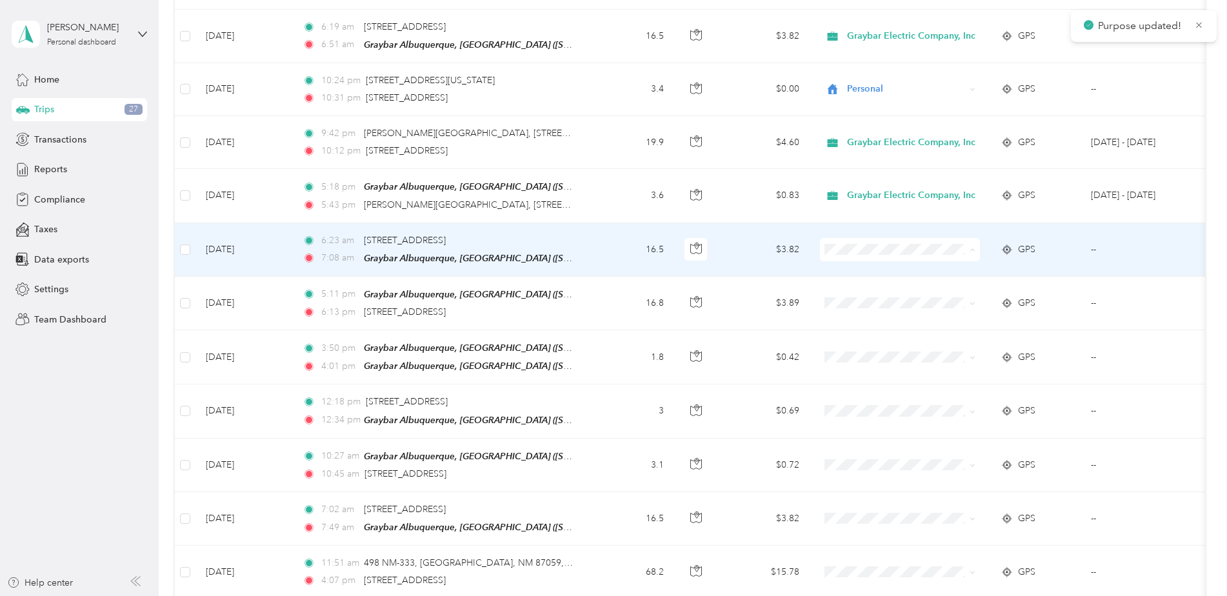
click at [880, 255] on span "Graybar Electric Company, Inc" at bounding box center [916, 256] width 128 height 14
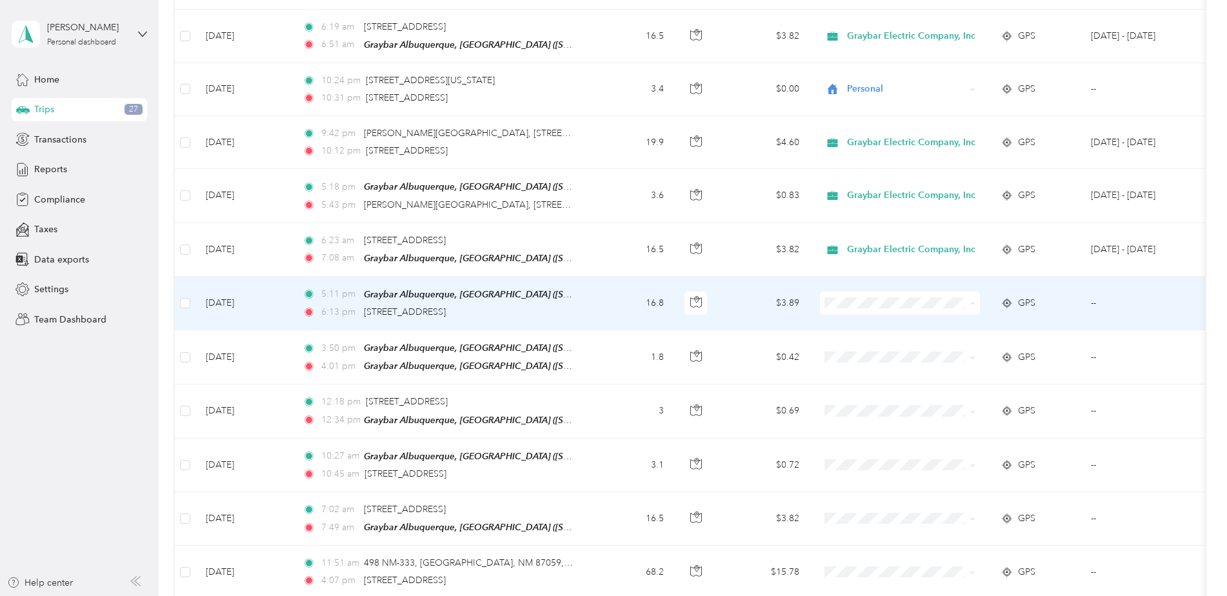
click at [870, 308] on span "Graybar Electric Company, Inc" at bounding box center [916, 309] width 128 height 14
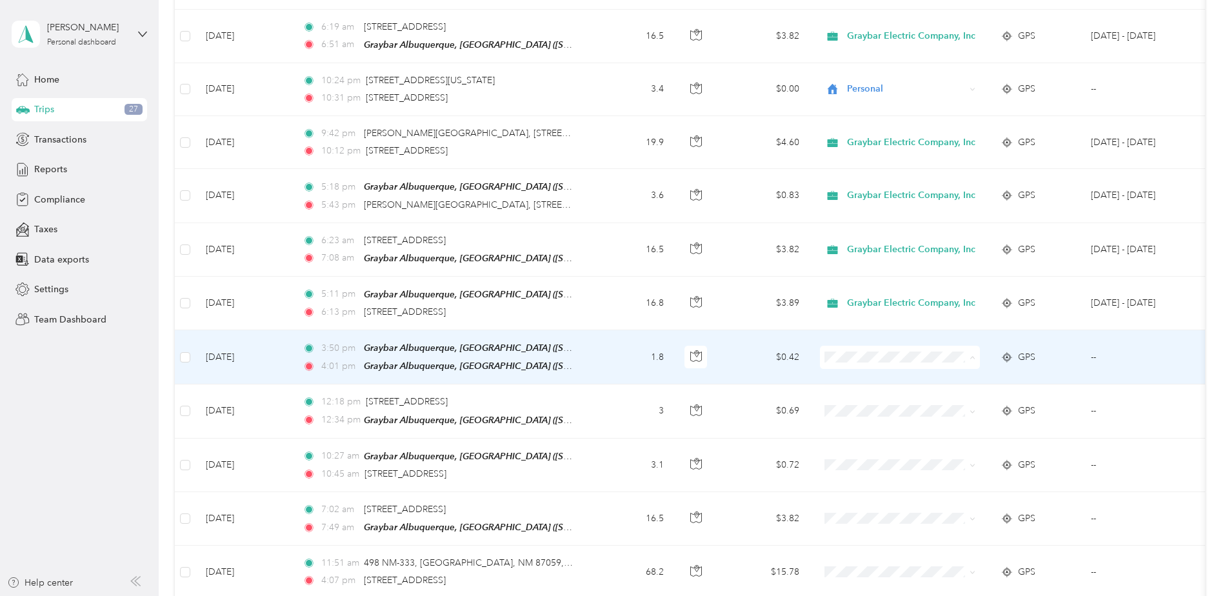
click at [864, 364] on span "Graybar Electric Company, Inc" at bounding box center [916, 362] width 128 height 14
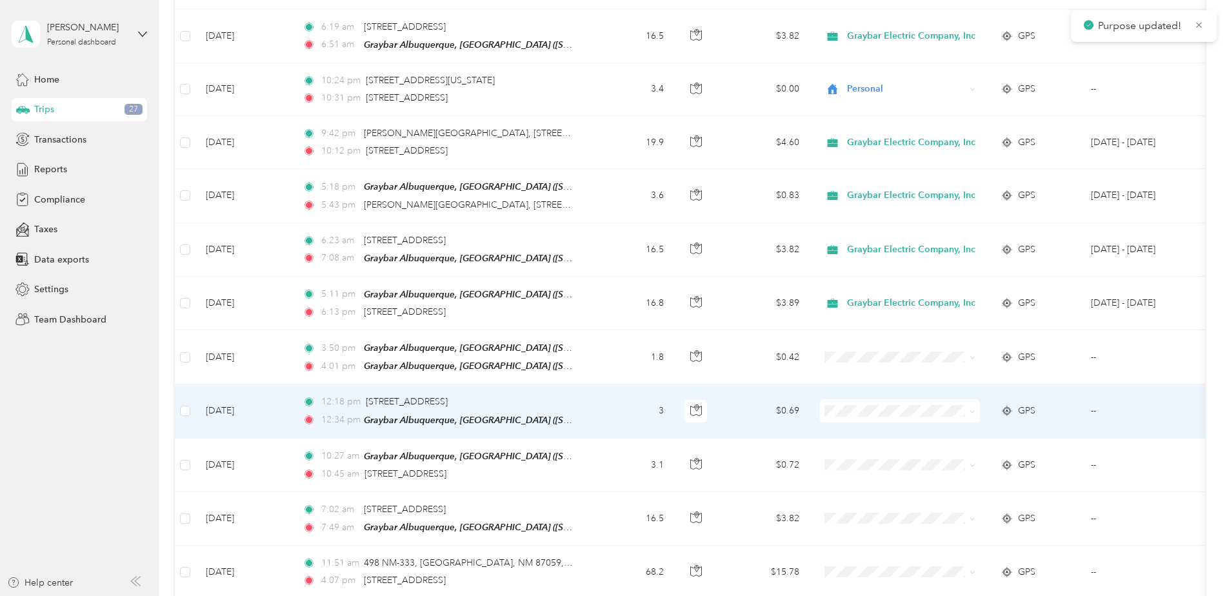
click at [855, 399] on span at bounding box center [900, 410] width 160 height 23
click at [871, 415] on span "Graybar Electric Company, Inc" at bounding box center [916, 412] width 128 height 14
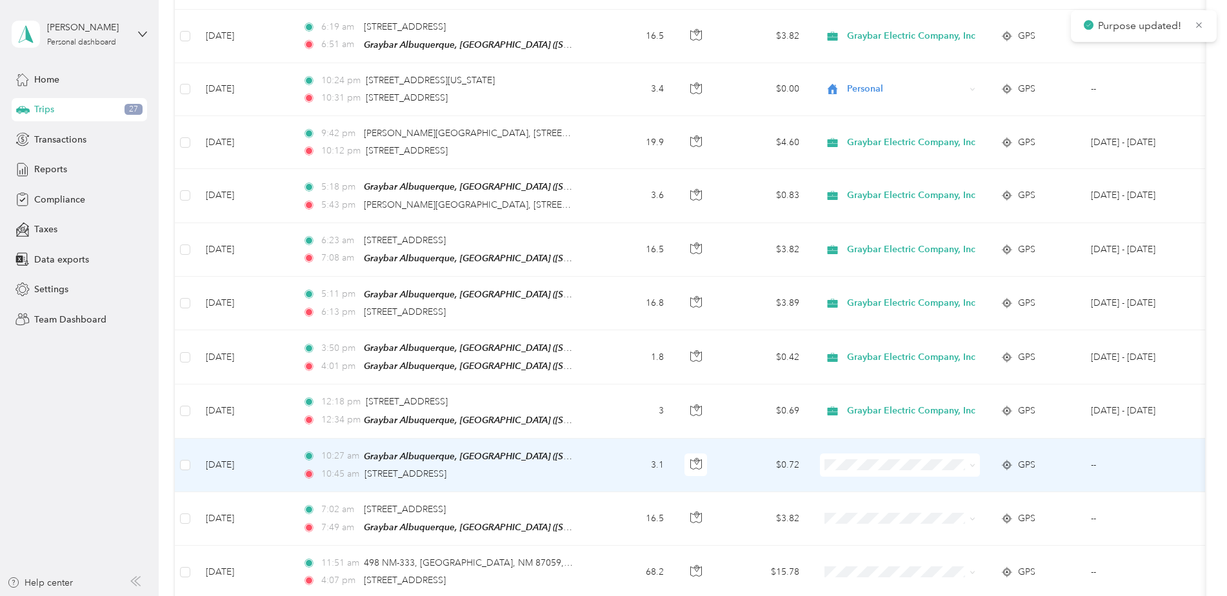
click at [872, 466] on span "Graybar Electric Company, Inc" at bounding box center [916, 468] width 128 height 14
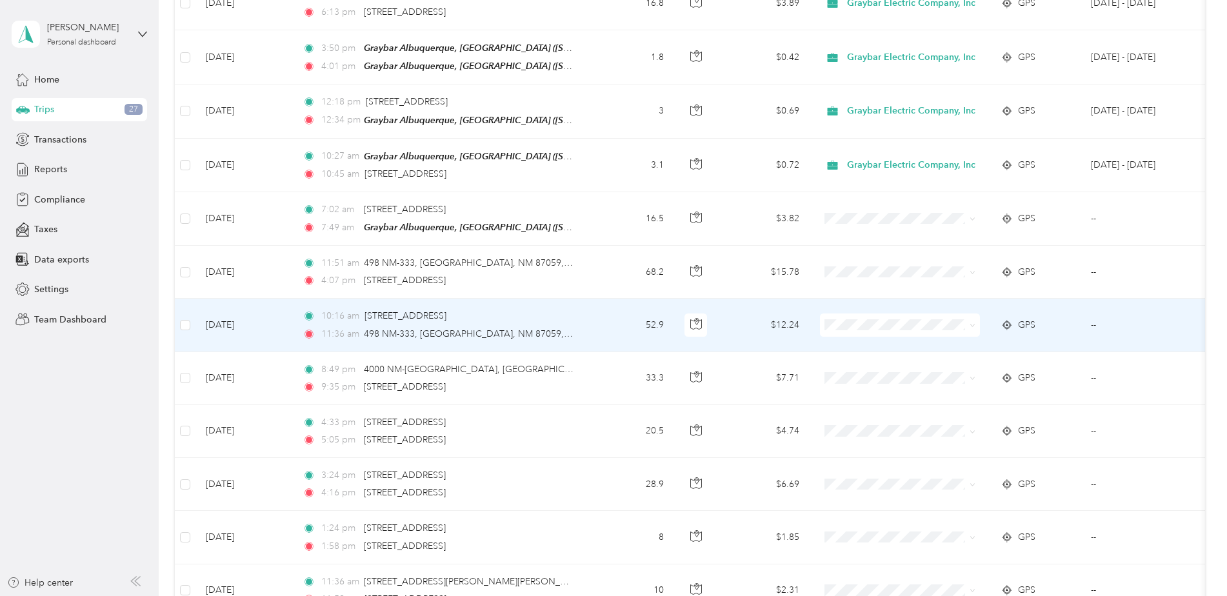
scroll to position [2988, 0]
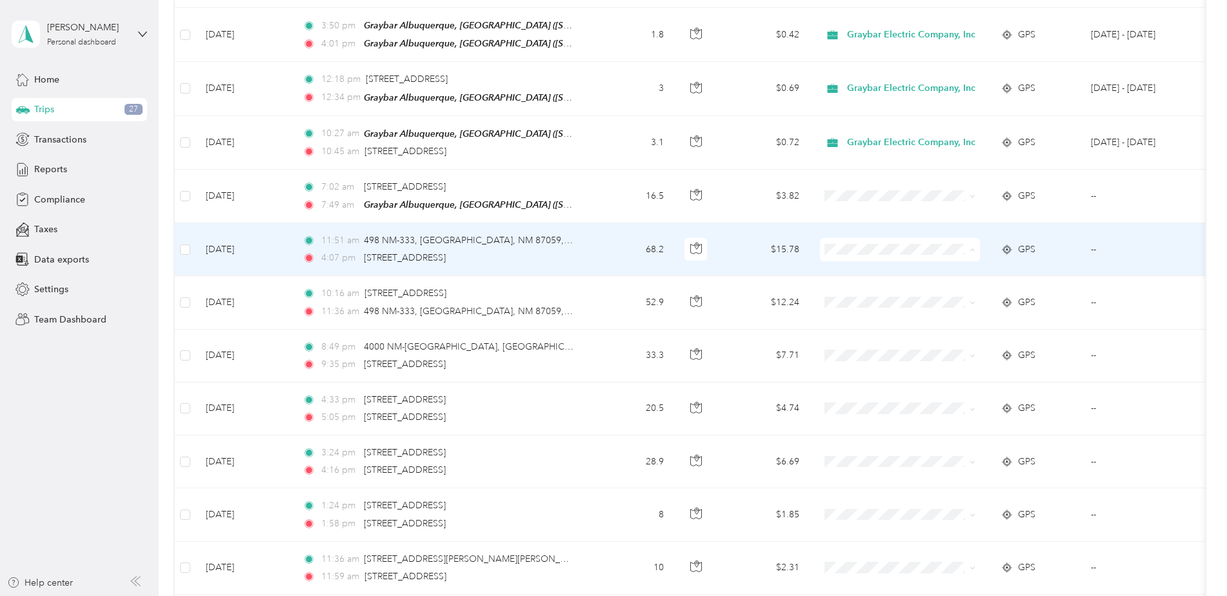
click at [864, 274] on span "Personal" at bounding box center [916, 275] width 128 height 14
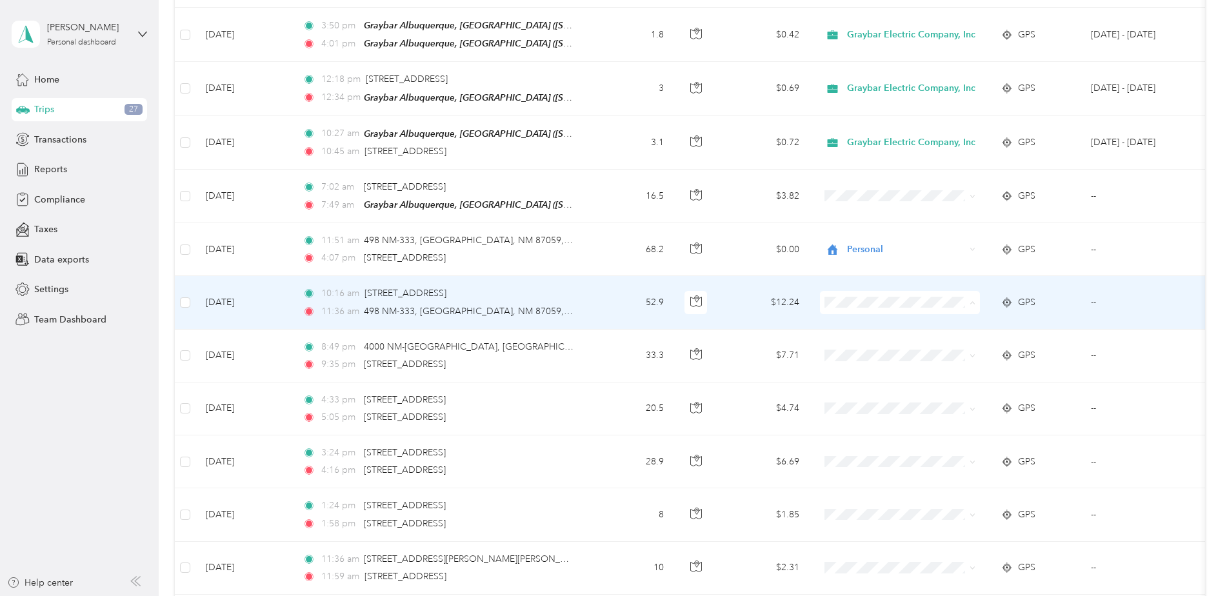
click at [872, 325] on span "Personal" at bounding box center [916, 328] width 128 height 14
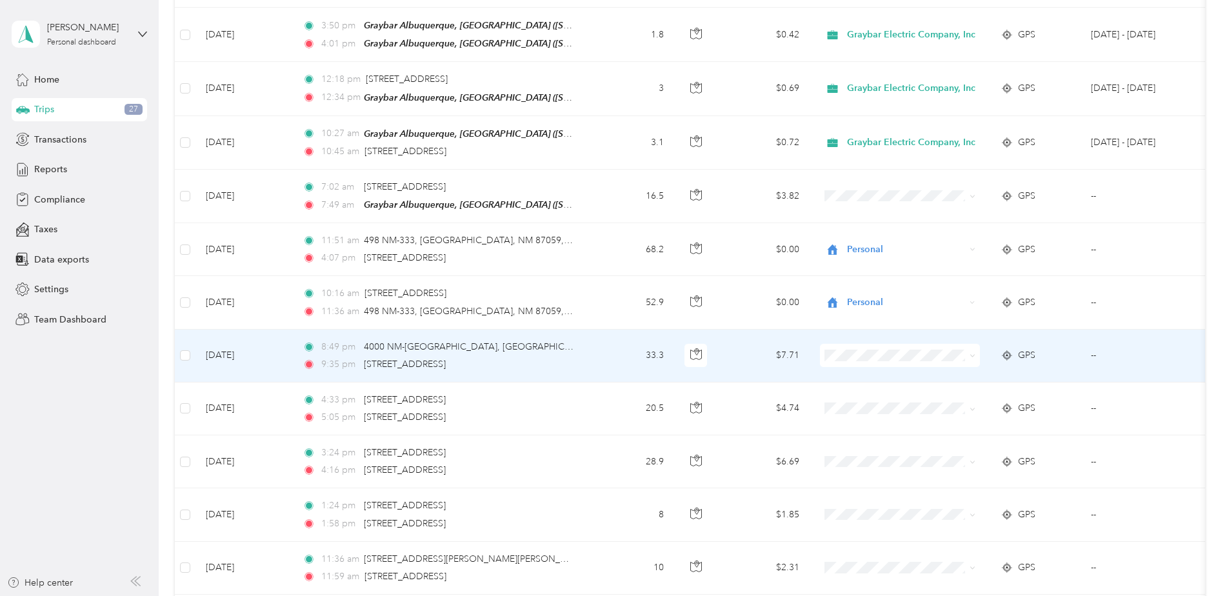
click at [865, 381] on span "Personal" at bounding box center [916, 377] width 128 height 14
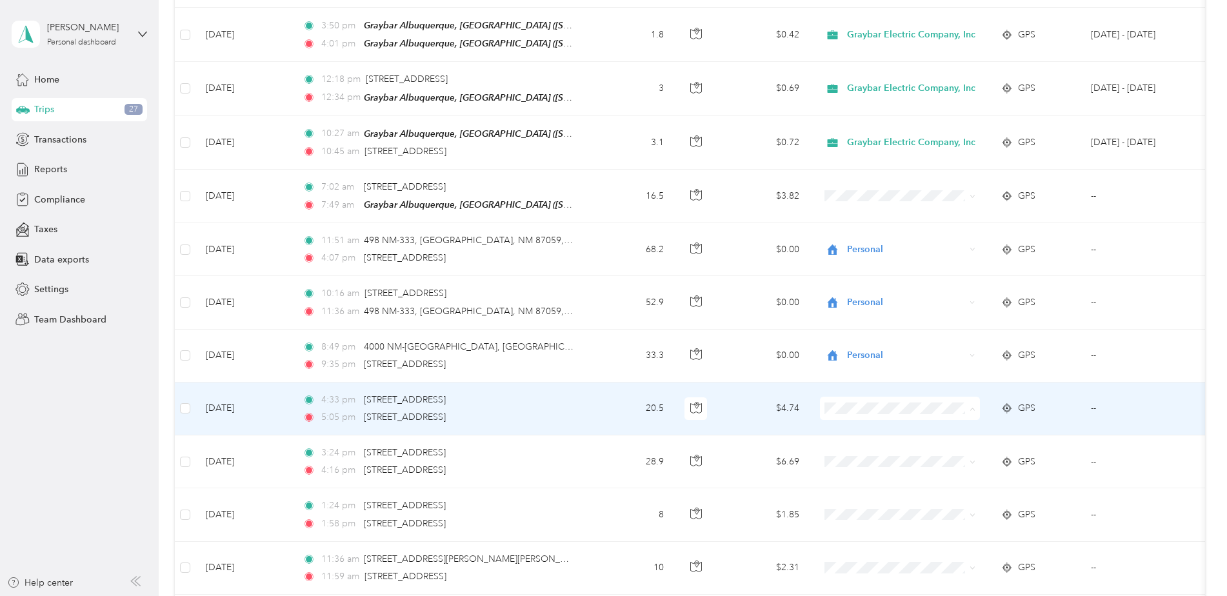
click at [869, 434] on span "Personal" at bounding box center [916, 433] width 128 height 14
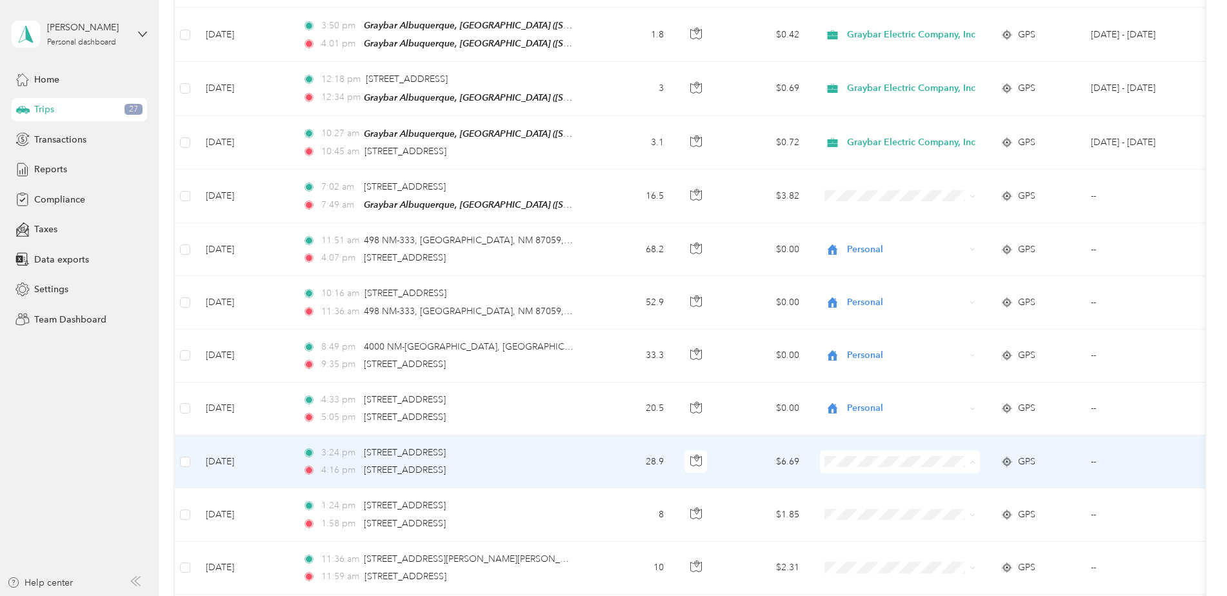
click at [861, 486] on span "Personal" at bounding box center [916, 487] width 128 height 14
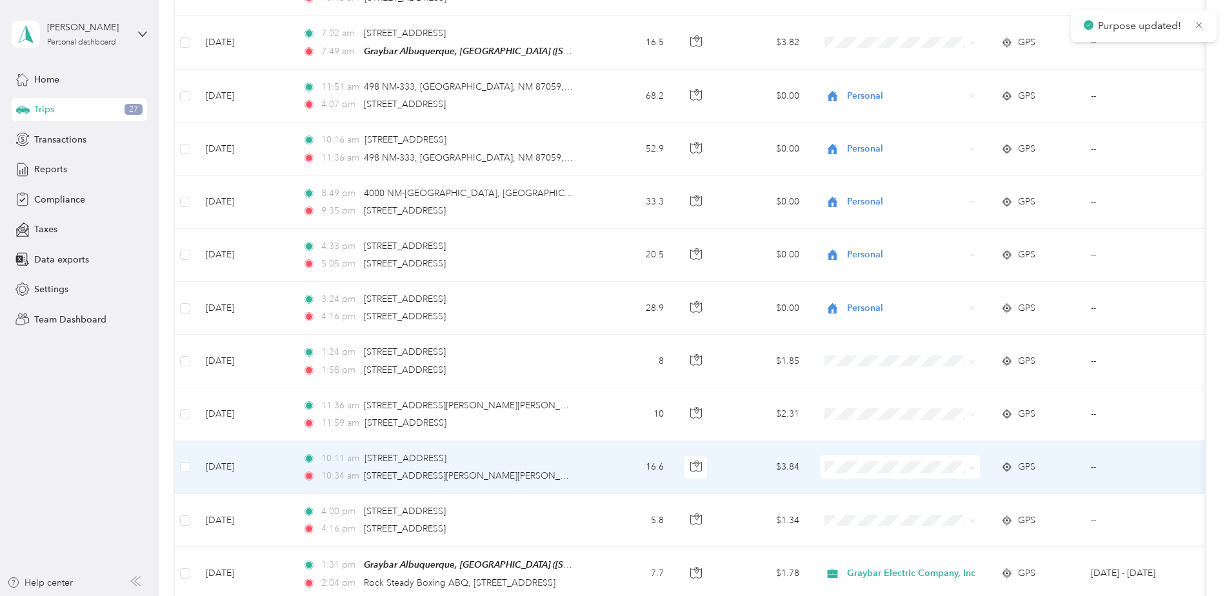
scroll to position [3181, 0]
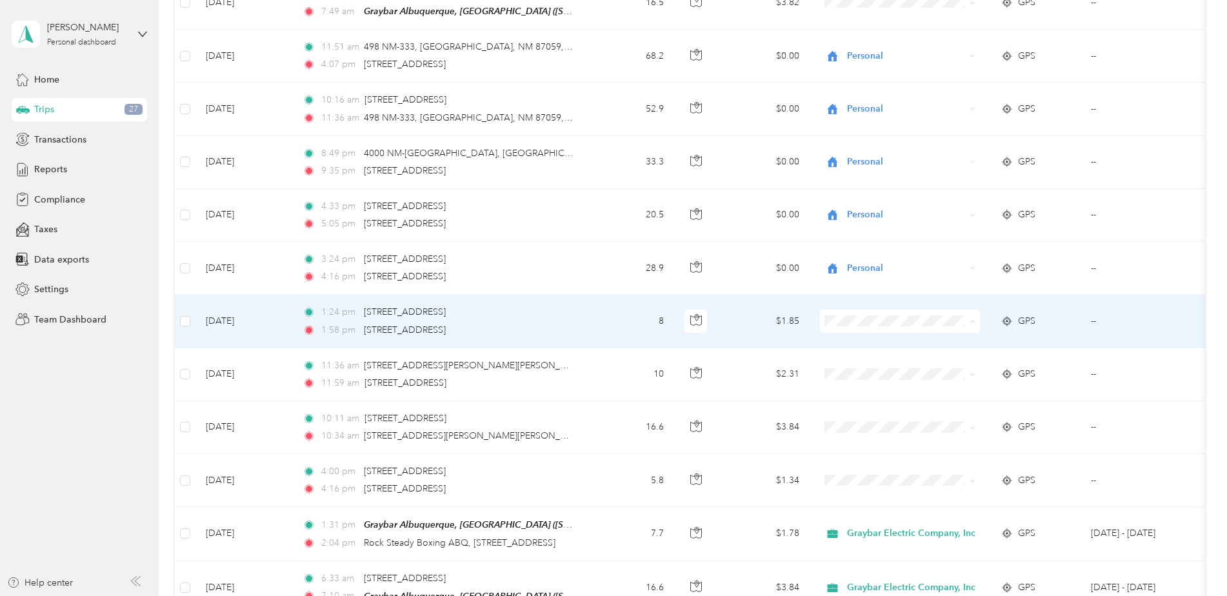
click at [872, 345] on span "Personal" at bounding box center [916, 346] width 128 height 14
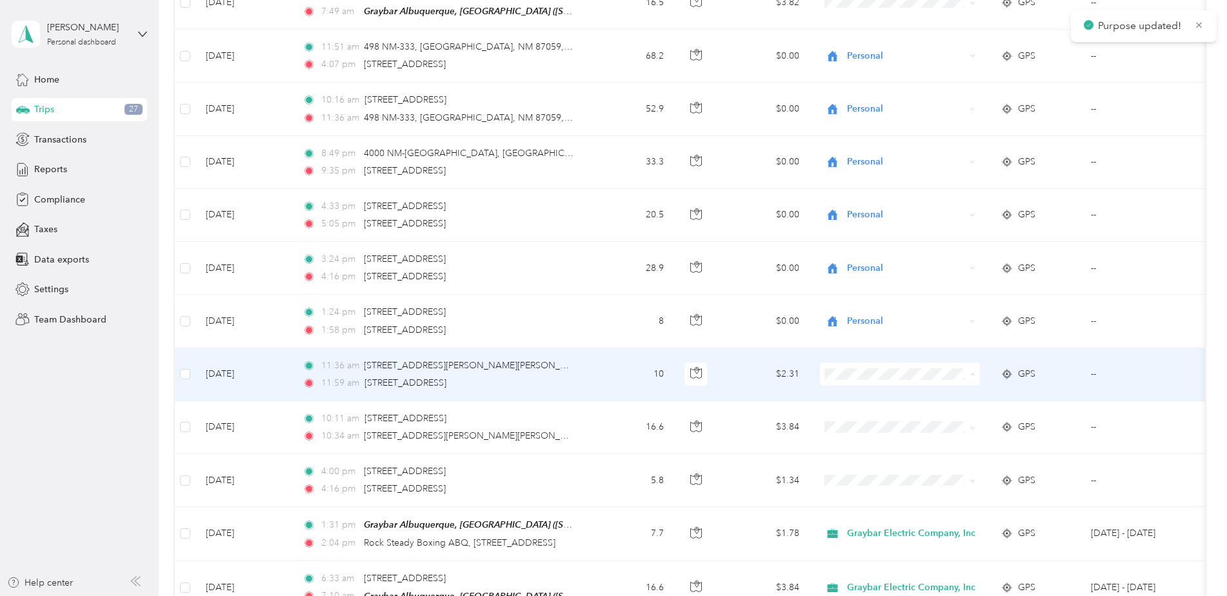
click at [870, 399] on span "Personal" at bounding box center [916, 399] width 128 height 14
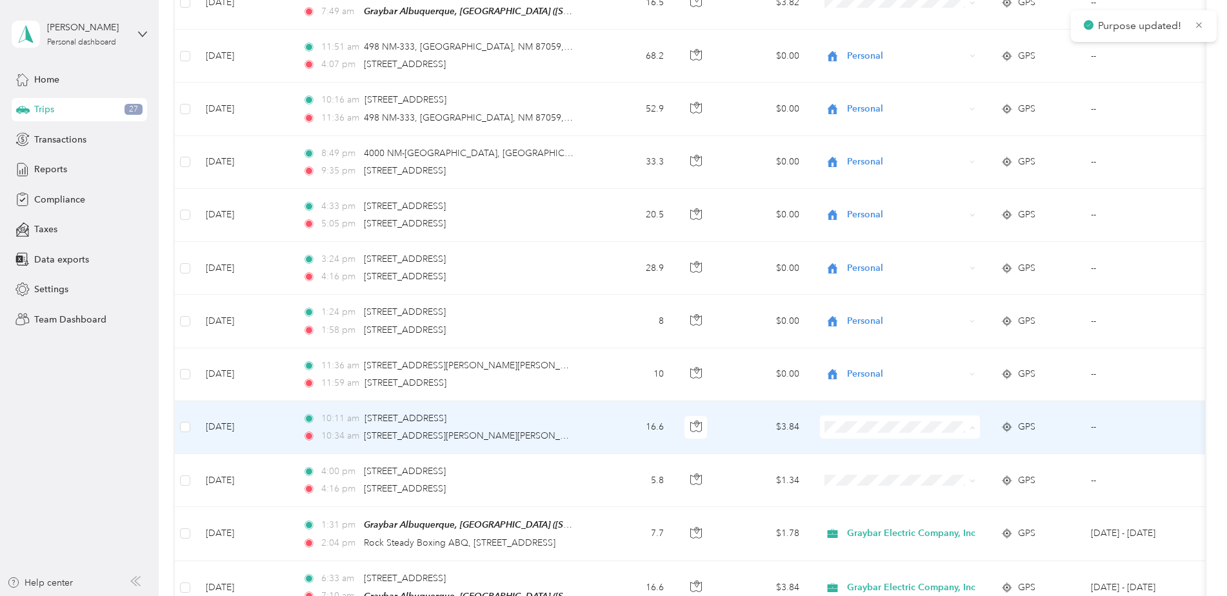
click at [879, 450] on span "Personal" at bounding box center [916, 452] width 128 height 14
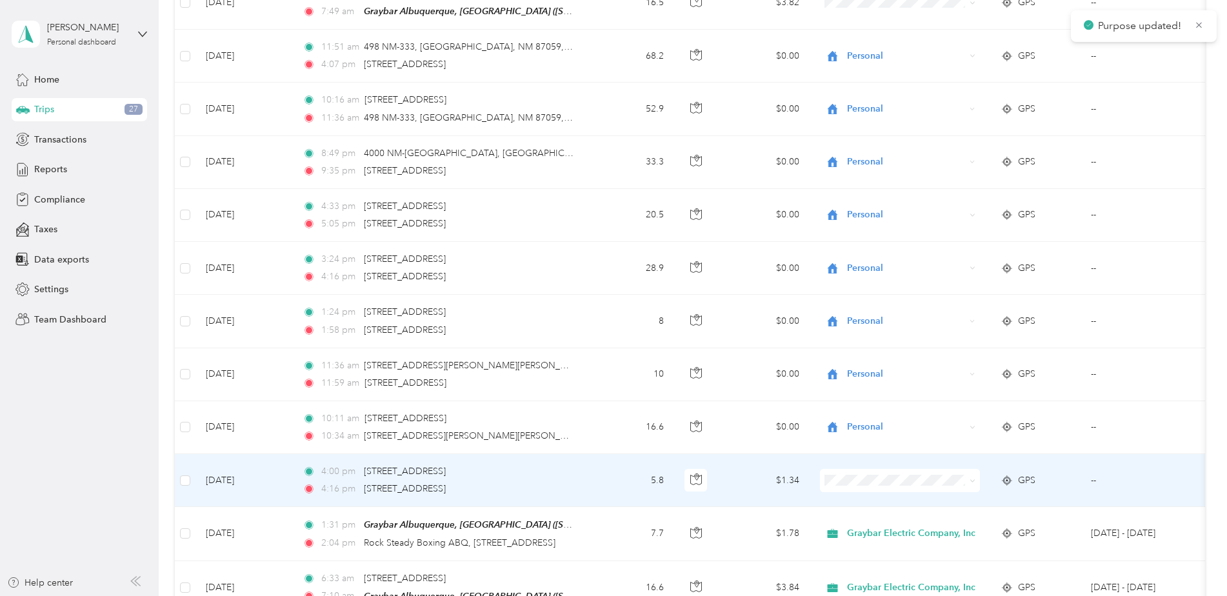
click at [865, 505] on span "Personal" at bounding box center [916, 506] width 128 height 14
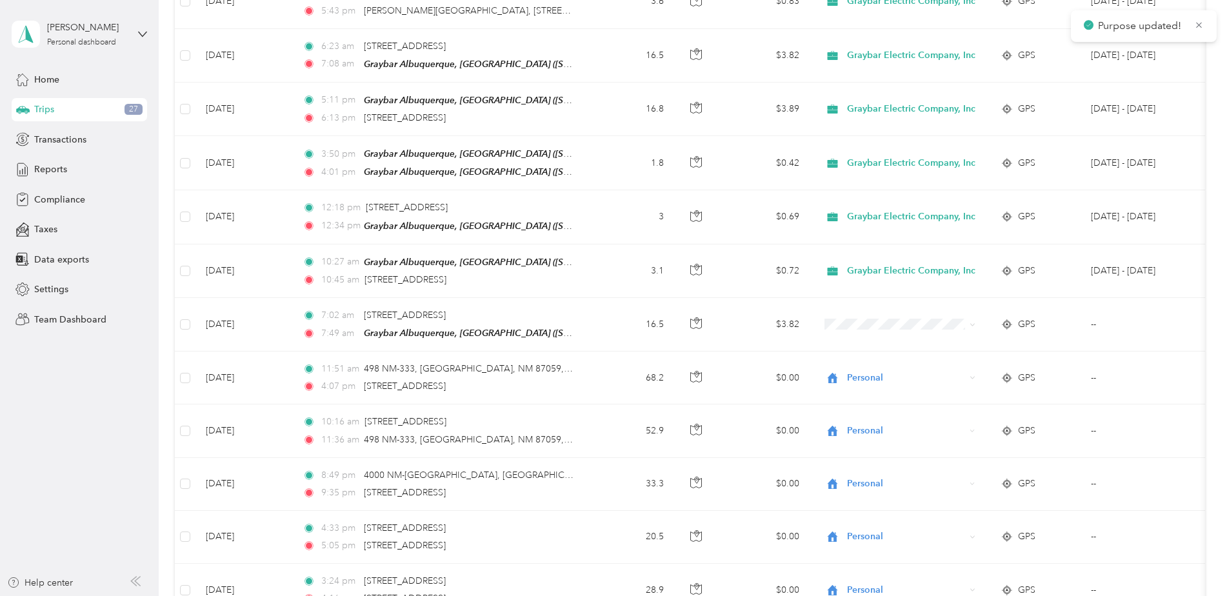
scroll to position [2859, 0]
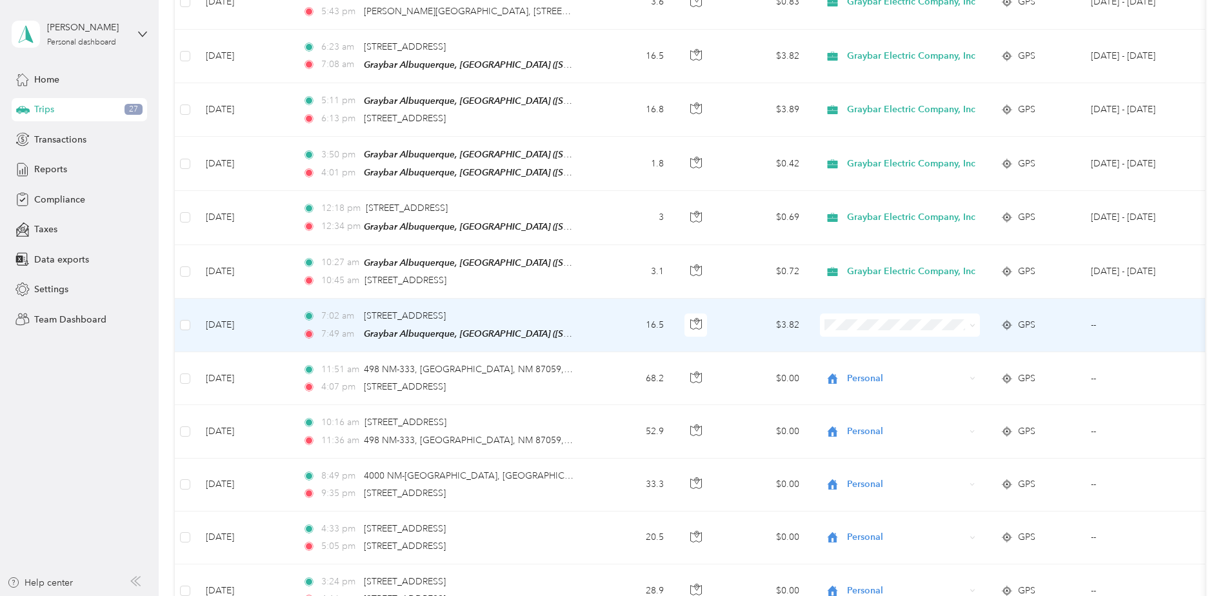
click at [873, 329] on span "Graybar Electric Company, Inc" at bounding box center [916, 325] width 128 height 14
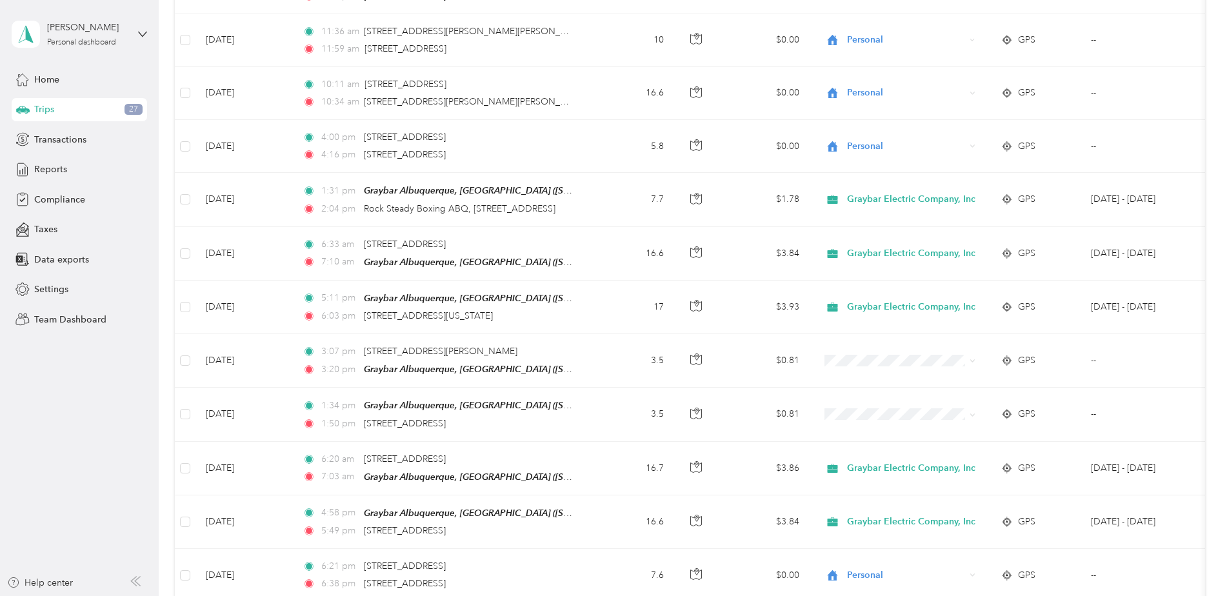
scroll to position [3677, 0]
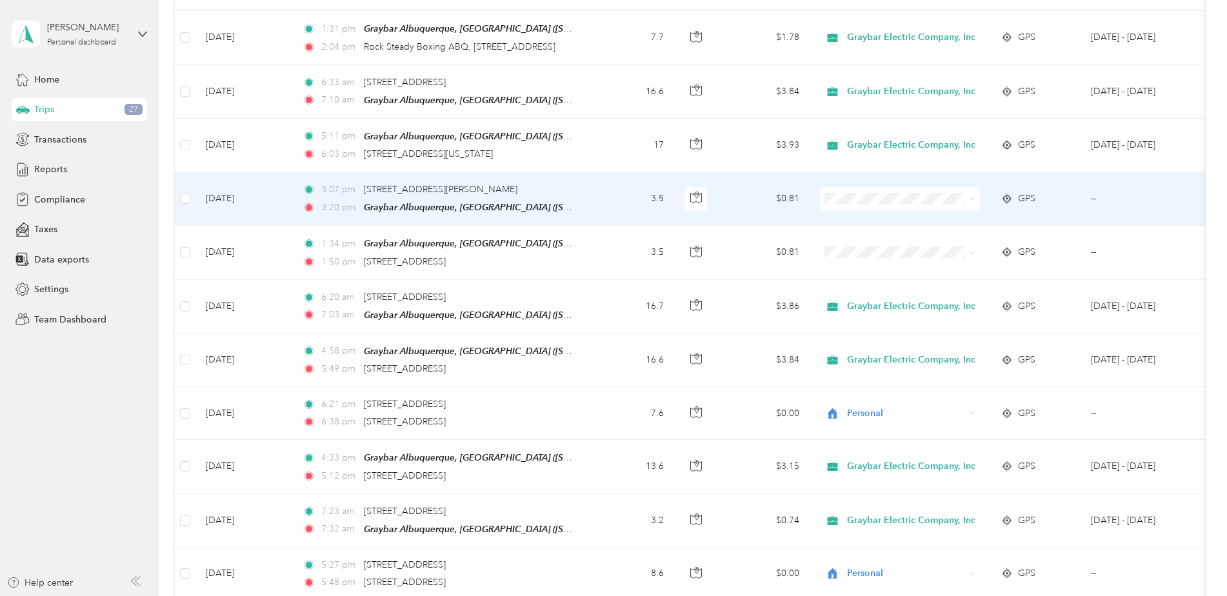
click at [863, 201] on span "Graybar Electric Company, Inc" at bounding box center [916, 197] width 128 height 14
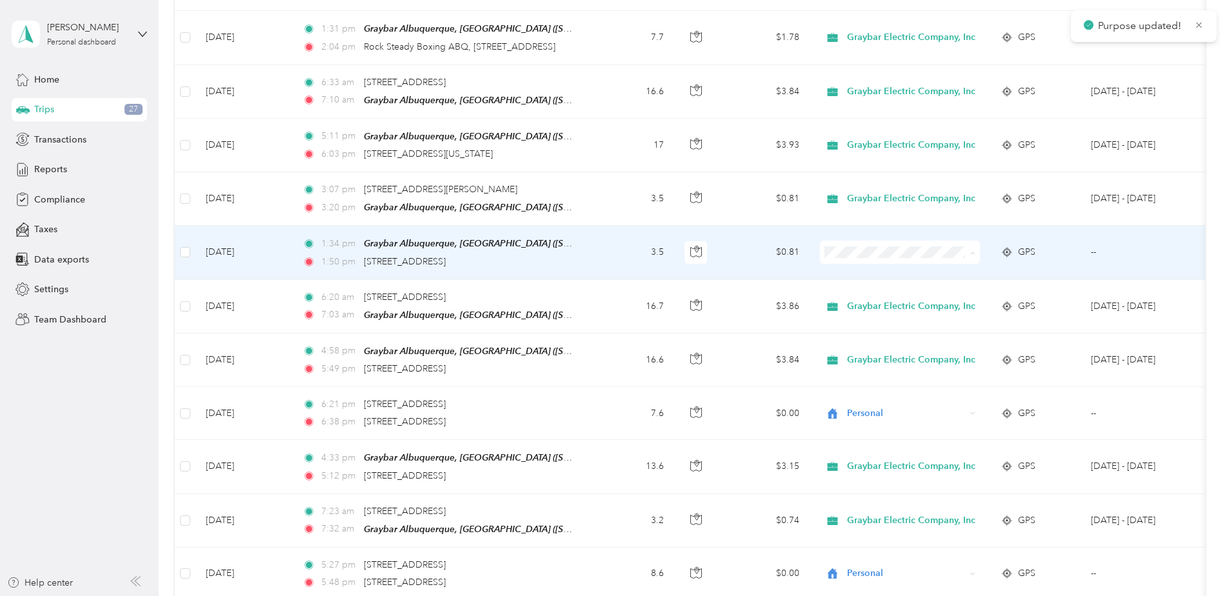
click at [869, 252] on span "Graybar Electric Company, Inc" at bounding box center [916, 252] width 128 height 14
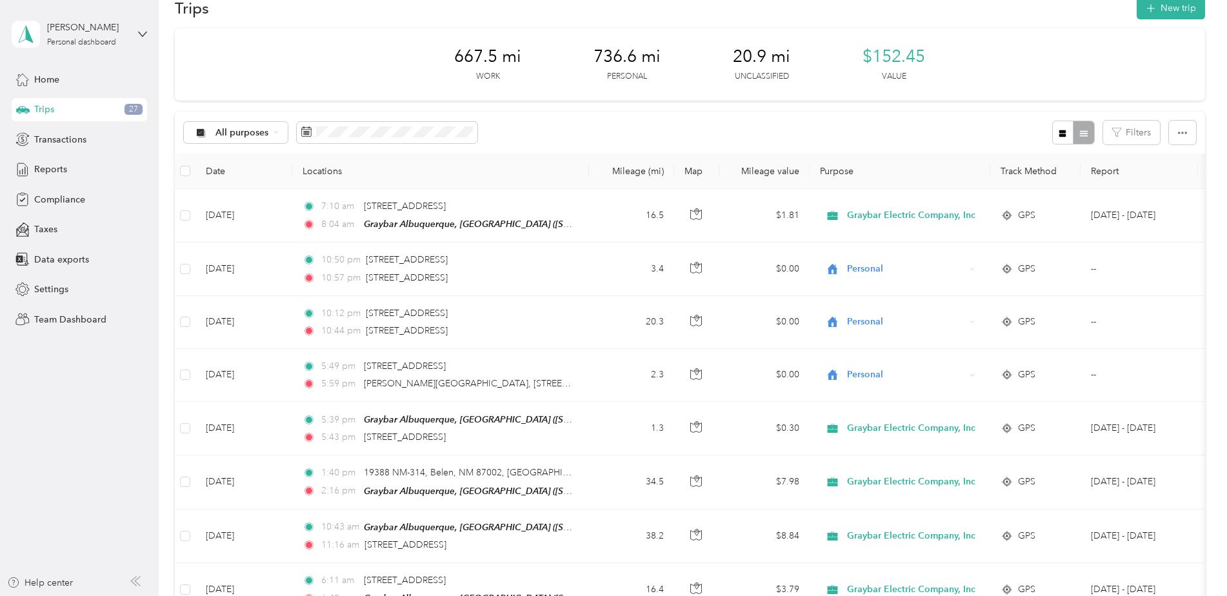
scroll to position [0, 0]
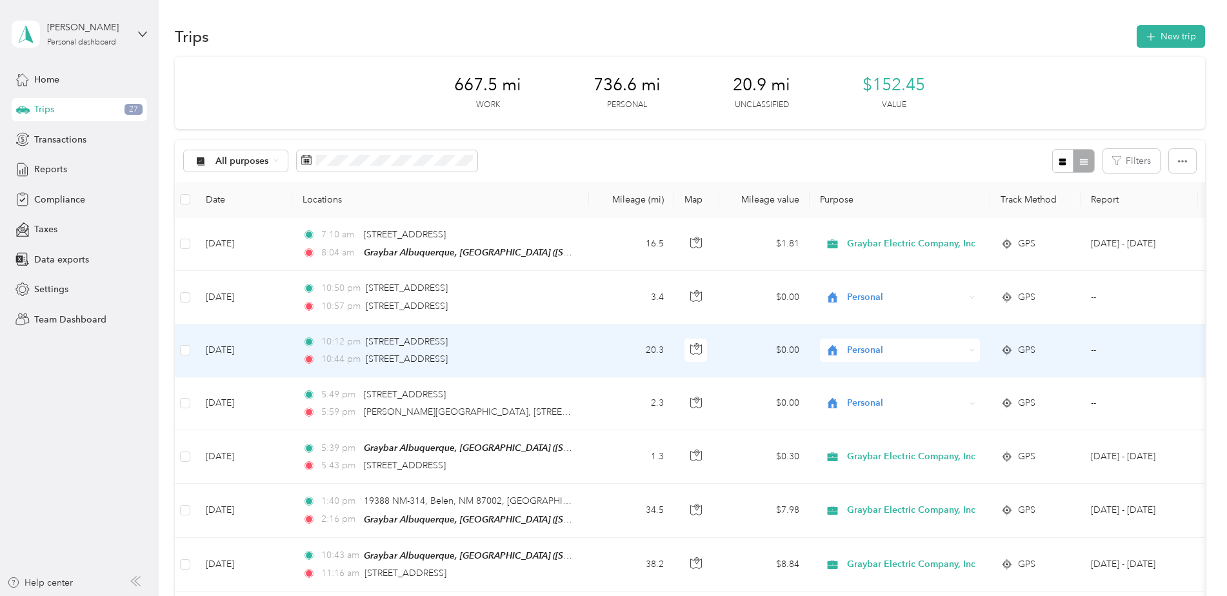
click at [855, 353] on span "Personal" at bounding box center [906, 350] width 118 height 14
click at [868, 376] on span "Graybar Electric Company, Inc" at bounding box center [916, 374] width 128 height 14
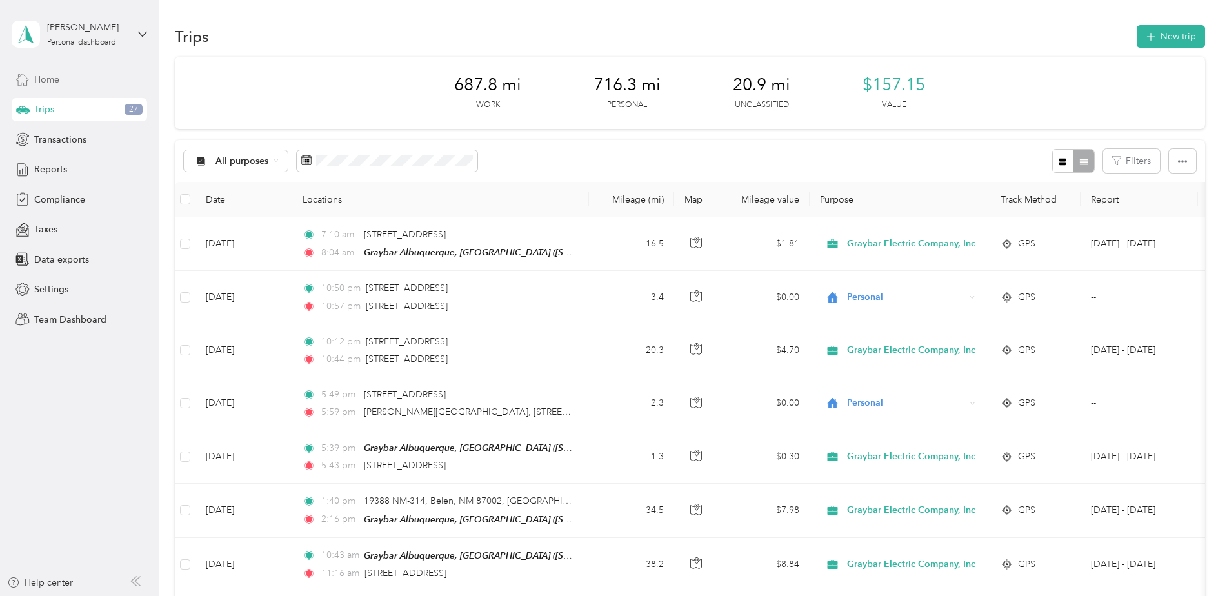
click at [43, 79] on span "Home" at bounding box center [46, 80] width 25 height 14
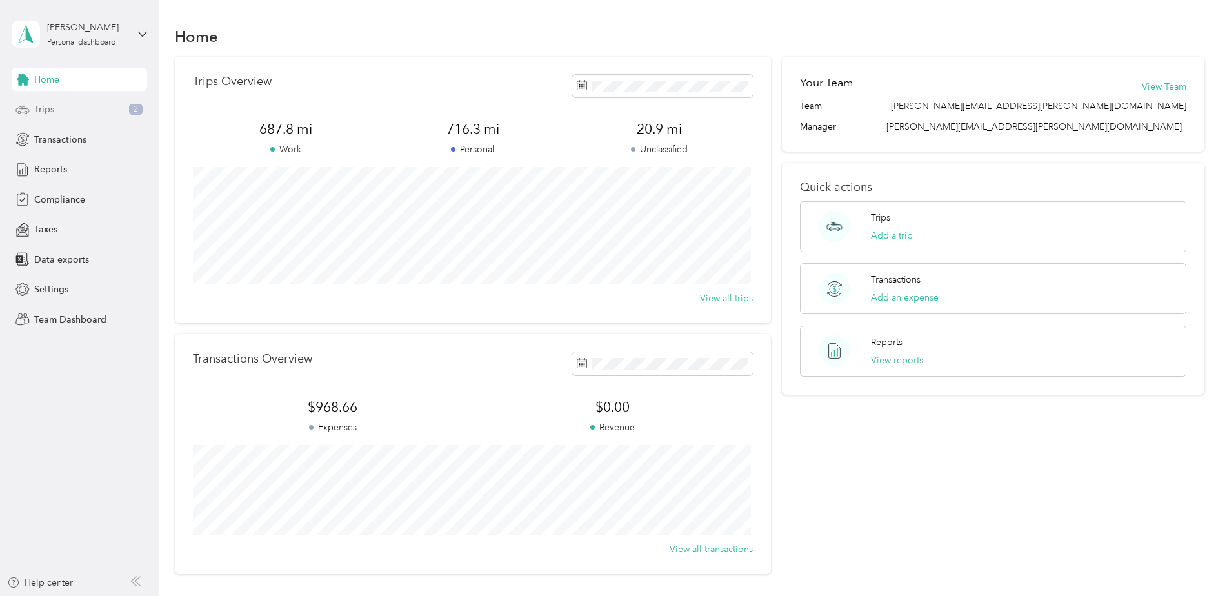
click at [78, 110] on div "Trips 2" at bounding box center [79, 109] width 135 height 23
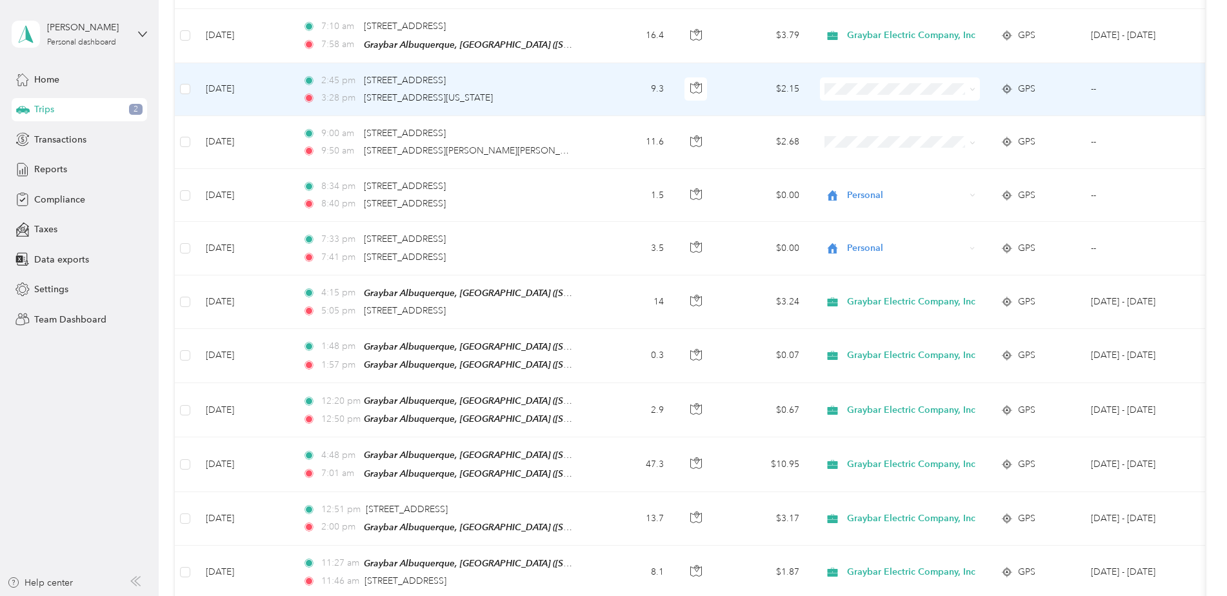
scroll to position [4193, 0]
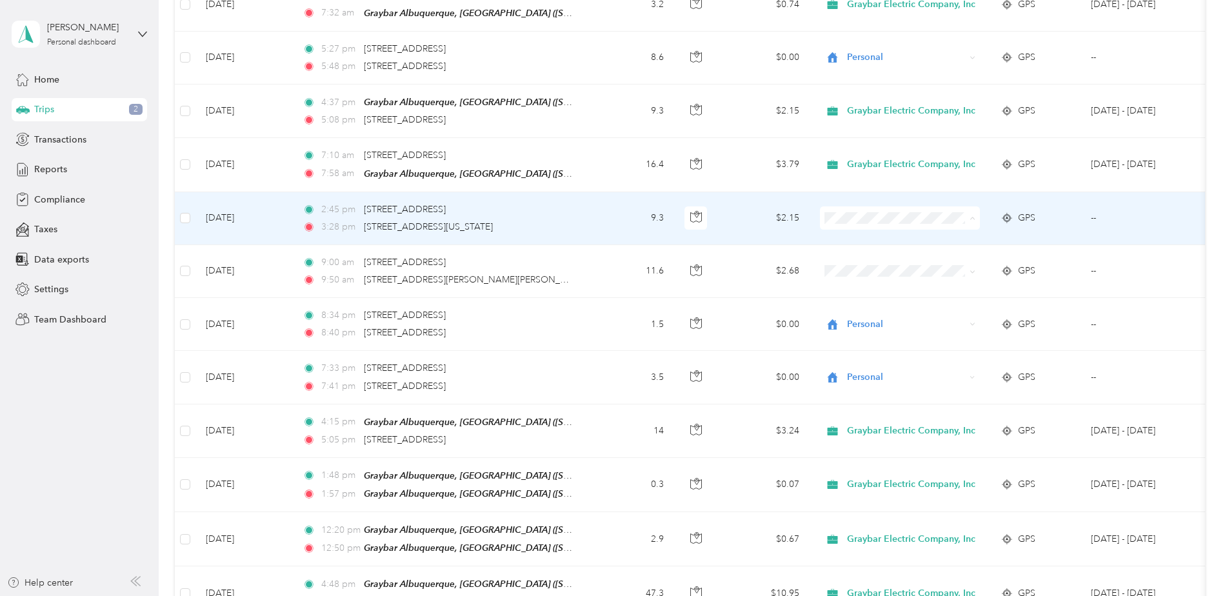
click at [876, 234] on span "Personal" at bounding box center [916, 236] width 128 height 14
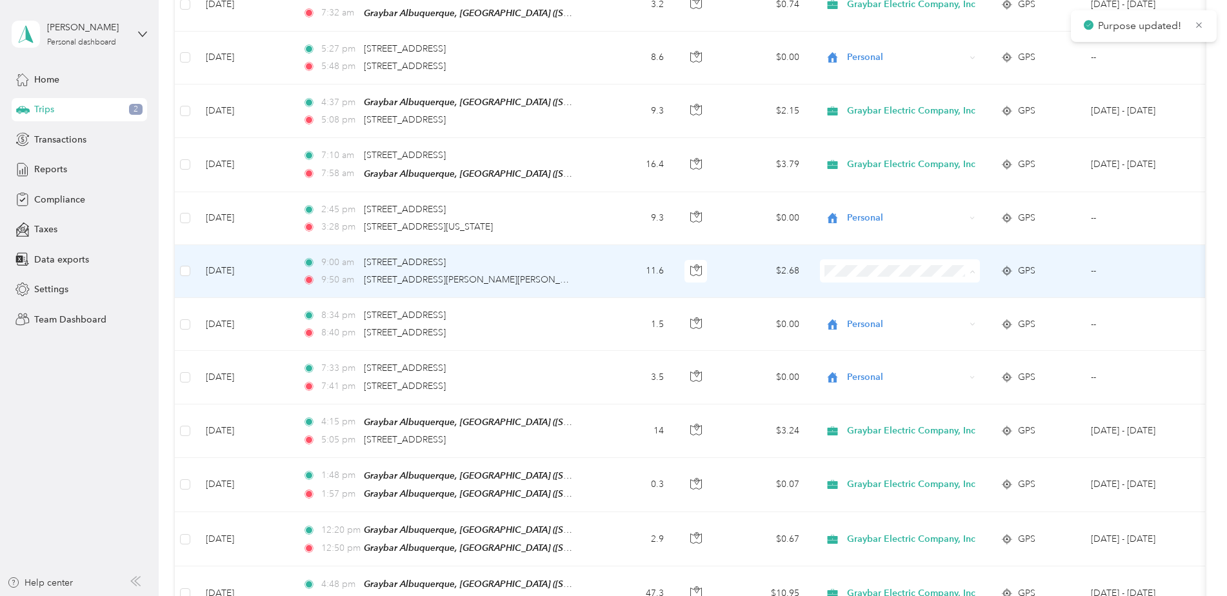
click at [878, 264] on span "Graybar Electric Company, Inc" at bounding box center [916, 266] width 128 height 14
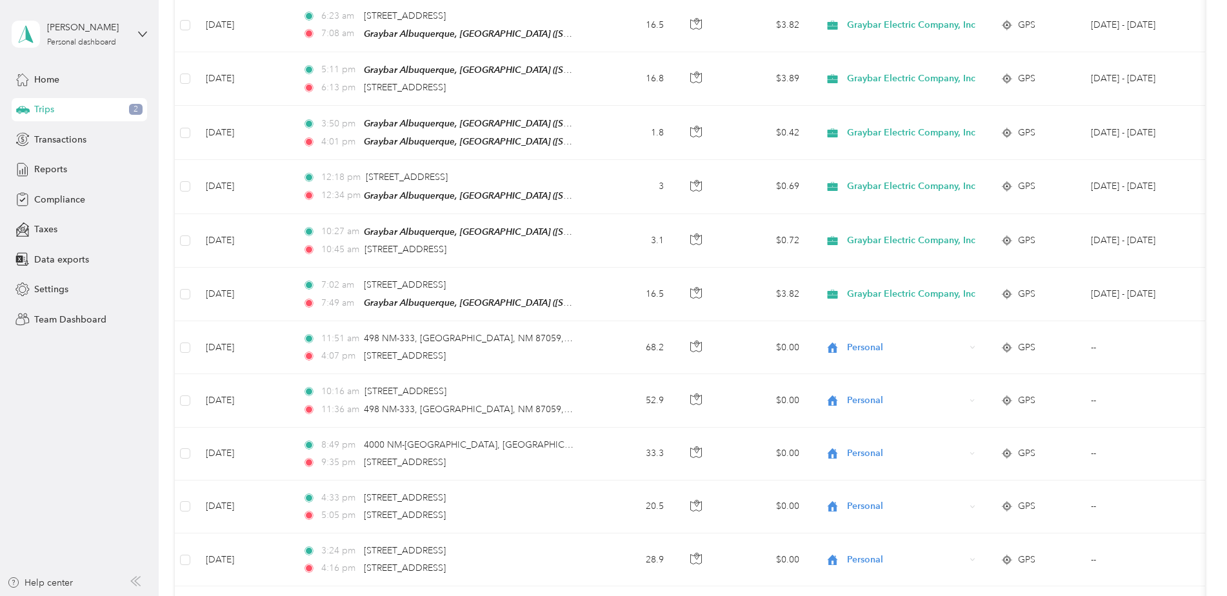
scroll to position [2710, 0]
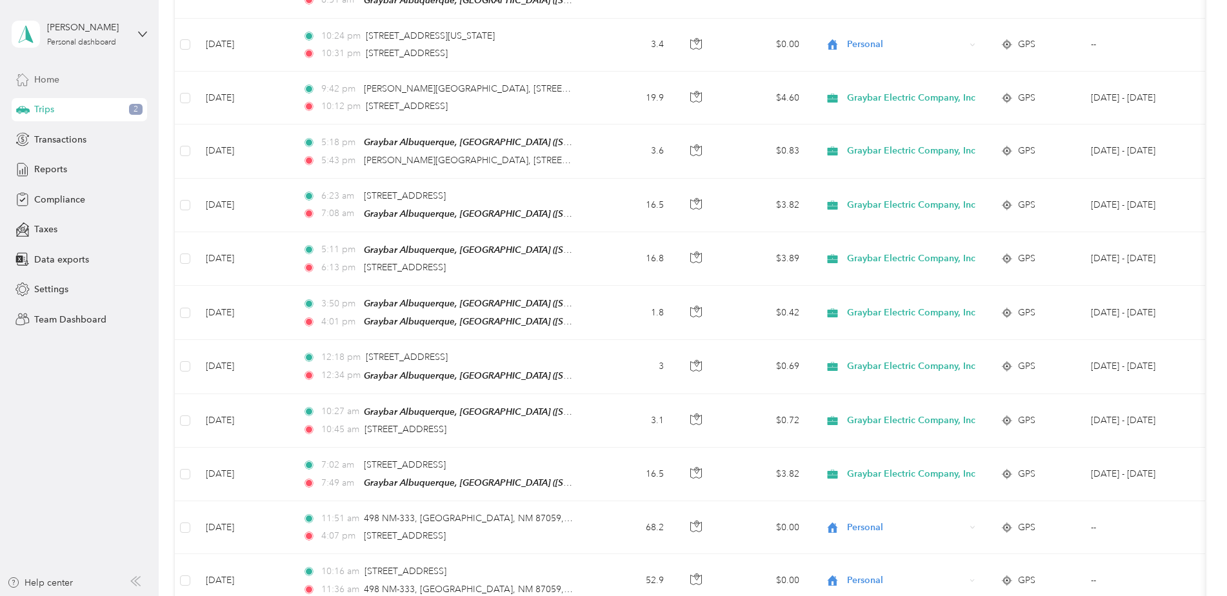
click at [75, 82] on div "Home" at bounding box center [79, 79] width 135 height 23
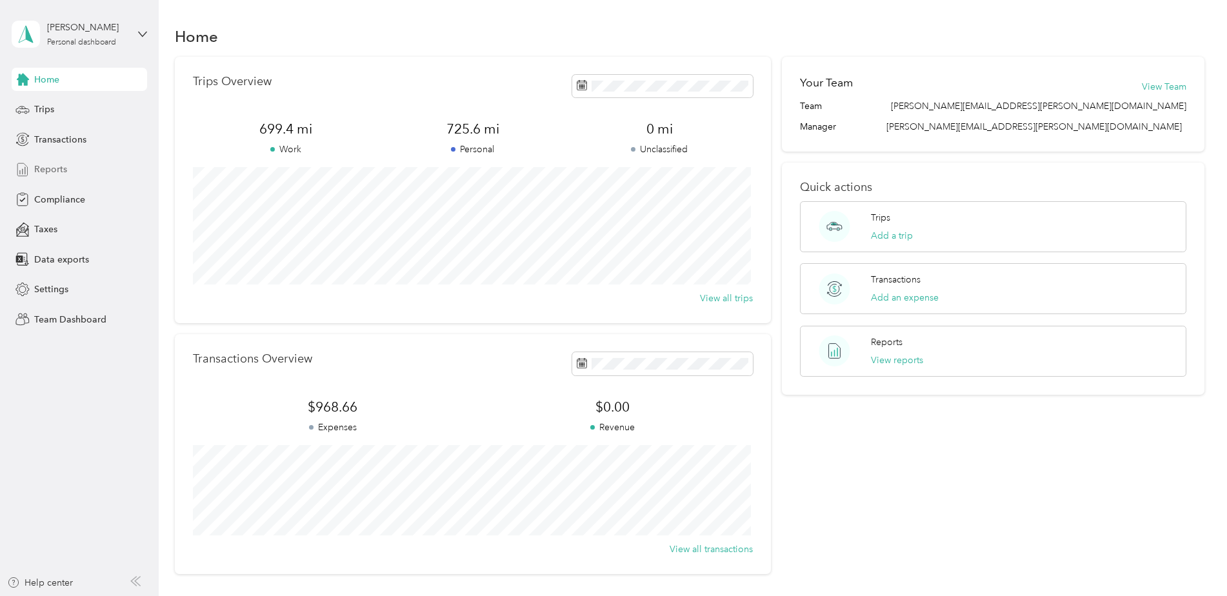
click at [54, 163] on span "Reports" at bounding box center [50, 170] width 33 height 14
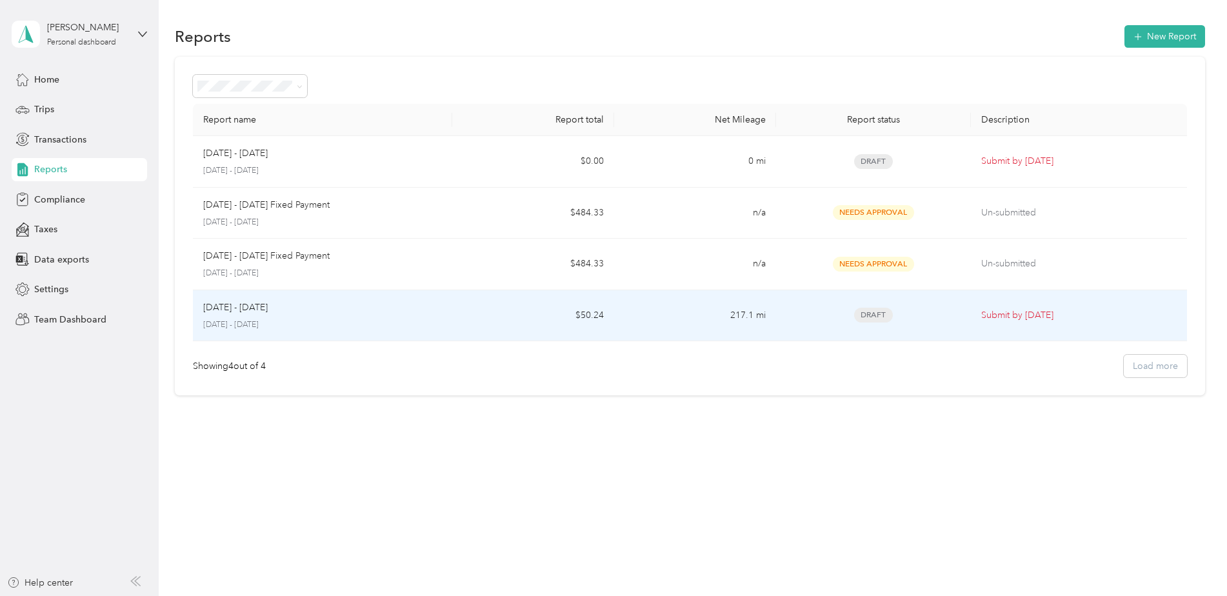
click at [364, 309] on div "[DATE] - [DATE]" at bounding box center [322, 308] width 239 height 14
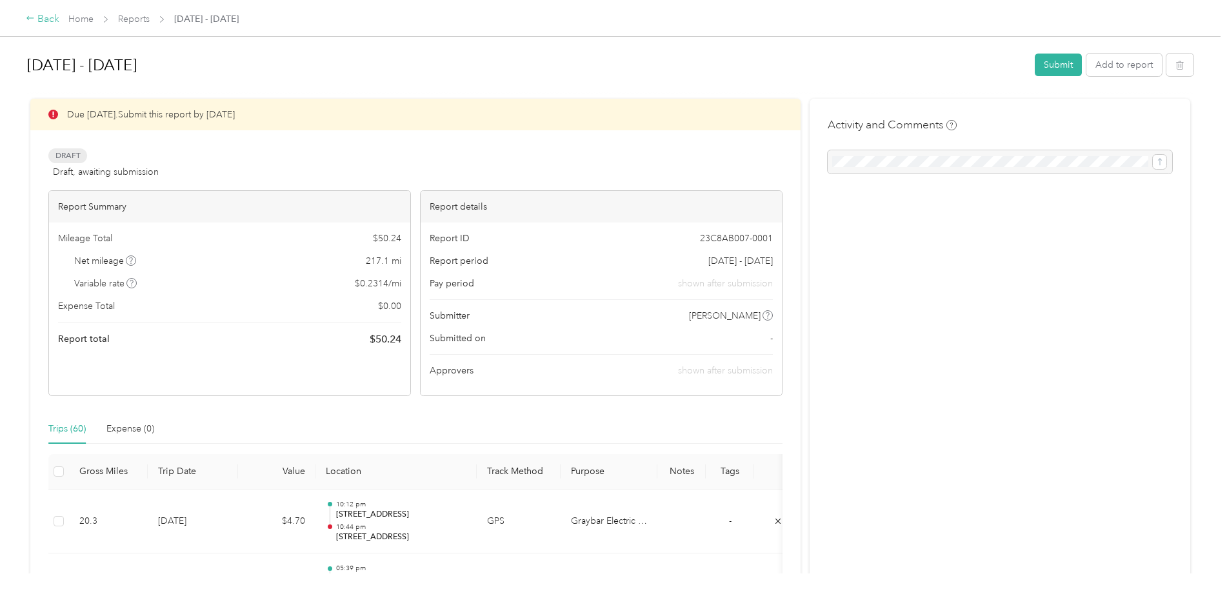
click at [41, 22] on div "Back" at bounding box center [43, 19] width 34 height 15
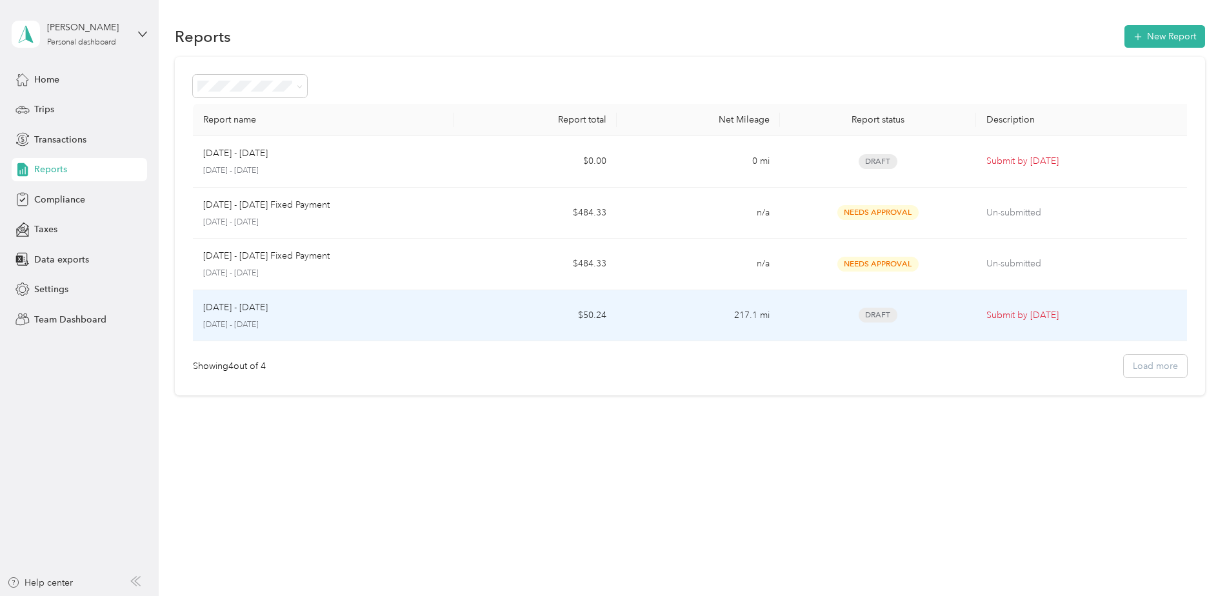
click at [278, 313] on div "[DATE] - [DATE]" at bounding box center [323, 308] width 241 height 14
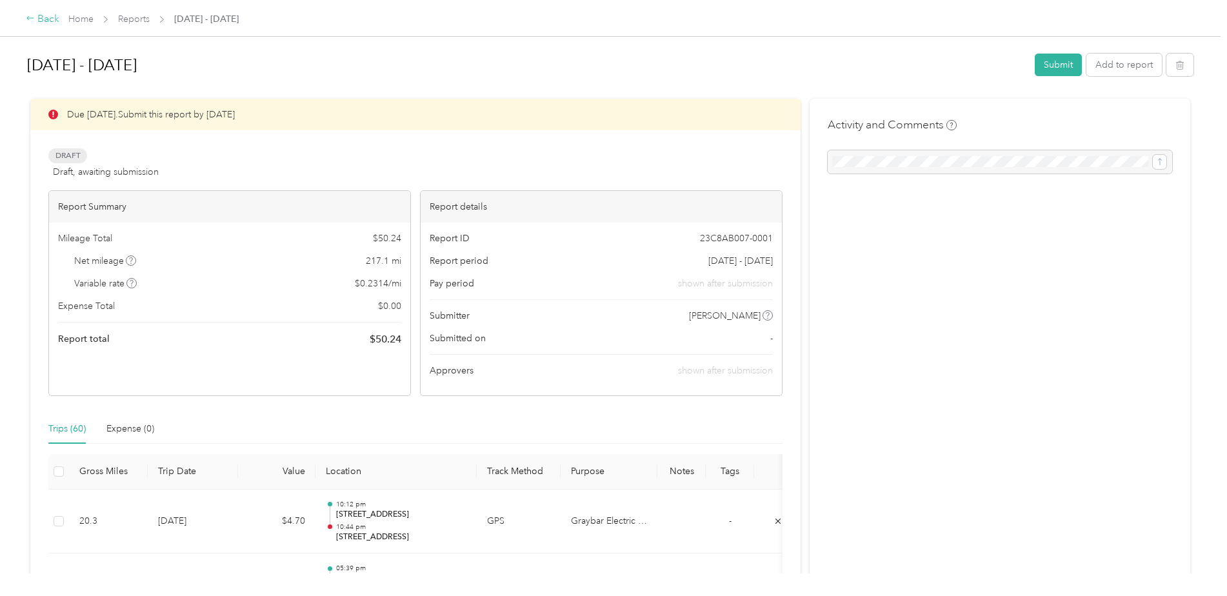
click at [43, 21] on div "Back" at bounding box center [43, 19] width 34 height 15
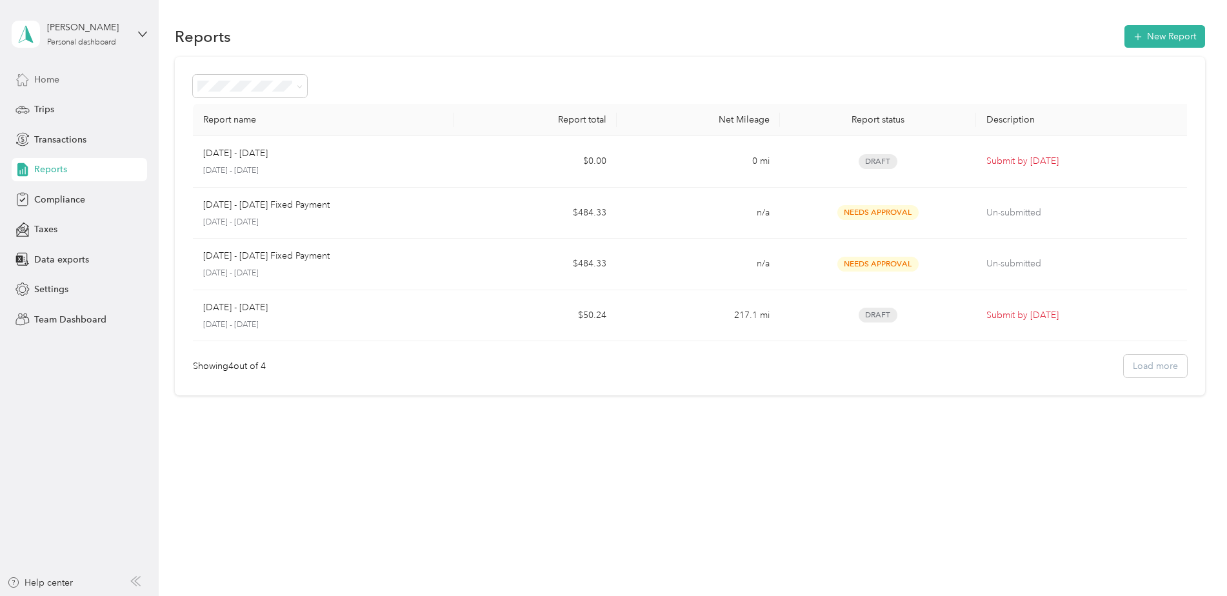
click at [41, 84] on span "Home" at bounding box center [46, 80] width 25 height 14
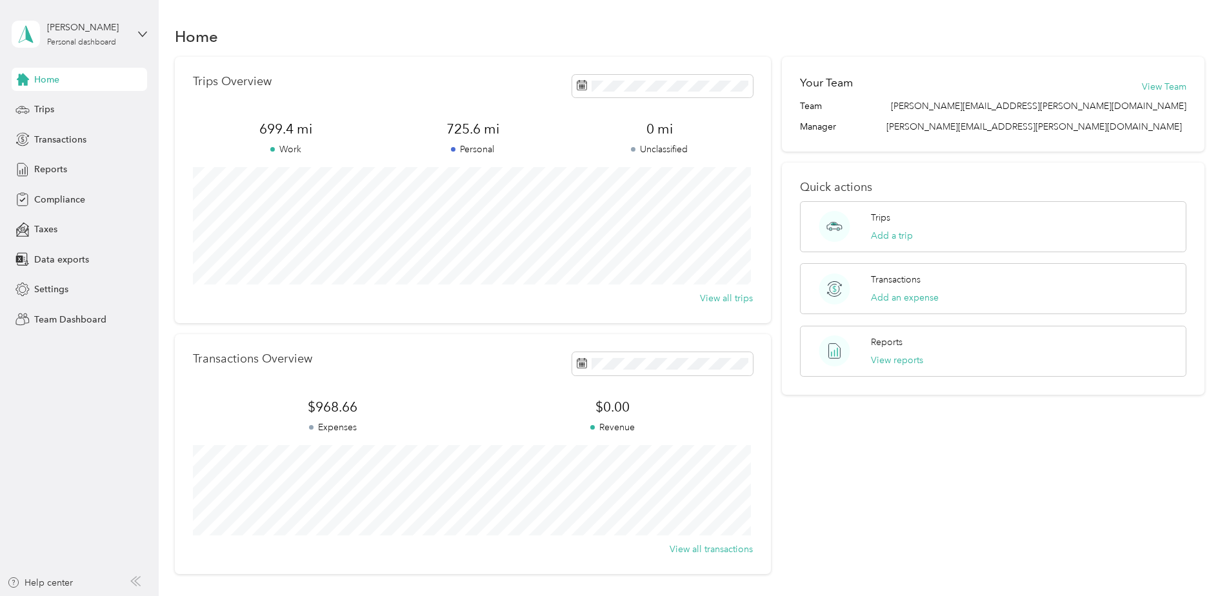
click at [523, 137] on span "725.6 mi" at bounding box center [472, 129] width 186 height 18
click at [670, 136] on span at bounding box center [670, 129] width 61 height 21
click at [735, 198] on button "Last month" at bounding box center [752, 194] width 79 height 23
click at [55, 197] on span "Compliance" at bounding box center [59, 200] width 51 height 14
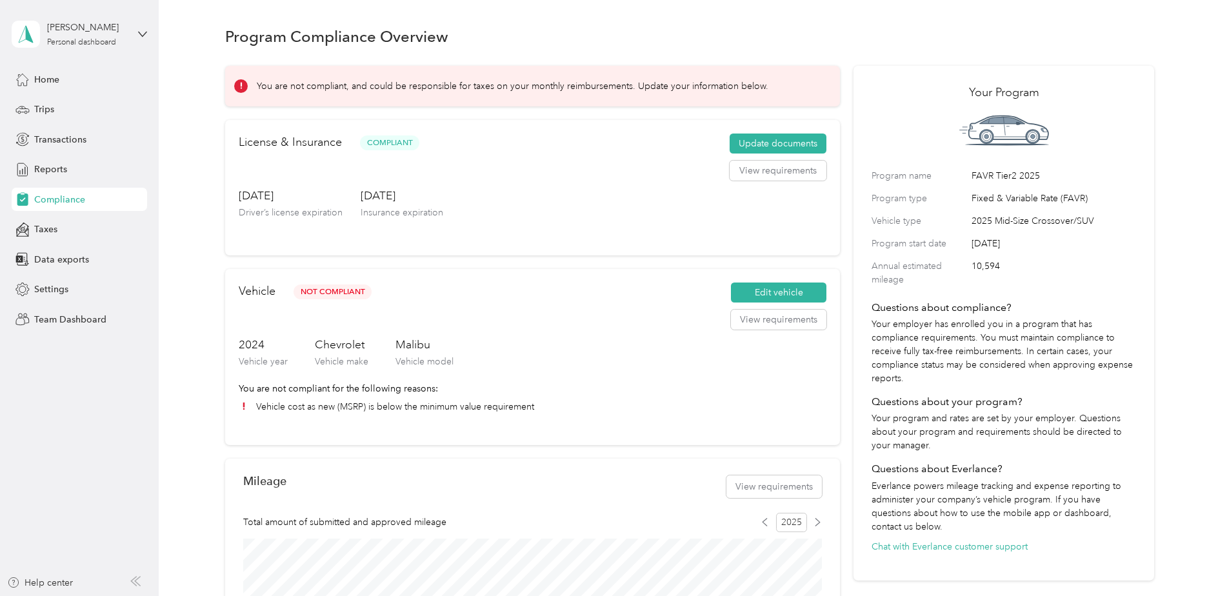
scroll to position [65, 0]
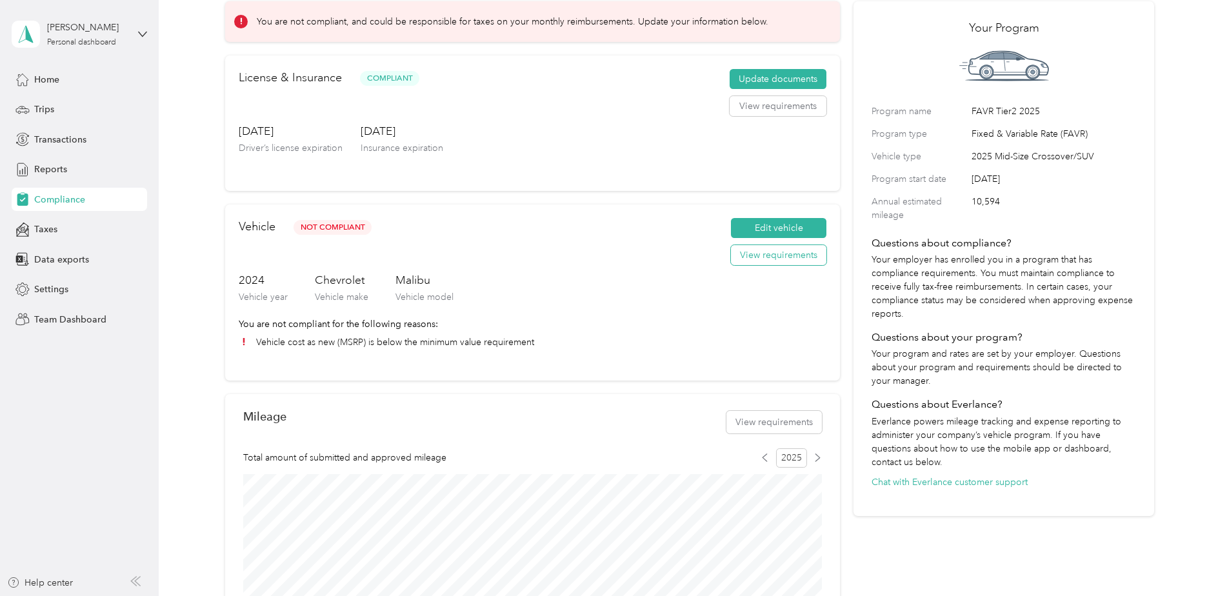
click at [765, 259] on button "View requirements" at bounding box center [778, 255] width 95 height 21
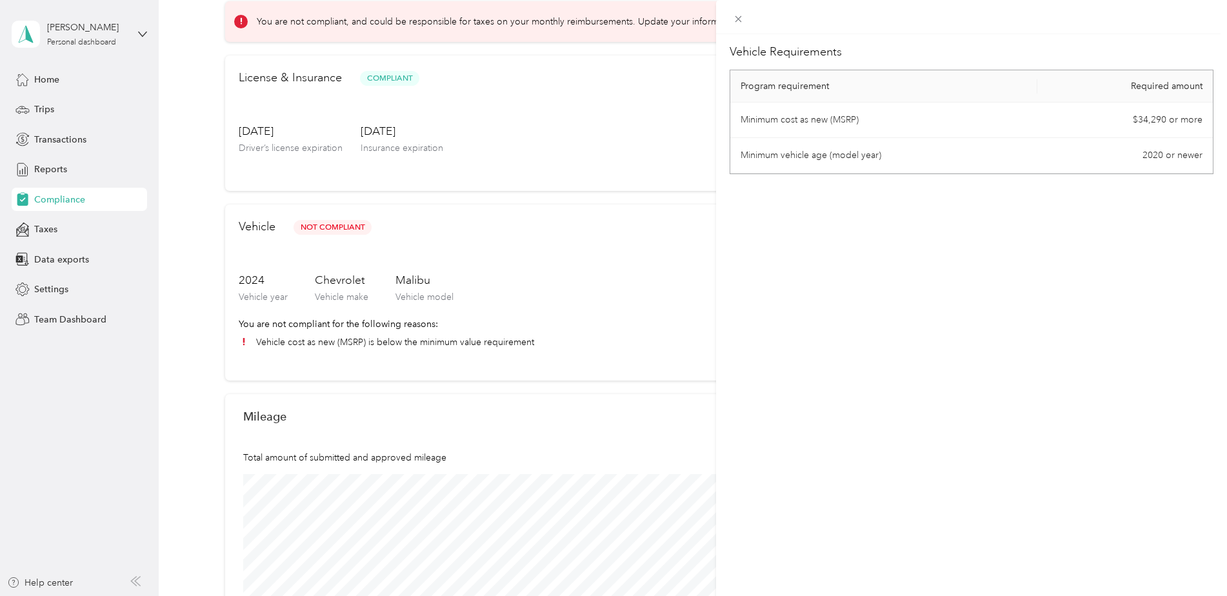
click at [467, 243] on div "Vehicle Requirements Program requirement Required amount Minimum cost as new (M…" at bounding box center [613, 298] width 1227 height 596
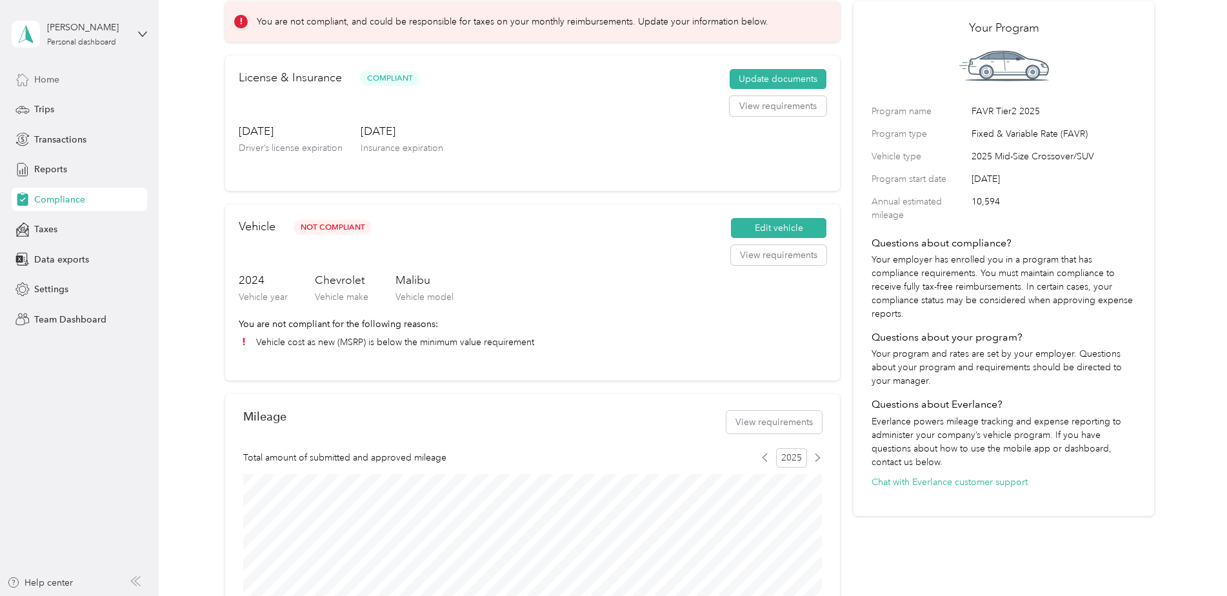
click at [51, 85] on span "Home" at bounding box center [46, 80] width 25 height 14
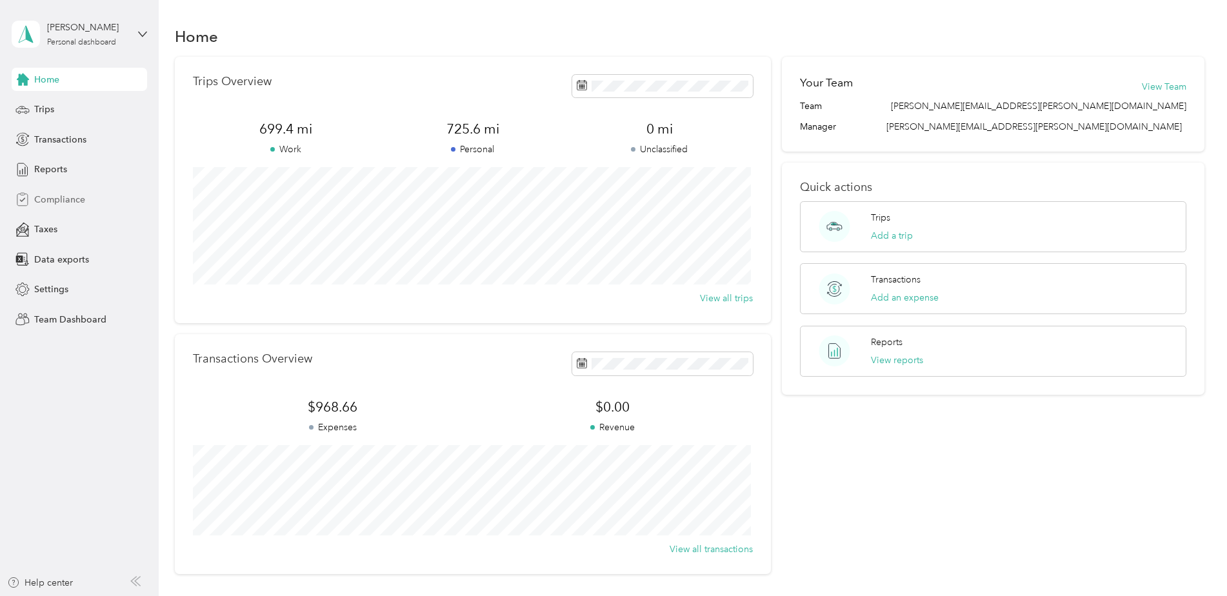
click at [68, 200] on span "Compliance" at bounding box center [59, 200] width 51 height 14
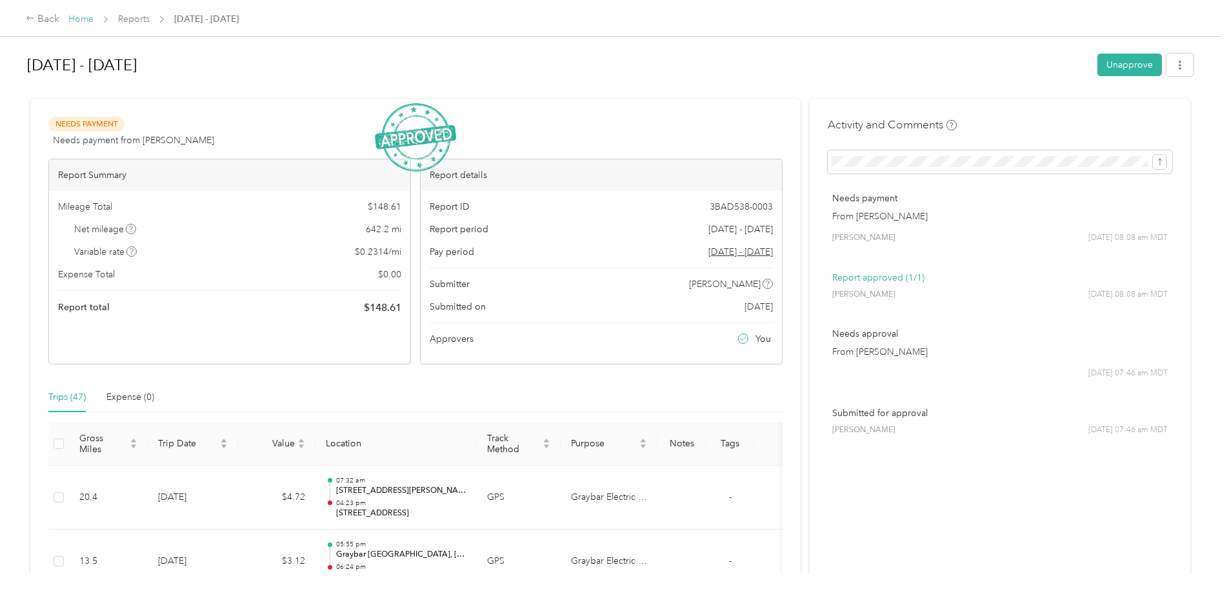
click at [77, 23] on link "Home" at bounding box center [80, 19] width 25 height 11
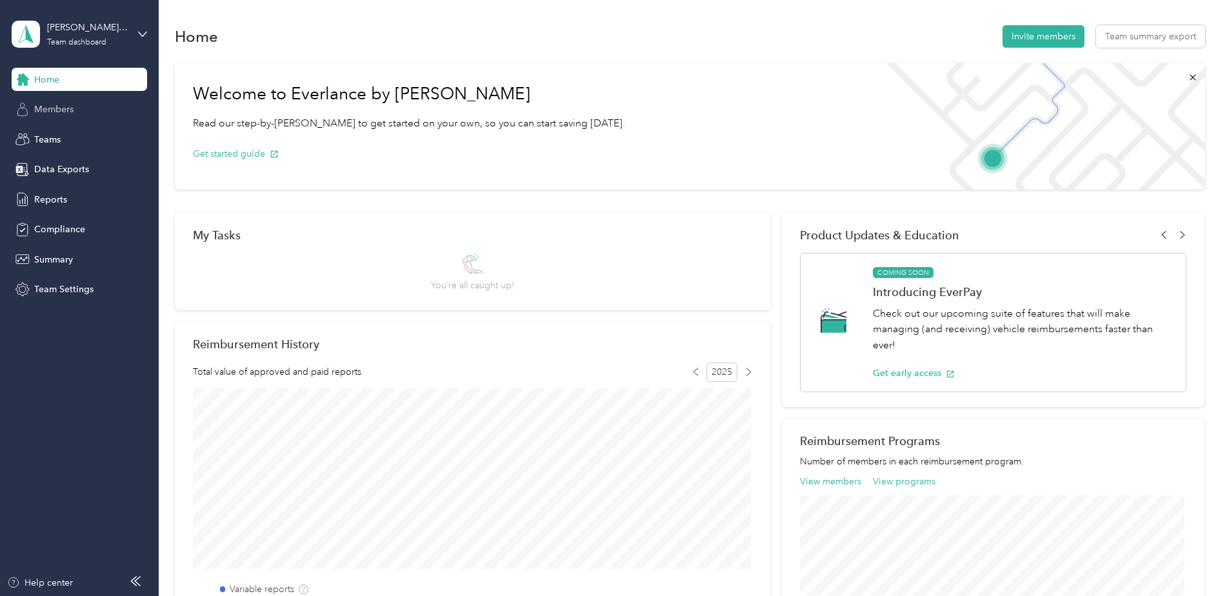
click at [57, 113] on span "Members" at bounding box center [53, 110] width 39 height 14
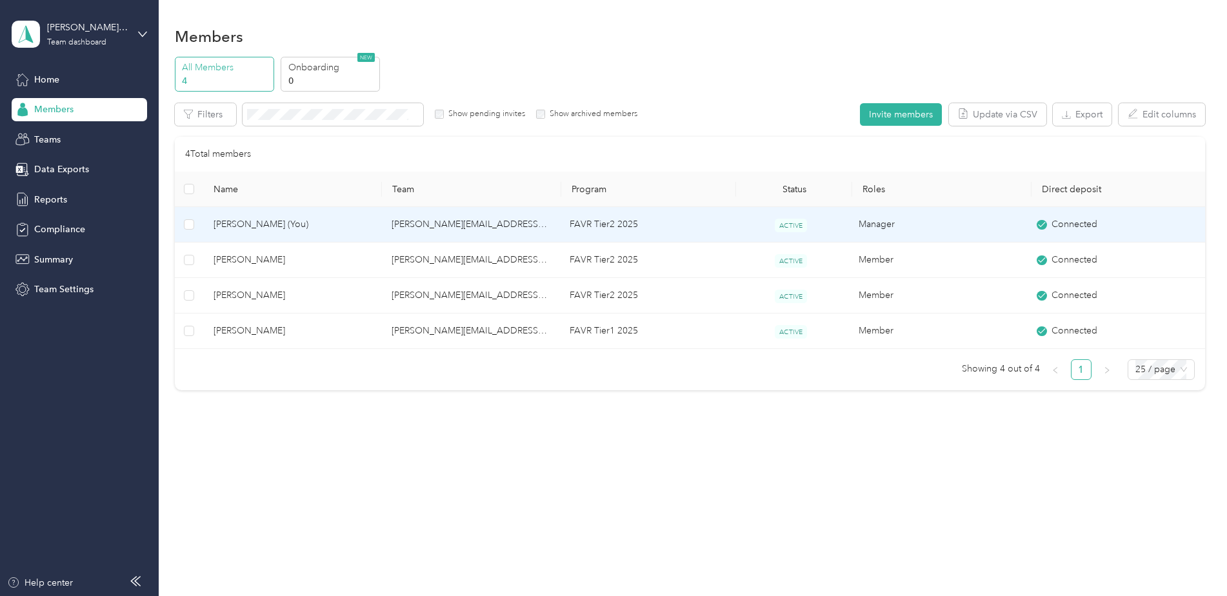
click at [239, 229] on span "[PERSON_NAME] (You)" at bounding box center [292, 224] width 157 height 14
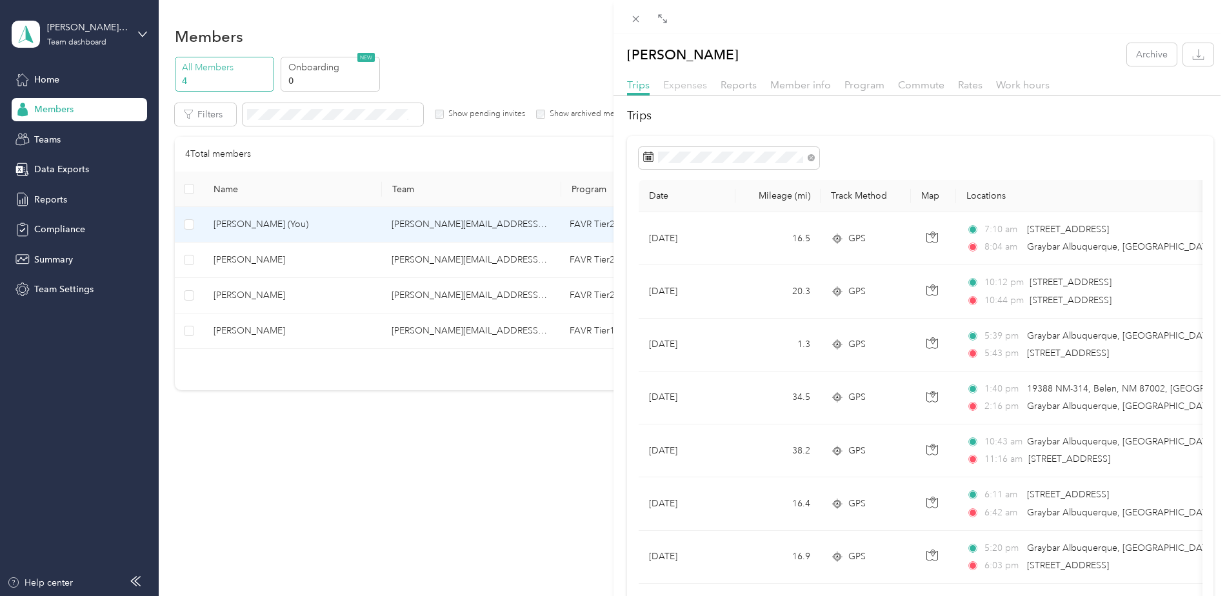
click at [684, 88] on span "Expenses" at bounding box center [685, 85] width 44 height 12
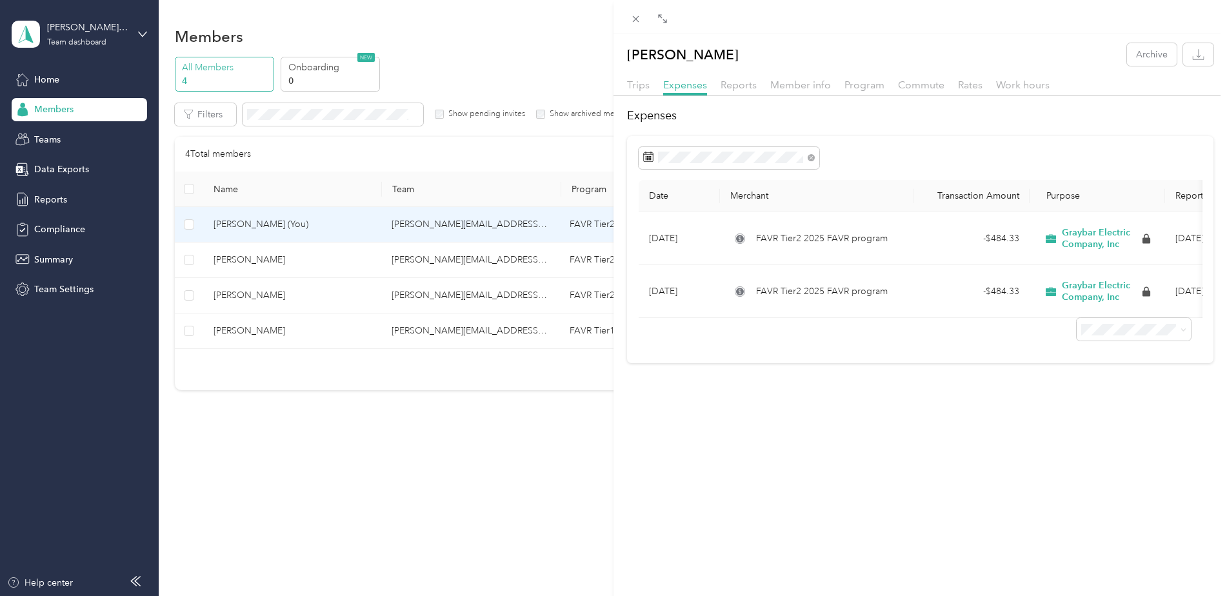
scroll to position [0, 101]
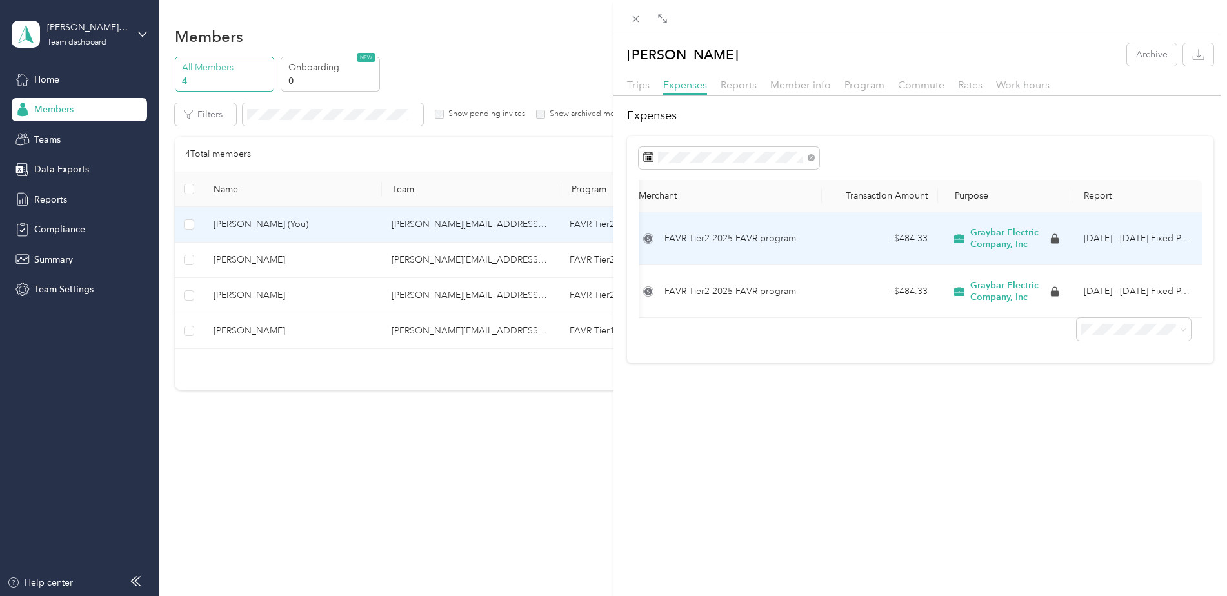
click at [723, 227] on td "FAVR Tier2 2025 FAVR program" at bounding box center [725, 238] width 194 height 53
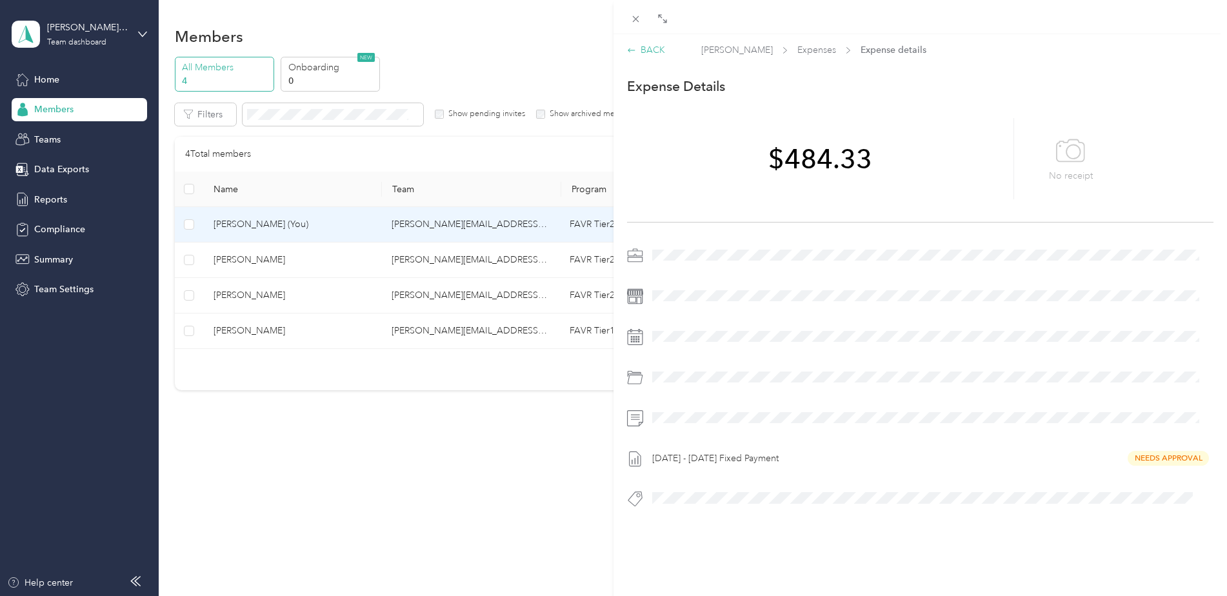
click at [633, 52] on icon at bounding box center [631, 50] width 9 height 9
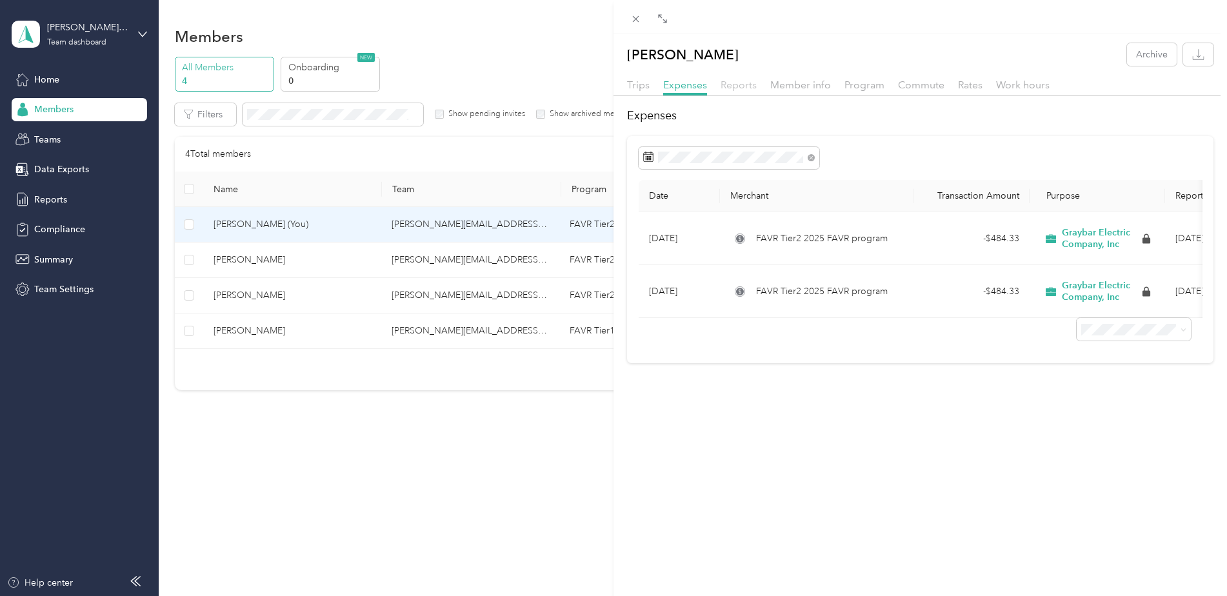
click at [732, 89] on span "Reports" at bounding box center [739, 85] width 36 height 12
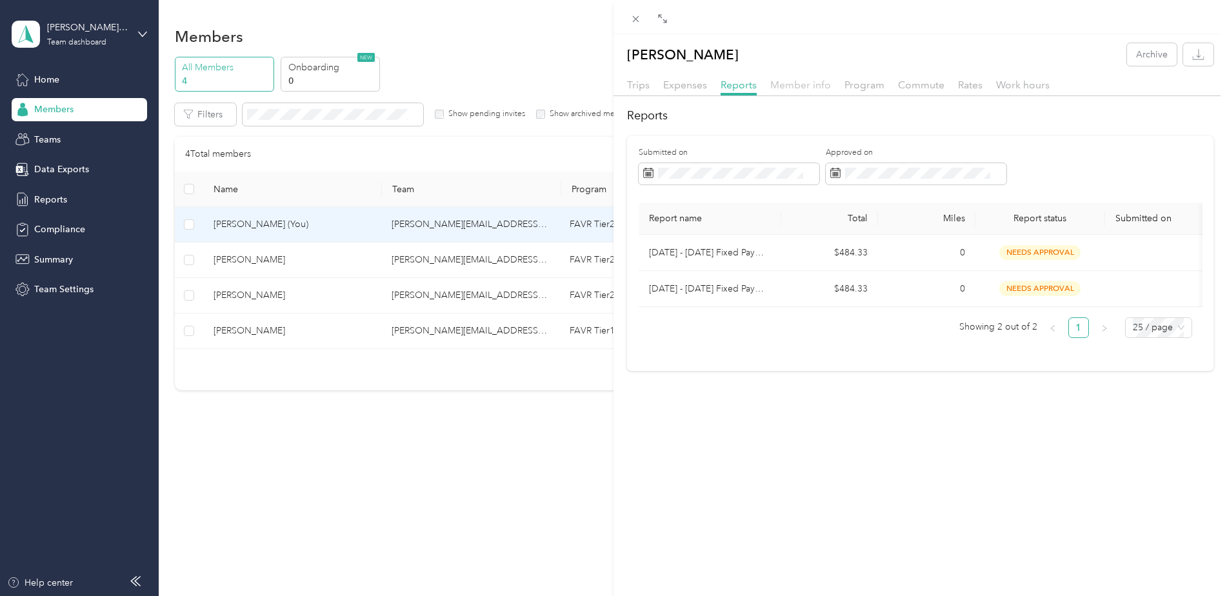
click at [810, 86] on span "Member info" at bounding box center [800, 85] width 61 height 12
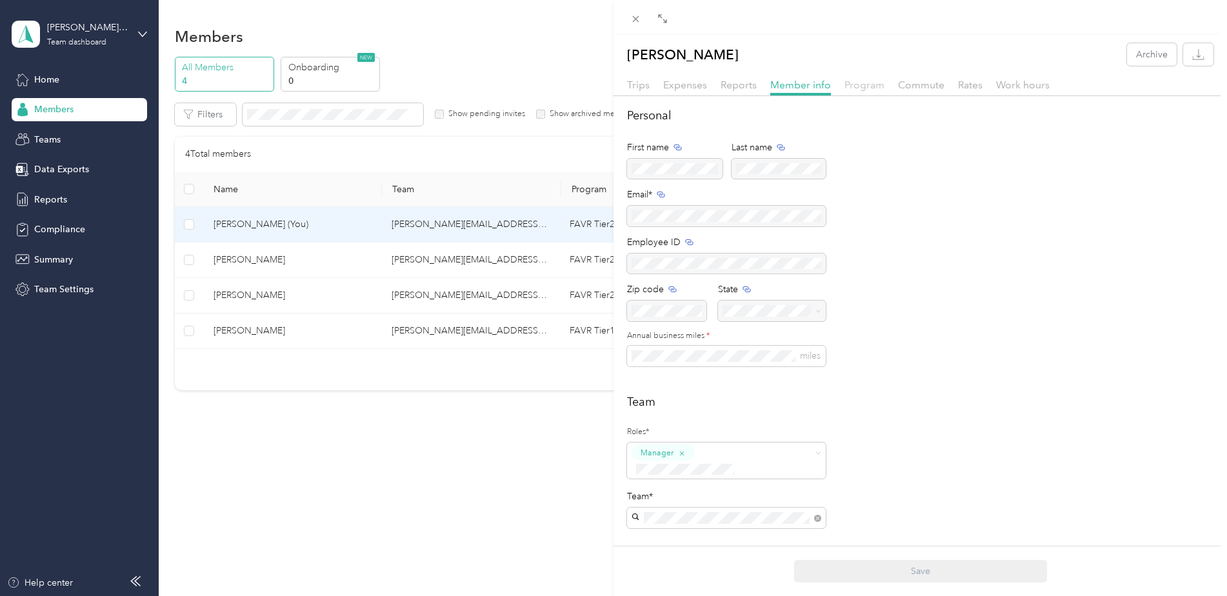
click at [882, 85] on span "Program" at bounding box center [864, 85] width 40 height 12
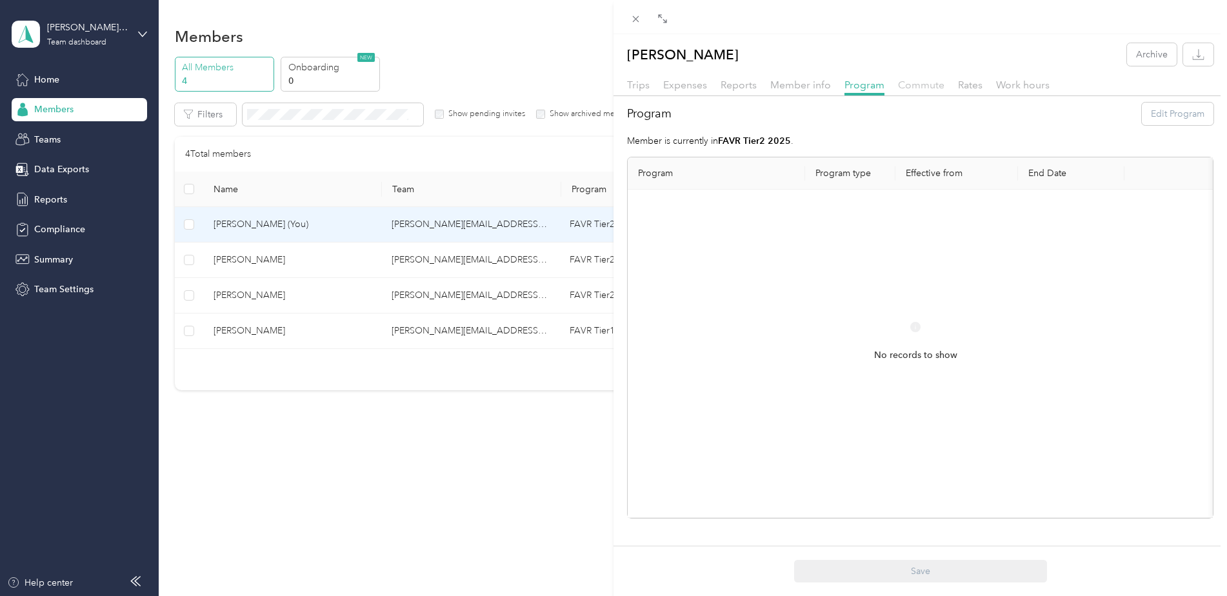
click at [928, 83] on span "Commute" at bounding box center [921, 85] width 46 height 12
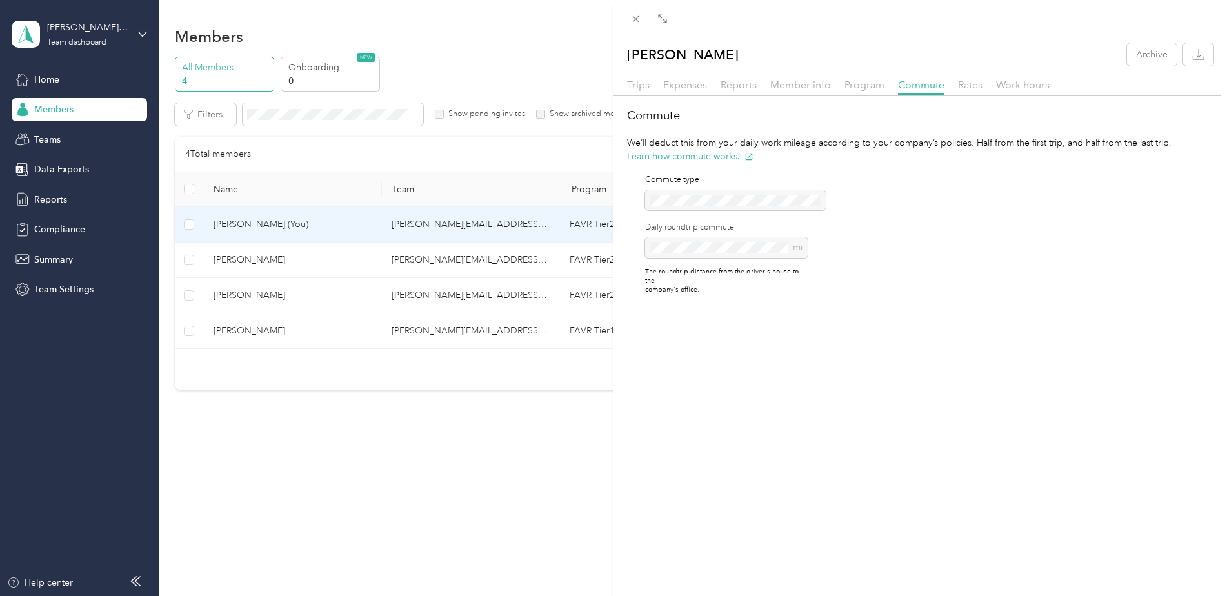
click at [57, 43] on div "Stephen Turos Archive Trips Expenses Reports Member info Program Commute Rates …" at bounding box center [613, 298] width 1227 height 596
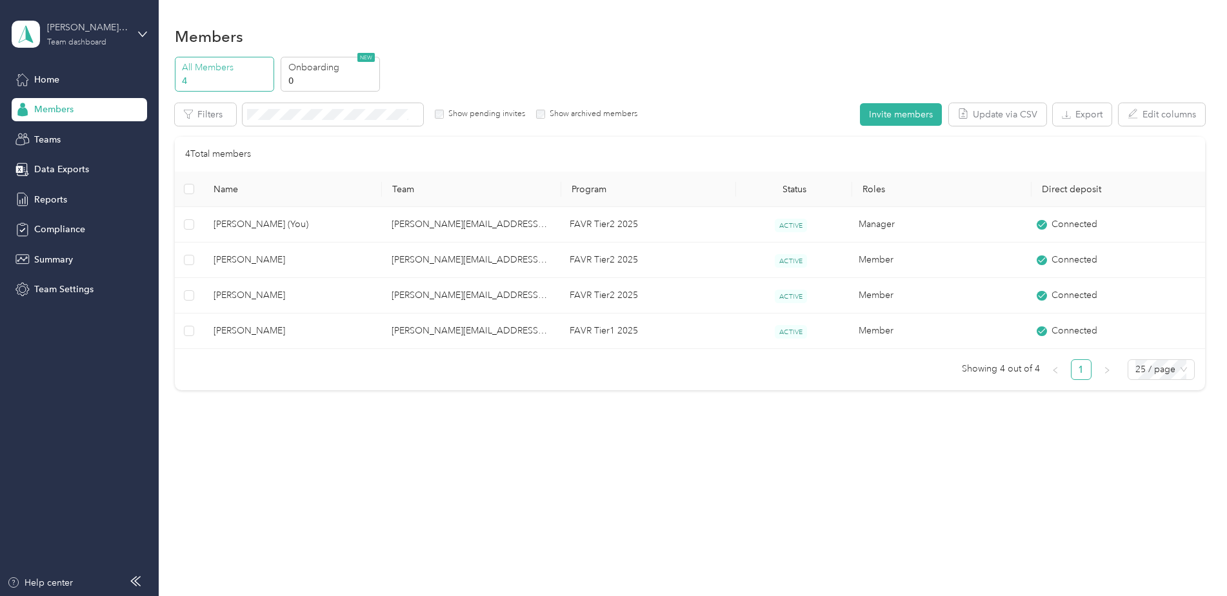
click at [69, 35] on div "[PERSON_NAME][EMAIL_ADDRESS][PERSON_NAME][DOMAIN_NAME] Team dashboard" at bounding box center [87, 34] width 81 height 26
click at [66, 132] on div "Personal dashboard" at bounding box center [63, 134] width 81 height 14
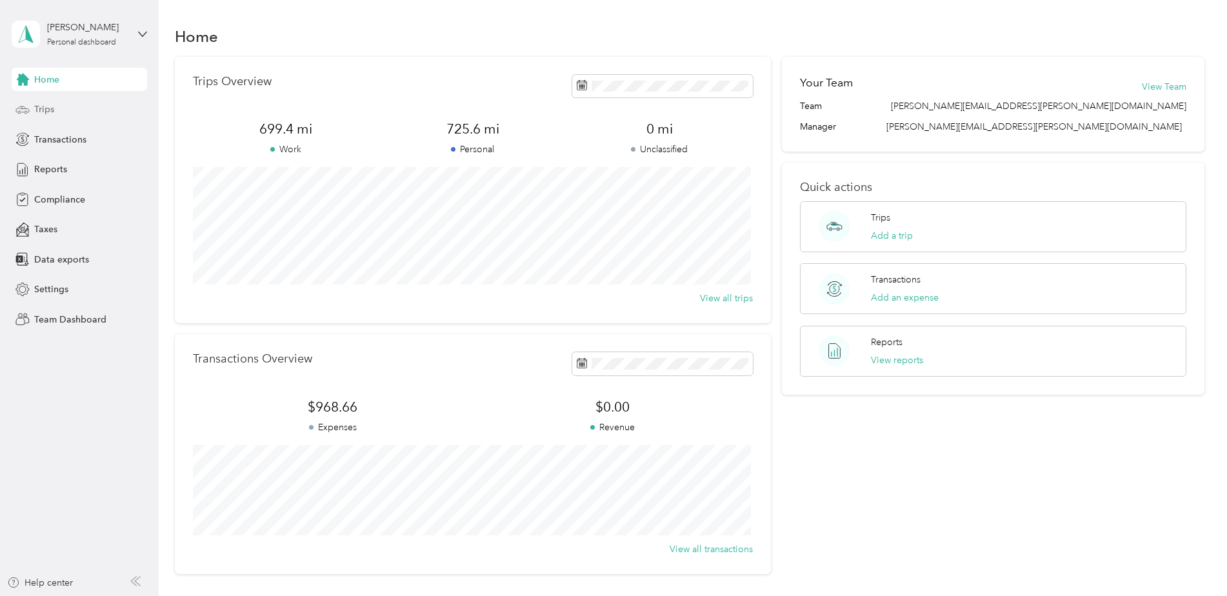
click at [48, 118] on div "Trips" at bounding box center [79, 109] width 135 height 23
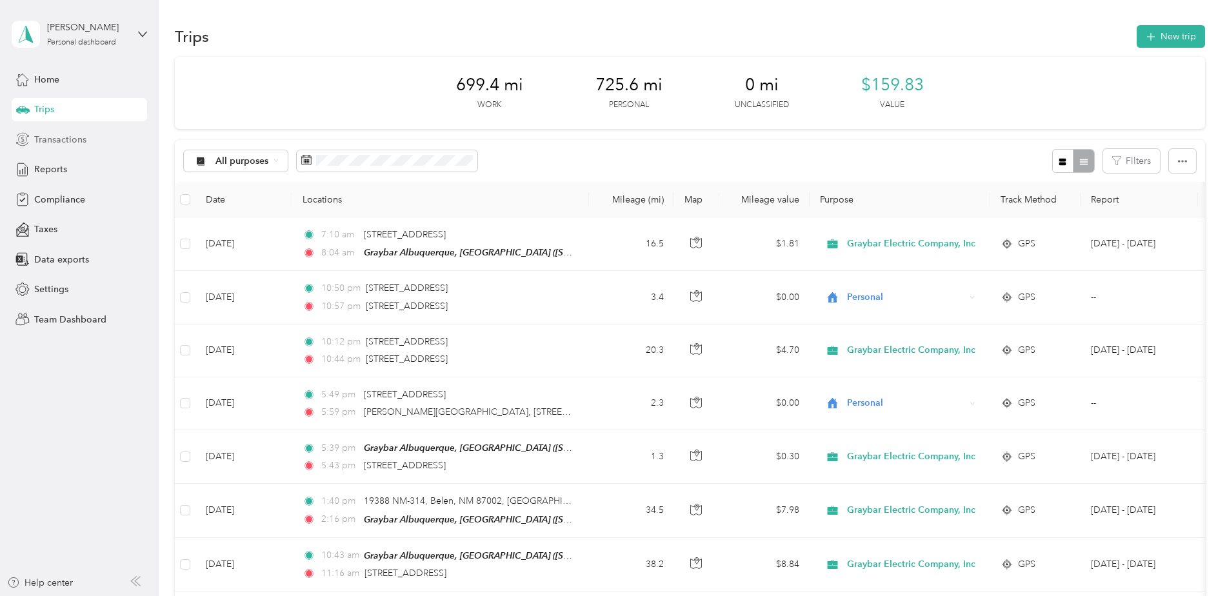
click at [59, 143] on span "Transactions" at bounding box center [60, 140] width 52 height 14
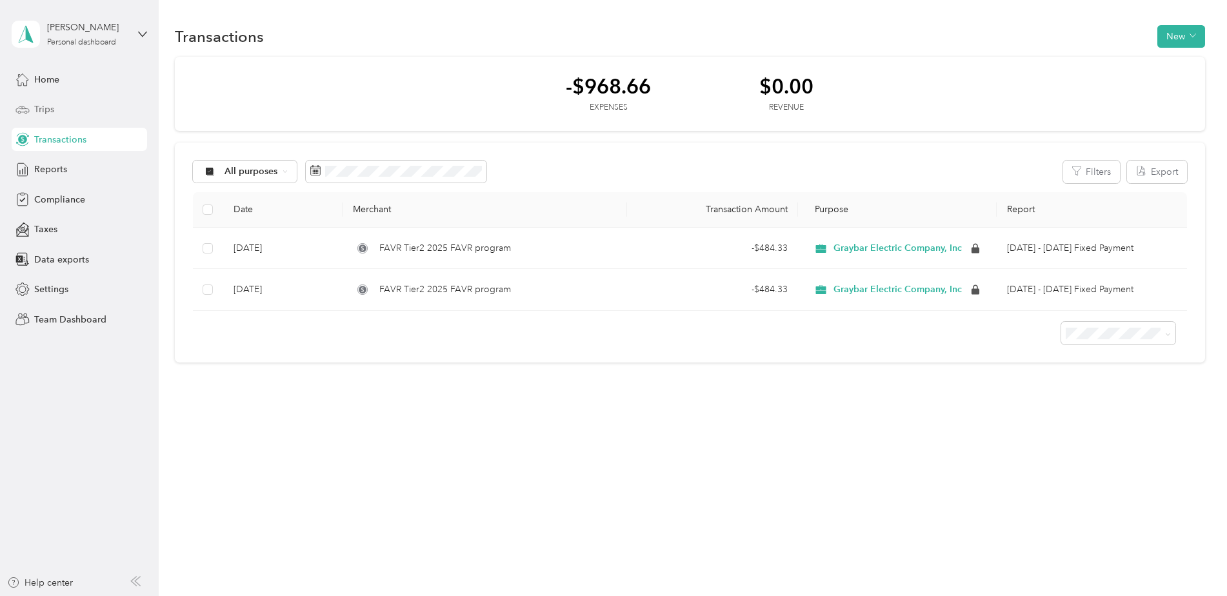
click at [41, 112] on span "Trips" at bounding box center [44, 110] width 20 height 14
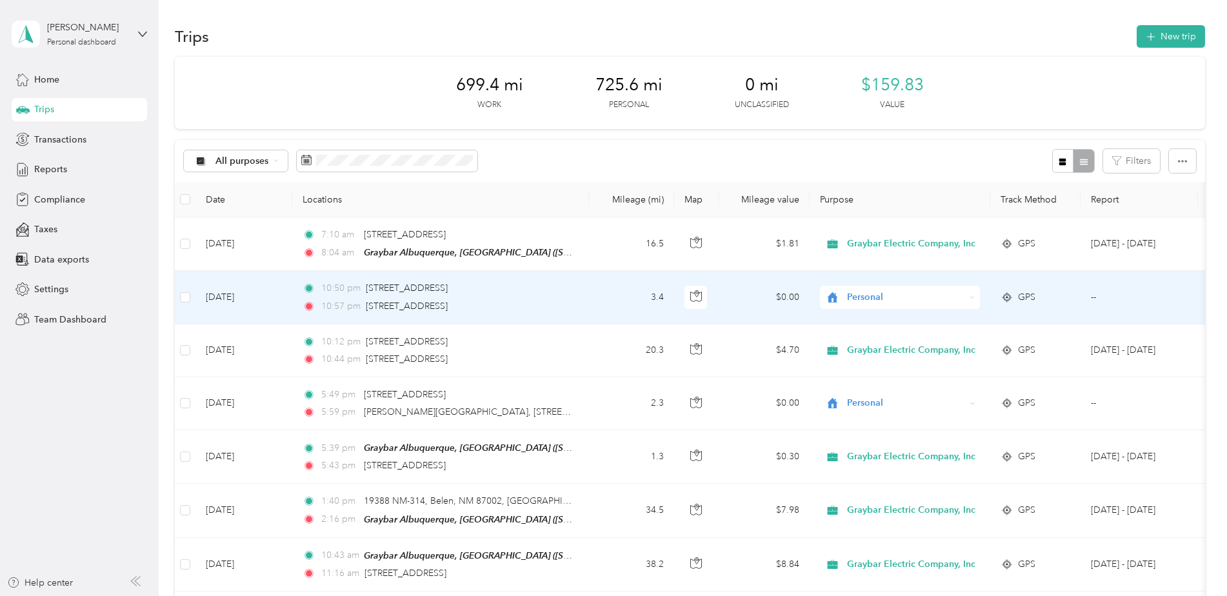
click at [866, 295] on span "Personal" at bounding box center [906, 297] width 118 height 14
click at [871, 323] on span "Graybar Electric Company, Inc" at bounding box center [916, 320] width 128 height 14
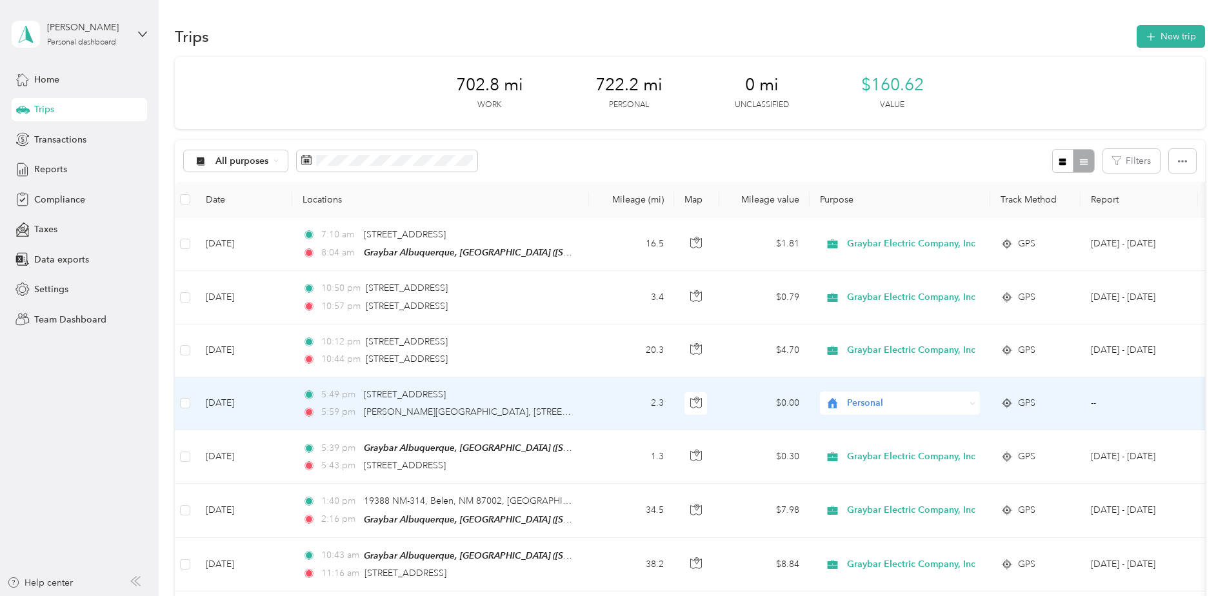
click at [863, 401] on span "Personal" at bounding box center [906, 403] width 118 height 14
click at [875, 431] on li "Graybar Electric Company, Inc" at bounding box center [905, 426] width 170 height 23
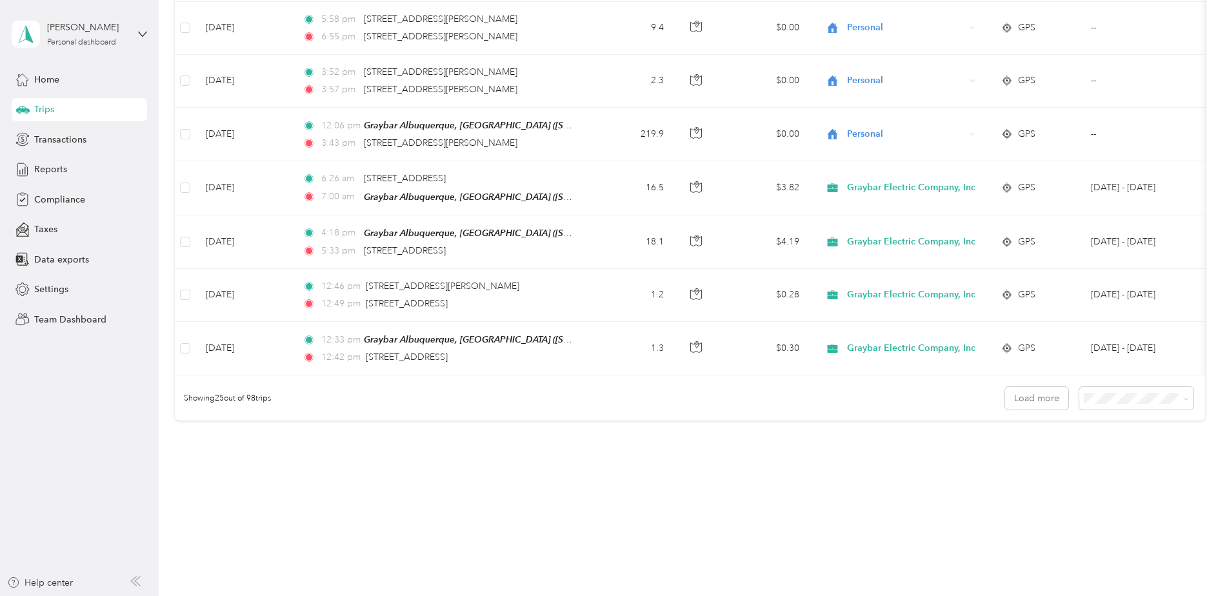
scroll to position [1181, 0]
click at [1102, 405] on div "Showing 25 out of 98 trips Load more" at bounding box center [690, 394] width 1030 height 45
click at [1112, 462] on span "100 per load" at bounding box center [1111, 464] width 53 height 11
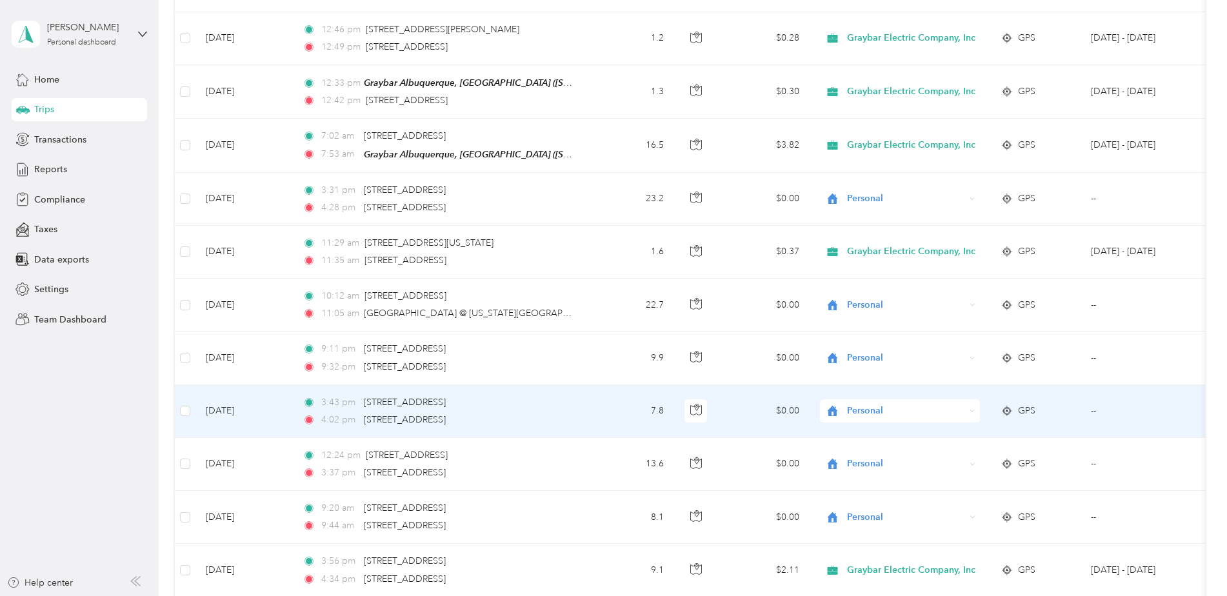
scroll to position [1439, 0]
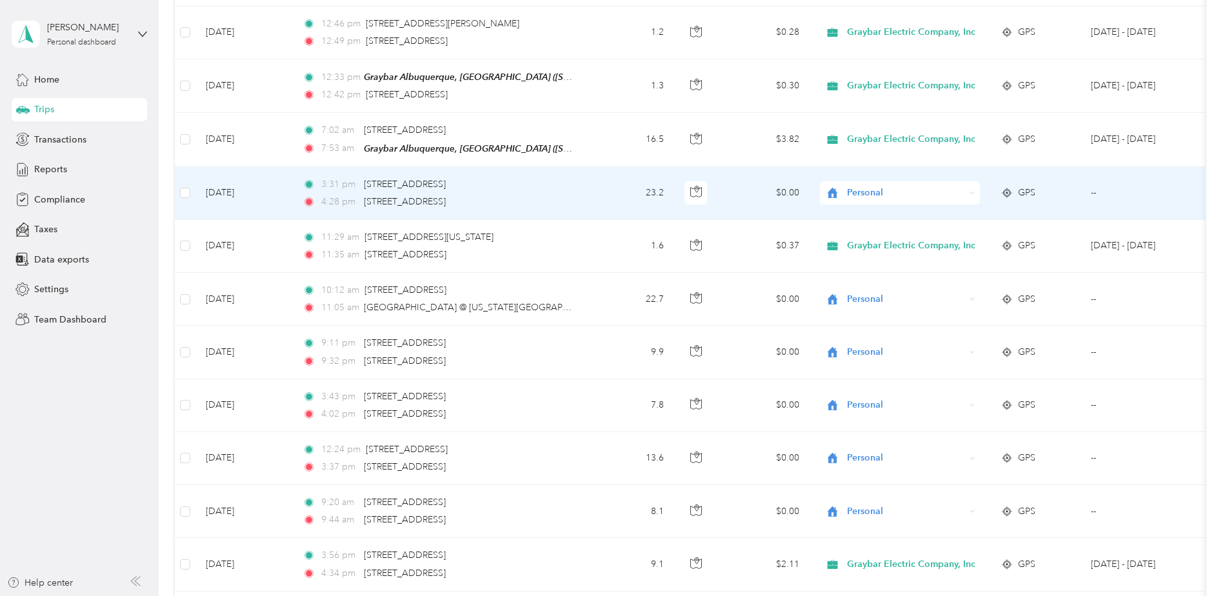
click at [873, 189] on span "Personal" at bounding box center [906, 193] width 118 height 14
click at [879, 210] on span "Graybar Electric Company, Inc" at bounding box center [916, 208] width 128 height 14
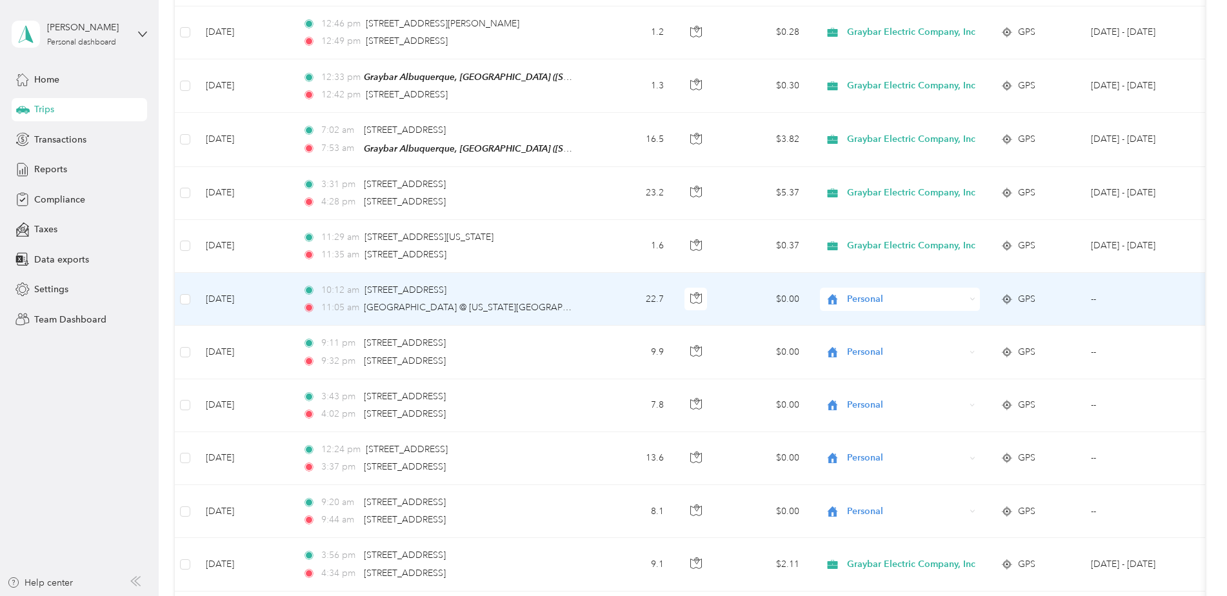
click at [875, 294] on span "Personal" at bounding box center [906, 299] width 118 height 14
click at [881, 308] on span "Graybar Electric Company, Inc" at bounding box center [916, 314] width 128 height 14
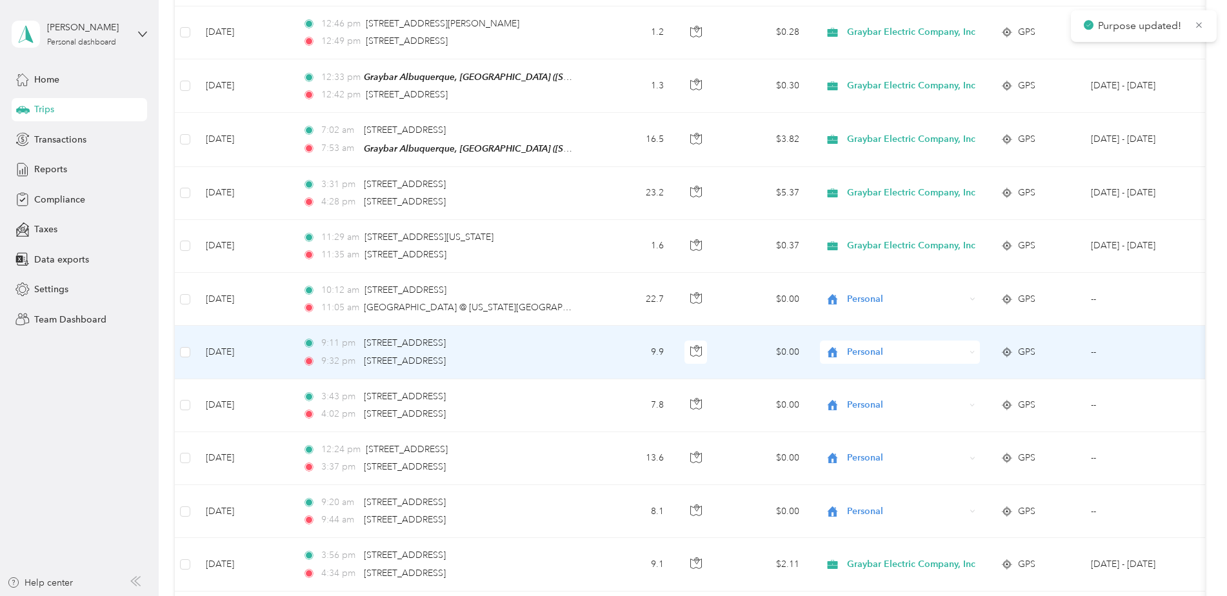
click at [857, 345] on span "Personal" at bounding box center [906, 352] width 118 height 14
click at [887, 361] on span "Graybar Electric Company, Inc" at bounding box center [916, 368] width 128 height 14
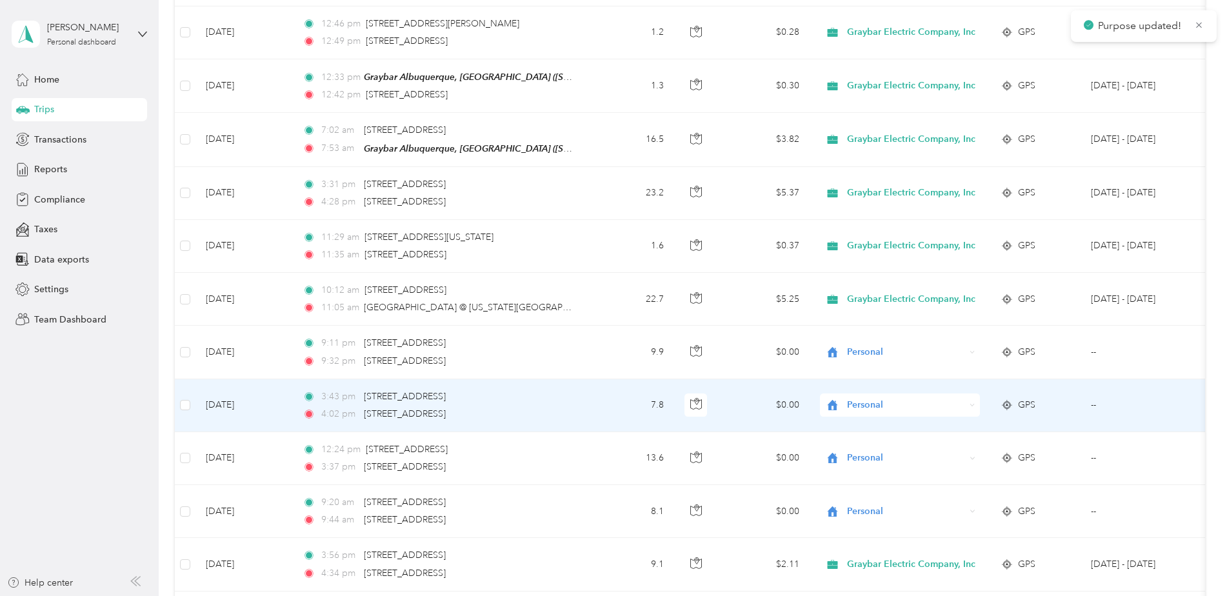
click at [872, 398] on span "Personal" at bounding box center [906, 405] width 118 height 14
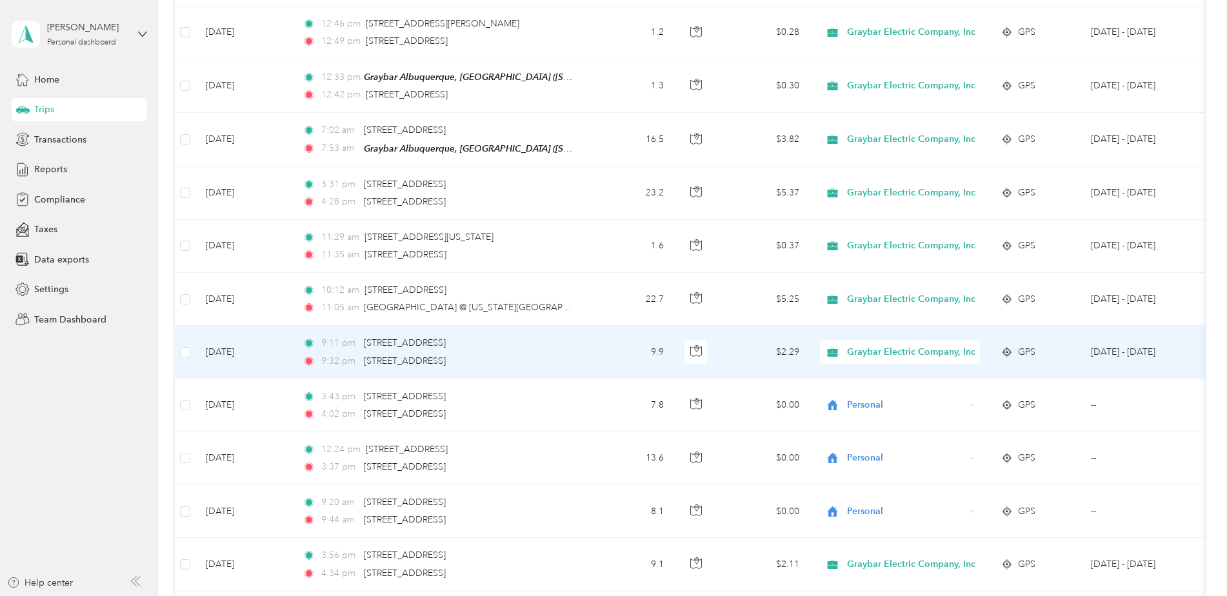
click at [860, 354] on div "Graybar Electric Company, Inc" at bounding box center [900, 352] width 160 height 23
click at [886, 390] on span "Personal" at bounding box center [924, 390] width 145 height 14
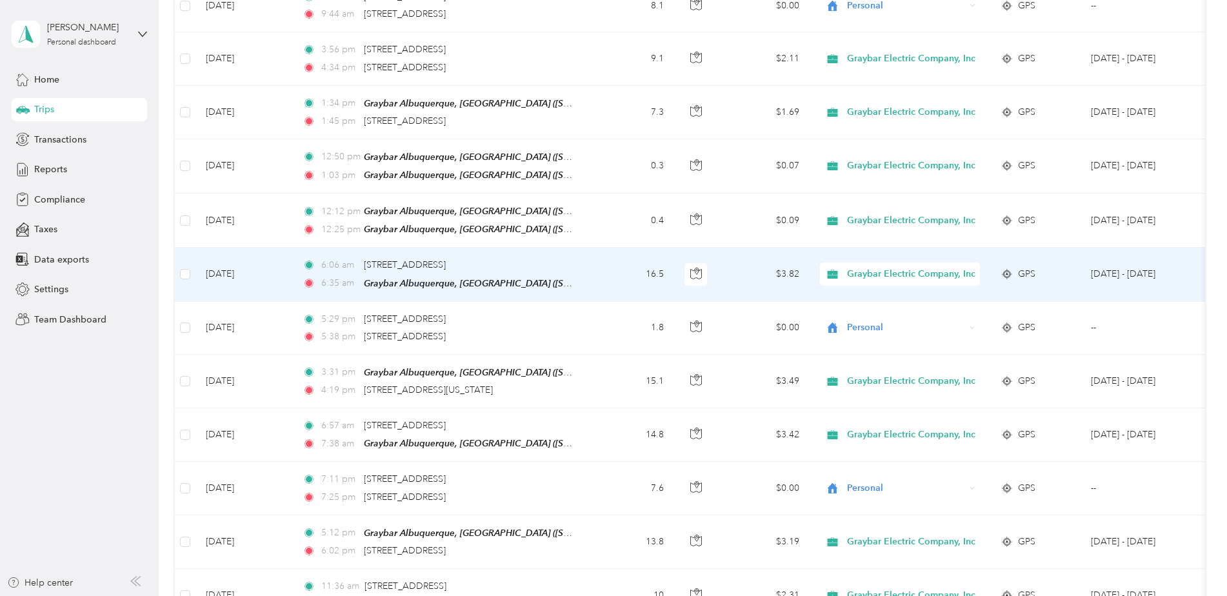
scroll to position [1955, 0]
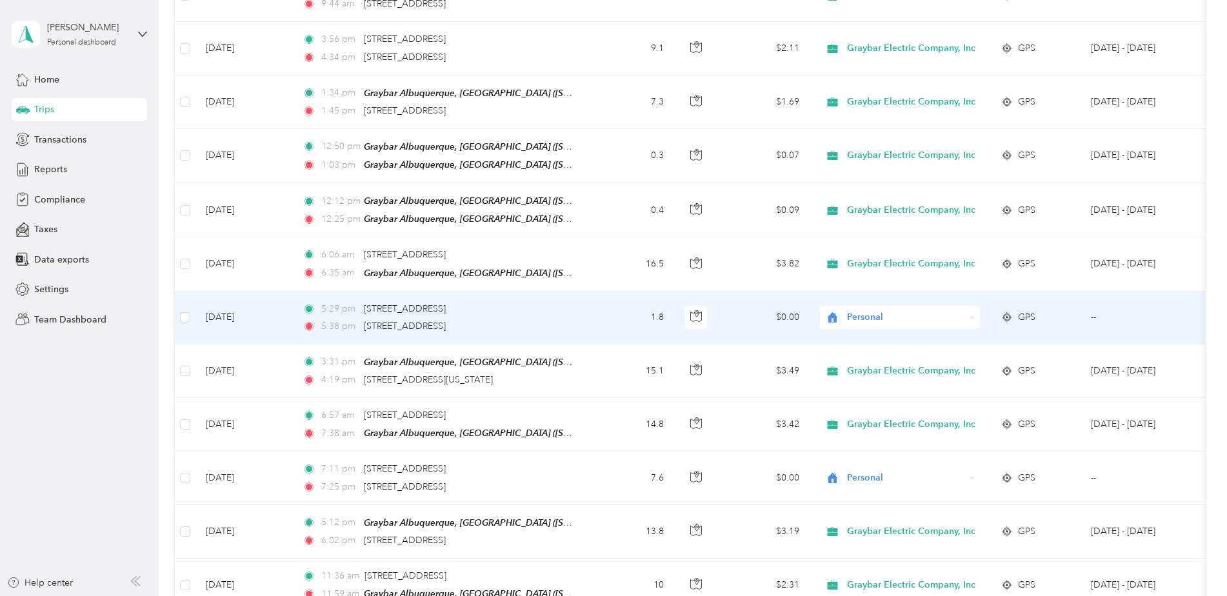
click at [879, 310] on span "Personal" at bounding box center [906, 317] width 118 height 14
click at [873, 334] on ol "Graybar Electric Company, Inc Personal" at bounding box center [905, 335] width 170 height 45
click at [875, 310] on span "Personal" at bounding box center [906, 317] width 118 height 14
click at [888, 330] on span "Graybar Electric Company, Inc" at bounding box center [916, 329] width 128 height 14
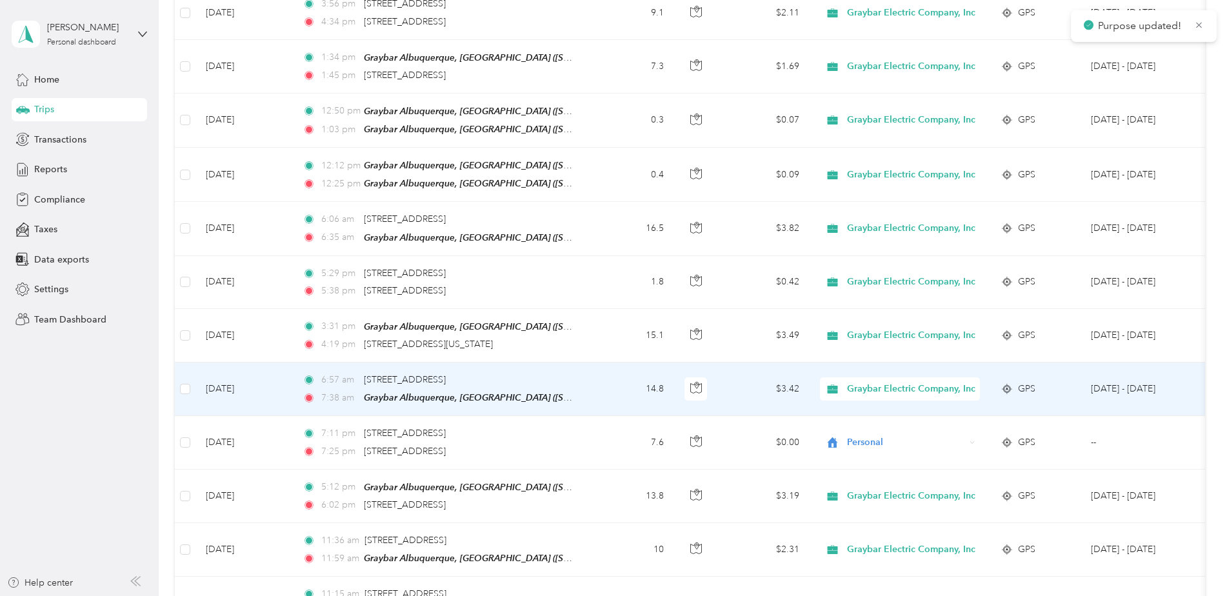
scroll to position [2020, 0]
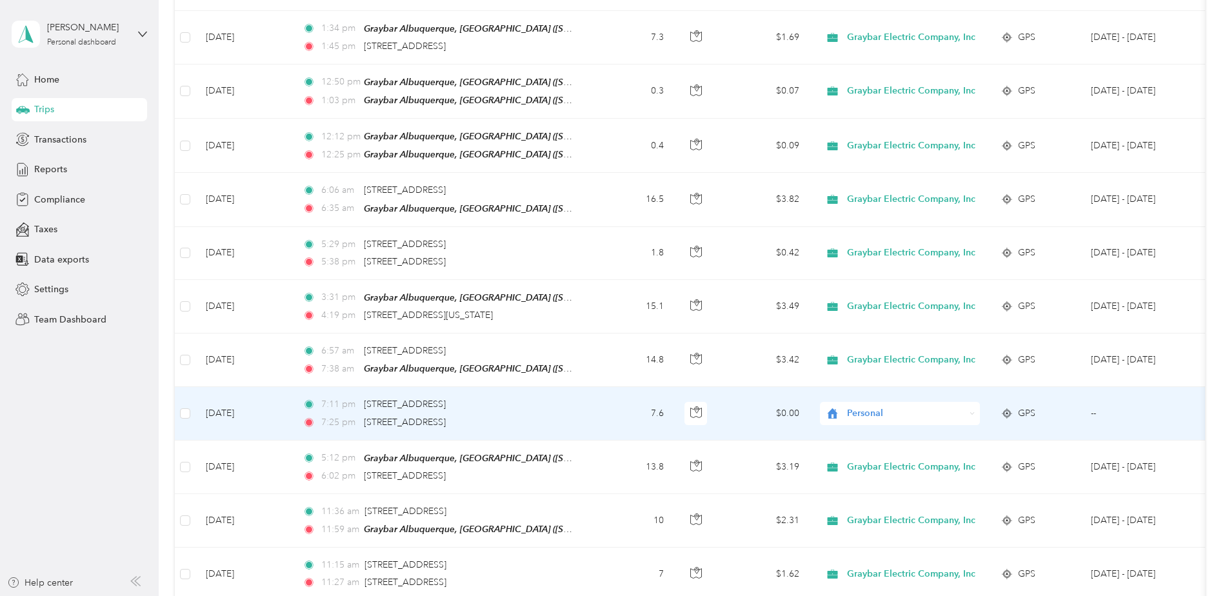
click at [880, 406] on span "Personal" at bounding box center [906, 413] width 118 height 14
click at [890, 426] on li "Graybar Electric Company, Inc" at bounding box center [905, 418] width 170 height 23
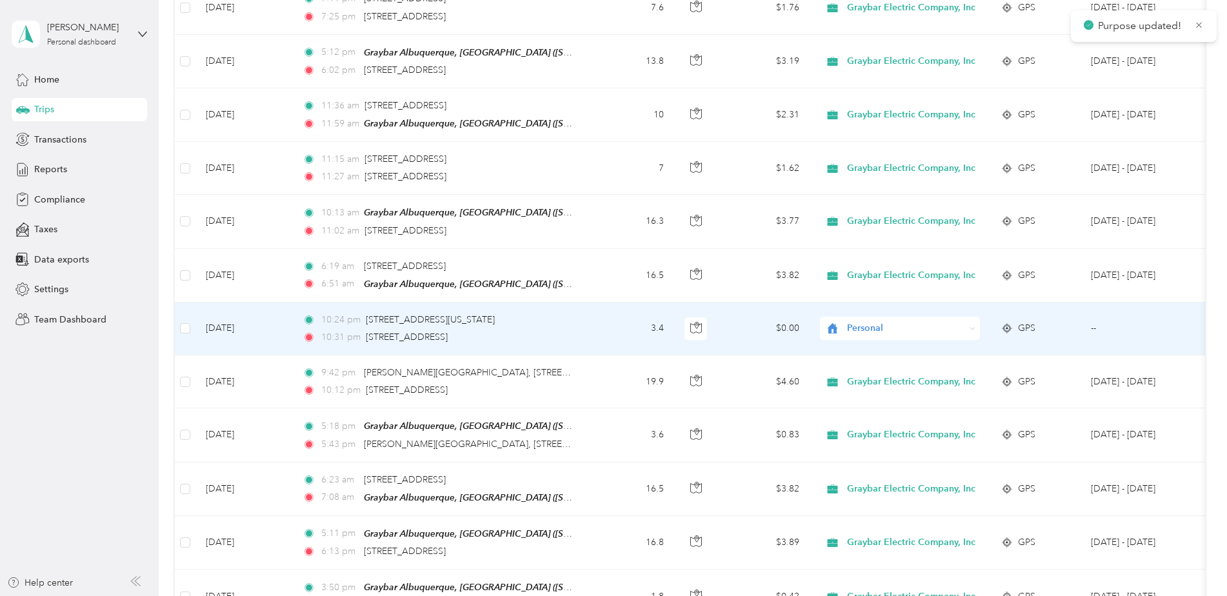
scroll to position [2536, 0]
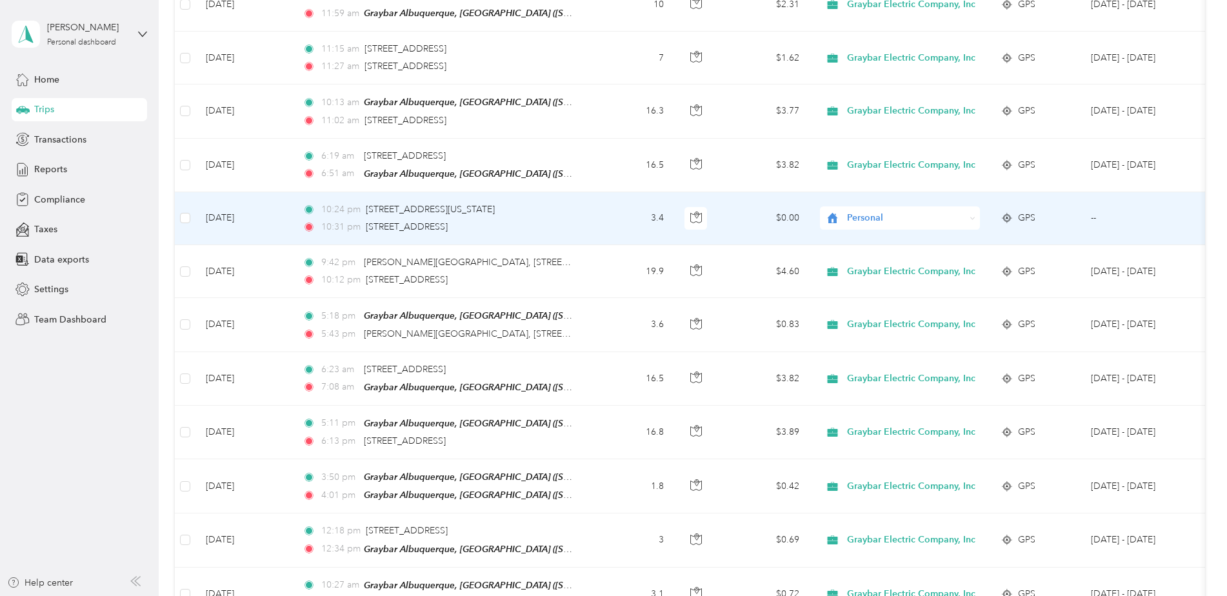
click at [874, 211] on span "Personal" at bounding box center [906, 218] width 118 height 14
click at [884, 222] on span "Graybar Electric Company, Inc" at bounding box center [916, 226] width 128 height 14
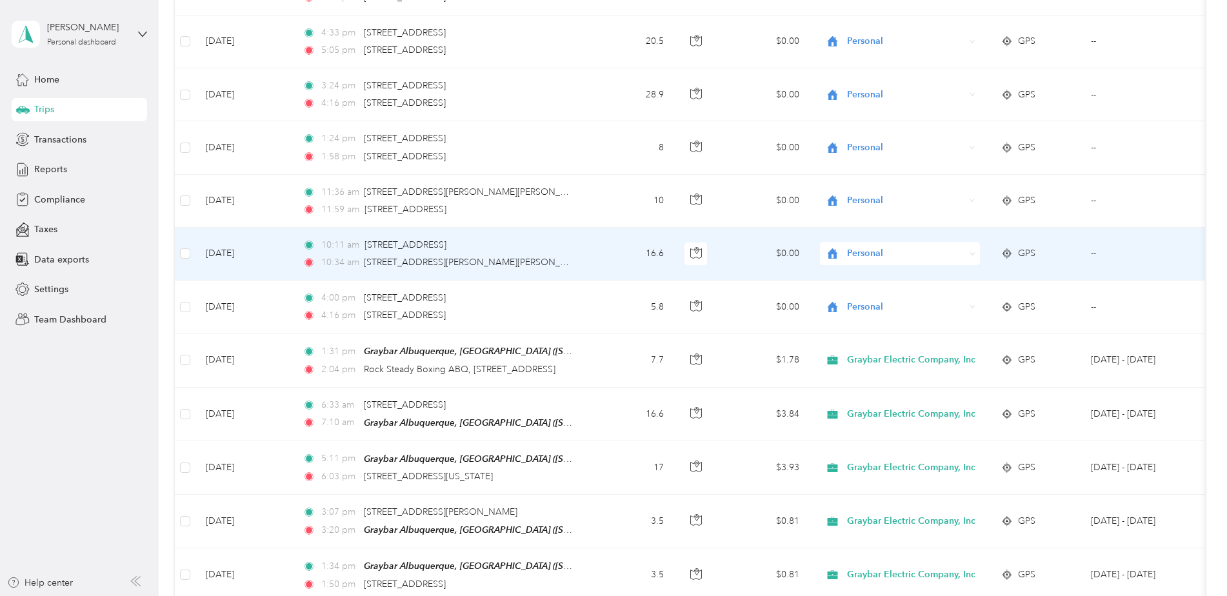
scroll to position [3375, 0]
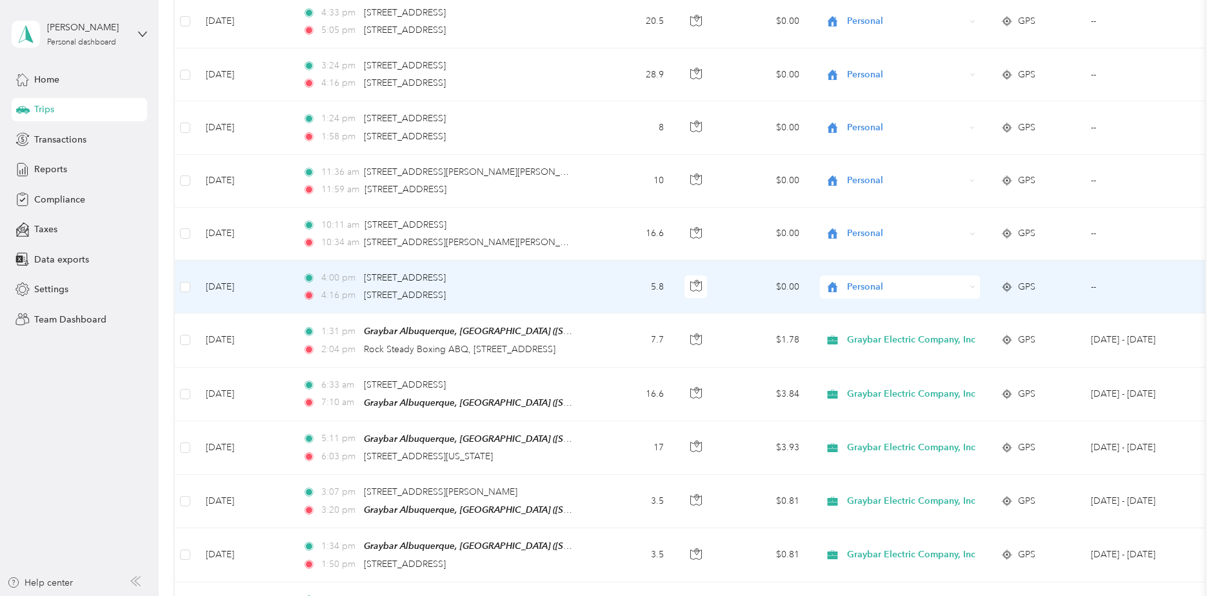
click at [870, 280] on span "Personal" at bounding box center [906, 287] width 118 height 14
click at [881, 286] on span "Graybar Electric Company, Inc" at bounding box center [916, 290] width 128 height 14
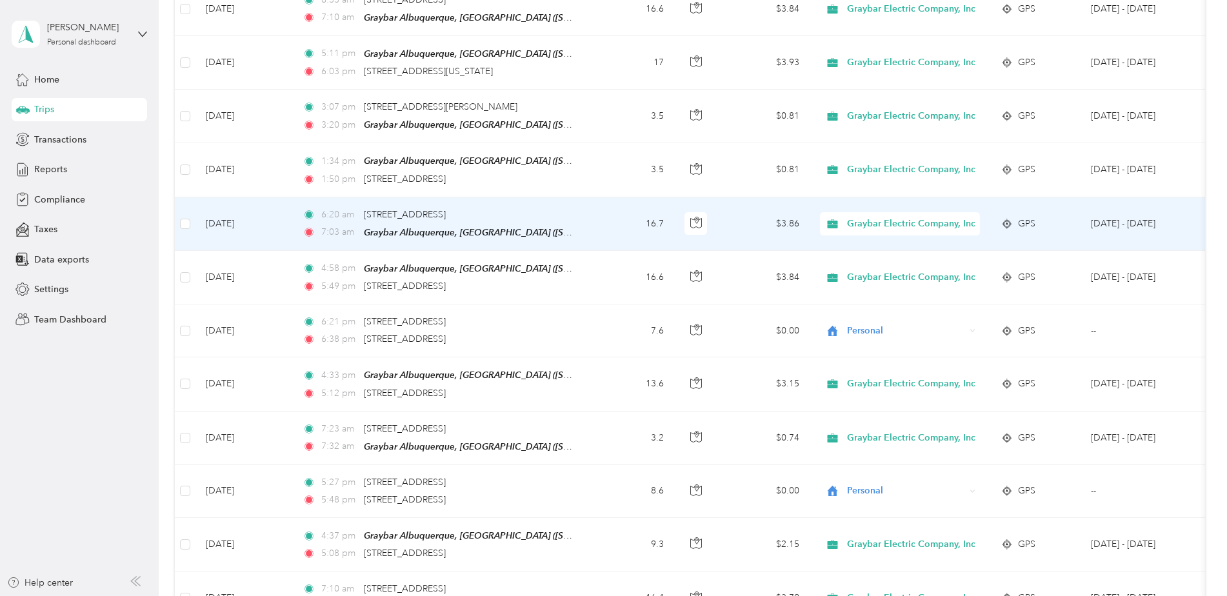
scroll to position [3762, 0]
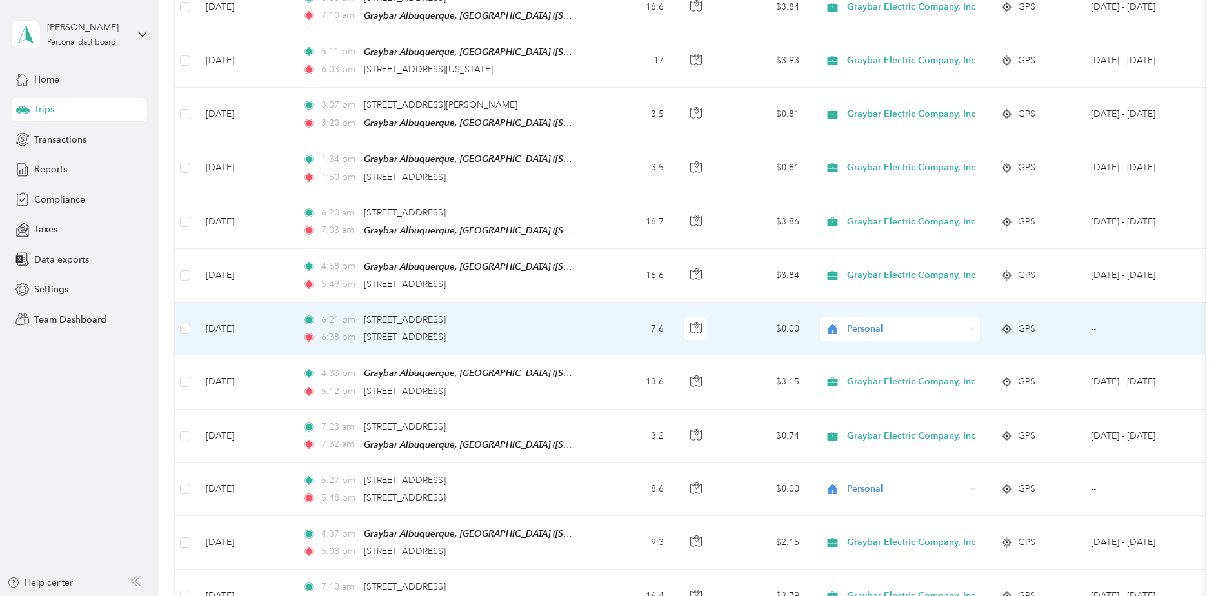
click at [867, 322] on span "Personal" at bounding box center [906, 329] width 118 height 14
click at [881, 329] on span "Graybar Electric Company, Inc" at bounding box center [916, 327] width 128 height 14
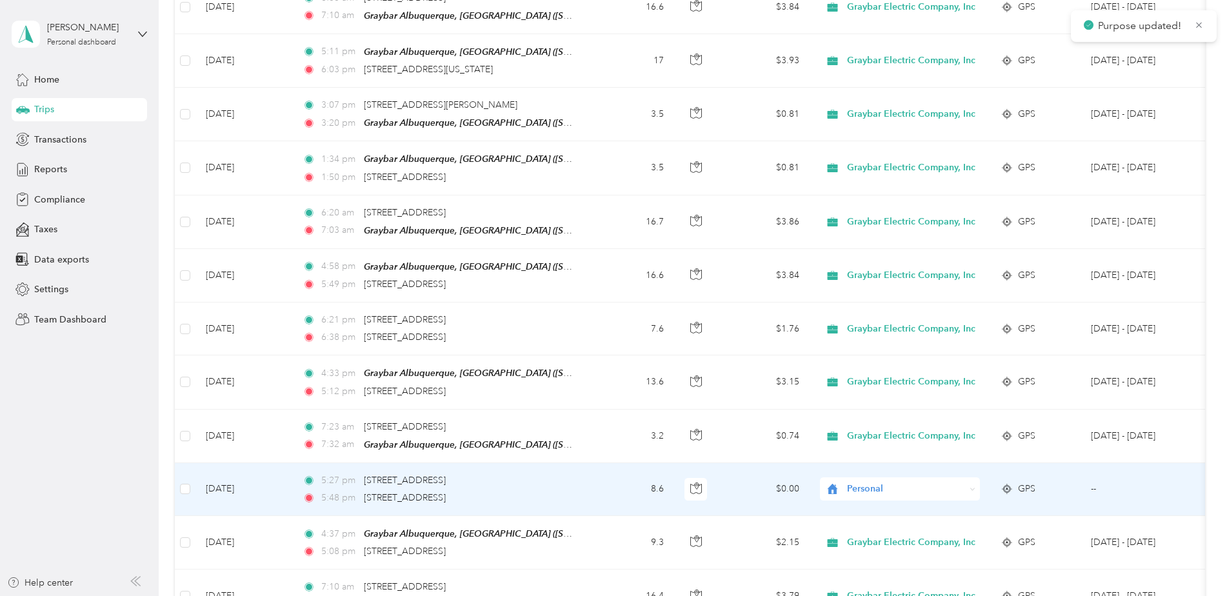
click at [879, 477] on div "Personal" at bounding box center [900, 488] width 160 height 23
click at [890, 485] on span "Graybar Electric Company, Inc" at bounding box center [916, 486] width 128 height 14
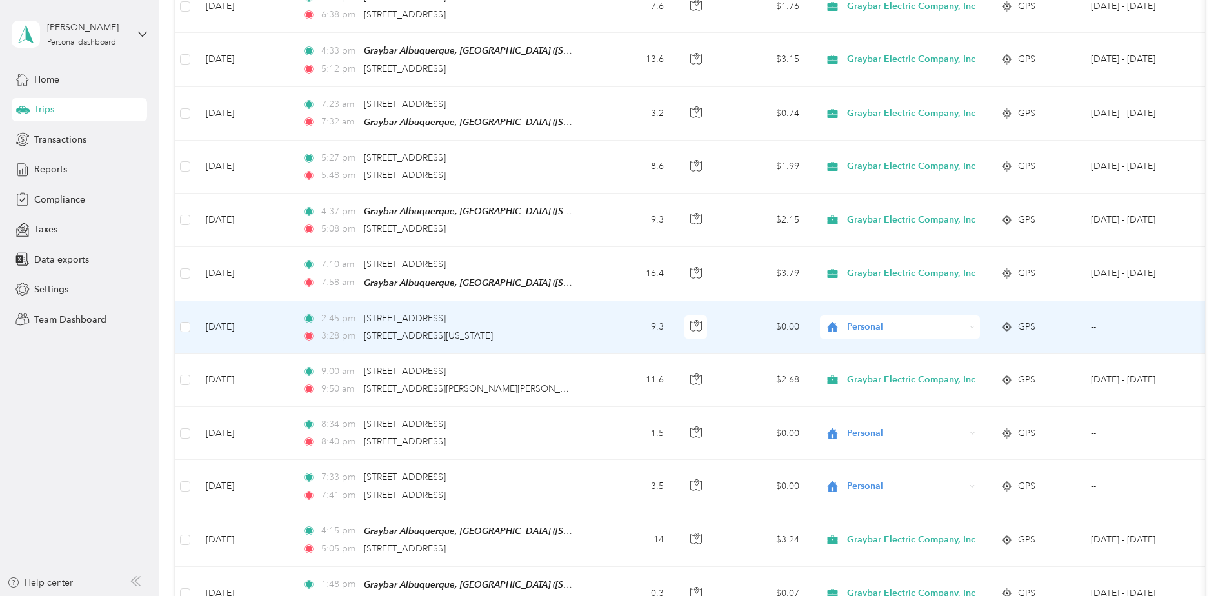
scroll to position [4149, 0]
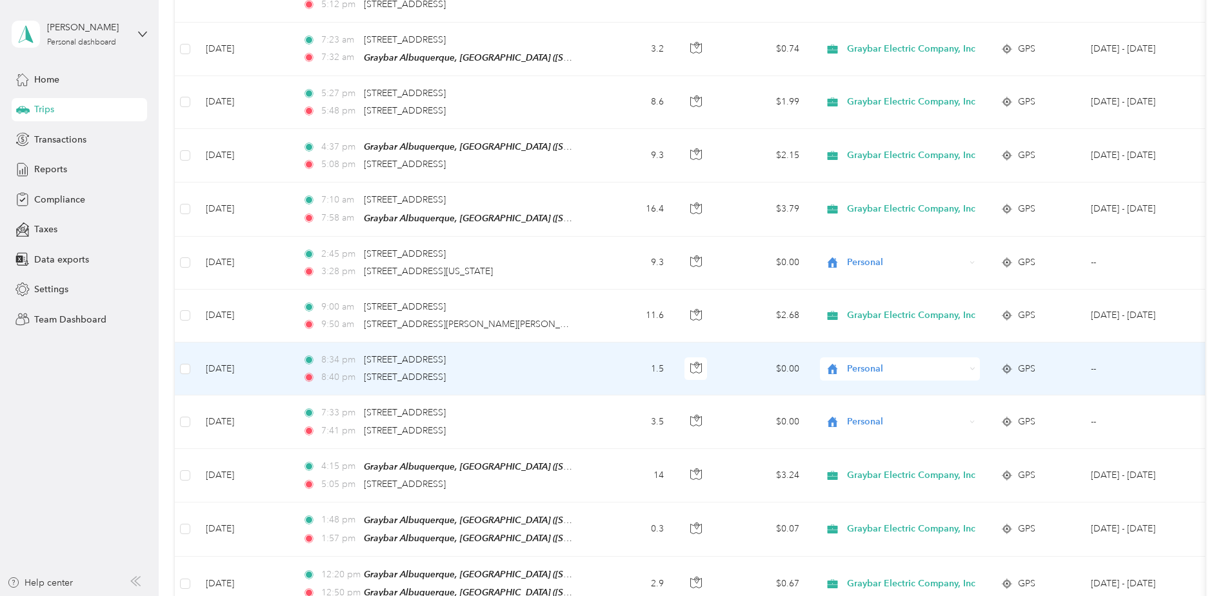
click at [875, 362] on span "Personal" at bounding box center [906, 369] width 118 height 14
click at [887, 369] on li "Graybar Electric Company, Inc" at bounding box center [905, 361] width 170 height 23
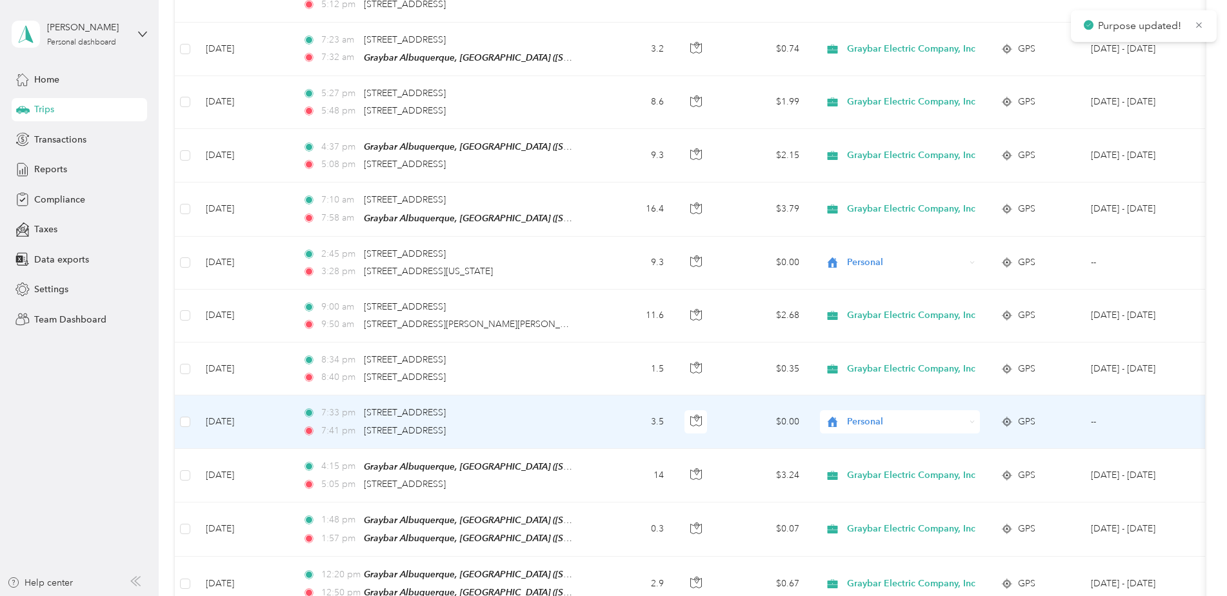
click at [869, 415] on span "Personal" at bounding box center [906, 422] width 118 height 14
click at [883, 419] on span "Graybar Electric Company, Inc" at bounding box center [916, 417] width 128 height 14
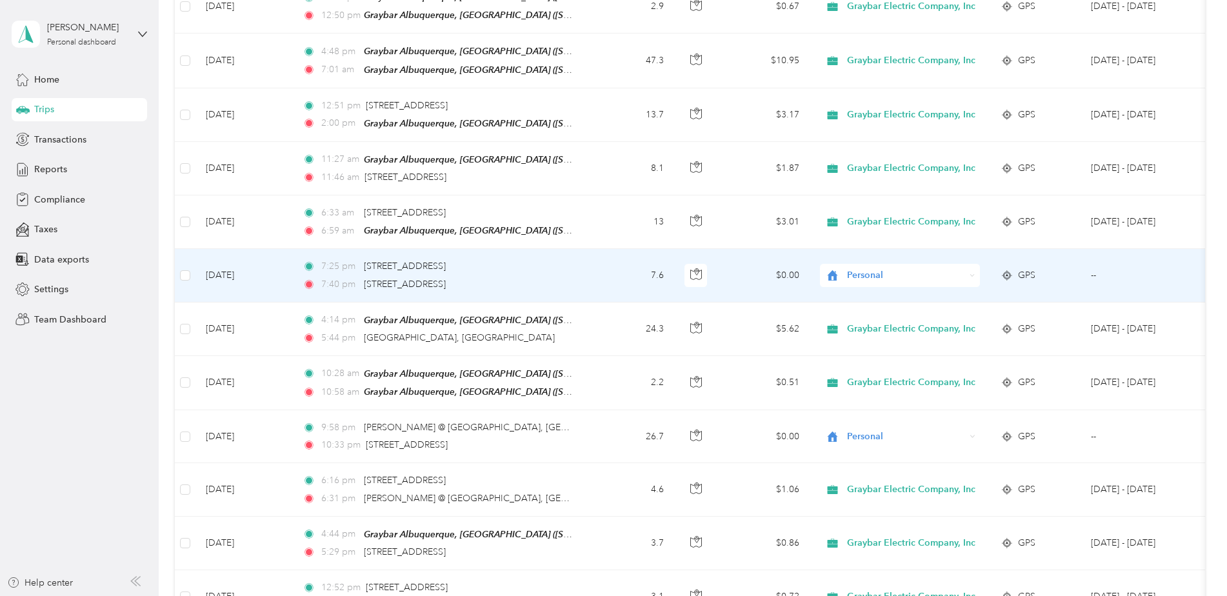
scroll to position [4730, 0]
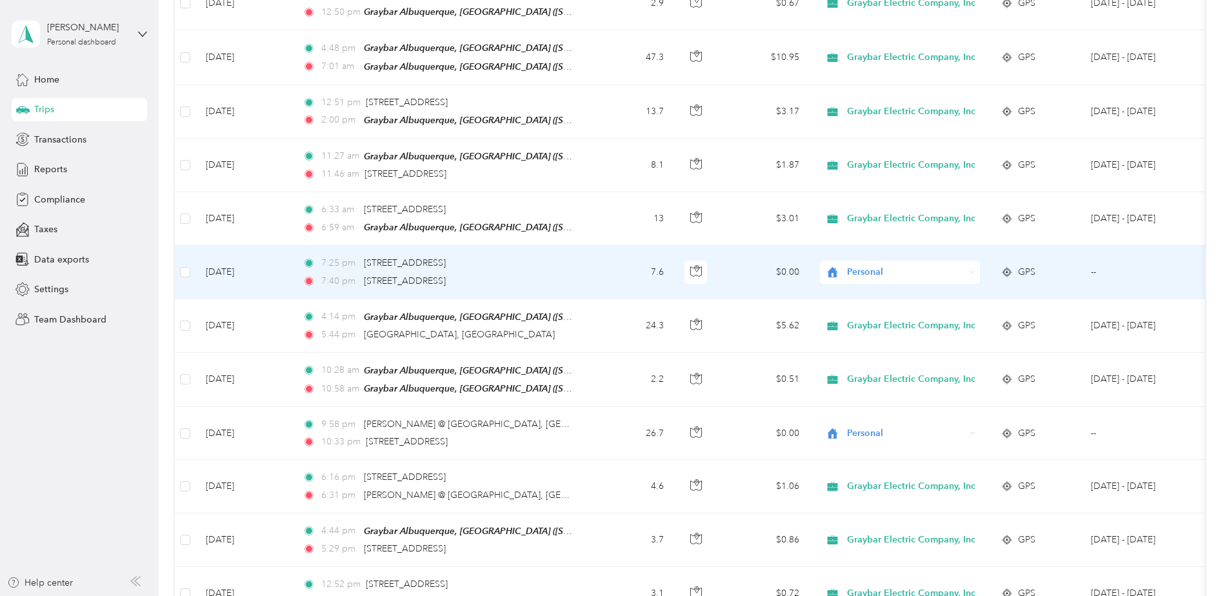
click at [840, 267] on icon at bounding box center [832, 272] width 16 height 10
click at [857, 259] on span "Graybar Electric Company, Inc" at bounding box center [916, 261] width 128 height 14
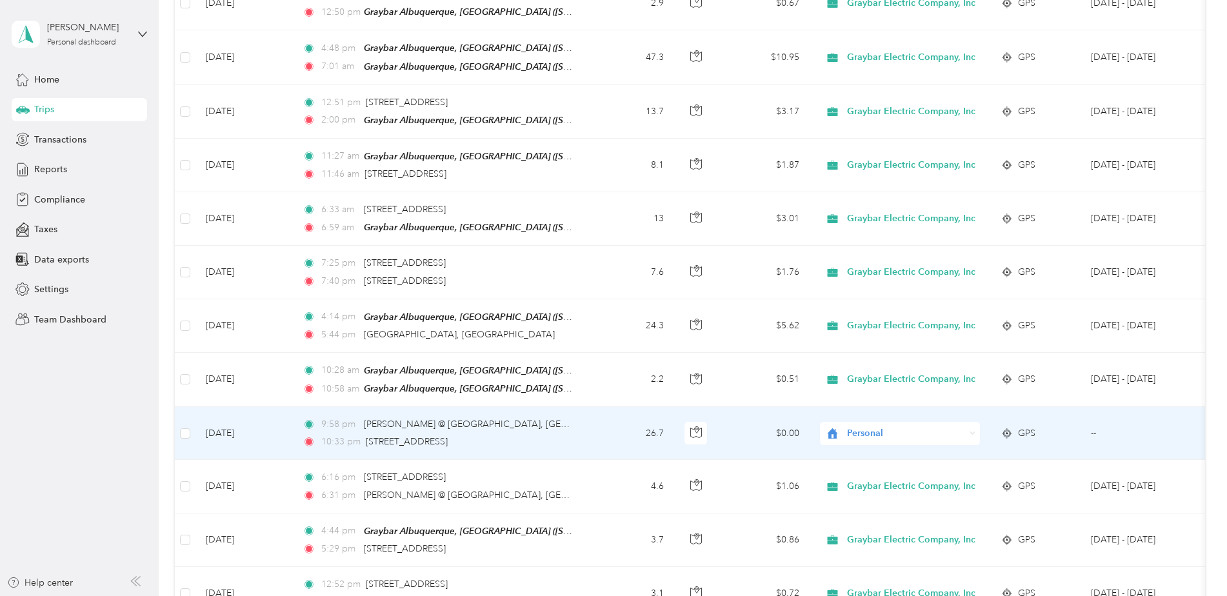
click at [877, 426] on span "Personal" at bounding box center [906, 433] width 118 height 14
click at [880, 420] on span "Graybar Electric Company, Inc" at bounding box center [916, 421] width 128 height 14
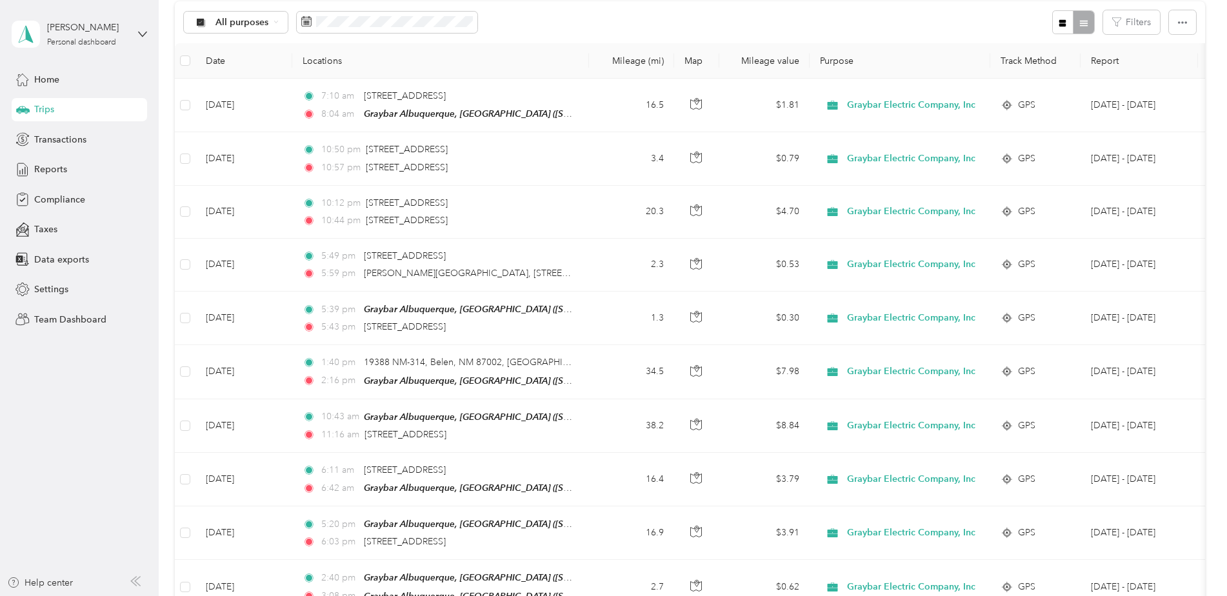
scroll to position [0, 0]
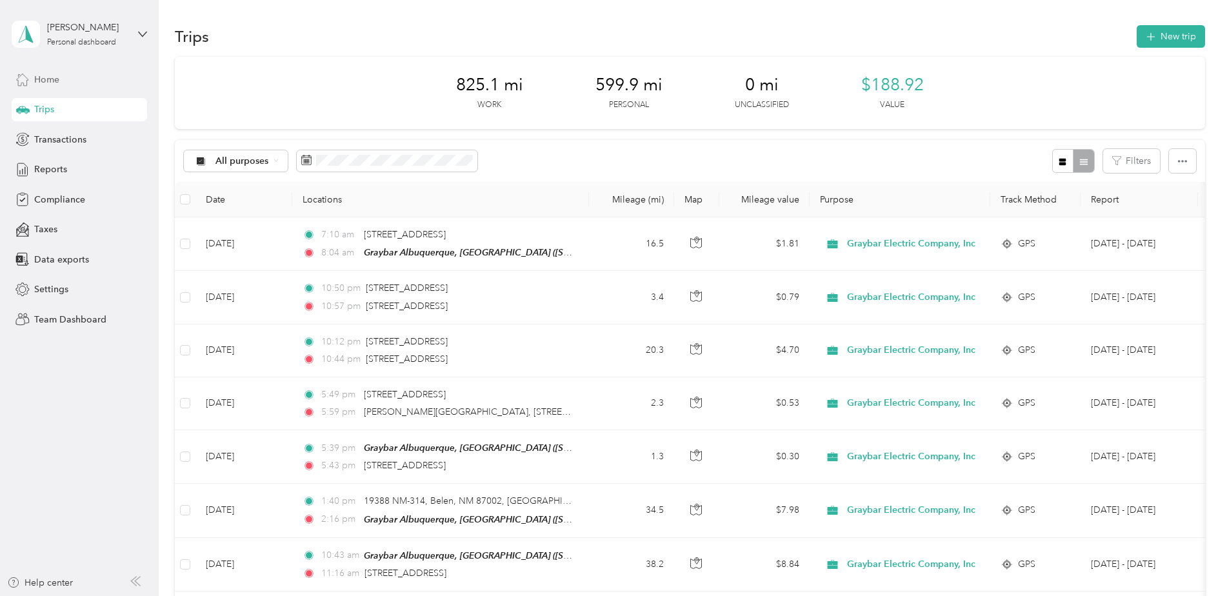
click at [34, 79] on div "Home" at bounding box center [79, 79] width 135 height 23
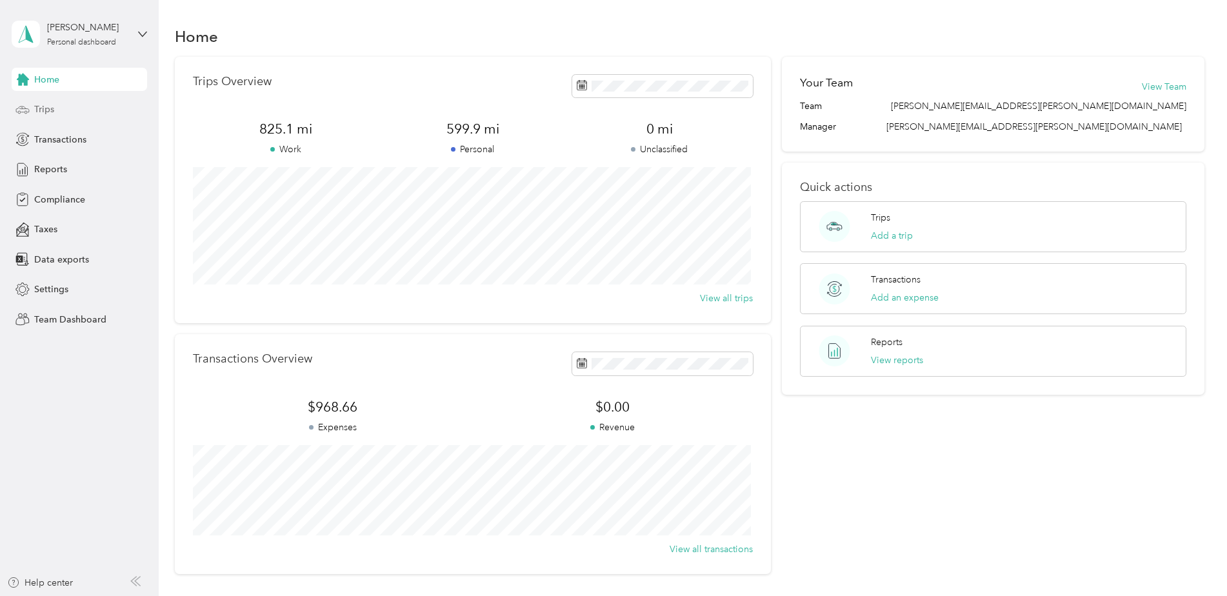
click at [49, 106] on span "Trips" at bounding box center [44, 110] width 20 height 14
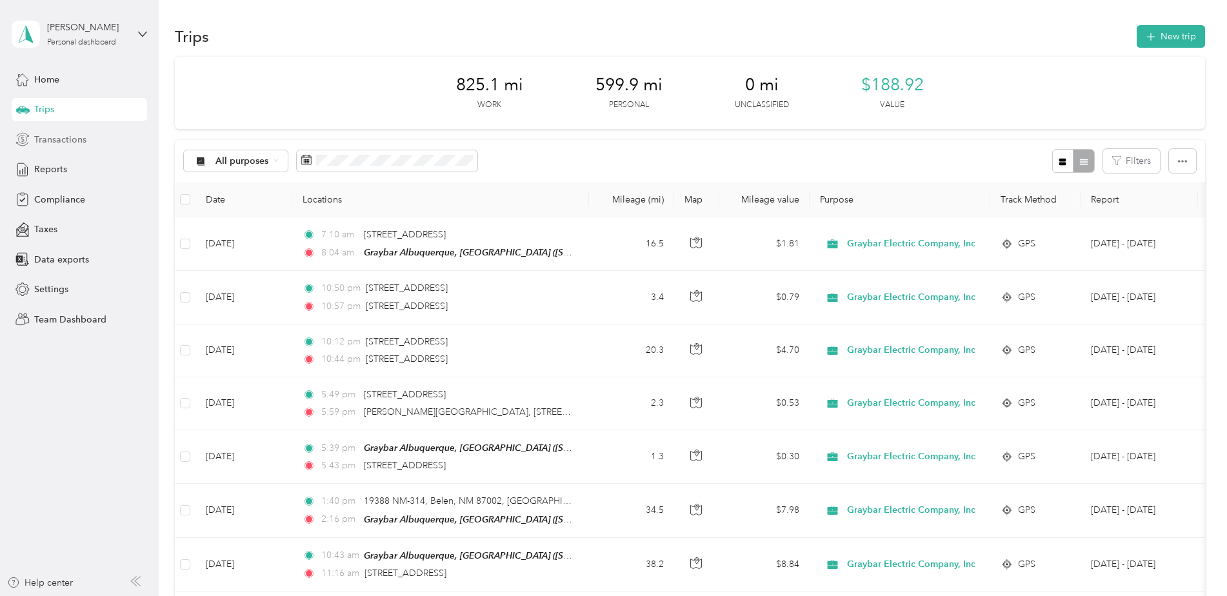
click at [45, 141] on span "Transactions" at bounding box center [60, 140] width 52 height 14
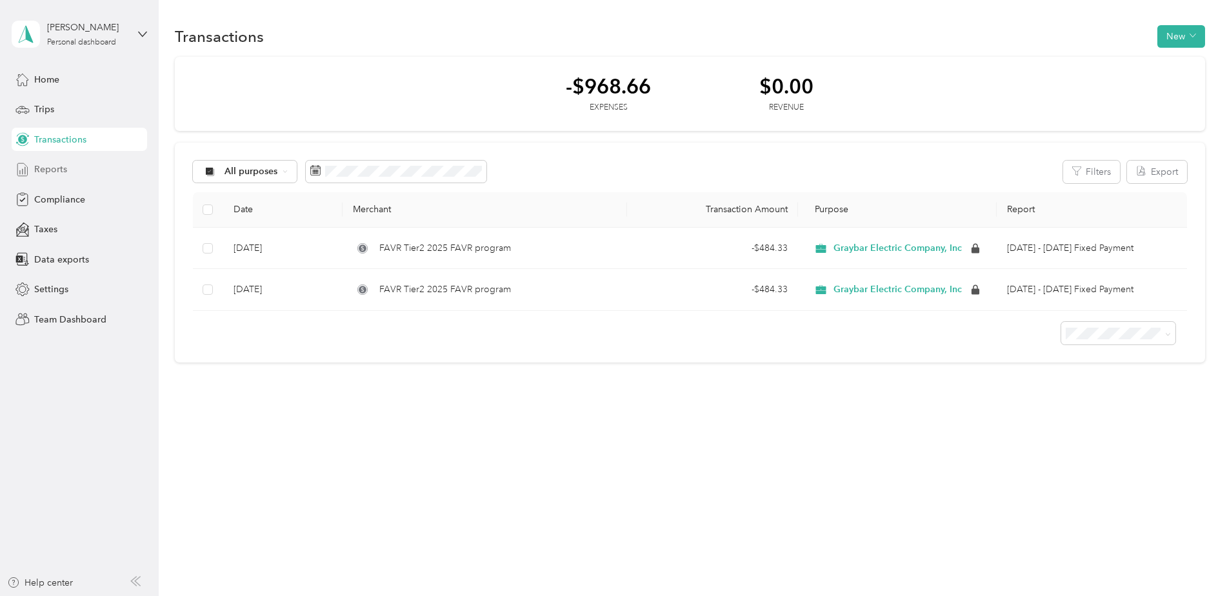
click at [49, 170] on span "Reports" at bounding box center [50, 170] width 33 height 14
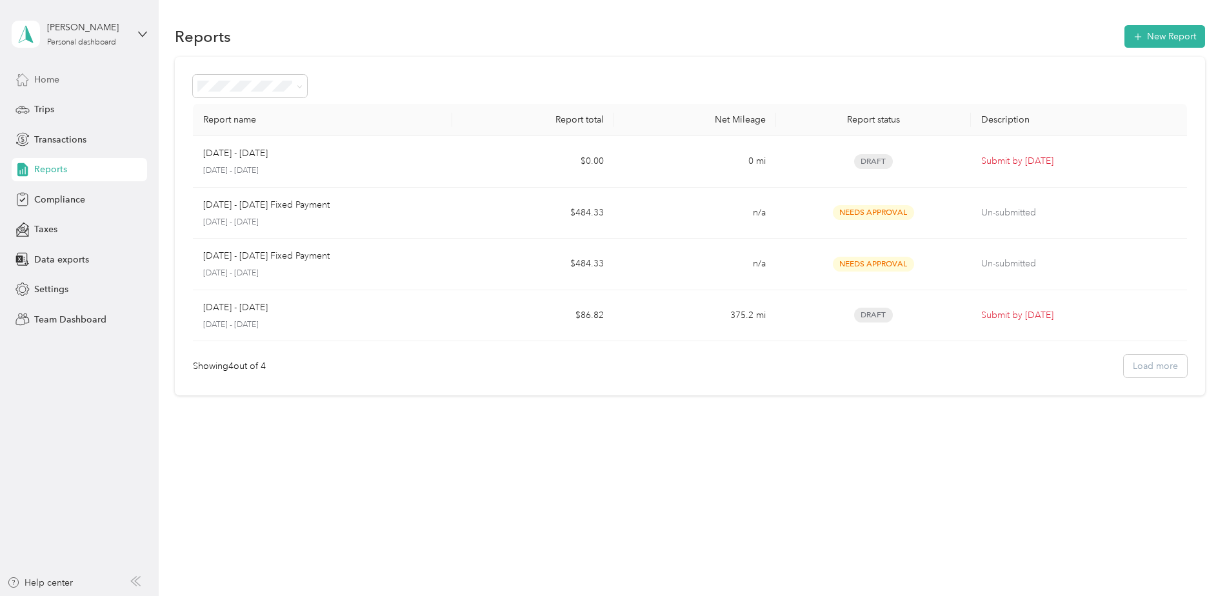
click at [43, 75] on span "Home" at bounding box center [46, 80] width 25 height 14
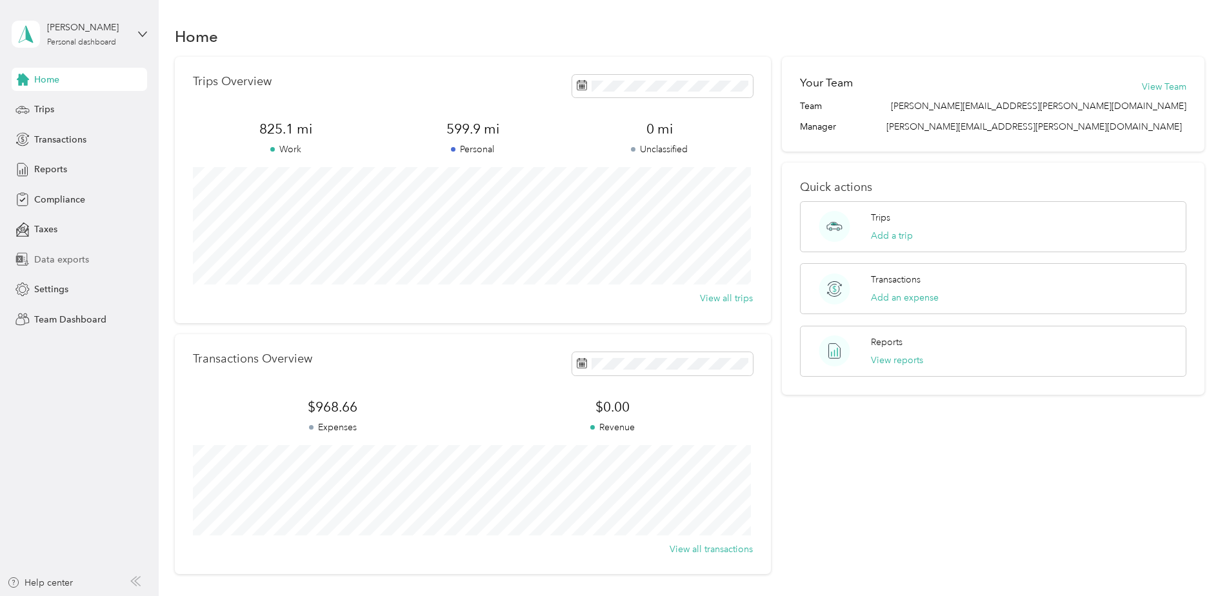
click at [53, 257] on span "Data exports" at bounding box center [61, 260] width 55 height 14
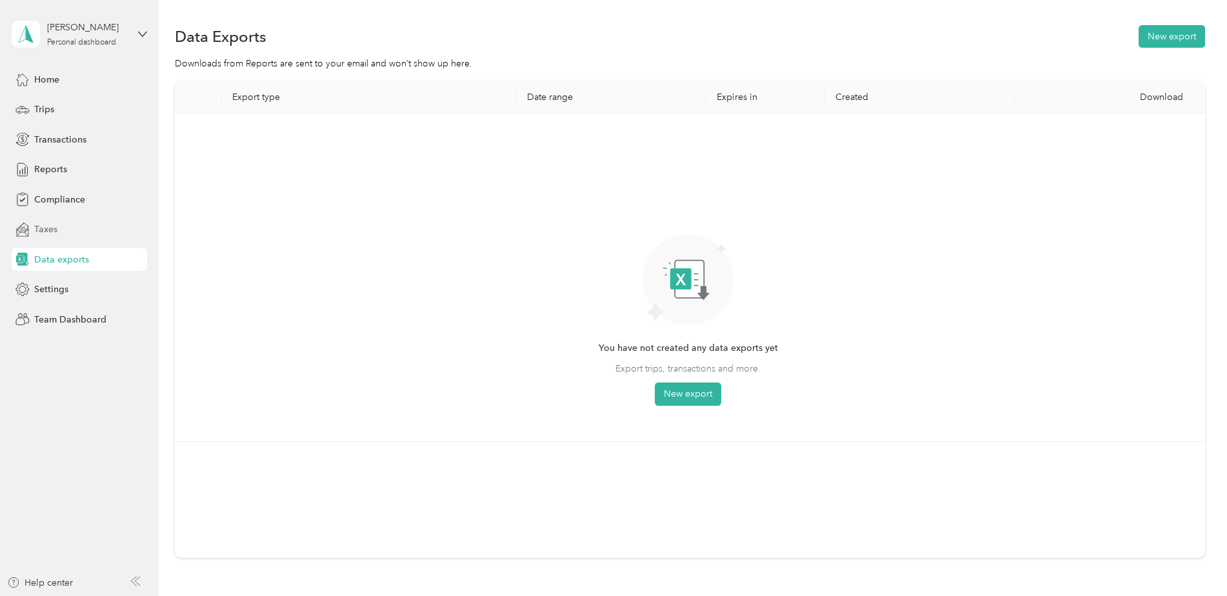
click at [50, 227] on span "Taxes" at bounding box center [45, 230] width 23 height 14
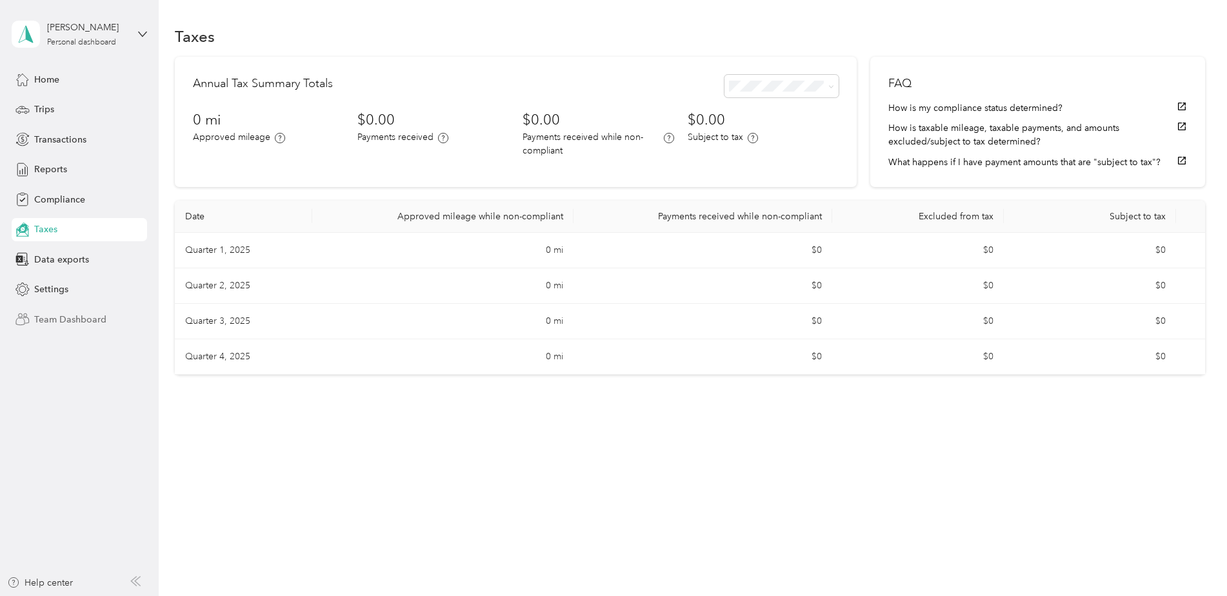
click at [57, 319] on span "Team Dashboard" at bounding box center [70, 320] width 72 height 14
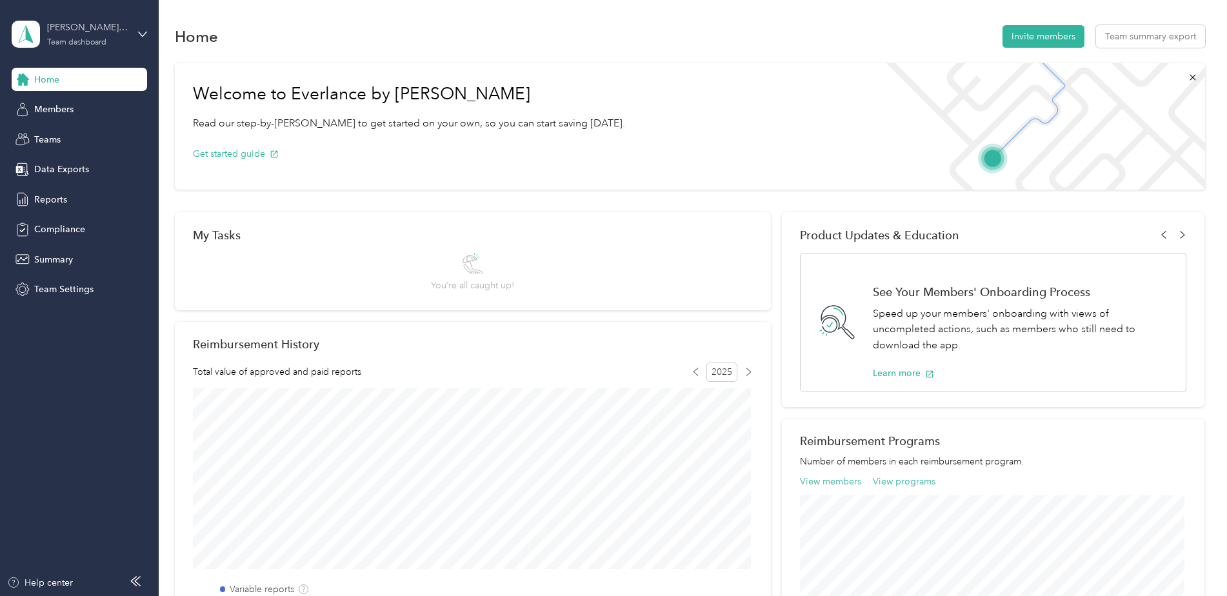
click at [73, 41] on div "Team dashboard" at bounding box center [76, 43] width 59 height 8
click at [75, 133] on div "Personal dashboard" at bounding box center [63, 135] width 81 height 14
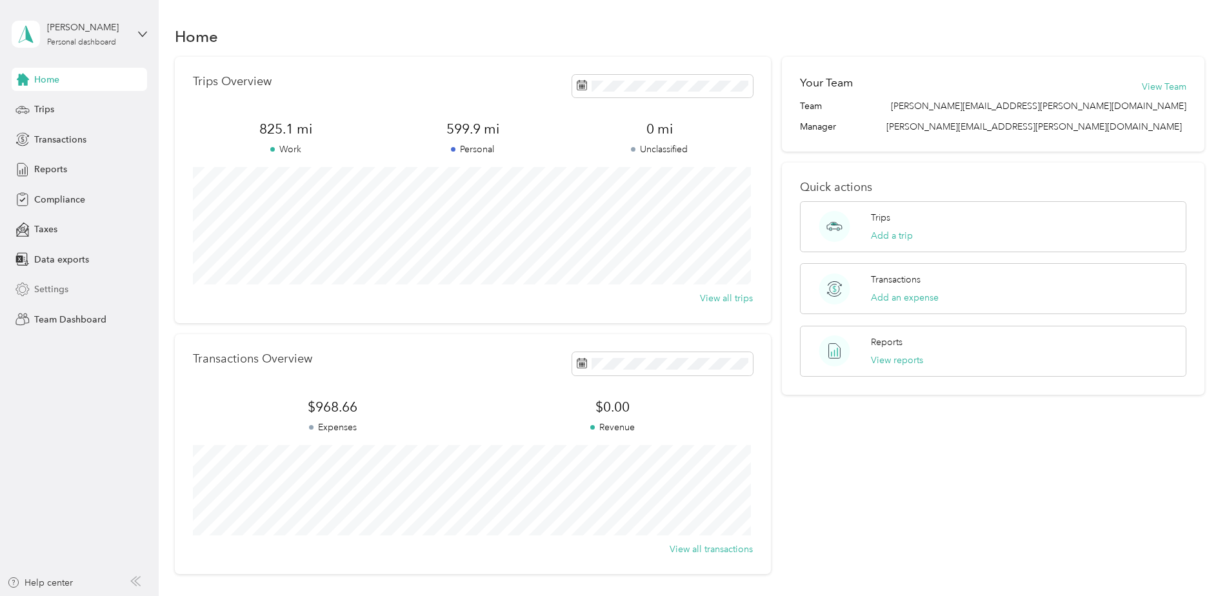
click at [49, 283] on span "Settings" at bounding box center [51, 290] width 34 height 14
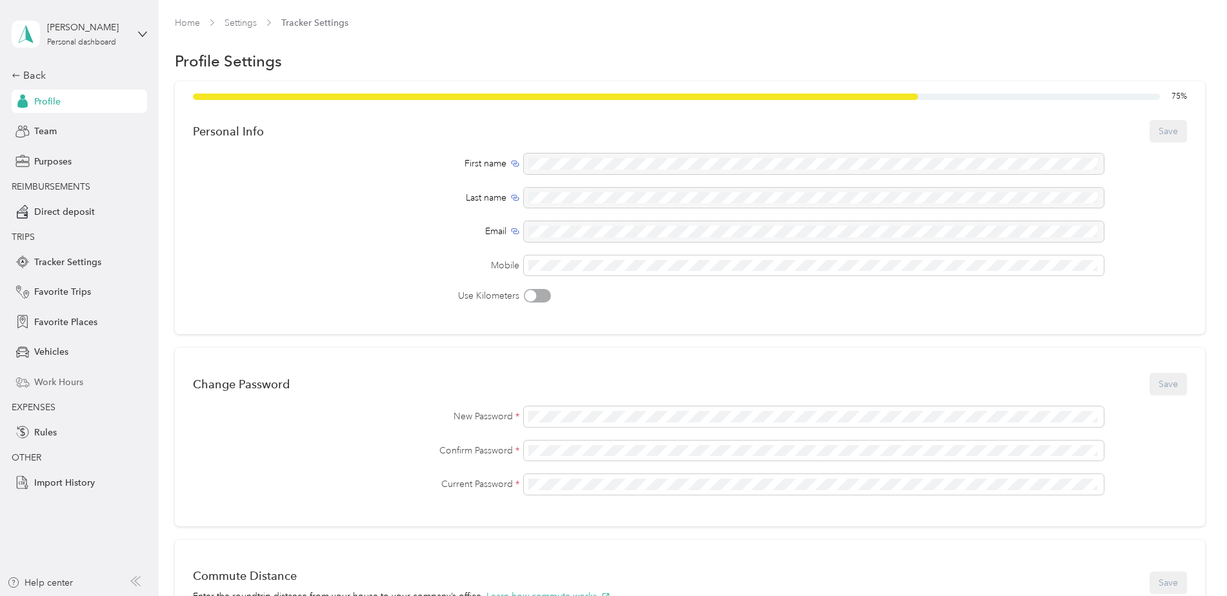
click at [55, 382] on span "Work Hours" at bounding box center [58, 382] width 49 height 14
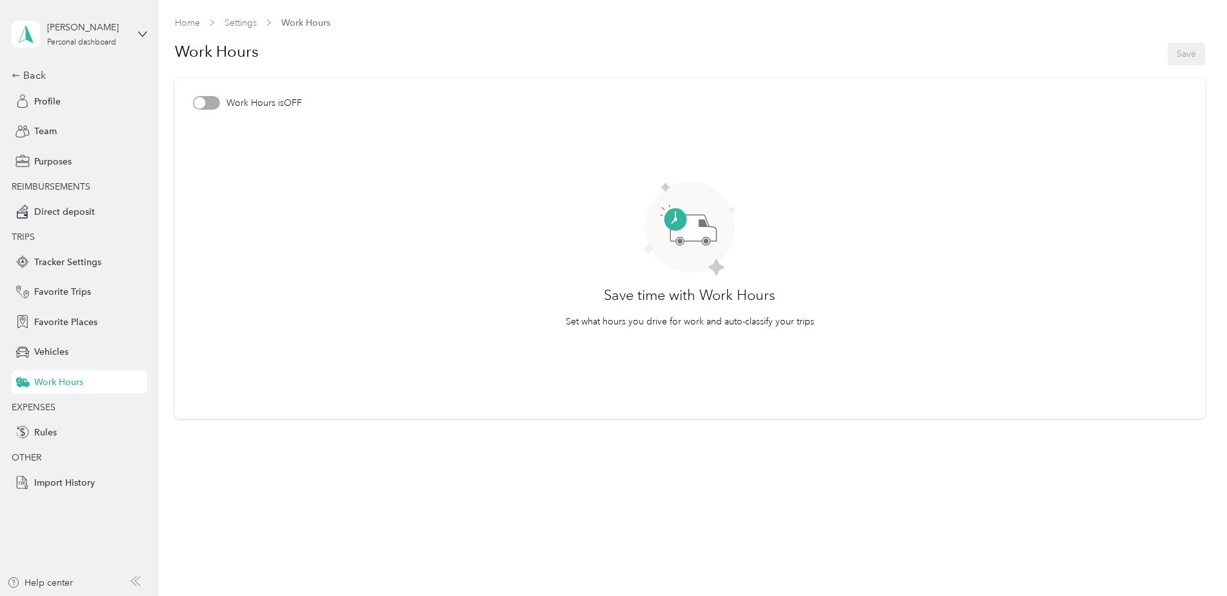
click at [202, 101] on div at bounding box center [200, 103] width 12 height 12
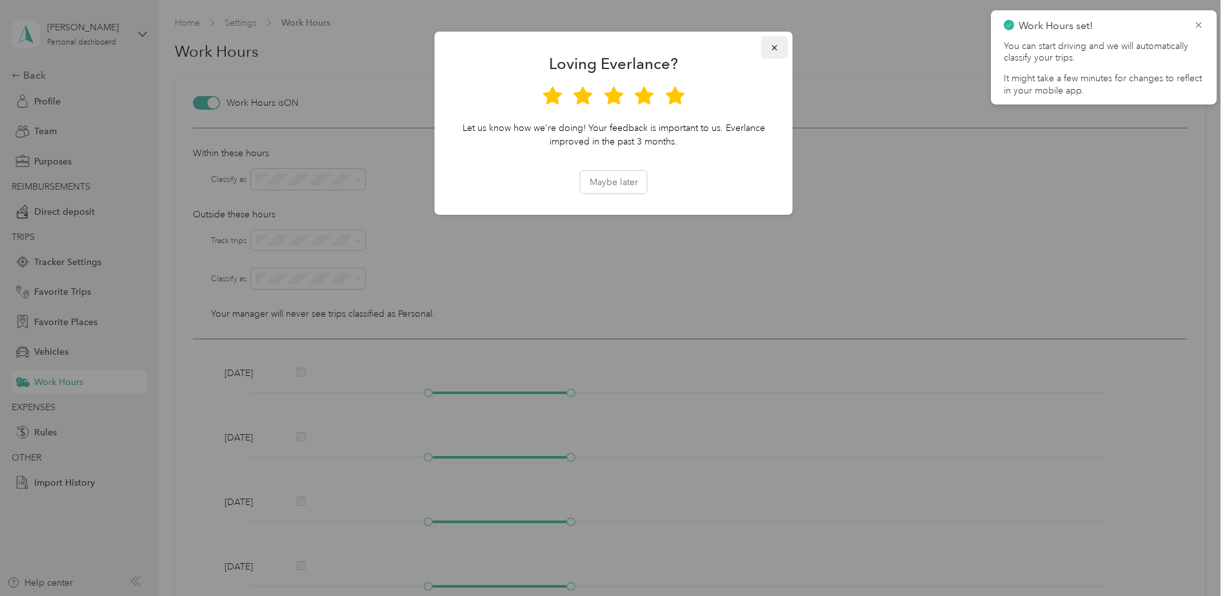
click at [771, 51] on icon "button" at bounding box center [774, 47] width 9 height 9
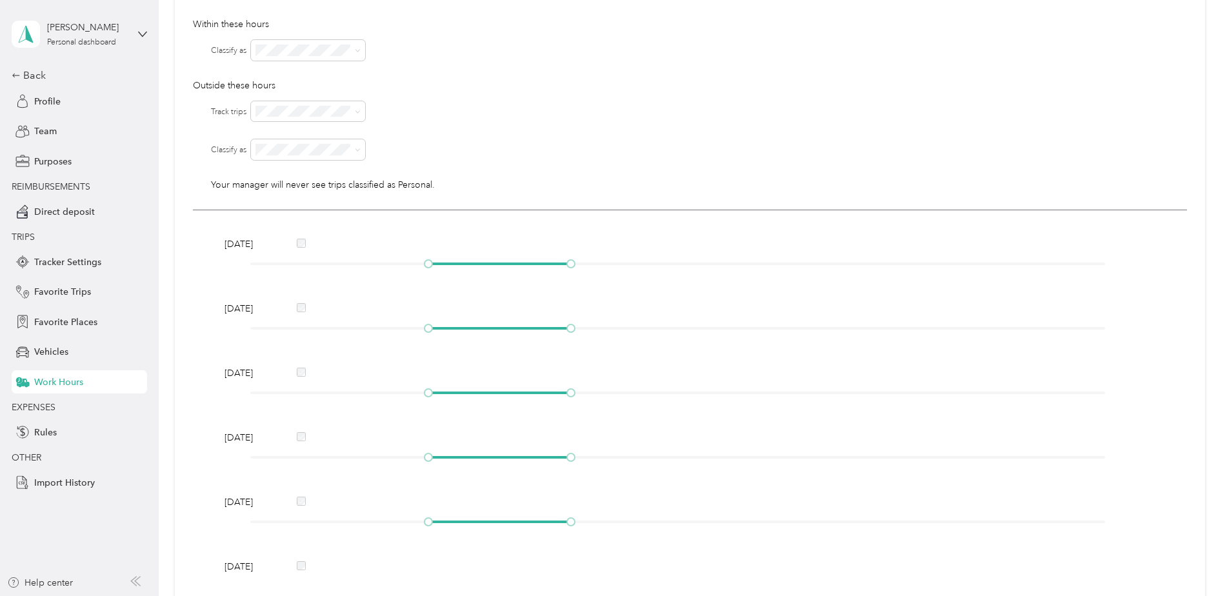
scroll to position [95, 0]
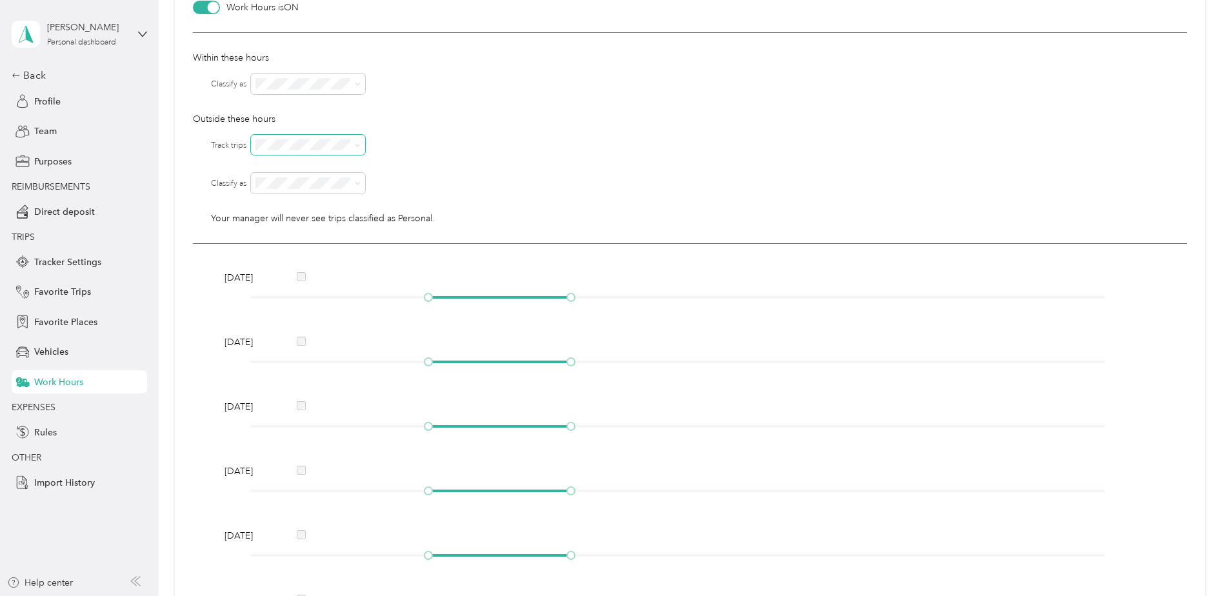
click at [359, 148] on span at bounding box center [358, 144] width 6 height 11
click at [357, 145] on icon at bounding box center [358, 146] width 6 height 6
click at [322, 193] on div "No" at bounding box center [309, 189] width 96 height 14
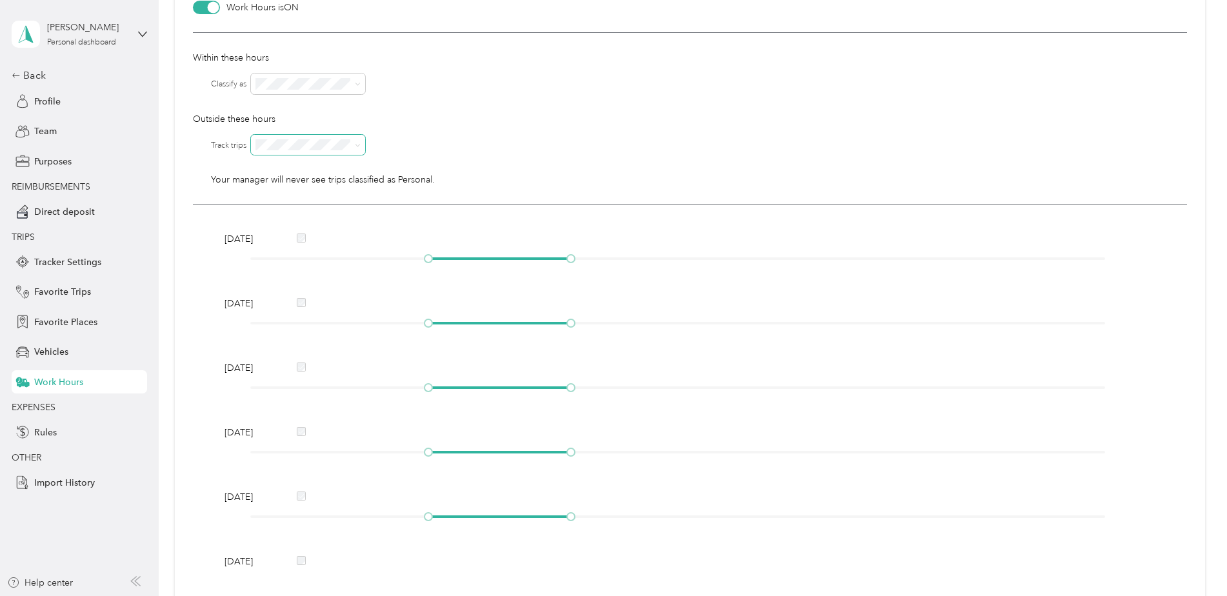
click at [427, 144] on div at bounding box center [719, 145] width 936 height 21
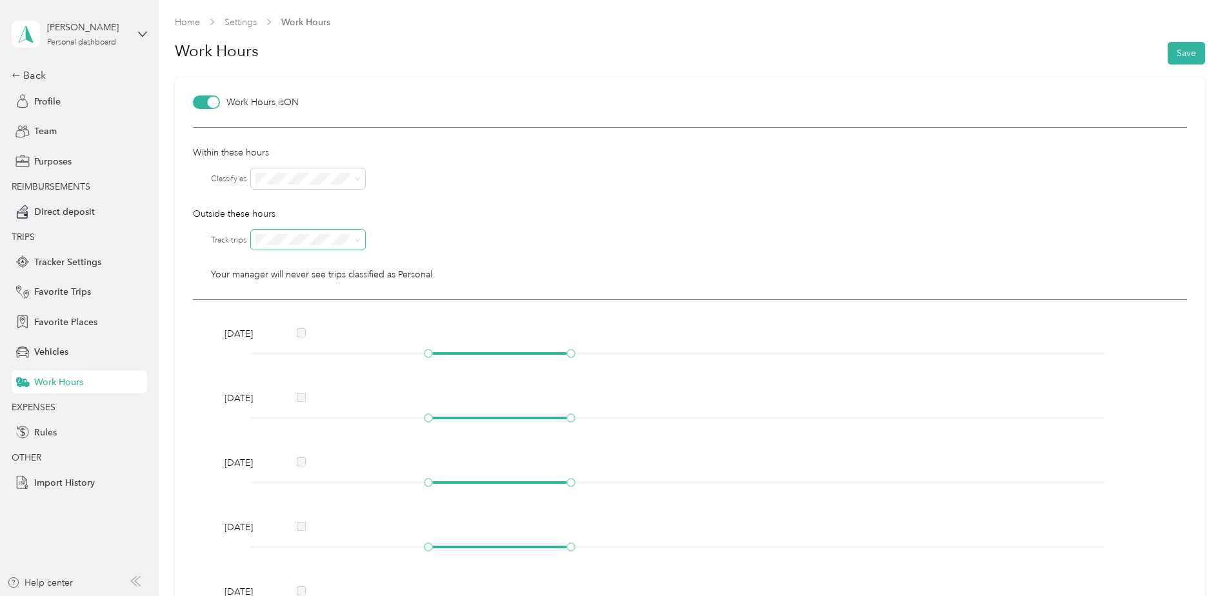
scroll to position [0, 0]
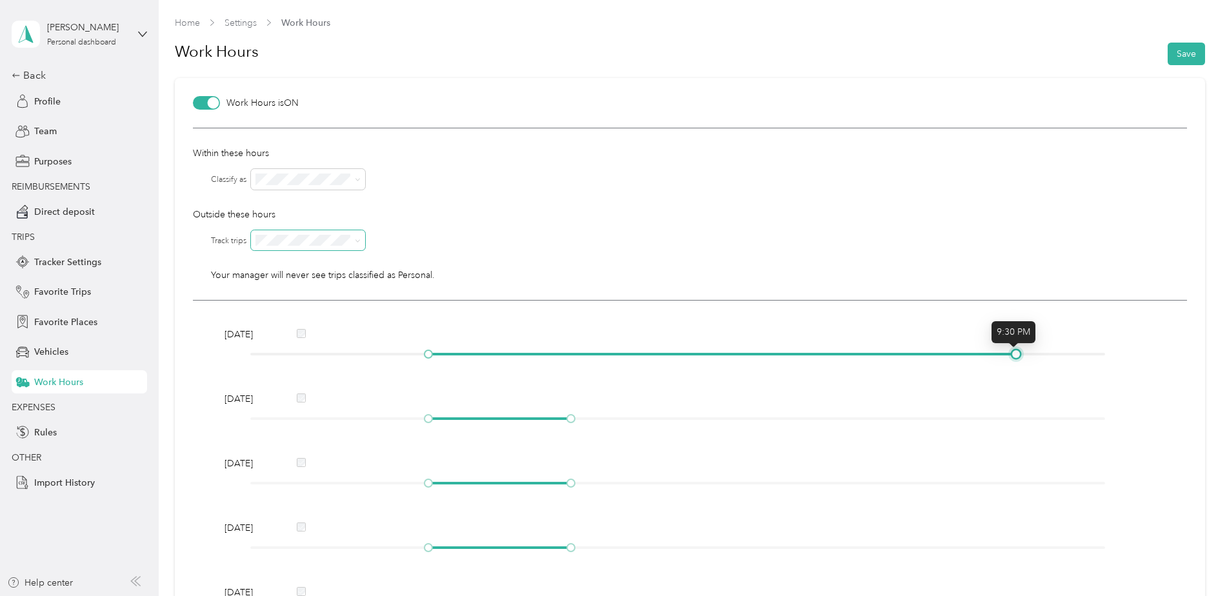
drag, startPoint x: 568, startPoint y: 354, endPoint x: 1004, endPoint y: 354, distance: 436.1
click at [1004, 354] on div at bounding box center [677, 354] width 855 height 8
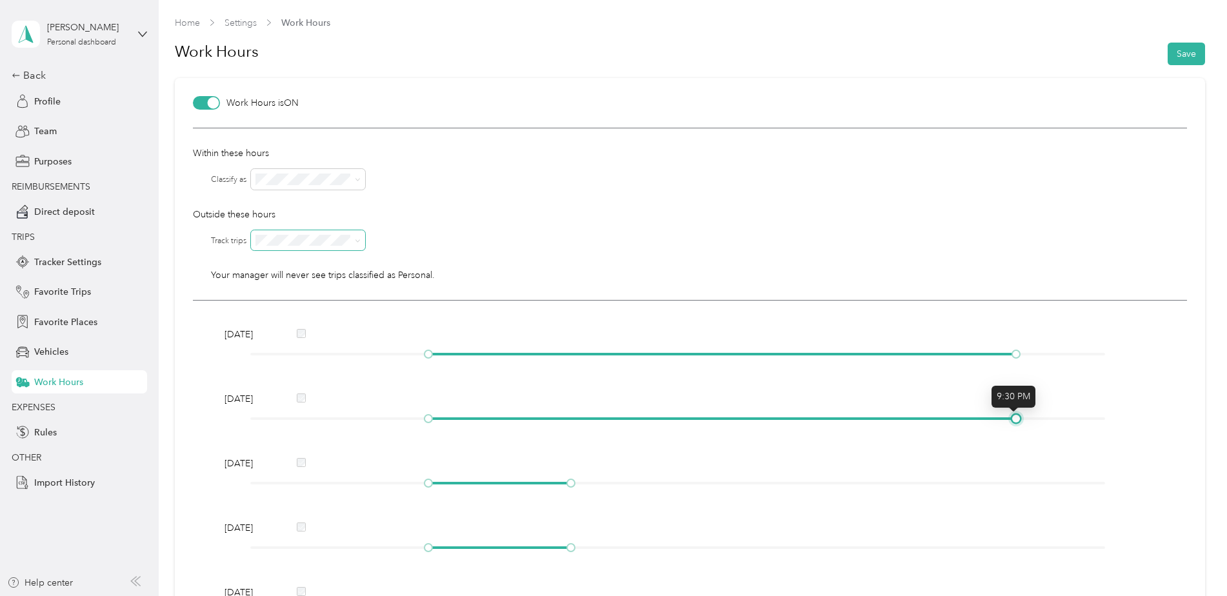
drag, startPoint x: 572, startPoint y: 421, endPoint x: 1009, endPoint y: 426, distance: 437.4
click at [1009, 426] on div "Tuesday" at bounding box center [690, 410] width 940 height 37
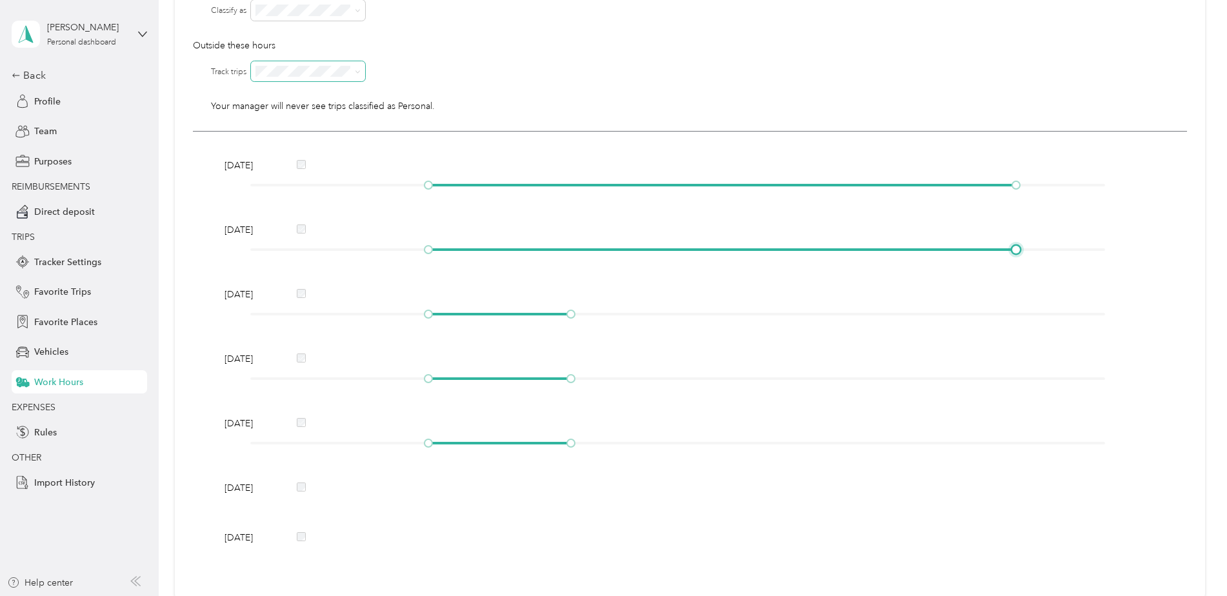
scroll to position [194, 0]
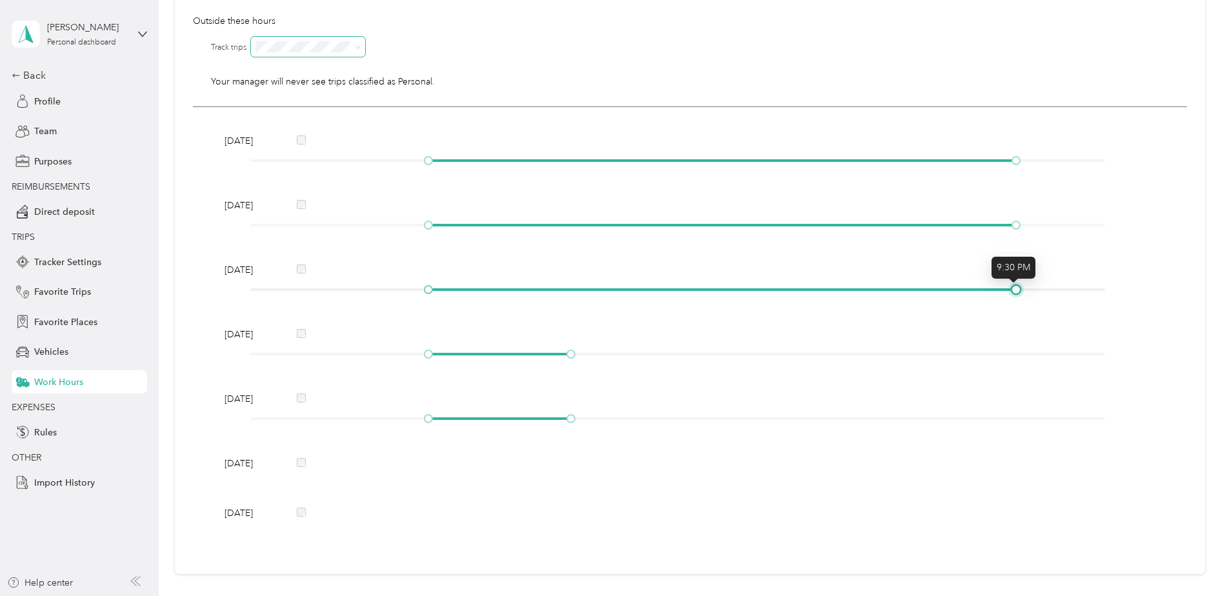
drag, startPoint x: 572, startPoint y: 285, endPoint x: 1012, endPoint y: 292, distance: 440.1
click at [1013, 292] on div at bounding box center [1016, 289] width 6 height 6
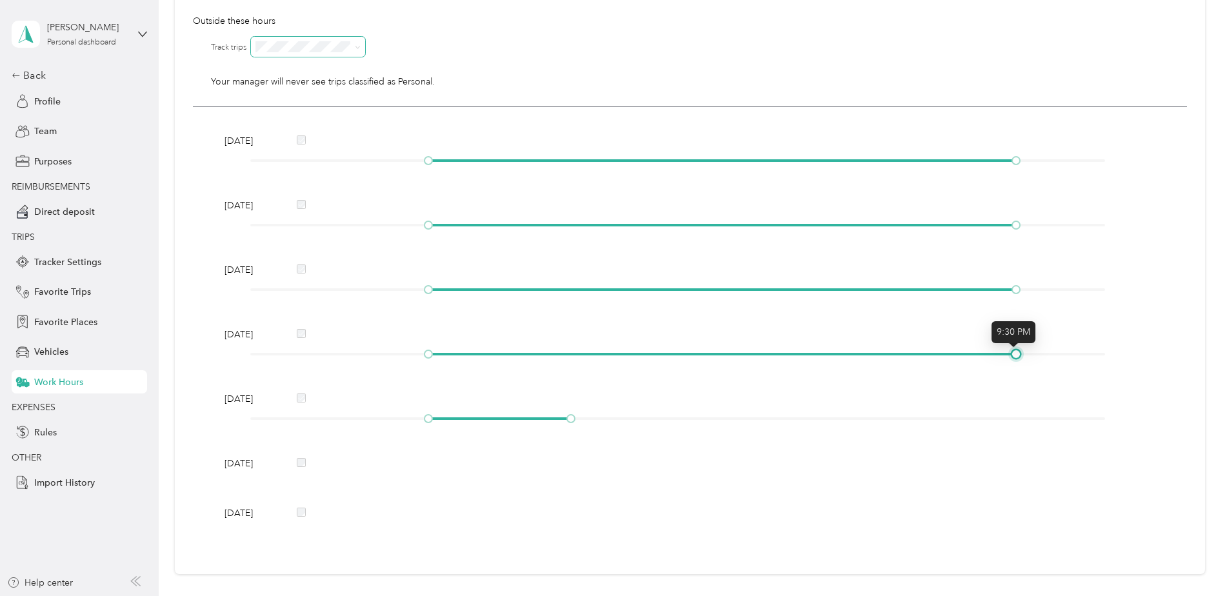
drag, startPoint x: 568, startPoint y: 353, endPoint x: 1010, endPoint y: 365, distance: 442.1
click at [1010, 365] on div "Thursday" at bounding box center [690, 346] width 940 height 37
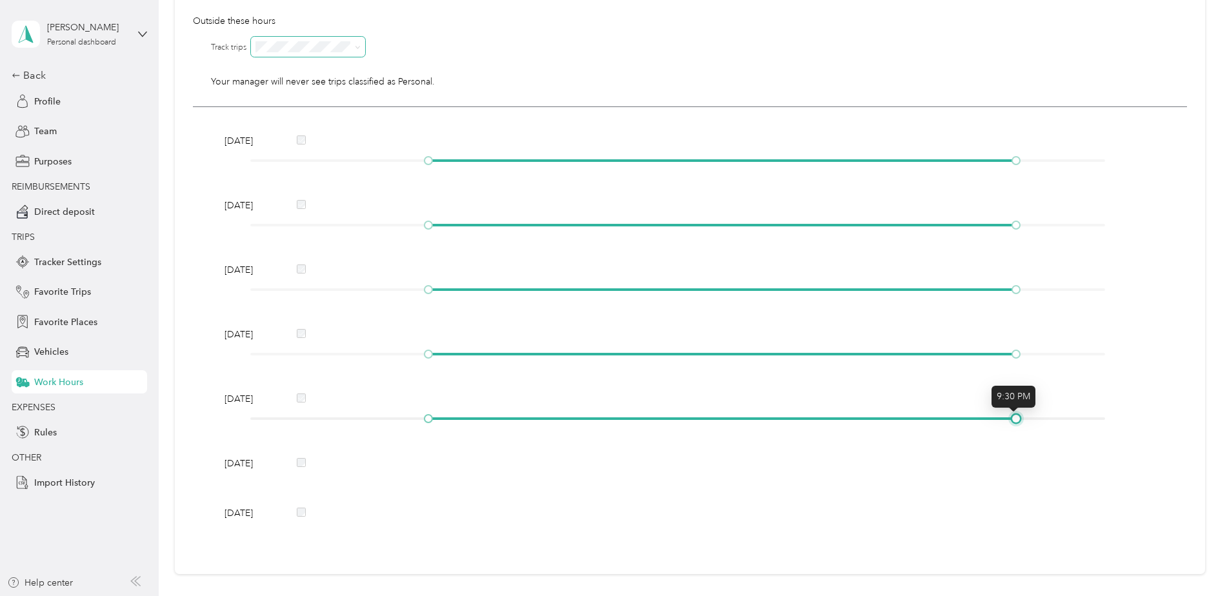
drag, startPoint x: 574, startPoint y: 419, endPoint x: 1013, endPoint y: 417, distance: 439.3
click at [1013, 417] on div at bounding box center [1016, 418] width 6 height 6
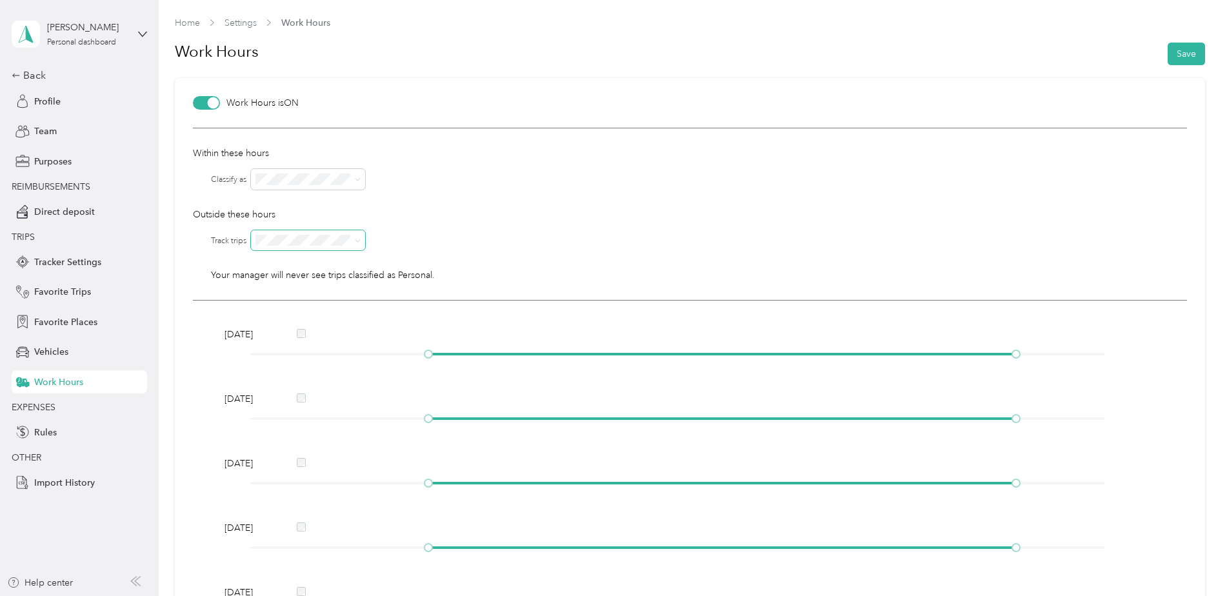
click at [365, 239] on span at bounding box center [308, 240] width 114 height 21
click at [362, 237] on span at bounding box center [308, 240] width 114 height 21
click at [360, 238] on icon at bounding box center [358, 241] width 6 height 6
click at [324, 263] on div "Yes" at bounding box center [309, 263] width 96 height 14
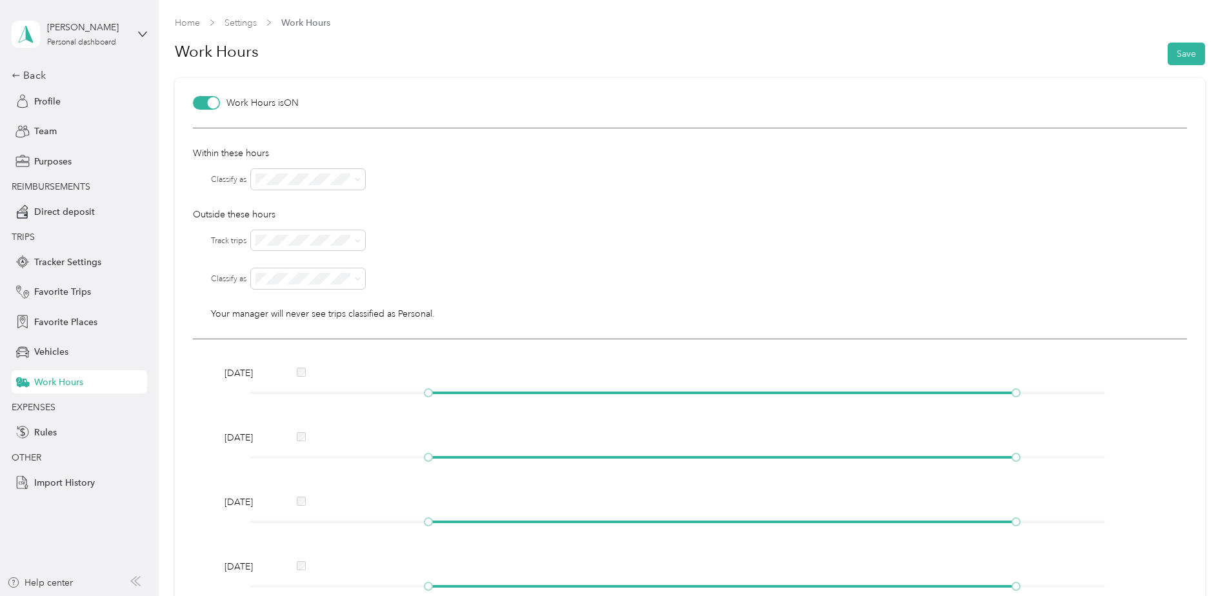
click at [359, 242] on icon at bounding box center [358, 241] width 6 height 6
click at [319, 283] on div "No" at bounding box center [309, 286] width 96 height 14
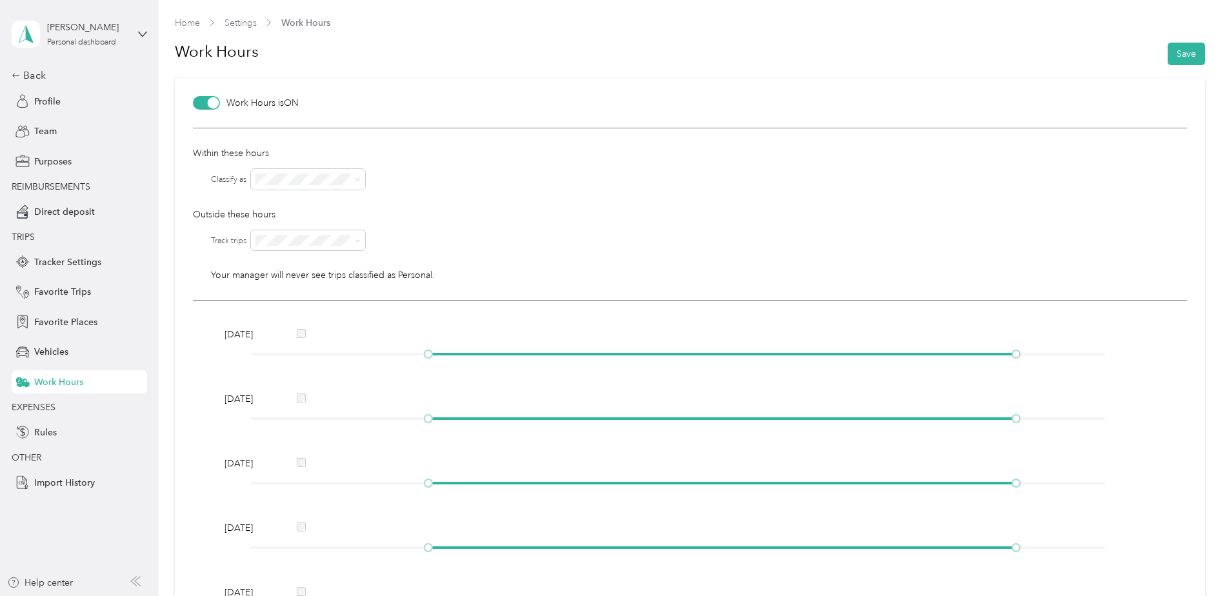
click at [466, 196] on div "Within these hours Classify as Outside these hours Track trips Classify as Your…" at bounding box center [690, 214] width 994 height 173
click at [55, 428] on span "Rules" at bounding box center [45, 433] width 23 height 14
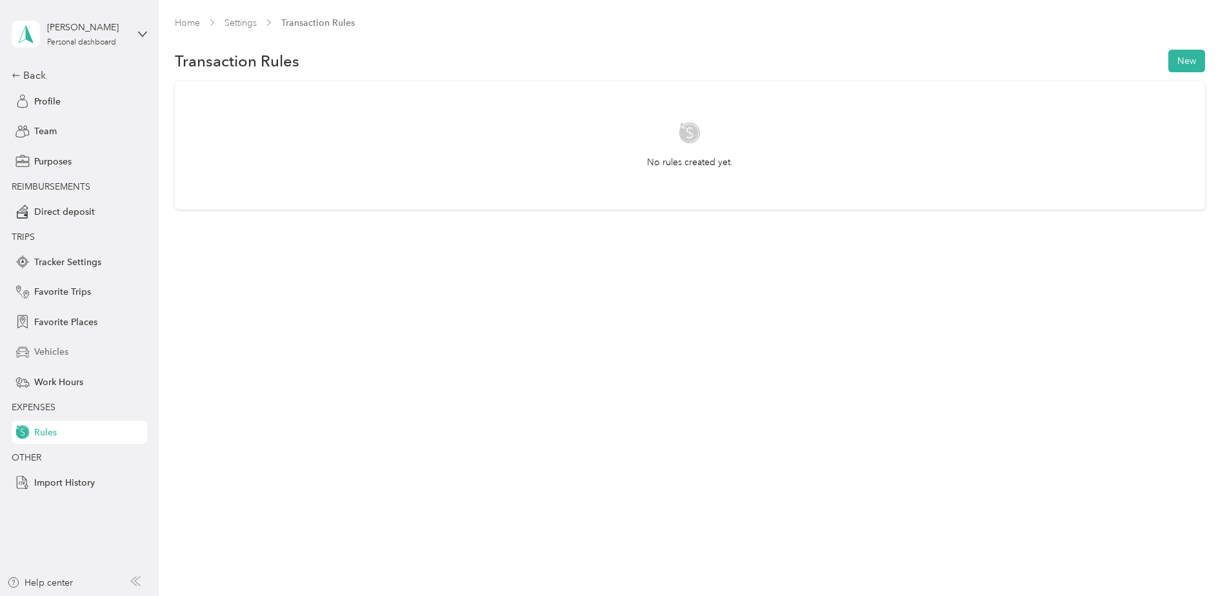
click at [54, 352] on span "Vehicles" at bounding box center [51, 352] width 34 height 14
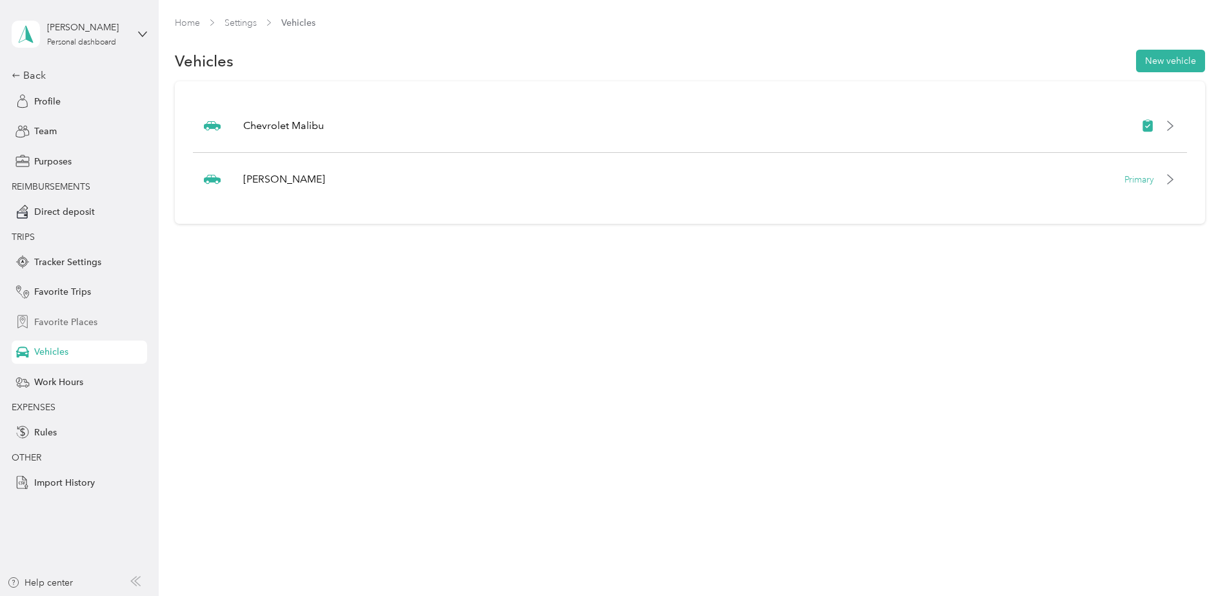
click at [54, 329] on div "Favorite Places" at bounding box center [79, 321] width 135 height 23
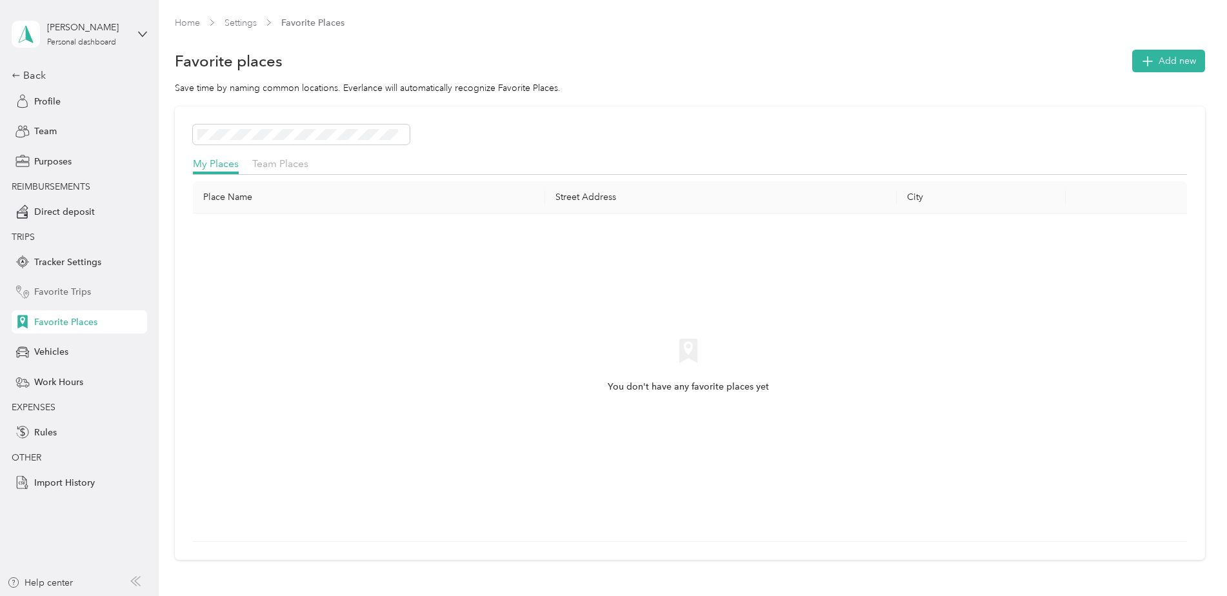
click at [50, 286] on span "Favorite Trips" at bounding box center [62, 292] width 57 height 14
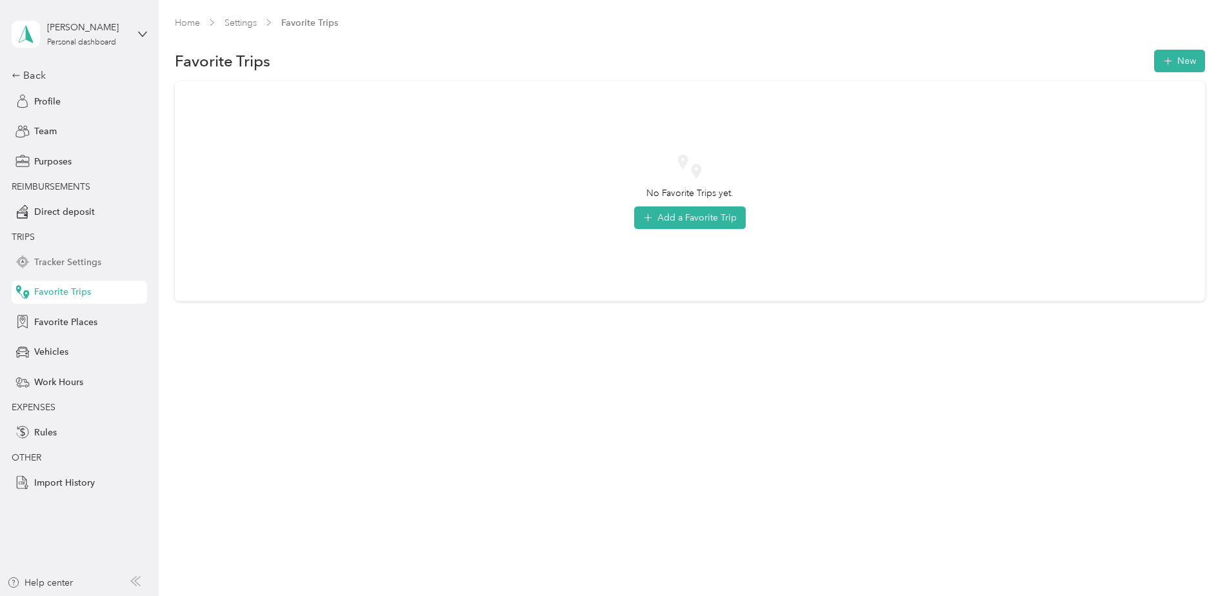
click at [59, 263] on span "Tracker Settings" at bounding box center [67, 262] width 67 height 14
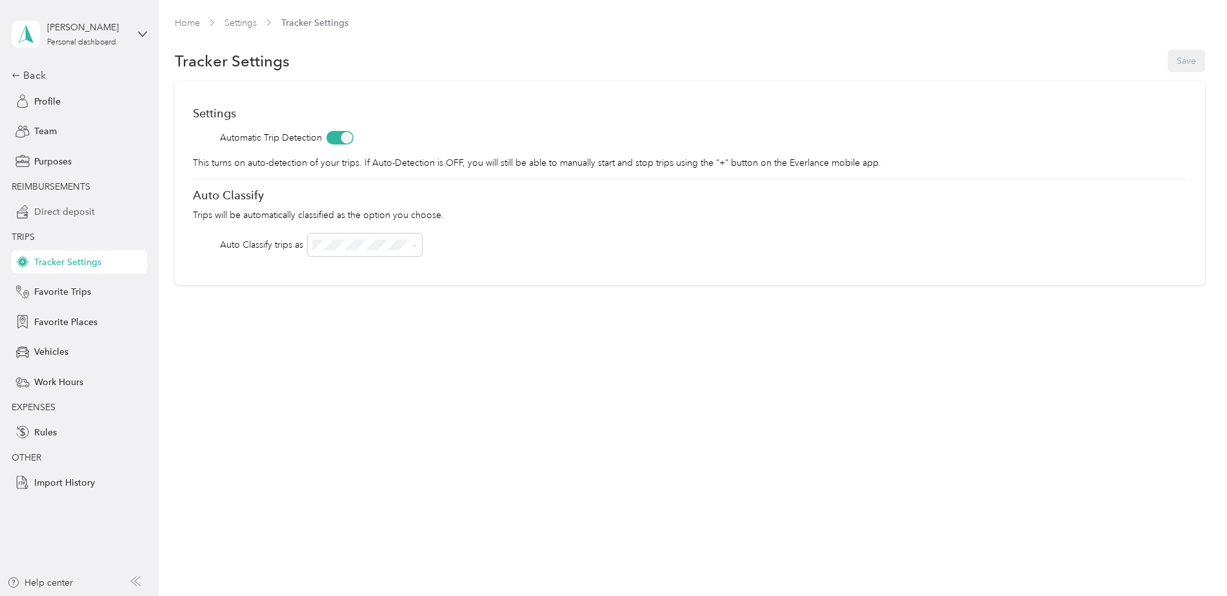
click at [69, 217] on span "Direct deposit" at bounding box center [64, 212] width 61 height 14
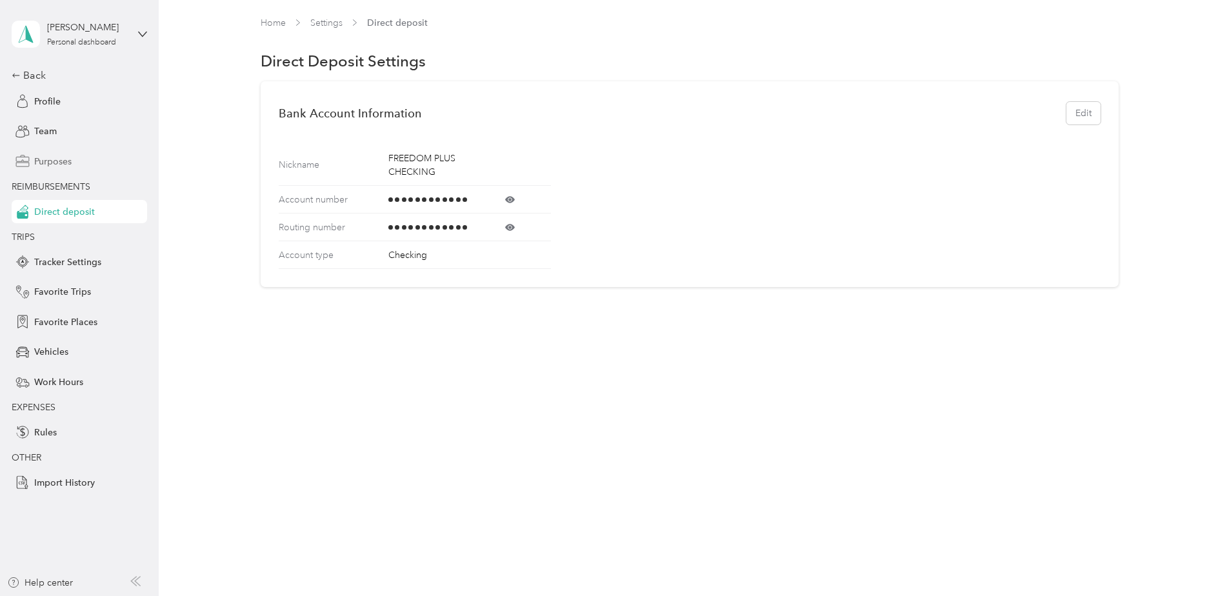
click at [52, 155] on span "Purposes" at bounding box center [52, 162] width 37 height 14
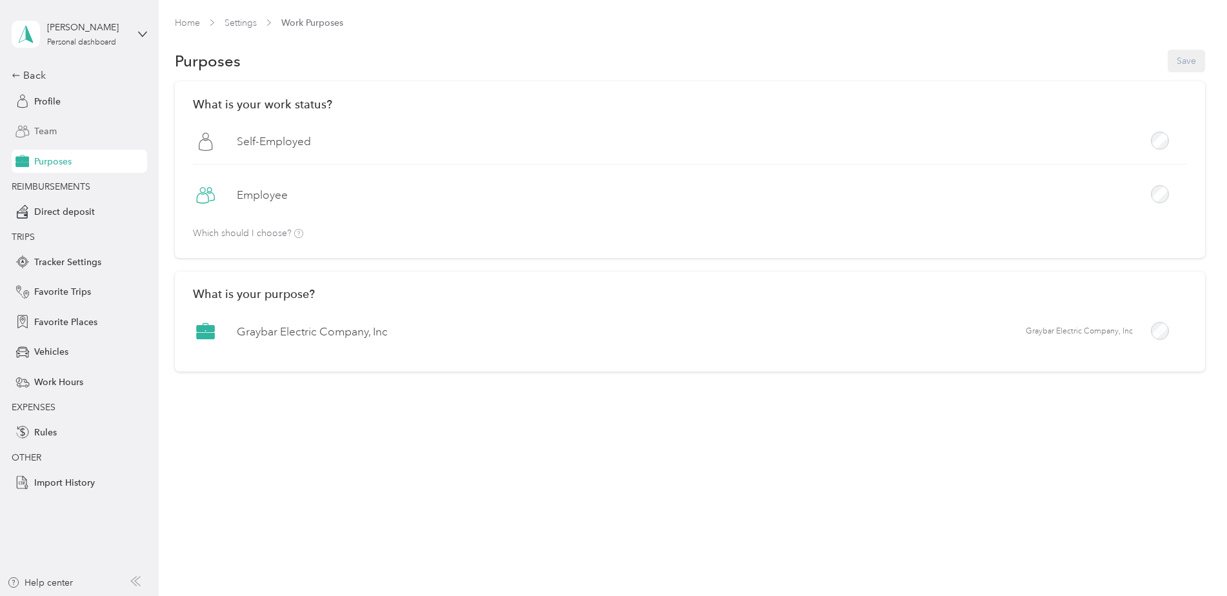
click at [57, 134] on div "Team" at bounding box center [79, 131] width 135 height 23
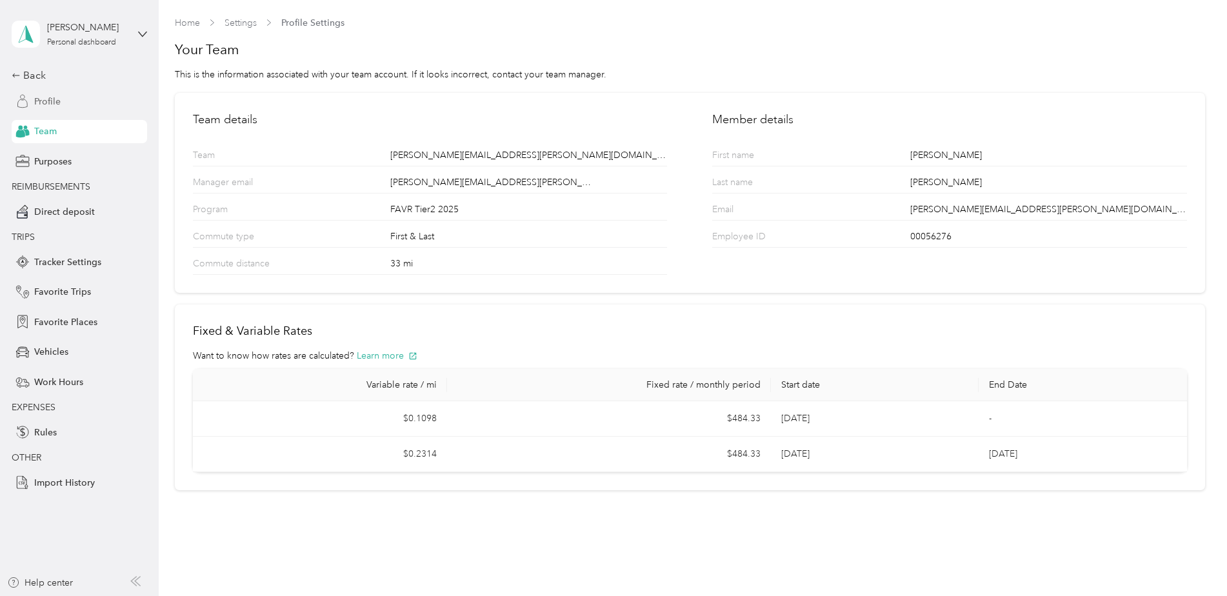
click at [51, 105] on span "Profile" at bounding box center [47, 102] width 26 height 14
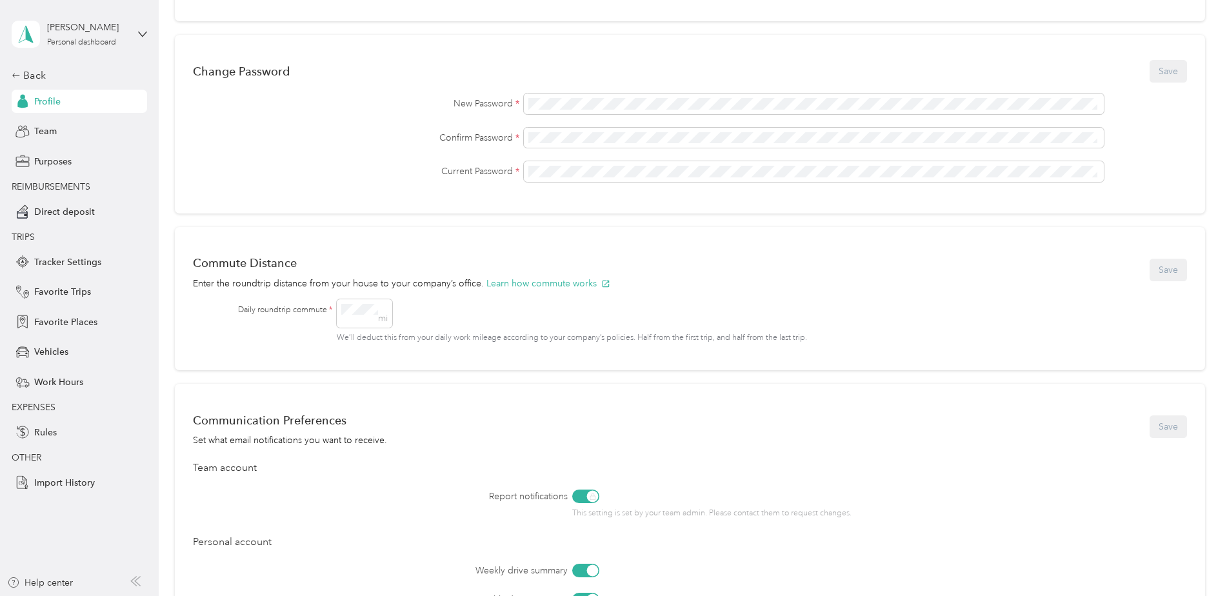
scroll to position [323, 0]
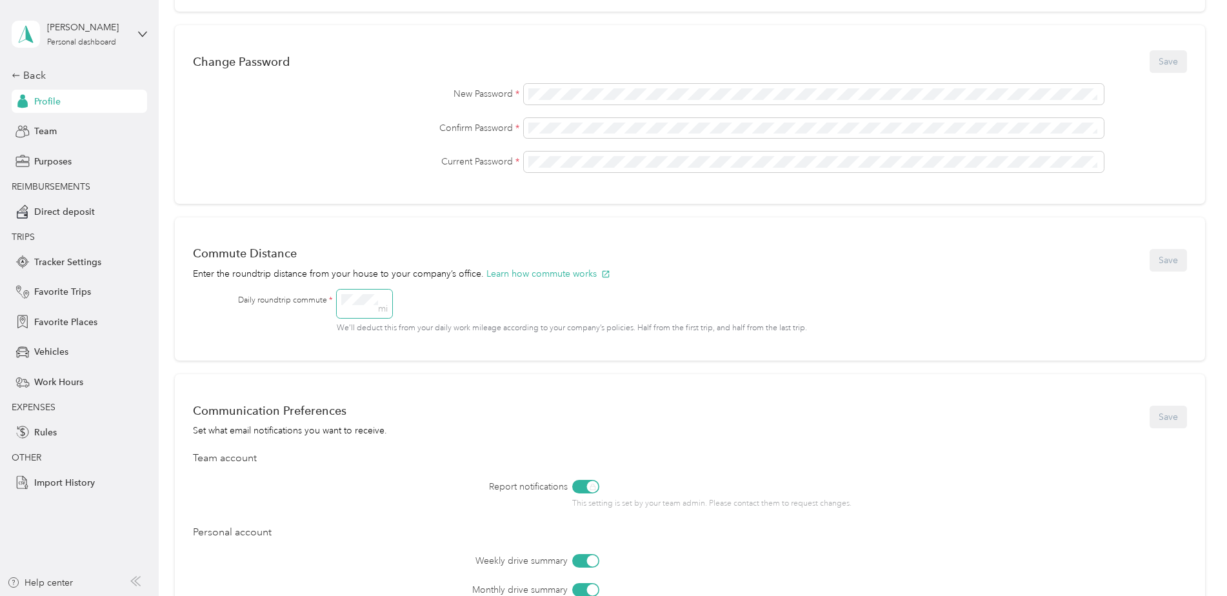
click at [334, 297] on div "Daily roundtrip commute * mi We’ll deduct this from your daily work mileage acc…" at bounding box center [701, 312] width 926 height 45
click at [475, 305] on div "mi We’ll deduct this from your daily work mileage according to your company’s p…" at bounding box center [751, 312] width 828 height 45
click at [1172, 259] on button "Save" at bounding box center [1168, 260] width 37 height 23
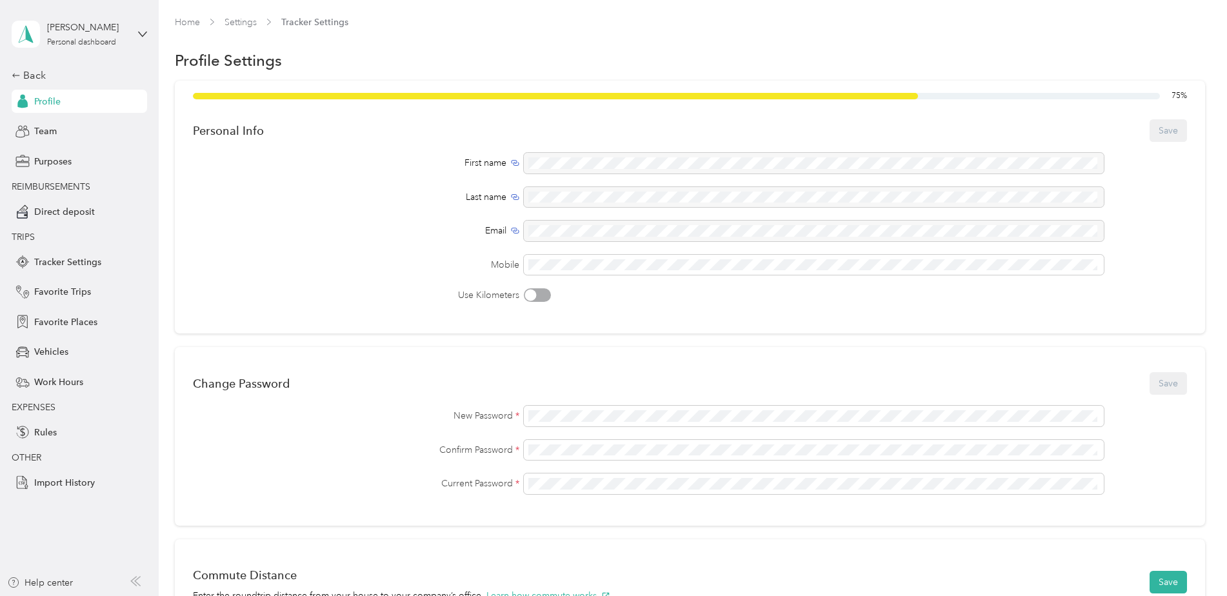
scroll to position [0, 0]
click at [37, 78] on div "Back" at bounding box center [76, 75] width 129 height 15
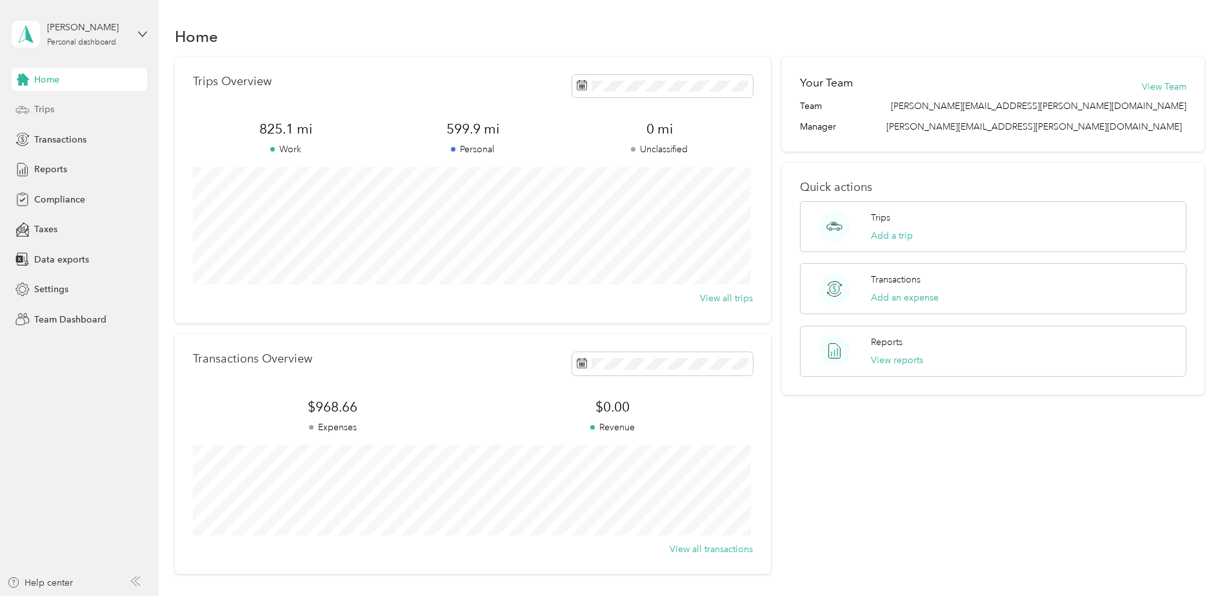
click at [46, 108] on span "Trips" at bounding box center [44, 110] width 20 height 14
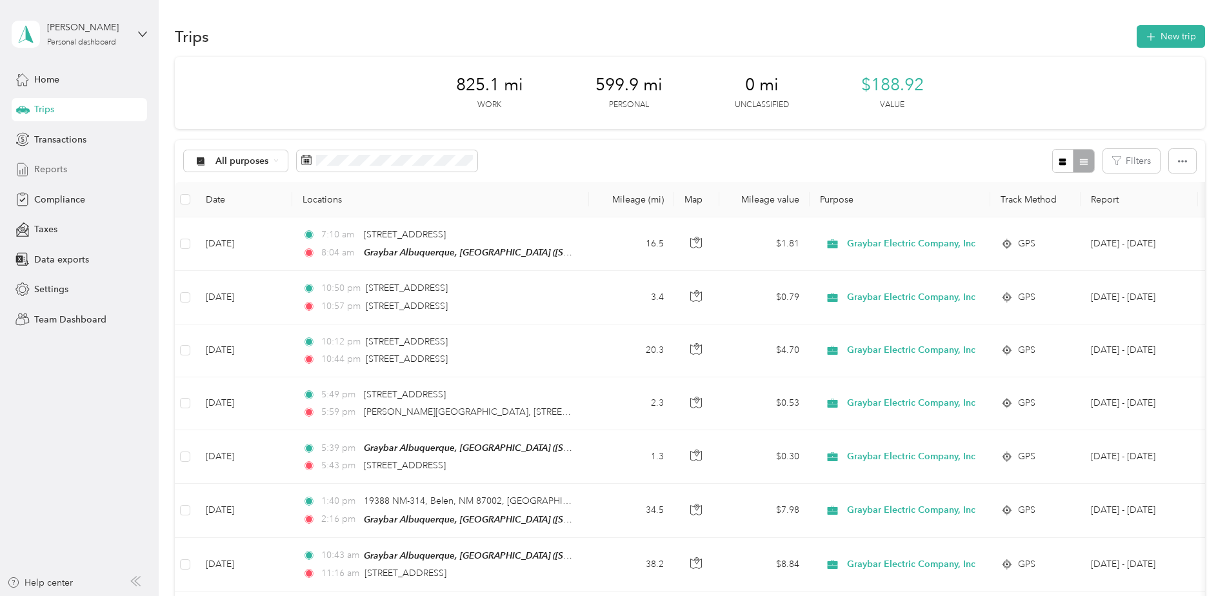
click at [52, 174] on span "Reports" at bounding box center [50, 170] width 33 height 14
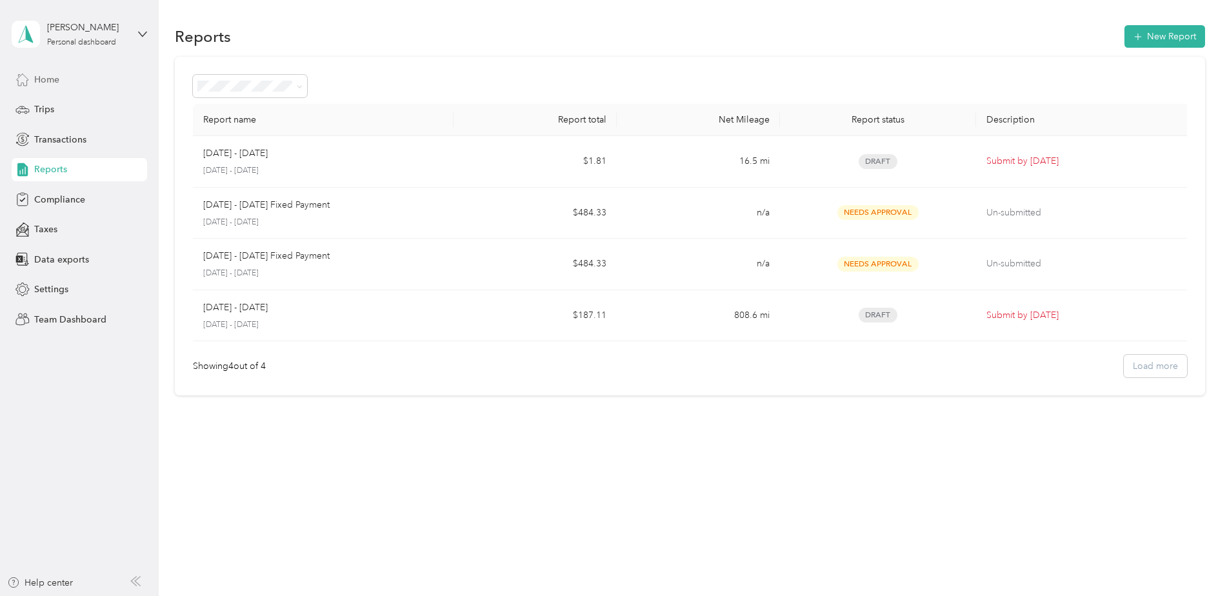
click at [43, 77] on span "Home" at bounding box center [46, 80] width 25 height 14
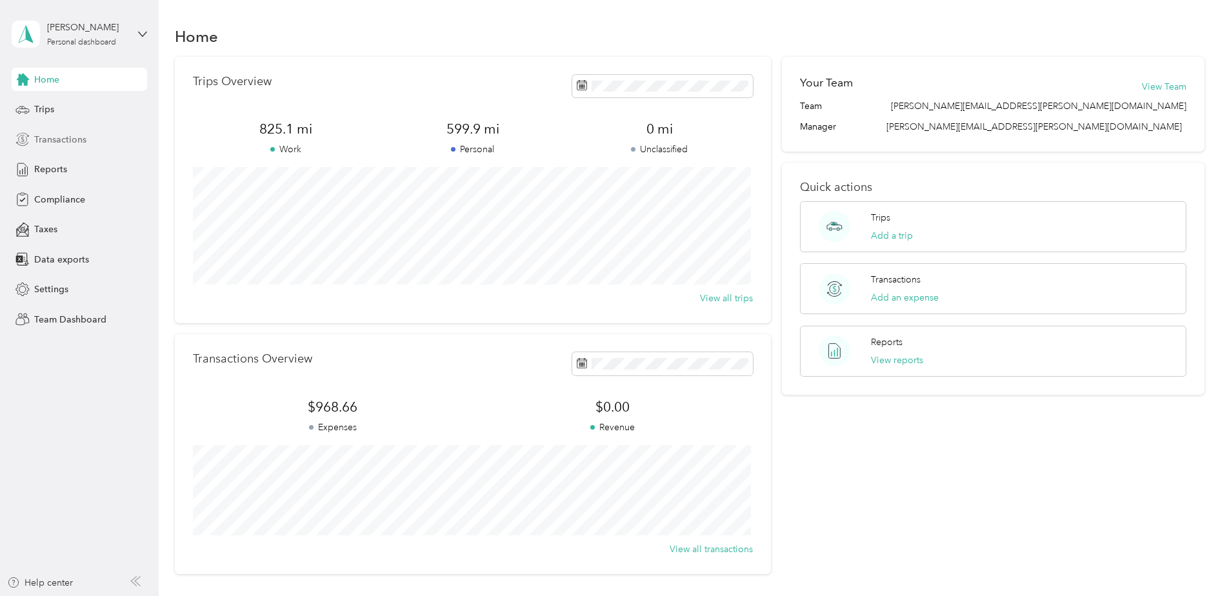
click at [49, 142] on span "Transactions" at bounding box center [60, 140] width 52 height 14
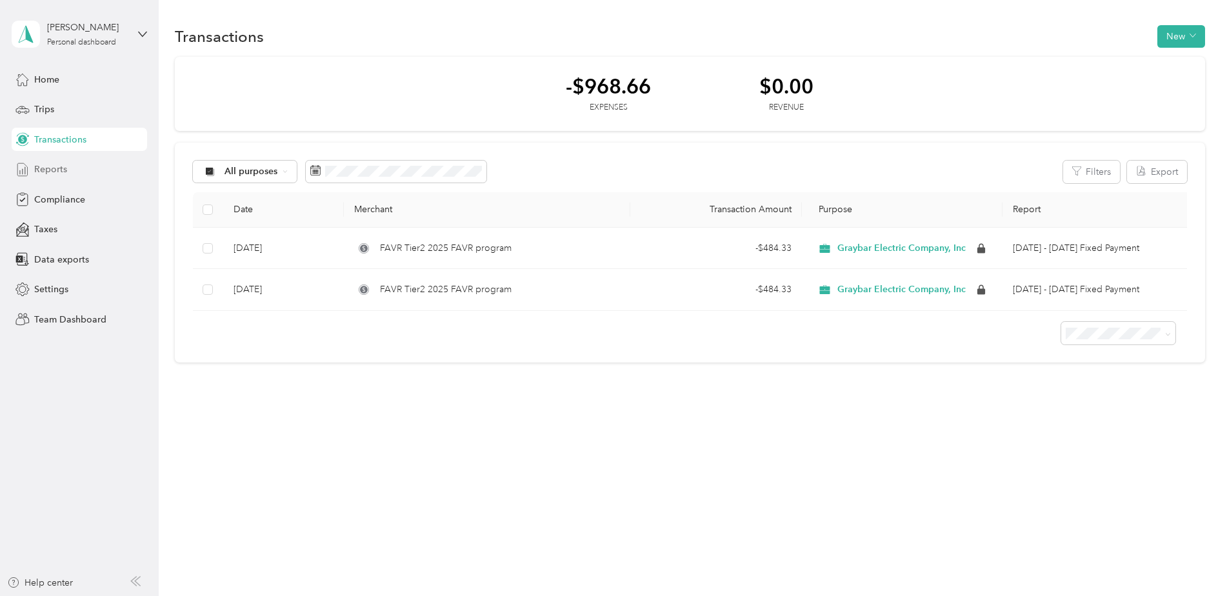
click at [63, 172] on span "Reports" at bounding box center [50, 170] width 33 height 14
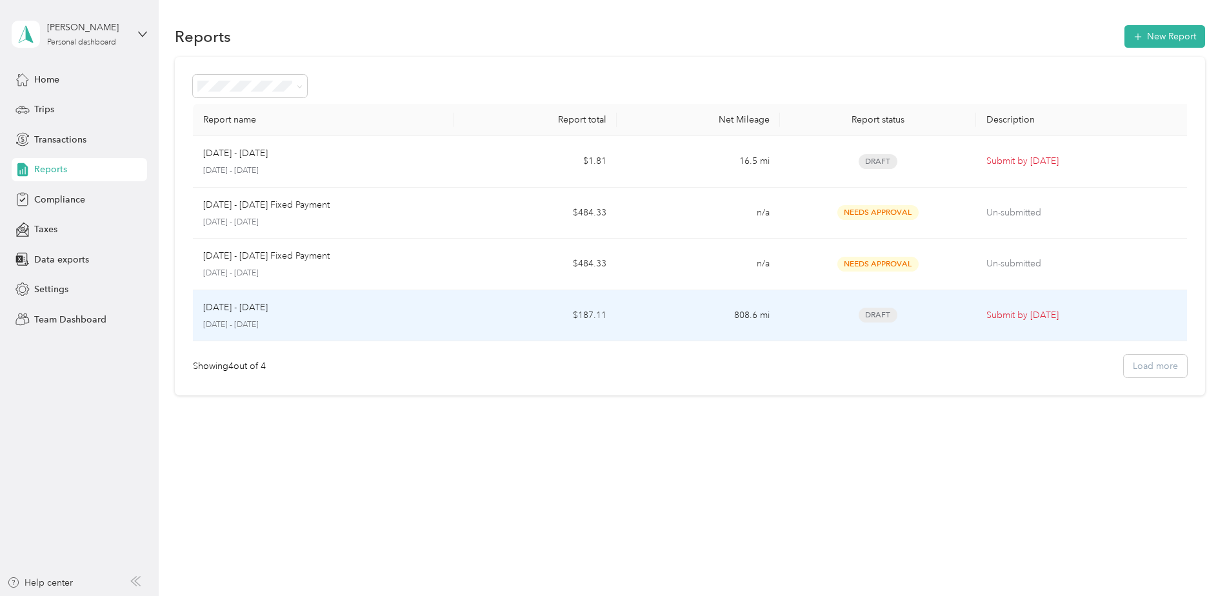
click at [591, 317] on td "$187.11" at bounding box center [535, 316] width 163 height 52
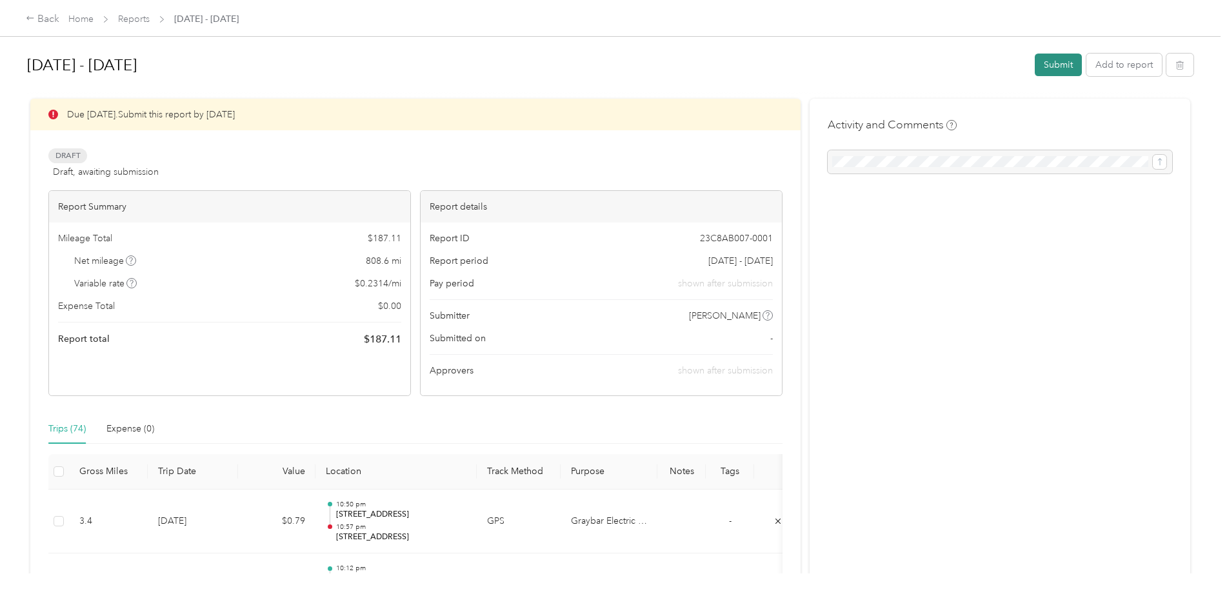
click at [1053, 63] on button "Submit" at bounding box center [1058, 65] width 47 height 23
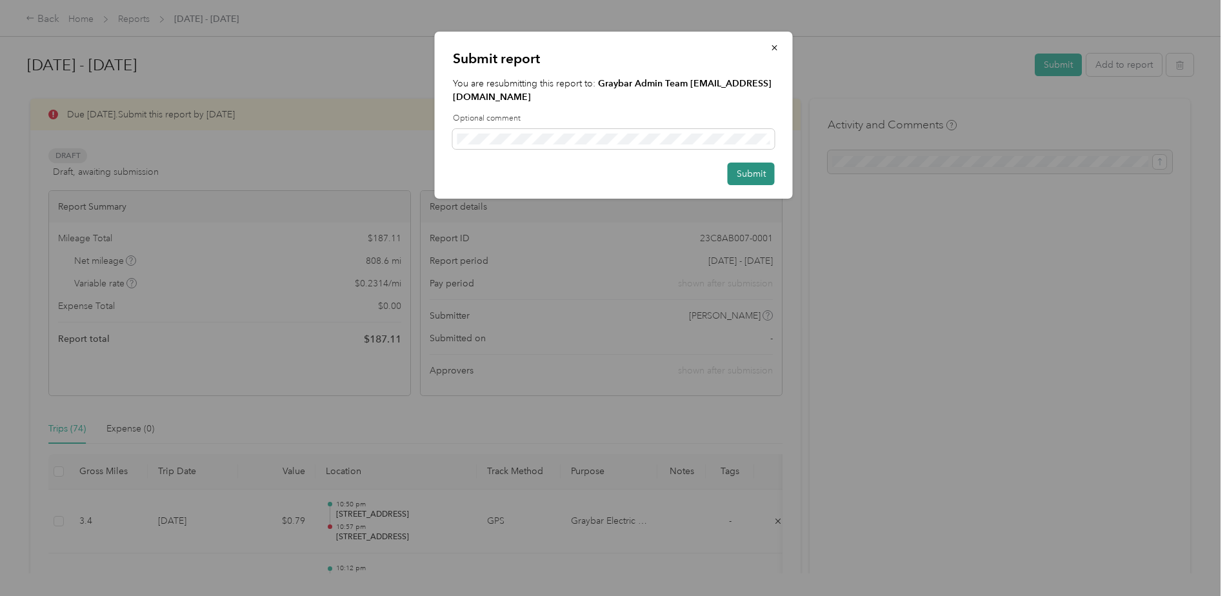
click at [745, 163] on button "Submit" at bounding box center [751, 174] width 47 height 23
